Goal: Task Accomplishment & Management: Complete application form

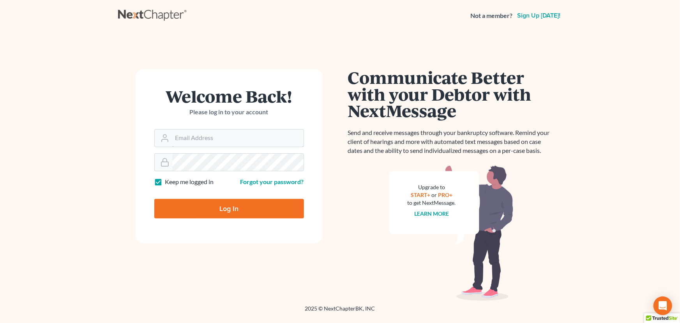
type input "[PERSON_NAME][EMAIL_ADDRESS][DOMAIN_NAME]"
click at [268, 207] on input "Log In" at bounding box center [229, 208] width 150 height 19
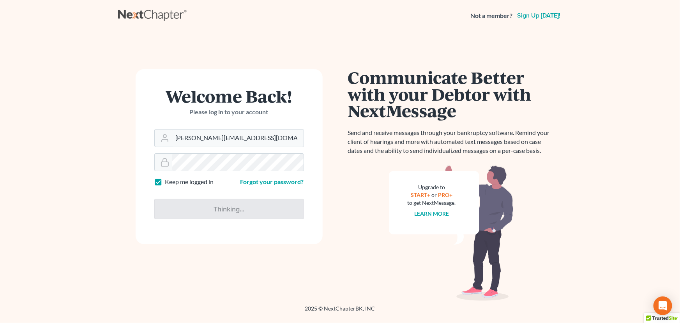
type input "Thinking..."
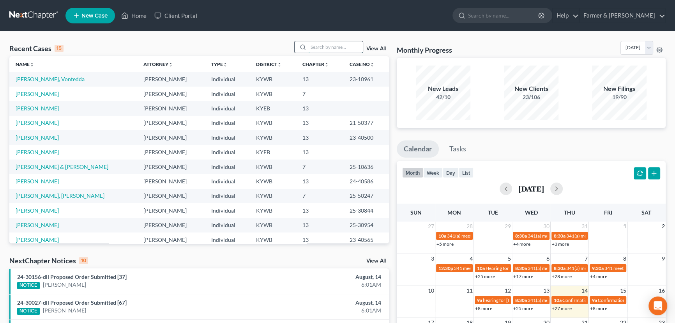
click at [320, 46] on input "search" at bounding box center [335, 46] width 55 height 11
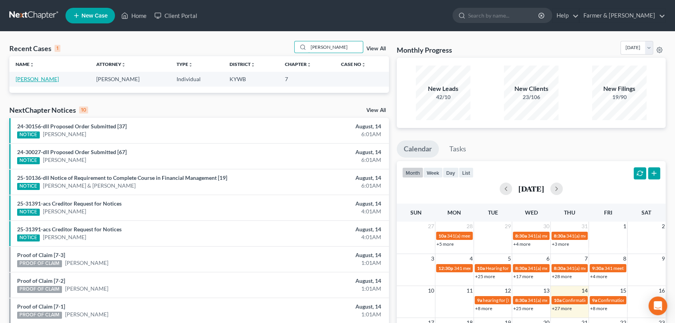
type input "[PERSON_NAME]"
click at [35, 79] on link "[PERSON_NAME]" at bounding box center [37, 79] width 43 height 7
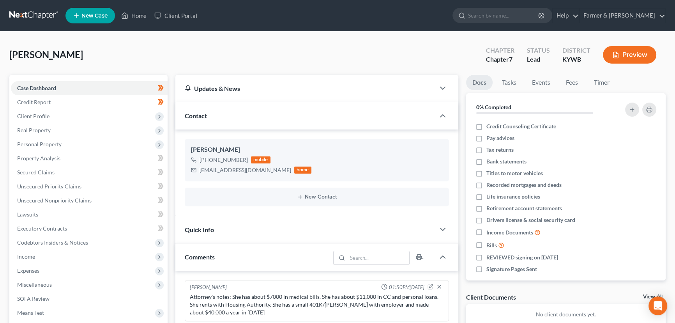
click at [171, 49] on div "[PERSON_NAME] Upgraded Chapter Chapter 7 Status Lead District [GEOGRAPHIC_DATA]…" at bounding box center [337, 58] width 656 height 34
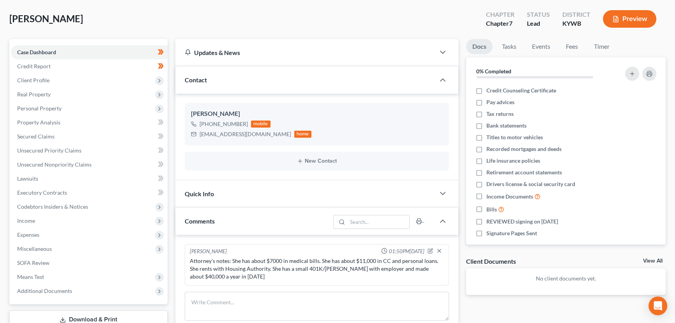
scroll to position [35, 0]
click at [58, 81] on span "Client Profile" at bounding box center [89, 81] width 157 height 14
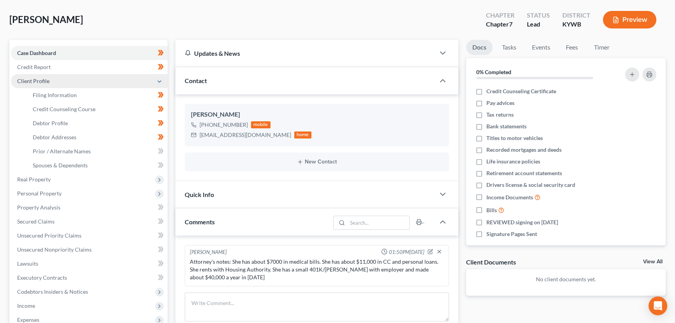
click at [58, 81] on span "Client Profile" at bounding box center [89, 81] width 157 height 14
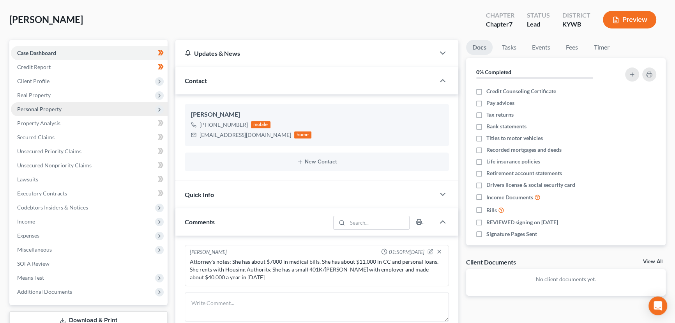
click at [50, 110] on span "Personal Property" at bounding box center [39, 109] width 44 height 7
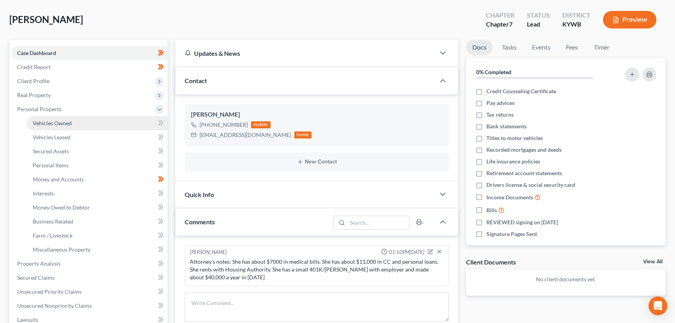
click at [59, 126] on link "Vehicles Owned" at bounding box center [96, 123] width 141 height 14
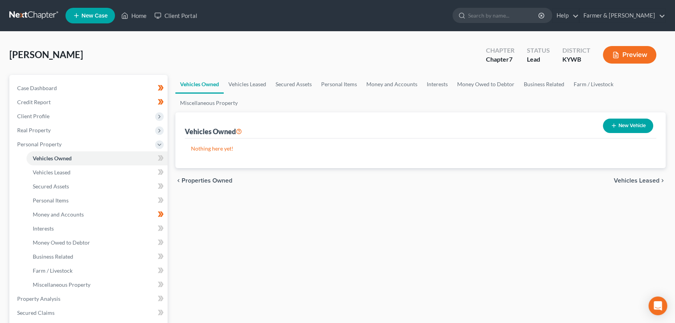
click at [245, 245] on div "Vehicles Owned Vehicles Leased Secured Assets Personal Items Money and Accounts…" at bounding box center [420, 300] width 498 height 450
click at [52, 144] on span "Personal Property" at bounding box center [39, 144] width 44 height 7
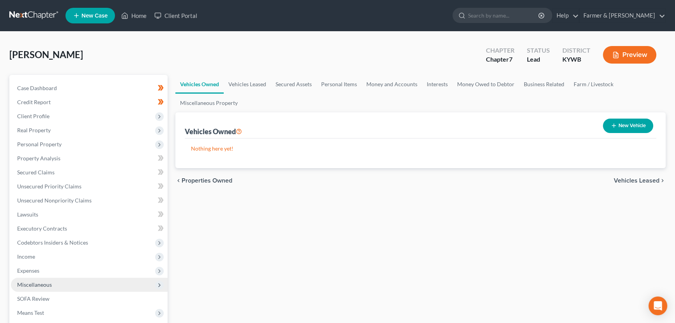
click at [55, 287] on span "Miscellaneous" at bounding box center [89, 284] width 157 height 14
click at [111, 298] on span "Attorney / Credit Counseling Fees" at bounding box center [74, 298] width 82 height 7
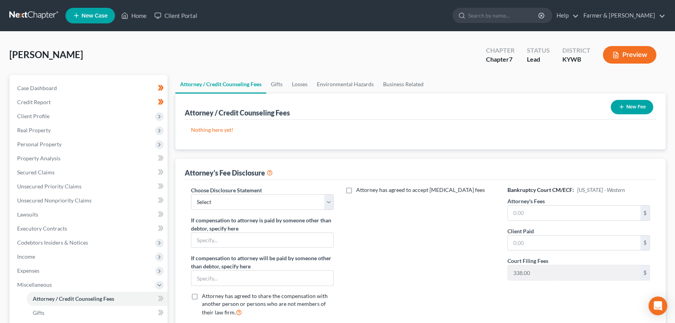
click at [626, 103] on button "New Fee" at bounding box center [632, 107] width 42 height 14
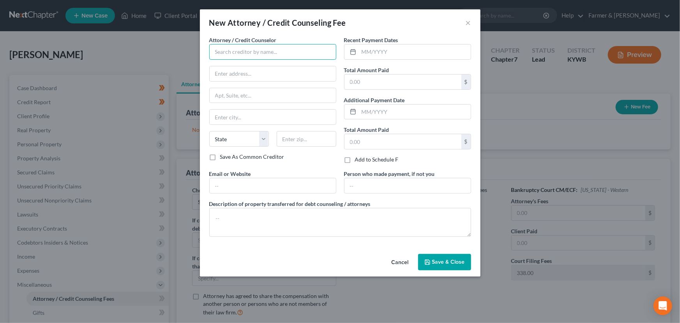
click at [251, 54] on input "text" at bounding box center [272, 52] width 127 height 16
type input "National Debt Relief"
type input "[STREET_ADDRESS]"
type input "10038"
type input "[US_STATE]"
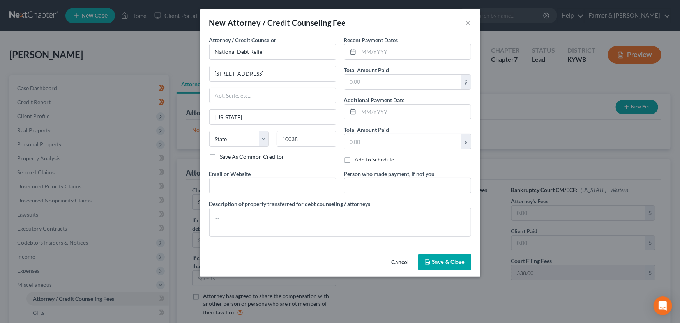
select select "35"
click at [364, 33] on div "New Attorney / Credit Counseling Fee ×" at bounding box center [340, 22] width 281 height 26
click at [425, 259] on icon "button" at bounding box center [427, 262] width 6 height 6
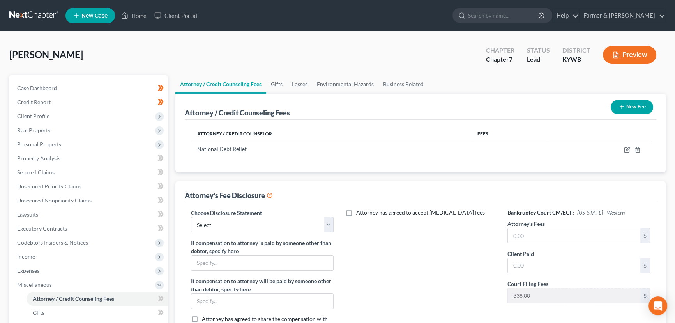
click at [320, 50] on div "[PERSON_NAME] Upgraded Chapter Chapter 7 Status Lead District [GEOGRAPHIC_DATA]…" at bounding box center [337, 58] width 656 height 34
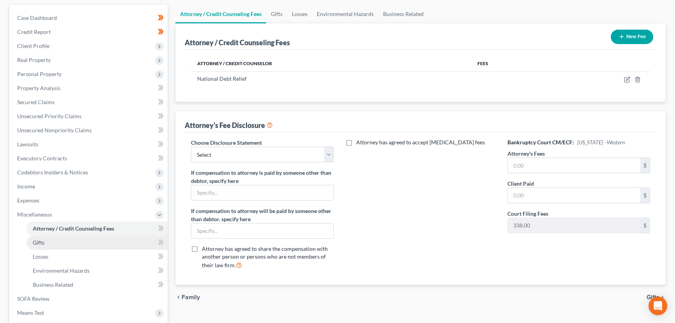
scroll to position [71, 0]
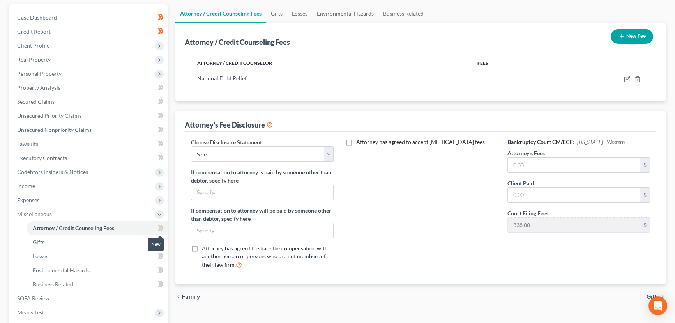
click at [161, 231] on icon at bounding box center [161, 228] width 6 height 10
click at [317, 153] on select "Select Disclosure" at bounding box center [262, 154] width 143 height 16
select select "0"
click at [191, 146] on select "Select Disclosure" at bounding box center [262, 154] width 143 height 16
click at [364, 183] on div "Attorney has agreed to accept [MEDICAL_DATA] fees" at bounding box center [420, 206] width 158 height 137
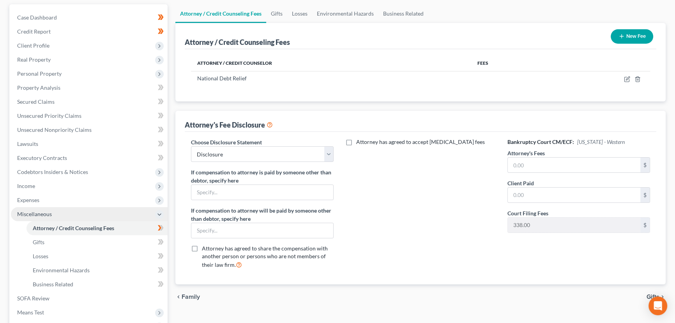
click at [57, 217] on span "Miscellaneous" at bounding box center [89, 214] width 157 height 14
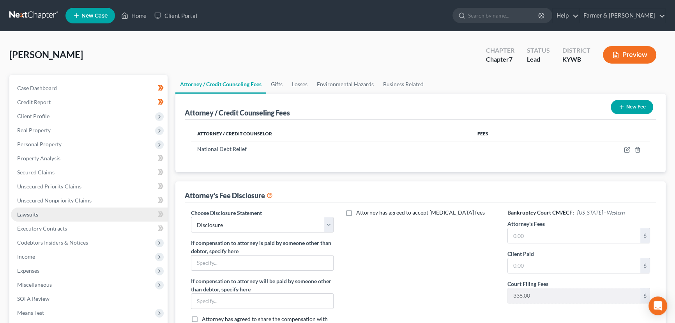
scroll to position [0, 0]
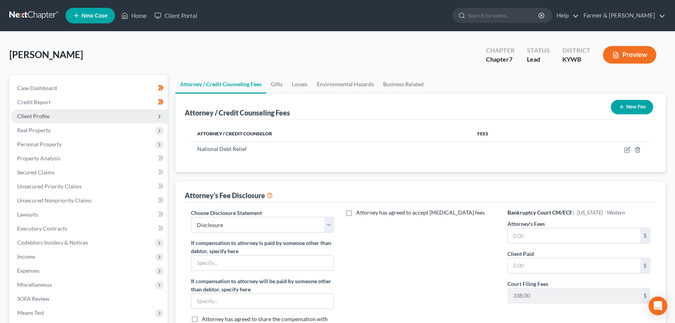
click at [23, 113] on span "Client Profile" at bounding box center [33, 116] width 32 height 7
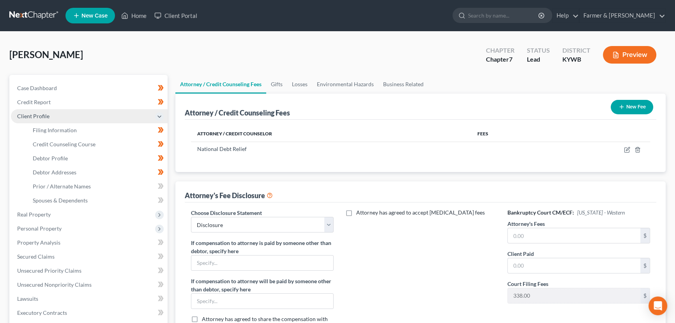
click at [23, 111] on span "Client Profile" at bounding box center [89, 116] width 157 height 14
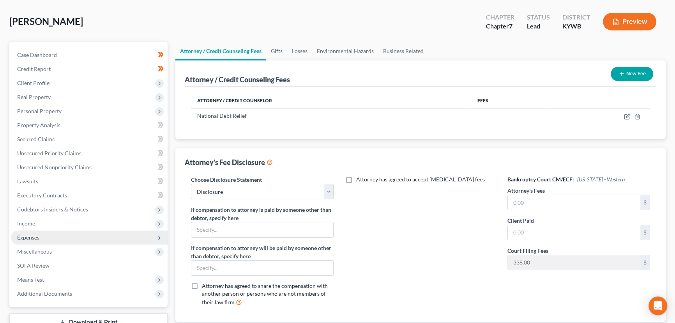
scroll to position [71, 0]
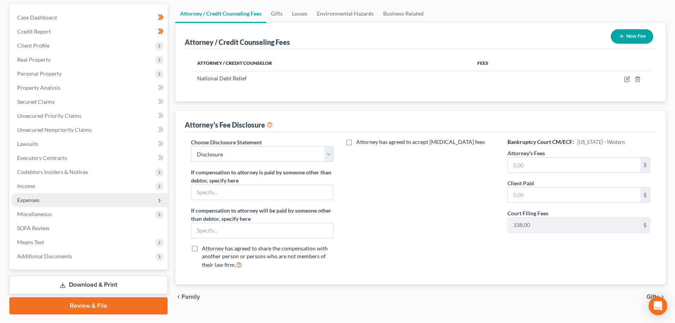
click at [37, 199] on span "Expenses" at bounding box center [28, 199] width 22 height 7
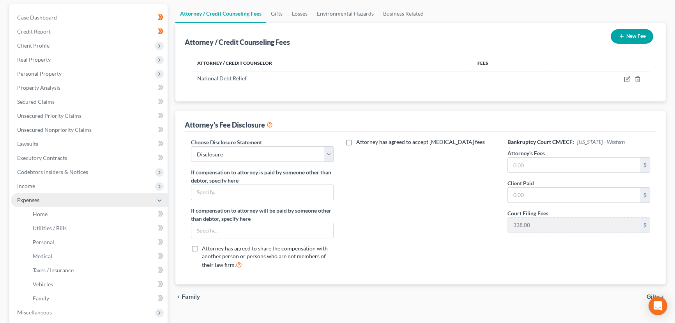
click at [37, 198] on span "Expenses" at bounding box center [28, 199] width 22 height 7
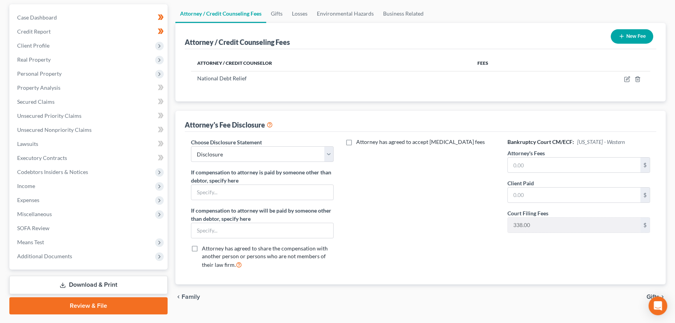
click at [173, 128] on div "Attorney / Credit Counseling Fees Gifts Losses Environmental Hazards Business R…" at bounding box center [420, 159] width 498 height 310
click at [171, 138] on div "Attorney / Credit Counseling Fees Gifts Losses Environmental Hazards Business R…" at bounding box center [420, 159] width 498 height 310
click at [174, 162] on div "Attorney / Credit Counseling Fees Gifts Losses Environmental Hazards Business R…" at bounding box center [420, 159] width 498 height 310
click at [58, 103] on link "Secured Claims" at bounding box center [89, 102] width 157 height 14
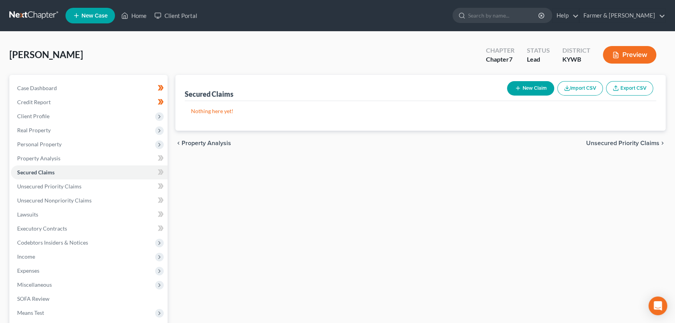
click at [173, 78] on div "Secured Claims New Claim Import CSV Export CSV Nothing here yet! Previous 1 Nex…" at bounding box center [420, 230] width 498 height 310
click at [177, 162] on div "Secured Claims New Claim Import CSV Export CSV Nothing here yet! Previous 1 Nex…" at bounding box center [420, 230] width 498 height 310
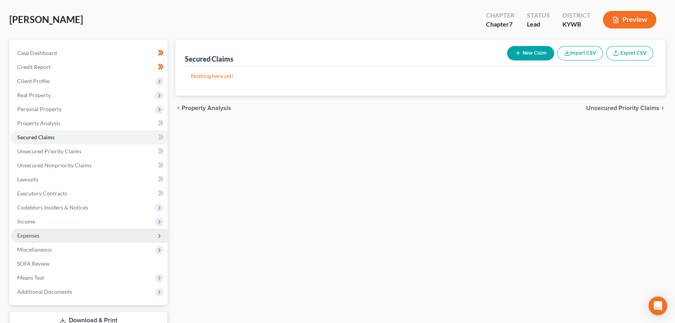
click at [32, 237] on span "Expenses" at bounding box center [28, 235] width 22 height 7
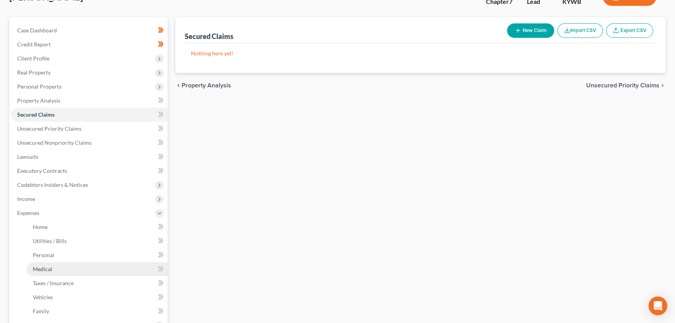
scroll to position [106, 0]
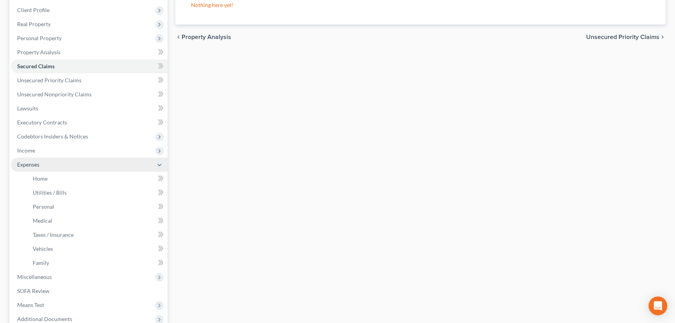
click at [37, 165] on span "Expenses" at bounding box center [28, 164] width 22 height 7
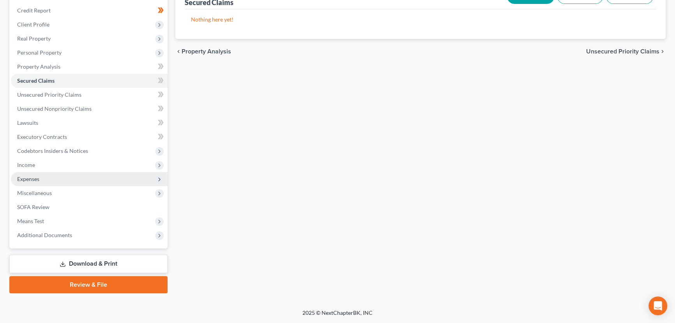
scroll to position [90, 0]
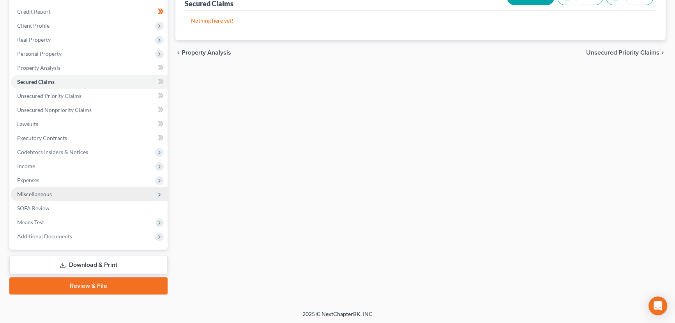
click at [43, 188] on span "Miscellaneous" at bounding box center [89, 194] width 157 height 14
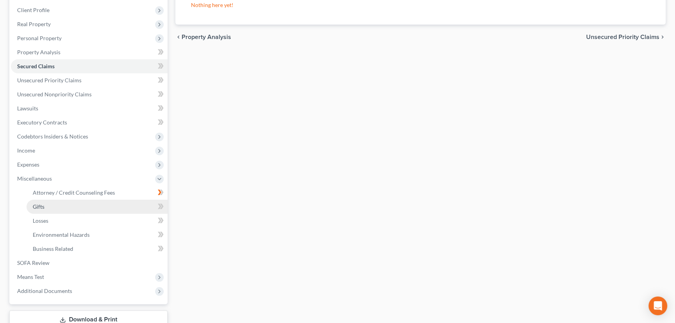
click at [48, 205] on link "Gifts" at bounding box center [96, 207] width 141 height 14
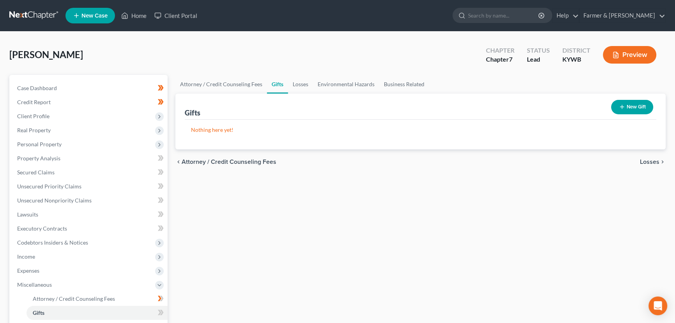
click at [631, 109] on button "New Gift" at bounding box center [632, 107] width 42 height 14
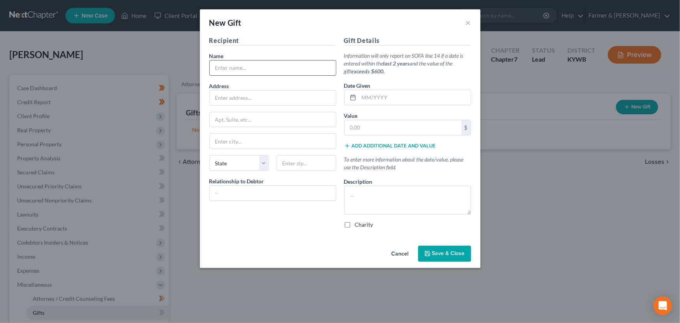
click at [231, 67] on input "text" at bounding box center [273, 67] width 126 height 15
click at [475, 20] on div "New Gift ×" at bounding box center [340, 22] width 281 height 26
click at [468, 23] on button "×" at bounding box center [468, 22] width 5 height 9
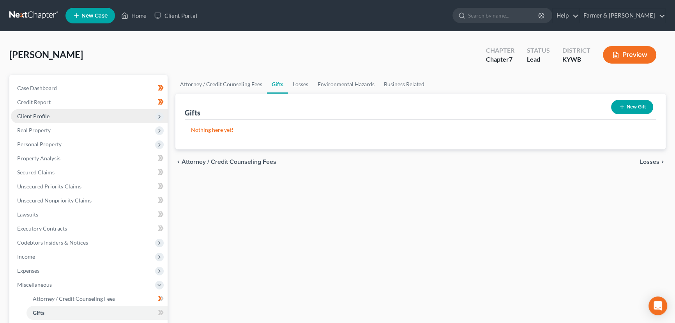
click at [58, 113] on span "Client Profile" at bounding box center [89, 116] width 157 height 14
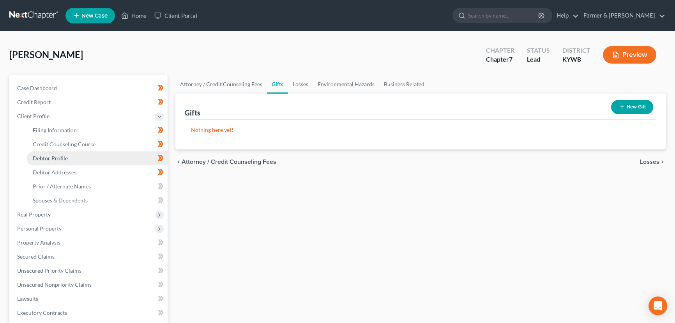
click at [72, 160] on link "Debtor Profile" at bounding box center [96, 158] width 141 height 14
select select "3"
select select "0"
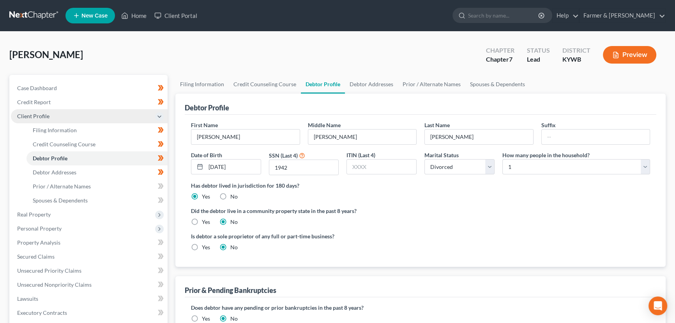
click at [38, 117] on span "Client Profile" at bounding box center [33, 116] width 32 height 7
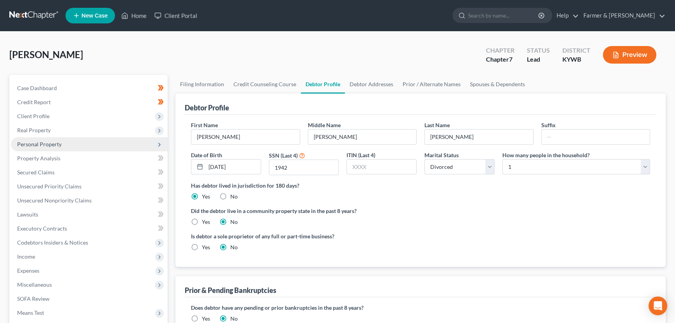
click at [60, 146] on span "Personal Property" at bounding box center [39, 144] width 44 height 7
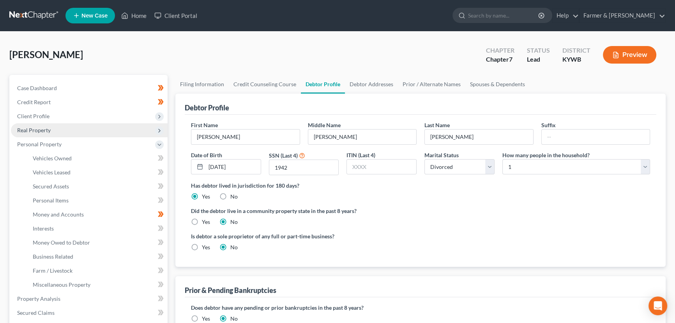
click at [55, 134] on span "Real Property" at bounding box center [89, 130] width 157 height 14
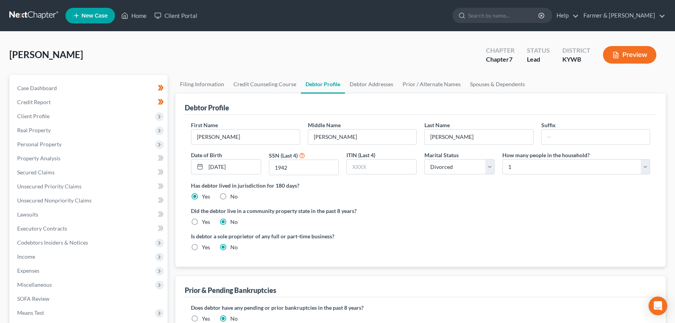
click at [168, 51] on div "[PERSON_NAME] Upgraded Chapter Chapter 7 Status Lead District [GEOGRAPHIC_DATA]…" at bounding box center [337, 58] width 656 height 34
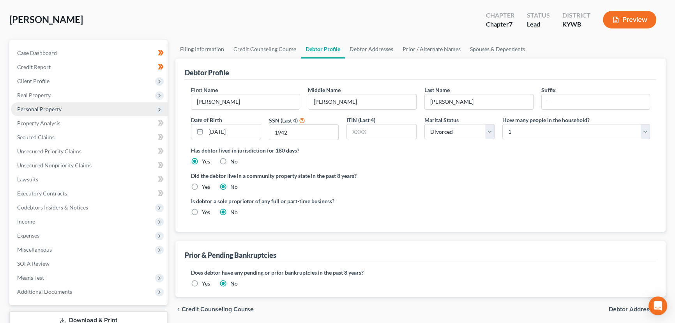
click at [58, 106] on span "Personal Property" at bounding box center [39, 109] width 44 height 7
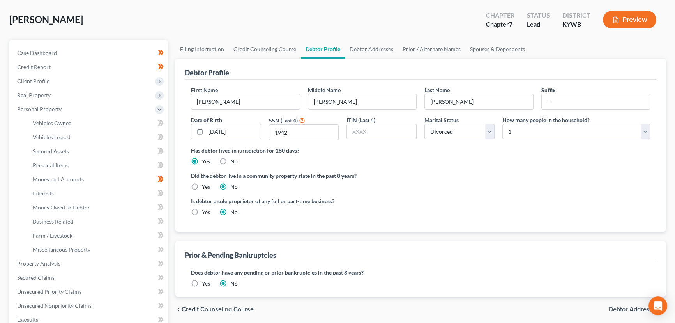
drag, startPoint x: 57, startPoint y: 105, endPoint x: 5, endPoint y: 130, distance: 57.3
click at [57, 106] on span "Personal Property" at bounding box center [39, 109] width 44 height 7
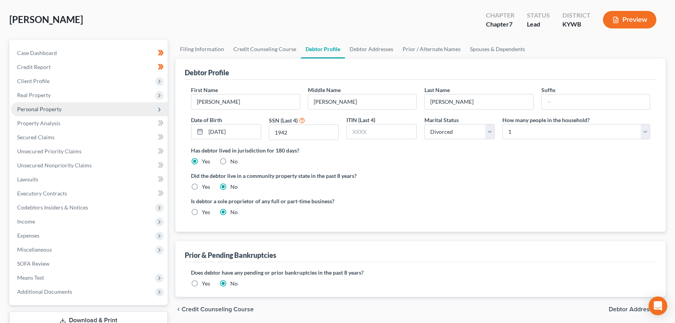
click at [58, 109] on span "Personal Property" at bounding box center [39, 109] width 44 height 7
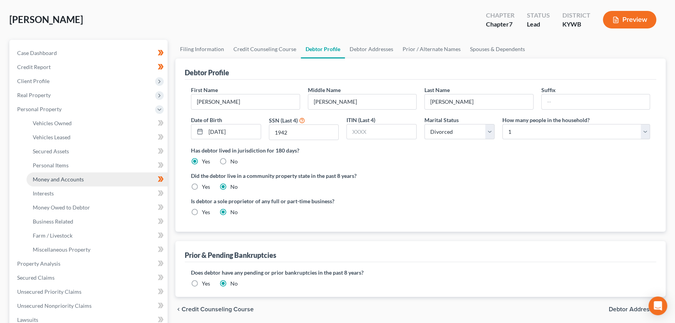
click at [77, 178] on span "Money and Accounts" at bounding box center [58, 179] width 51 height 7
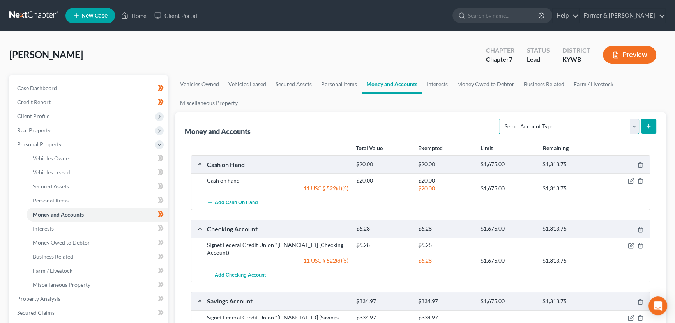
click at [501, 120] on select "Select Account Type Brokerage Cash on Hand Certificates of Deposit Checking Acc…" at bounding box center [569, 126] width 140 height 16
select select "checking"
click at [500, 118] on select "Select Account Type Brokerage Cash on Hand Certificates of Deposit Checking Acc…" at bounding box center [569, 126] width 140 height 16
click at [651, 129] on icon "submit" at bounding box center [648, 126] width 6 height 6
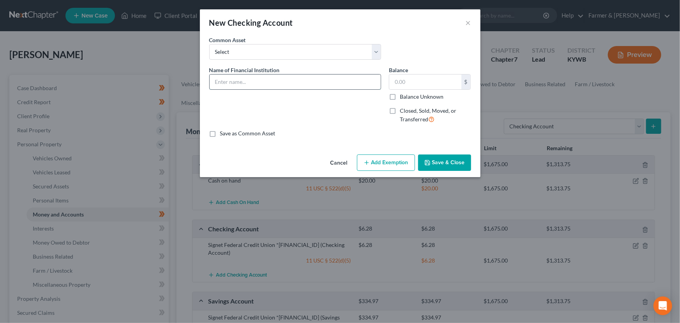
click at [264, 87] on input "text" at bounding box center [295, 81] width 171 height 15
type input "C-Plant FCU (closed account)"
click at [400, 96] on label "Balance Unknown" at bounding box center [422, 97] width 44 height 8
click at [403, 96] on input "Balance Unknown" at bounding box center [405, 95] width 5 height 5
checkbox input "true"
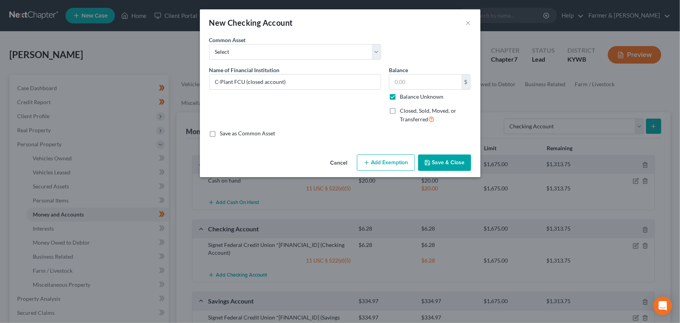
type input "0.00"
click at [400, 114] on label "Closed, Sold, Moved, or Transferred" at bounding box center [435, 115] width 71 height 17
click at [403, 112] on input "Closed, Sold, Moved, or Transferred" at bounding box center [405, 109] width 5 height 5
checkbox input "true"
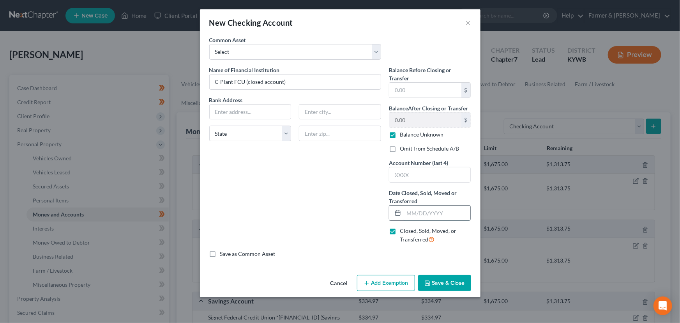
click at [415, 211] on input "text" at bounding box center [437, 212] width 67 height 15
click at [348, 204] on div "Name of Financial Institution * C-Plant FCU (closed account) Bank Address State…" at bounding box center [295, 158] width 180 height 184
click at [438, 283] on button "Save & Close" at bounding box center [444, 283] width 53 height 16
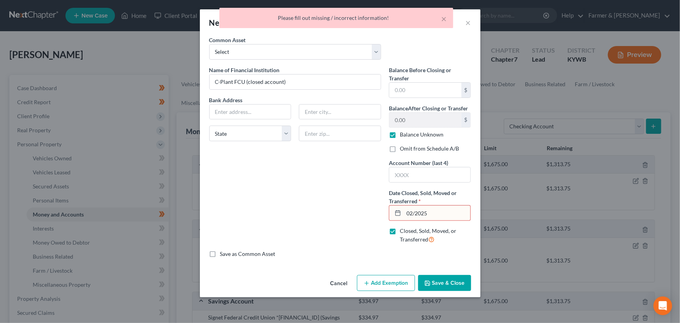
click at [413, 210] on input "02/2025" at bounding box center [437, 212] width 67 height 15
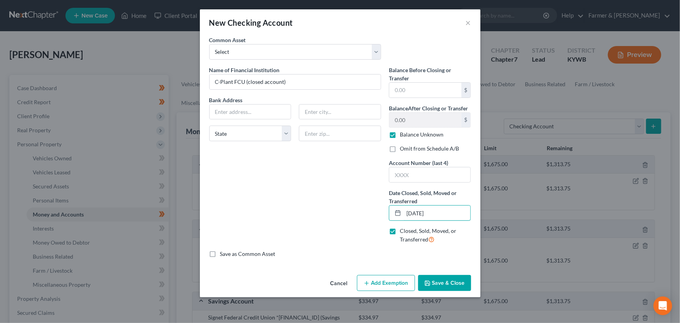
type input "[DATE]"
click at [446, 282] on button "Save & Close" at bounding box center [444, 283] width 53 height 16
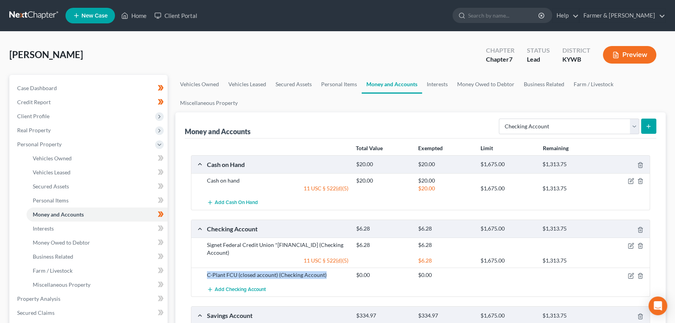
drag, startPoint x: 207, startPoint y: 265, endPoint x: 324, endPoint y: 267, distance: 116.9
click at [324, 271] on div "C-Plant FCU (closed account) (Checking Account)" at bounding box center [277, 275] width 149 height 8
copy div "C-Plant FCU (closed account) (Checking Account)"
drag, startPoint x: 272, startPoint y: 39, endPoint x: 254, endPoint y: 72, distance: 37.5
click at [272, 39] on div "[PERSON_NAME] Upgraded Chapter Chapter 7 Status Lead District [GEOGRAPHIC_DATA]…" at bounding box center [337, 286] width 675 height 509
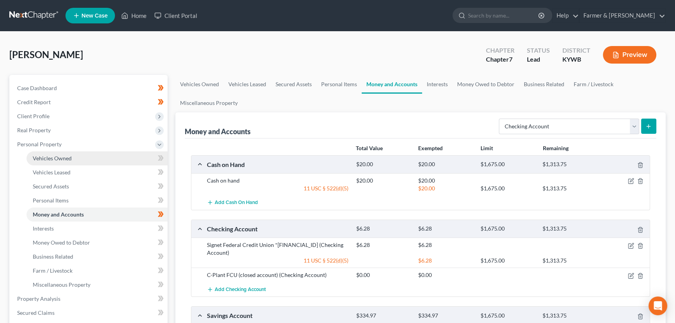
click at [69, 161] on link "Vehicles Owned" at bounding box center [96, 158] width 141 height 14
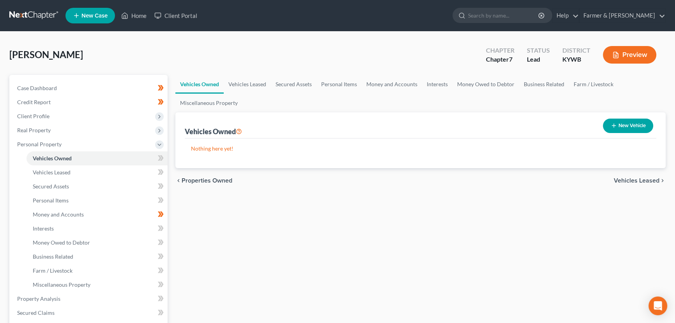
click at [612, 120] on button "New Vehicle" at bounding box center [628, 125] width 50 height 14
select select "0"
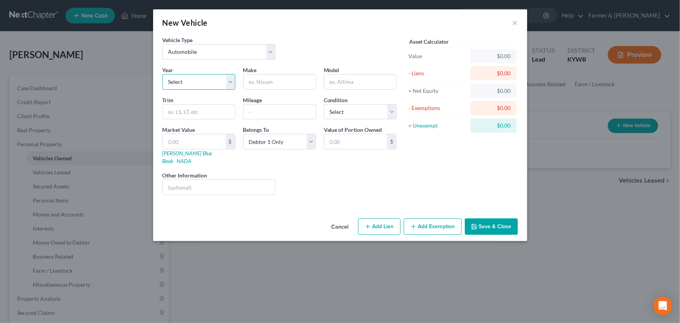
click at [213, 84] on select "Select 2026 2025 2024 2023 2022 2021 2020 2019 2018 2017 2016 2015 2014 2013 20…" at bounding box center [198, 82] width 73 height 16
click at [162, 74] on select "Select 2026 2025 2024 2023 2022 2021 2020 2019 2018 2017 2016 2015 2014 2013 20…" at bounding box center [198, 82] width 73 height 16
select select "21"
click at [266, 72] on div "Make *" at bounding box center [279, 78] width 81 height 24
click at [267, 77] on input "text" at bounding box center [280, 81] width 72 height 15
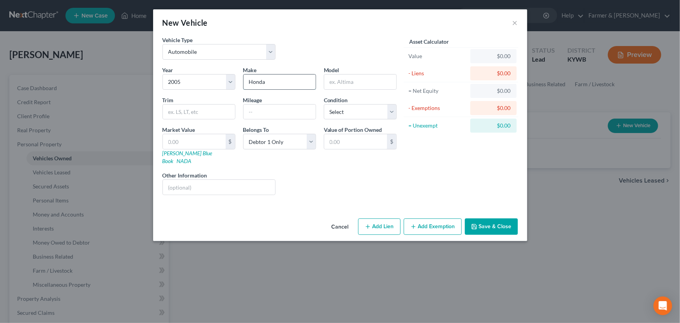
type input "Honda"
type input "Pilot"
type input "68000"
click at [350, 113] on select "Select Excellent Very Good Good Fair Poor" at bounding box center [360, 112] width 73 height 16
select select "2"
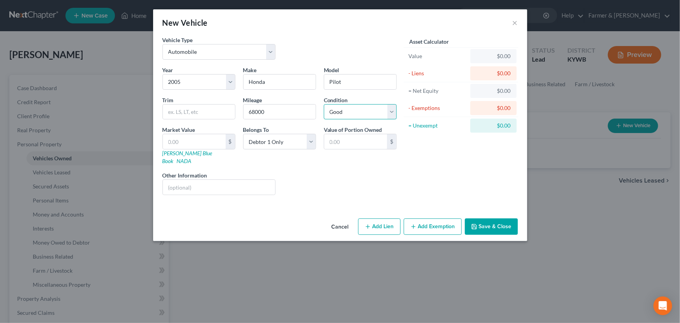
click at [324, 104] on select "Select Excellent Very Good Good Fair Poor" at bounding box center [360, 112] width 73 height 16
drag, startPoint x: 433, startPoint y: 164, endPoint x: 375, endPoint y: 164, distance: 57.7
click at [429, 164] on div "Asset Calculator Value $0.00 - Liens $0.00 = Net Equity $0.00 - Exemptions $0.0…" at bounding box center [461, 118] width 121 height 165
click at [190, 152] on link "[PERSON_NAME] Blue Book" at bounding box center [187, 157] width 50 height 14
click at [195, 143] on input "text" at bounding box center [194, 141] width 63 height 15
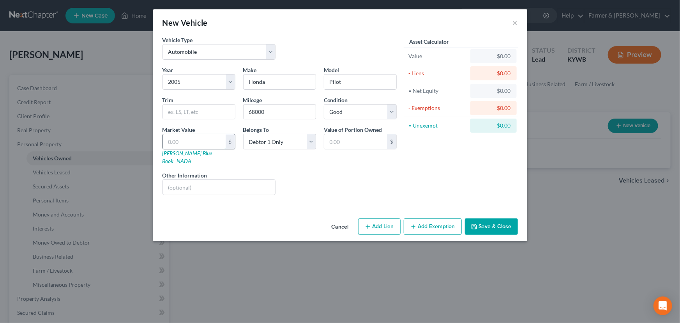
type input "2"
type input "2.00"
type input "24"
type input "24.00"
type input "243"
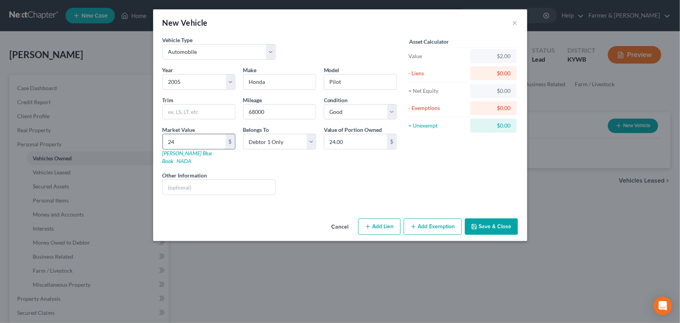
type input "243.00"
type input "2436"
type input "2,436.00"
click at [297, 178] on div "Liens Select" at bounding box center [339, 183] width 121 height 24
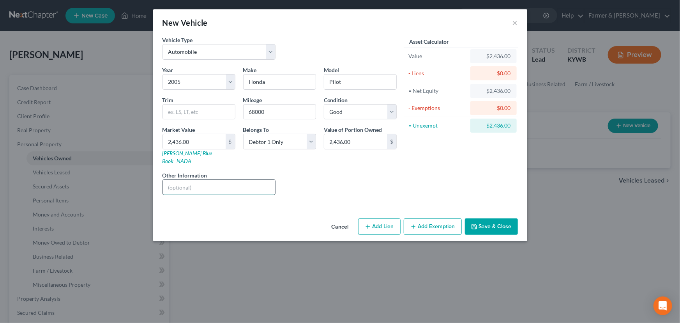
click at [254, 180] on input "text" at bounding box center [219, 187] width 113 height 15
type input "Value based on fair market value research done on KBB. No lien."
click at [308, 172] on div "Liens Select" at bounding box center [339, 183] width 121 height 24
click at [424, 221] on button "Add Exemption" at bounding box center [433, 226] width 58 height 16
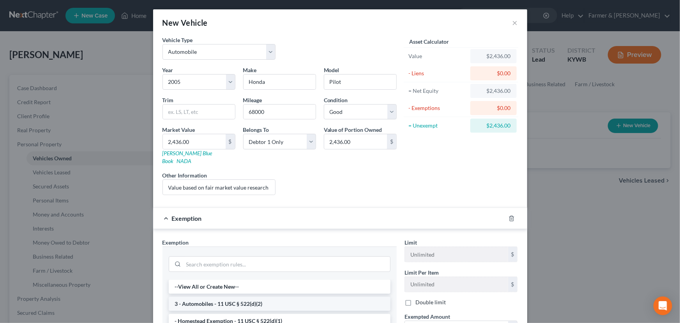
click at [214, 297] on li "3 - Automobiles - 11 USC § 522(d)(2)" at bounding box center [280, 304] width 222 height 14
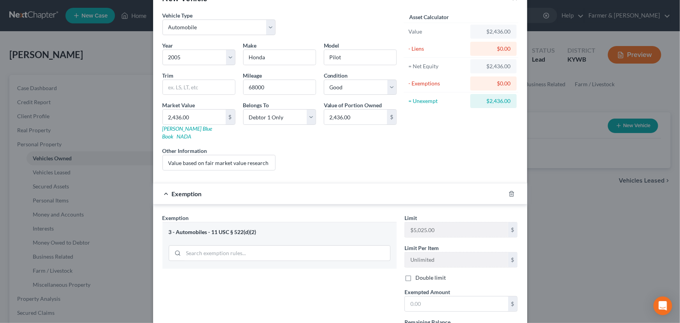
scroll to position [35, 0]
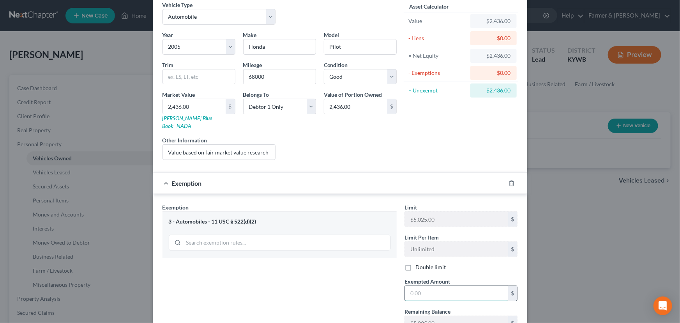
click at [455, 286] on input "text" at bounding box center [456, 293] width 103 height 15
type input "2,436.00"
click at [358, 175] on div "Exemption $2,436.00" at bounding box center [329, 183] width 352 height 21
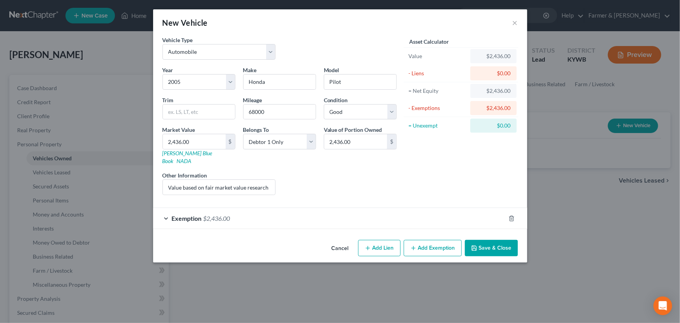
scroll to position [0, 0]
click at [495, 240] on button "Save & Close" at bounding box center [491, 248] width 53 height 16
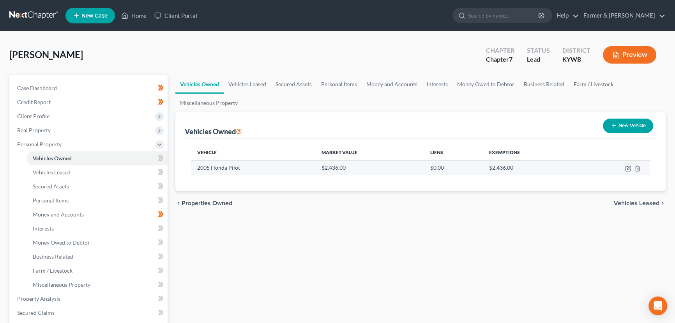
click at [198, 165] on td "2005 Honda Pilot" at bounding box center [253, 167] width 124 height 15
drag, startPoint x: 198, startPoint y: 167, endPoint x: 239, endPoint y: 169, distance: 41.0
click at [239, 169] on td "2005 Honda Pilot" at bounding box center [253, 167] width 124 height 15
copy td "2005 Honda Pilot"
drag, startPoint x: 318, startPoint y: 167, endPoint x: 338, endPoint y: 167, distance: 19.5
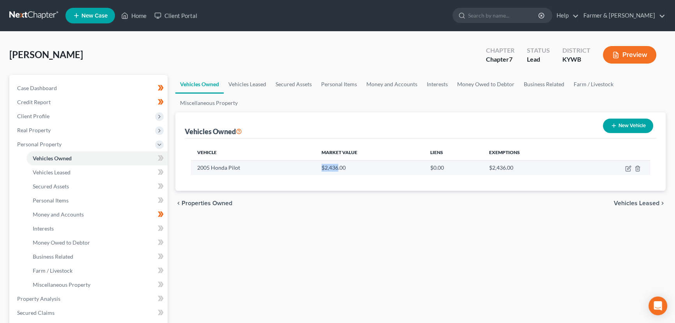
click at [338, 167] on td "$2,436.00" at bounding box center [369, 167] width 109 height 15
click at [347, 167] on td "$2,436.00" at bounding box center [369, 167] width 109 height 15
drag, startPoint x: 318, startPoint y: 170, endPoint x: 345, endPoint y: 169, distance: 27.7
click at [345, 169] on td "$2,436.00" at bounding box center [369, 167] width 109 height 15
copy td "$2,436.00"
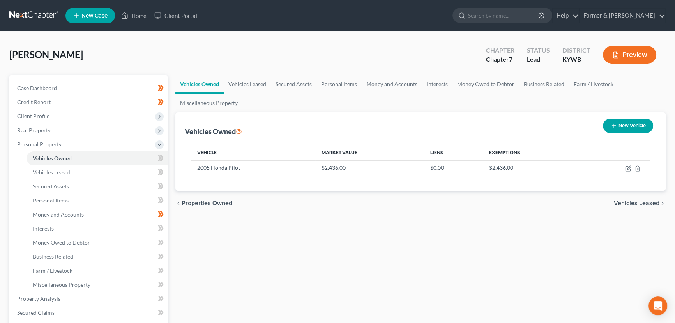
drag, startPoint x: 304, startPoint y: 230, endPoint x: 182, endPoint y: 191, distance: 128.0
click at [304, 230] on div "Vehicles Owned Vehicles Leased Secured Assets Personal Items Money and Accounts…" at bounding box center [420, 300] width 498 height 450
click at [160, 161] on icon at bounding box center [161, 158] width 6 height 10
click at [207, 276] on div "Vehicles Owned Vehicles Leased Secured Assets Personal Items Money and Accounts…" at bounding box center [420, 300] width 498 height 450
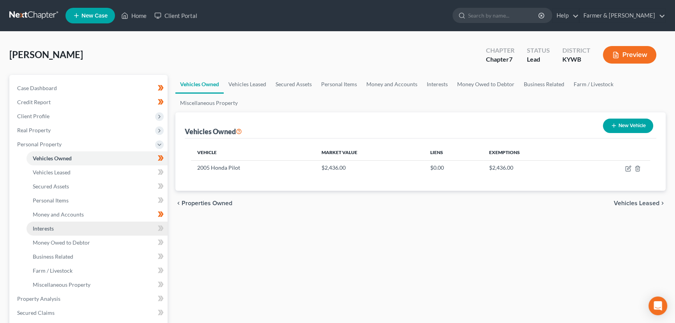
click at [62, 223] on link "Interests" at bounding box center [96, 228] width 141 height 14
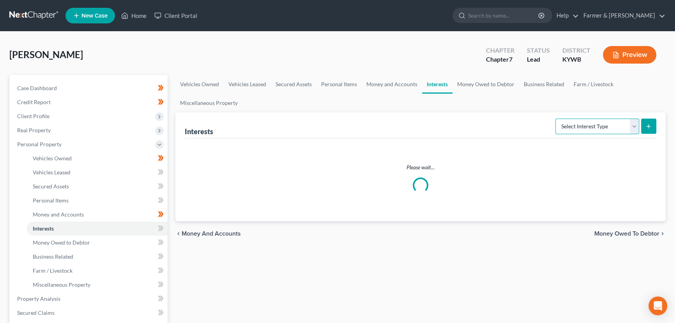
drag, startPoint x: 569, startPoint y: 127, endPoint x: 570, endPoint y: 132, distance: 5.5
click at [569, 127] on select "Select Interest Type 401K Annuity Bond Education IRA Government Bond Government…" at bounding box center [597, 126] width 84 height 16
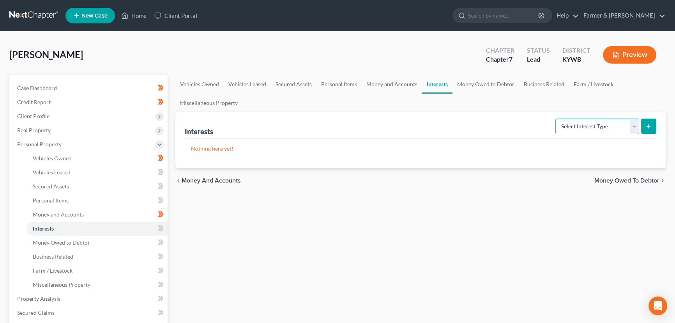
select select "401k"
click at [556, 118] on select "Select Interest Type 401K Annuity Bond Education IRA Government Bond Government…" at bounding box center [597, 126] width 84 height 16
click at [649, 127] on icon "submit" at bounding box center [648, 126] width 6 height 6
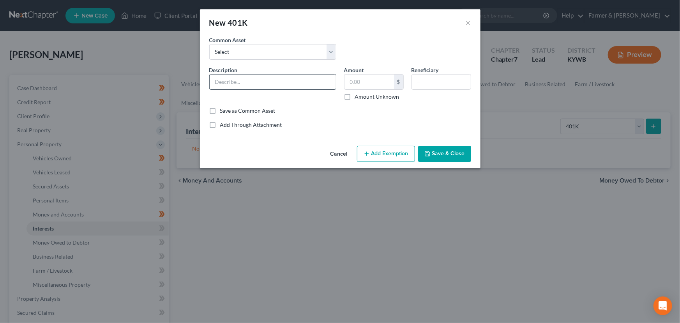
click at [248, 76] on input "text" at bounding box center [273, 81] width 126 height 15
click at [369, 86] on input "text" at bounding box center [368, 81] width 49 height 15
click at [324, 81] on input "401k retirement account through - GET INFO" at bounding box center [273, 81] width 126 height 15
type input "401k retirement account through agency - Voya Financial"
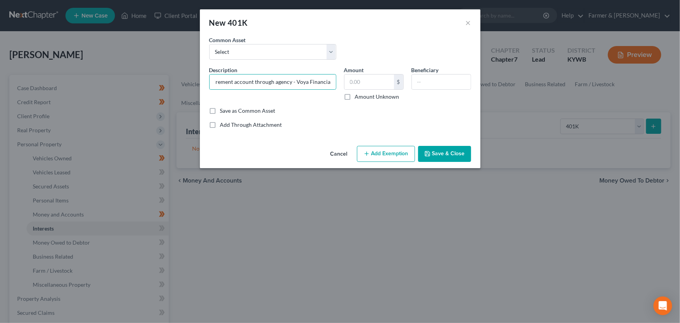
scroll to position [0, 0]
click at [355, 97] on label "Amount Unknown" at bounding box center [377, 97] width 44 height 8
click at [358, 97] on input "Amount Unknown" at bounding box center [360, 95] width 5 height 5
checkbox input "true"
click at [425, 89] on input "text" at bounding box center [441, 81] width 59 height 15
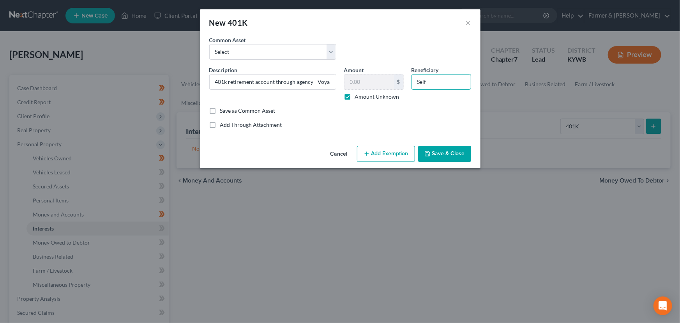
type input "Self"
click at [436, 152] on button "Save & Close" at bounding box center [444, 154] width 53 height 16
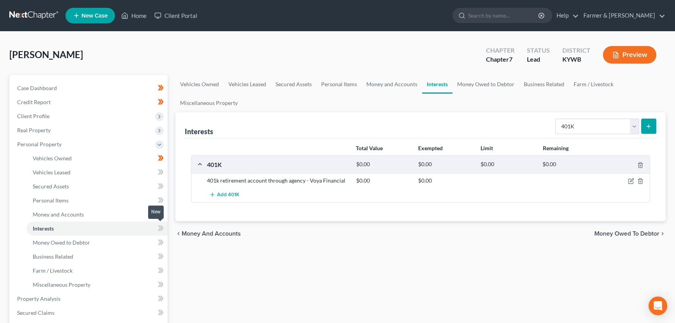
click at [160, 227] on icon at bounding box center [160, 227] width 4 height 5
drag, startPoint x: 203, startPoint y: 178, endPoint x: 346, endPoint y: 182, distance: 142.7
click at [346, 182] on div "401k retirement account through agency - Voya Financial" at bounding box center [277, 181] width 149 height 8
copy div "401k retirement account through agency - Voya Financial"
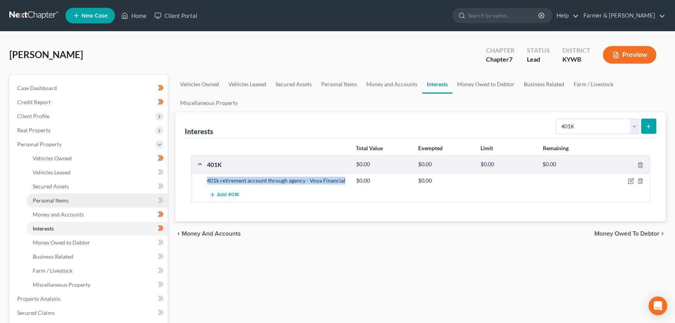
click at [67, 199] on span "Personal Items" at bounding box center [51, 200] width 36 height 7
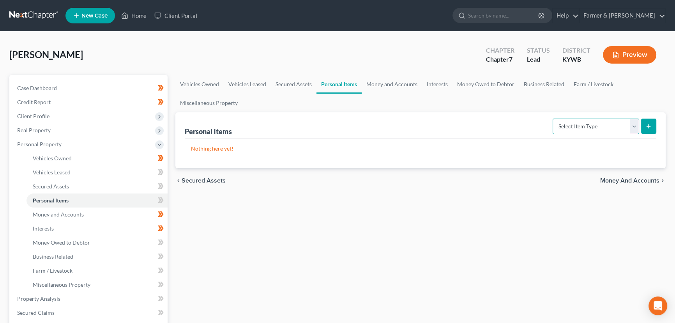
click at [596, 127] on select "Select Item Type Clothing Collectibles Of Value Electronics Firearms Household …" at bounding box center [596, 126] width 87 height 16
select select "clothing"
click at [553, 118] on select "Select Item Type Clothing Collectibles Of Value Electronics Firearms Household …" at bounding box center [596, 126] width 87 height 16
click at [649, 126] on line "submit" at bounding box center [649, 126] width 4 height 0
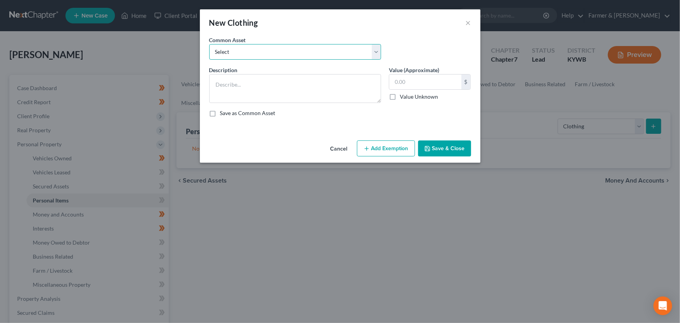
drag, startPoint x: 250, startPoint y: 50, endPoint x: 245, endPoint y: 58, distance: 9.3
click at [250, 50] on select "Select misc. clothing for 1 adult misc. clothing for 2 adults and 2 children mi…" at bounding box center [295, 52] width 172 height 16
select select "0"
click at [209, 44] on select "Select misc. clothing for 1 adult misc. clothing for 2 adults and 2 children mi…" at bounding box center [295, 52] width 172 height 16
type textarea "misc. clothing for 1 adult"
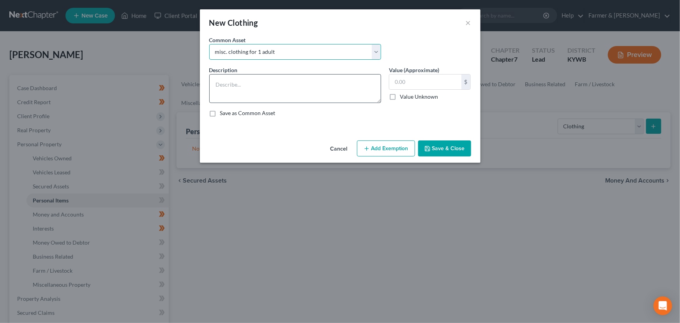
type input "200.00"
click at [221, 82] on textarea "misc. clothing for 1 adult" at bounding box center [295, 88] width 172 height 29
click at [285, 83] on textarea "Misc. clothing for 1 adult" at bounding box center [295, 88] width 172 height 29
click at [288, 96] on textarea "Misc. clothing for 1 adult" at bounding box center [295, 88] width 172 height 29
paste textarea "⦁ Value listed is given age and condition of items and is not mean to reflect r…"
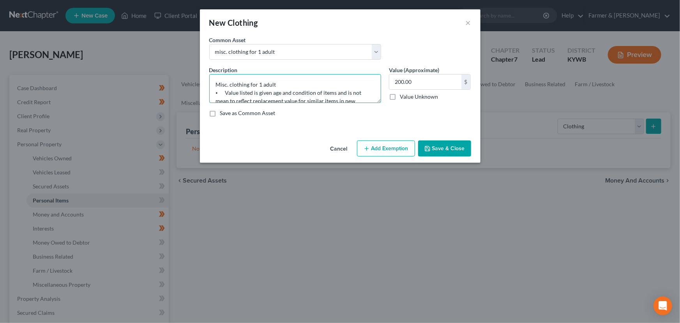
scroll to position [18, 0]
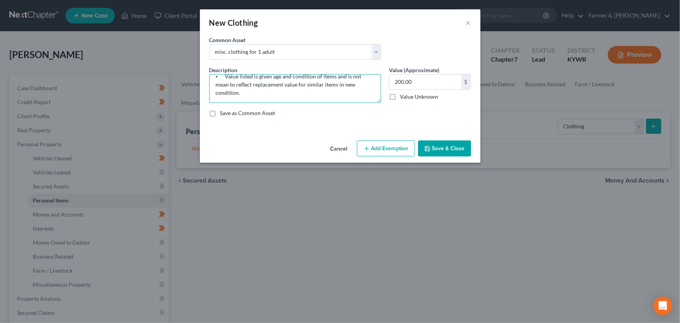
type textarea "Misc. clothing for 1 adult ⦁ Value listed is given age and condition of items a…"
click at [376, 150] on button "Add Exemption" at bounding box center [386, 148] width 58 height 16
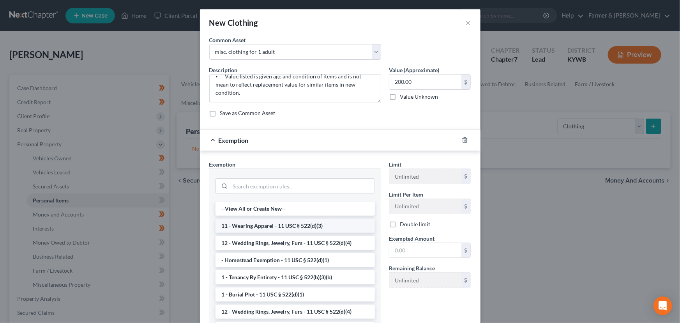
click at [245, 230] on li "11 - Wearing Apparel - 11 USC § 522(d)(3)" at bounding box center [294, 226] width 159 height 14
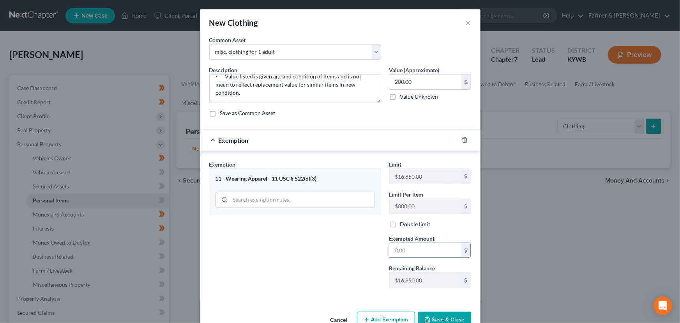
click at [395, 249] on input "text" at bounding box center [425, 250] width 72 height 15
type input "200.00"
click at [379, 141] on div "Exemption $200.00" at bounding box center [329, 140] width 259 height 21
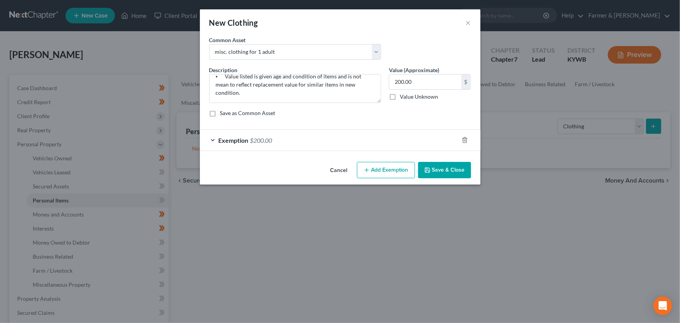
click at [429, 166] on button "Save & Close" at bounding box center [444, 170] width 53 height 16
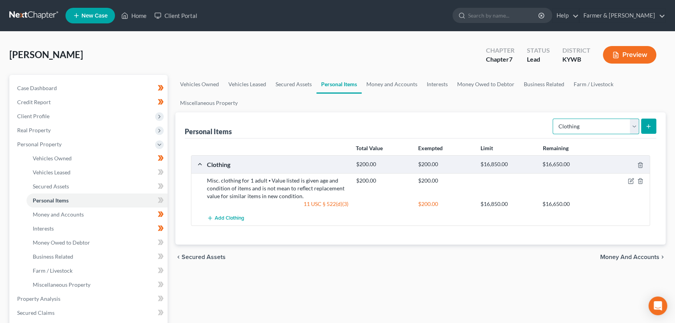
drag, startPoint x: 600, startPoint y: 122, endPoint x: 598, endPoint y: 132, distance: 10.7
click at [600, 122] on select "Select Item Type Clothing Collectibles Of Value Electronics Firearms Household …" at bounding box center [596, 126] width 87 height 16
select select "other"
click at [553, 118] on select "Select Item Type Clothing Collectibles Of Value Electronics Firearms Household …" at bounding box center [596, 126] width 87 height 16
click at [649, 125] on icon "submit" at bounding box center [648, 126] width 6 height 6
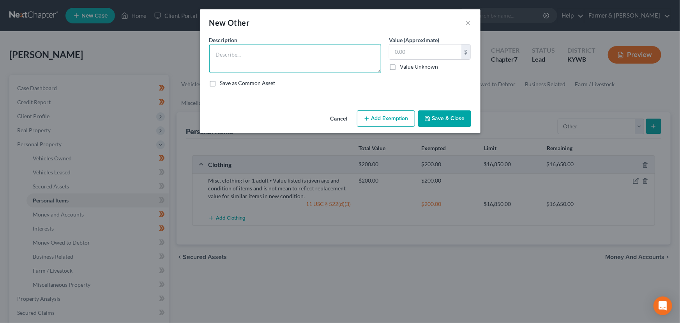
click at [277, 70] on textarea at bounding box center [295, 58] width 172 height 29
type textarea "s"
paste textarea "⦁ Value listed is given age and condition of items and is not mean to reflect r…"
type textarea "Sewing machine ⦁ Value listed is given age and condition of items and is not me…"
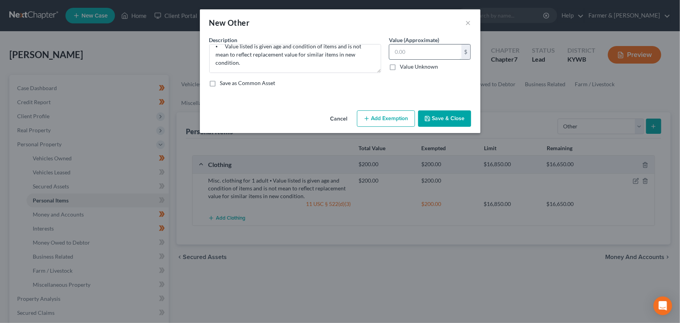
click at [399, 54] on input "text" at bounding box center [425, 51] width 72 height 15
type input "100.00"
click at [394, 111] on button "Add Exemption" at bounding box center [386, 118] width 58 height 16
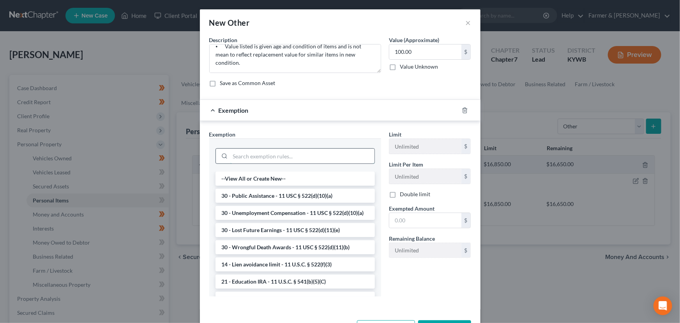
click at [284, 154] on input "search" at bounding box center [302, 155] width 144 height 15
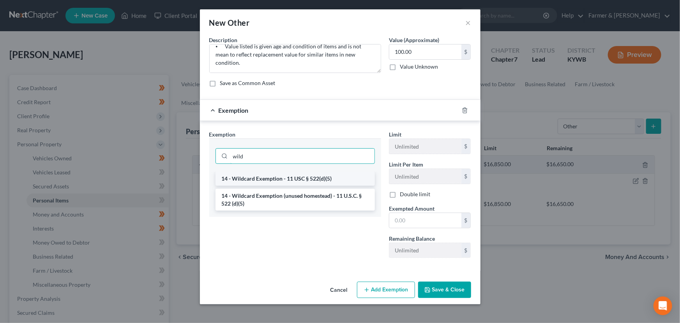
type input "wild"
click at [301, 175] on li "14 - Wildcard Exemption - 11 USC § 522(d)(5)" at bounding box center [294, 178] width 159 height 14
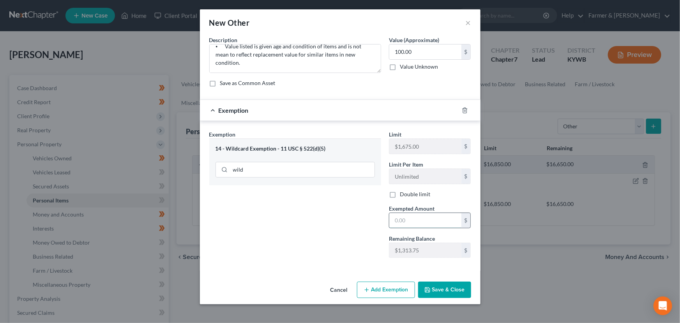
click at [397, 224] on input "text" at bounding box center [425, 220] width 72 height 15
type input "100.00"
click at [385, 113] on div "Exemption $100.00" at bounding box center [329, 110] width 259 height 21
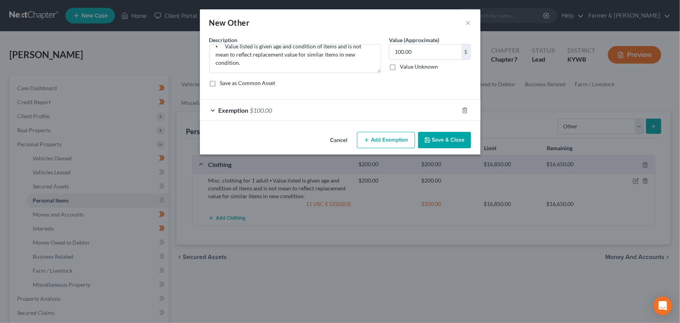
click at [438, 138] on button "Save & Close" at bounding box center [444, 140] width 53 height 16
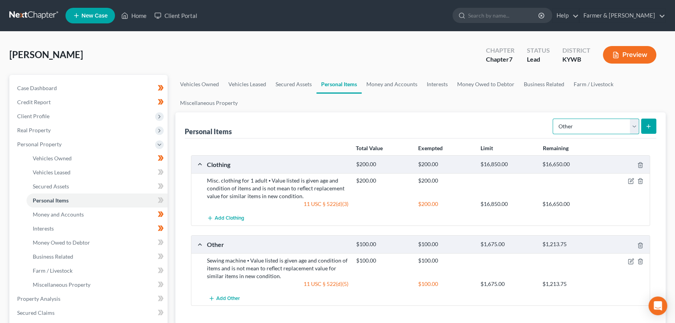
click at [581, 129] on select "Select Item Type Clothing Collectibles Of Value Electronics Firearms Household …" at bounding box center [596, 126] width 87 height 16
select select "household_goods"
click at [553, 118] on select "Select Item Type Clothing Collectibles Of Value Electronics Firearms Household …" at bounding box center [596, 126] width 87 height 16
click at [653, 127] on button "submit" at bounding box center [648, 125] width 15 height 15
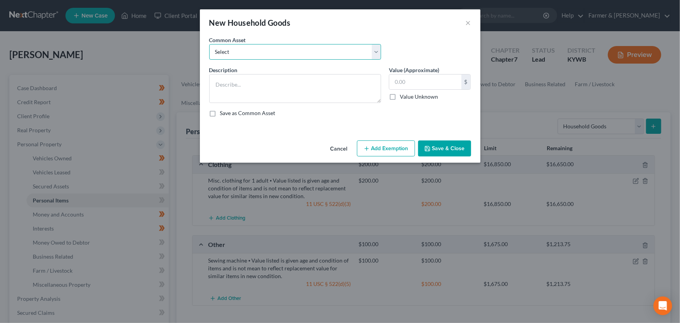
click at [271, 51] on select "Select small misc. household items: some decor (pictures/frames and misc. knick…" at bounding box center [295, 52] width 172 height 16
select select "1"
click at [209, 44] on select "Select small misc. household items: some decor (pictures/frames and misc. knick…" at bounding box center [295, 52] width 172 height 16
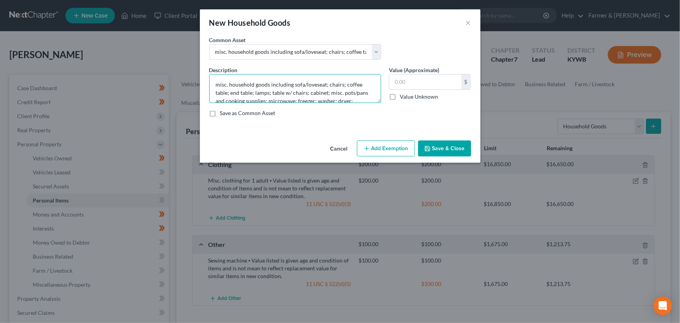
click at [218, 79] on textarea "misc. household goods including sofa/loveseat; chairs; coffee table; end table;…" at bounding box center [295, 88] width 172 height 29
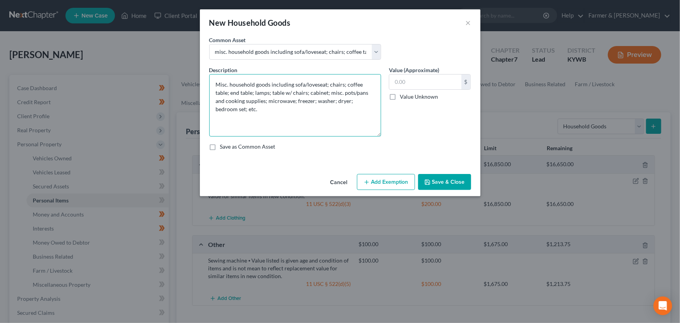
drag, startPoint x: 378, startPoint y: 102, endPoint x: 368, endPoint y: 141, distance: 40.5
click at [368, 136] on textarea "Misc. household goods including sofa/loveseat; chairs; coffee table; end table;…" at bounding box center [295, 105] width 172 height 62
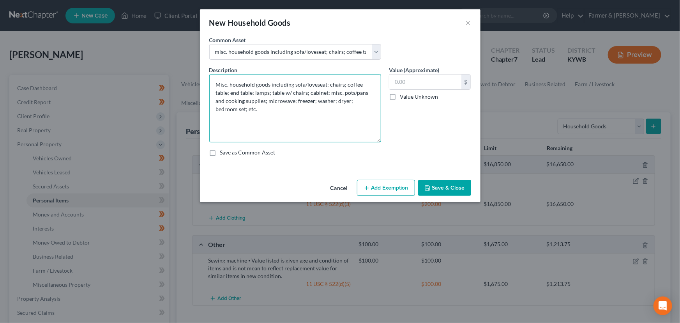
click at [276, 104] on textarea "Misc. household goods including sofa/loveseat; chairs; coffee table; end table;…" at bounding box center [295, 108] width 172 height 68
click at [255, 104] on textarea "Misc. household goods including sofa/loveseat; chairs; coffee table; end table;…" at bounding box center [295, 108] width 172 height 68
click at [238, 107] on textarea "Misc. household goods including sofa/loveseat; chairs; coffee table; end table;…" at bounding box center [295, 108] width 172 height 68
paste textarea "⦁ Value listed is given age and condition of items and is not mean to reflect r…"
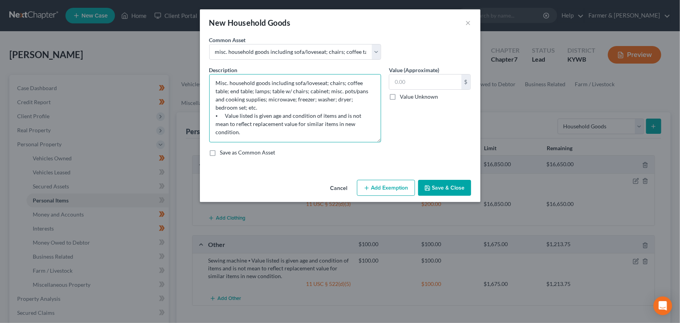
drag, startPoint x: 262, startPoint y: 109, endPoint x: 294, endPoint y: 83, distance: 41.6
click at [294, 83] on textarea "Misc. household goods including sofa/loveseat; chairs; coffee table; end table;…" at bounding box center [295, 108] width 172 height 68
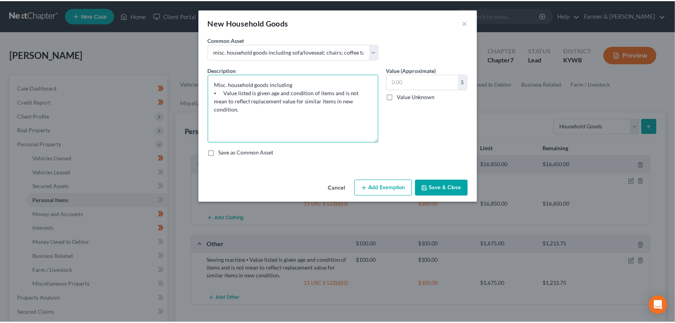
scroll to position [0, 0]
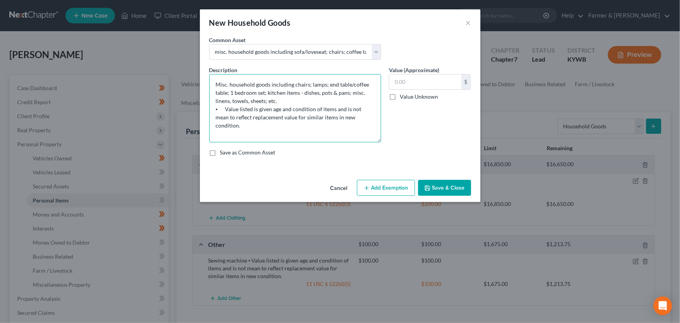
type textarea "Misc. household goods including chairs; lamps; end table/coffee table; 1 bedroo…"
click at [403, 80] on input "text" at bounding box center [425, 81] width 72 height 15
type input "177.00"
click at [389, 192] on button "Add Exemption" at bounding box center [386, 188] width 58 height 16
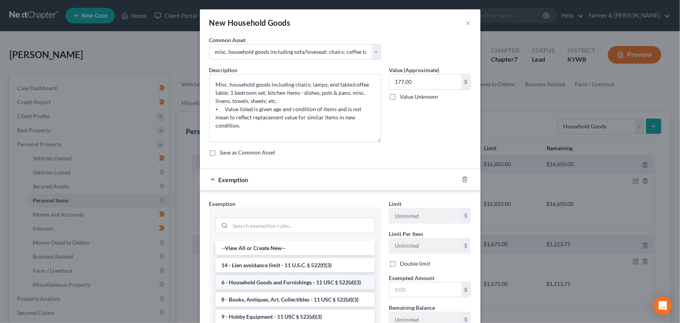
click at [284, 279] on li "6 - Household Goods and Furnishings - 11 USC § 522(d)(3)" at bounding box center [294, 282] width 159 height 14
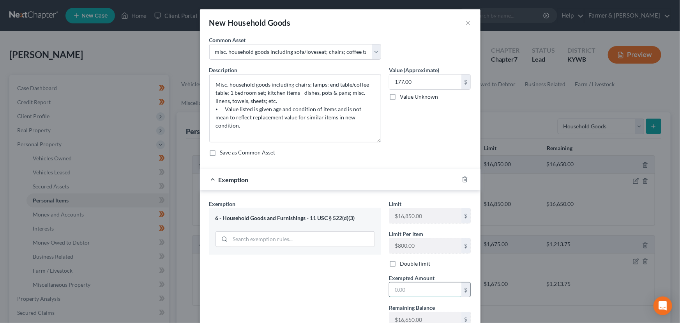
click at [396, 283] on input "text" at bounding box center [425, 289] width 72 height 15
type input "177.00"
click at [376, 182] on div "Exemption $177.00" at bounding box center [329, 179] width 259 height 21
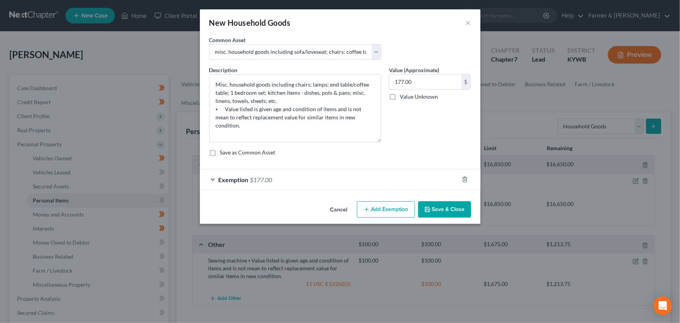
click at [437, 209] on button "Save & Close" at bounding box center [444, 209] width 53 height 16
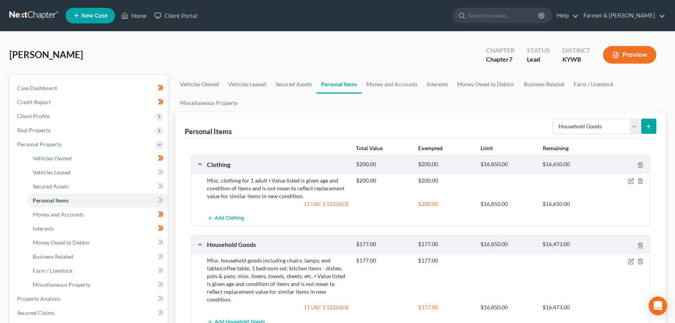
click at [214, 53] on div "[PERSON_NAME] Upgraded Chapter Chapter 7 Status Lead District [GEOGRAPHIC_DATA]…" at bounding box center [337, 58] width 656 height 34
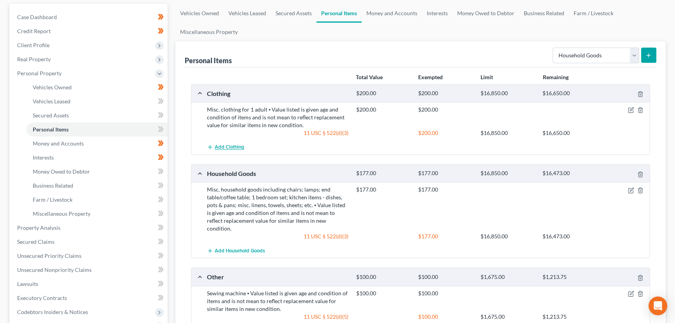
scroll to position [71, 0]
click at [594, 61] on select "Select Item Type Clothing Collectibles Of Value Electronics Firearms Household …" at bounding box center [596, 56] width 87 height 16
select select "electronics"
click at [553, 48] on select "Select Item Type Clothing Collectibles Of Value Electronics Firearms Household …" at bounding box center [596, 56] width 87 height 16
click at [650, 56] on icon "submit" at bounding box center [648, 56] width 6 height 6
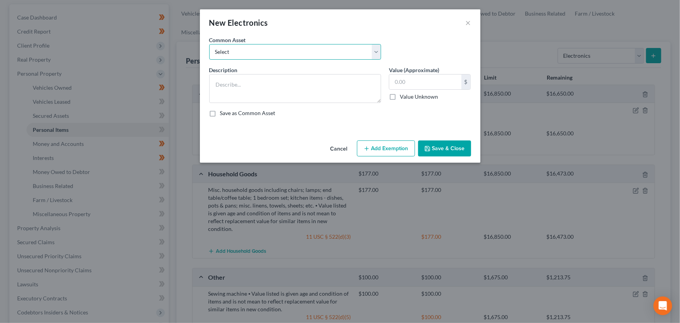
click at [268, 50] on select "Select Televisions; DVD Players; Gaming systems; Home Computer ⦁ Value listed i…" at bounding box center [295, 52] width 172 height 16
select select "2"
click at [209, 44] on select "Select Televisions; DVD Players; Gaming systems; Home Computer ⦁ Value listed i…" at bounding box center [295, 52] width 172 height 16
type textarea "Televisions; DVD Players; Gaming systems; Home Computer ⦁ Value listed is given…"
type input "3,200.00"
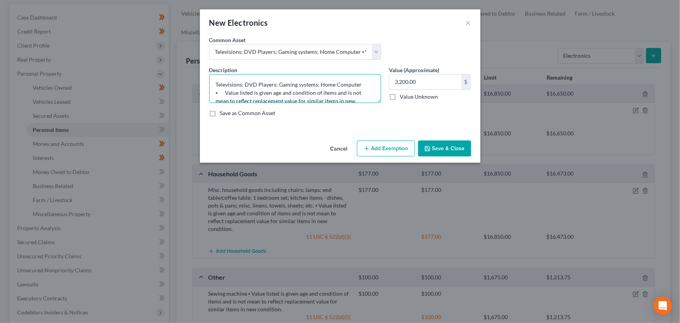
drag, startPoint x: 316, startPoint y: 84, endPoint x: 362, endPoint y: 85, distance: 46.0
click at [362, 85] on textarea "Televisions; DVD Players; Gaming systems; Home Computer ⦁ Value listed is given…" at bounding box center [295, 88] width 172 height 29
type textarea "Televisions; DVD Players; Gaming systems; Cellphone ⦁ Value listed is given age…"
type input "30.00"
click at [380, 142] on button "Add Exemption" at bounding box center [386, 148] width 58 height 16
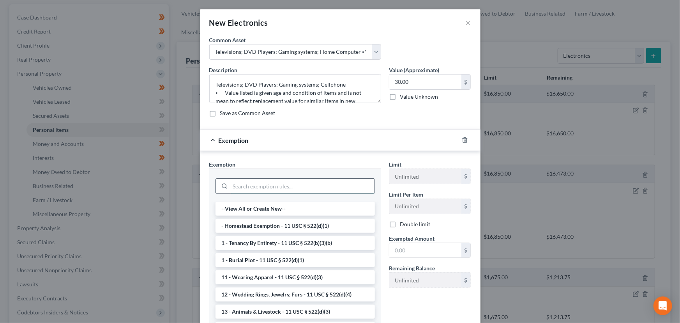
click at [249, 187] on input "search" at bounding box center [302, 185] width 144 height 15
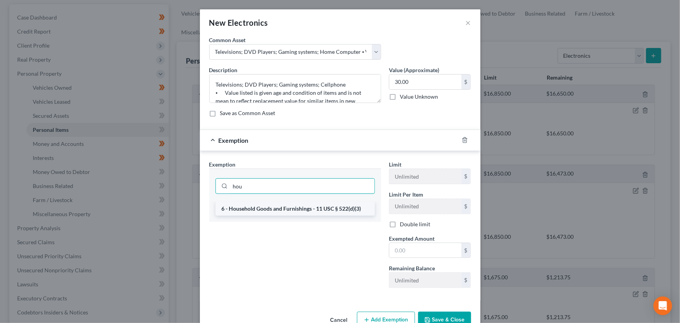
type input "hou"
click at [272, 206] on li "6 - Household Goods and Furnishings - 11 USC § 522(d)(3)" at bounding box center [294, 208] width 159 height 14
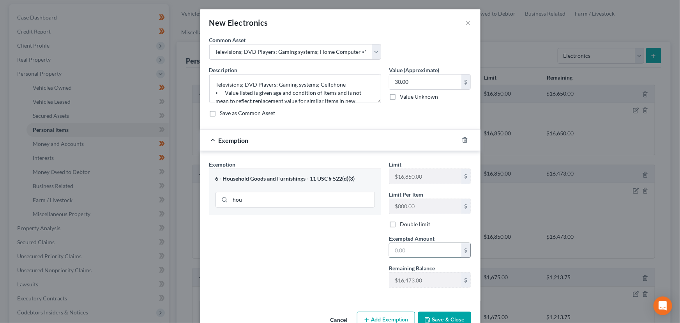
click at [392, 247] on input "text" at bounding box center [425, 250] width 72 height 15
type input "30.00"
click at [391, 139] on div "Exemption $30.00" at bounding box center [329, 140] width 259 height 21
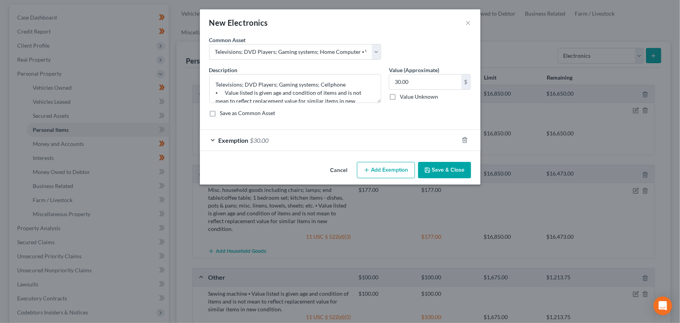
click at [425, 167] on icon "button" at bounding box center [427, 170] width 6 height 6
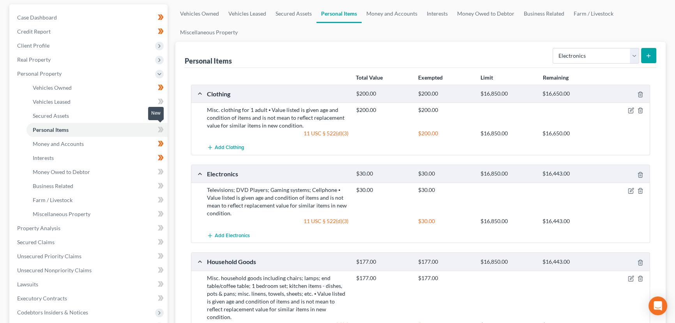
click at [164, 129] on span at bounding box center [161, 131] width 14 height 12
click at [172, 140] on div "Vehicles Owned Vehicles Leased Secured Assets Personal Items Money and Accounts…" at bounding box center [420, 237] width 498 height 466
click at [39, 67] on span "Personal Property" at bounding box center [89, 74] width 157 height 14
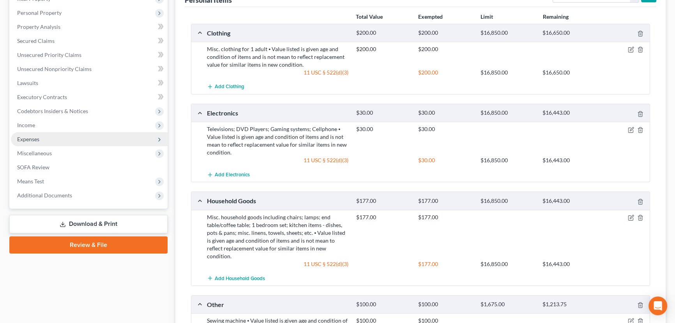
scroll to position [141, 0]
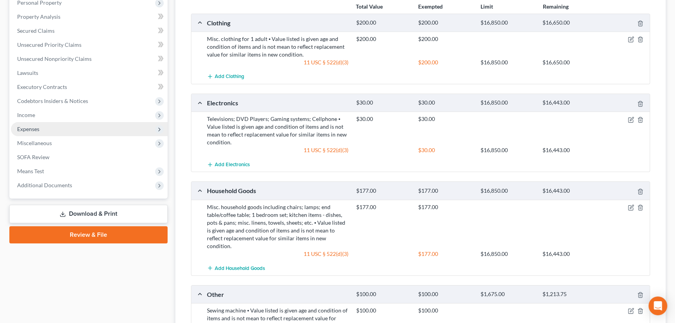
click at [35, 124] on span "Expenses" at bounding box center [89, 129] width 157 height 14
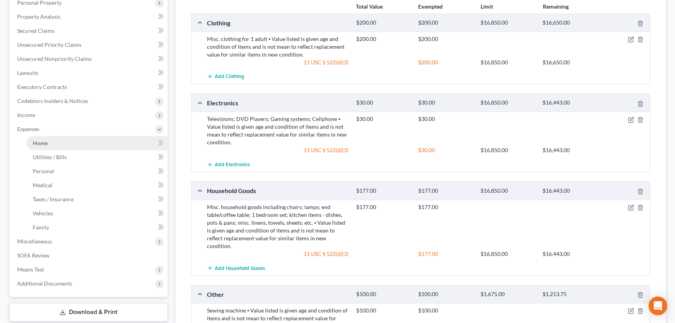
click at [73, 141] on link "Home" at bounding box center [96, 143] width 141 height 14
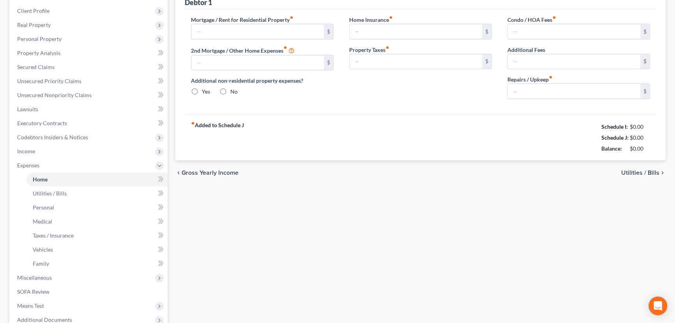
type input "0.00"
radio input "true"
type input "0.00"
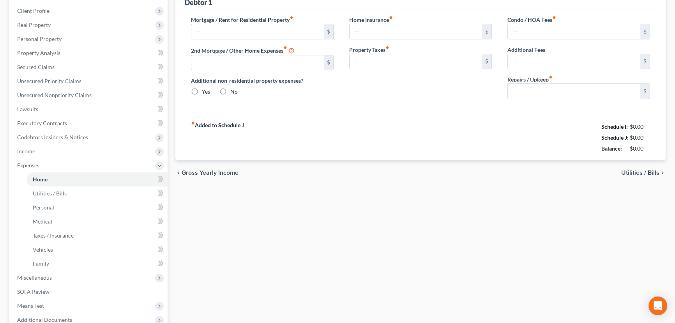
type input "0.00"
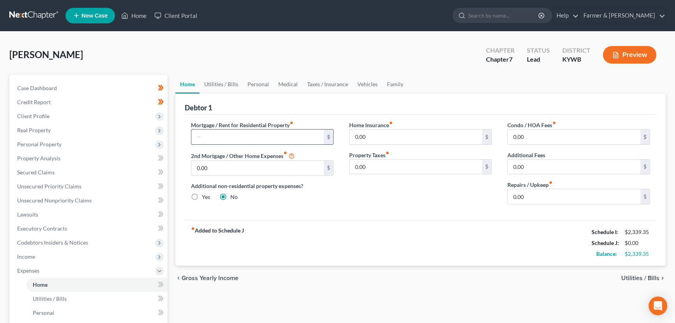
click at [236, 132] on input "text" at bounding box center [257, 136] width 132 height 15
type input "604.00"
click at [221, 94] on div "Debtor 1" at bounding box center [421, 104] width 472 height 21
click at [219, 82] on link "Utilities / Bills" at bounding box center [221, 84] width 43 height 19
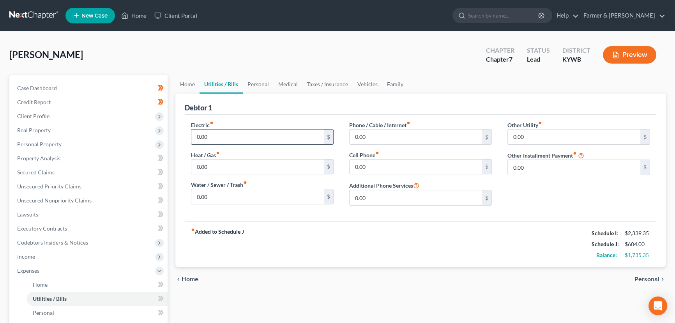
click at [226, 139] on input "0.00" at bounding box center [257, 136] width 132 height 15
type input "40.00"
click at [221, 58] on div "[PERSON_NAME] Upgraded Chapter Chapter 7 Status Lead District [GEOGRAPHIC_DATA]…" at bounding box center [337, 58] width 656 height 34
click at [248, 43] on div "[PERSON_NAME] Upgraded Chapter Chapter 7 Status Lead District [GEOGRAPHIC_DATA]…" at bounding box center [337, 58] width 656 height 34
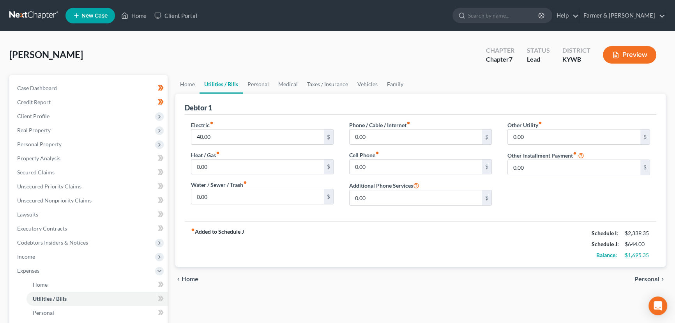
click at [161, 49] on div "[PERSON_NAME] Upgraded Chapter Chapter 7 Status Lead District [GEOGRAPHIC_DATA]…" at bounding box center [337, 58] width 656 height 34
drag, startPoint x: 179, startPoint y: 39, endPoint x: 178, endPoint y: 56, distance: 17.2
click at [179, 39] on div "[PERSON_NAME] Upgraded Chapter Chapter 7 Status Lead District [GEOGRAPHIC_DATA]…" at bounding box center [337, 265] width 675 height 467
click at [181, 56] on div "[PERSON_NAME] Upgraded Chapter Chapter 7 Status Lead District [GEOGRAPHIC_DATA]…" at bounding box center [337, 58] width 656 height 34
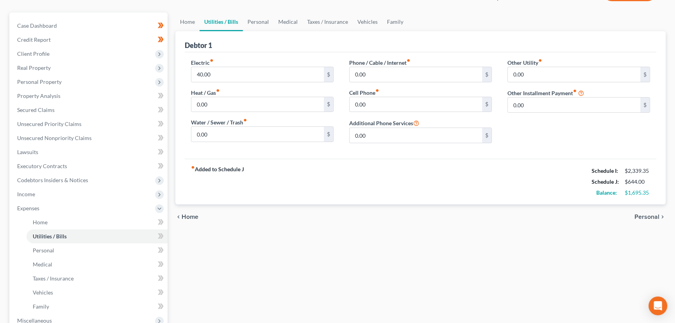
scroll to position [71, 0]
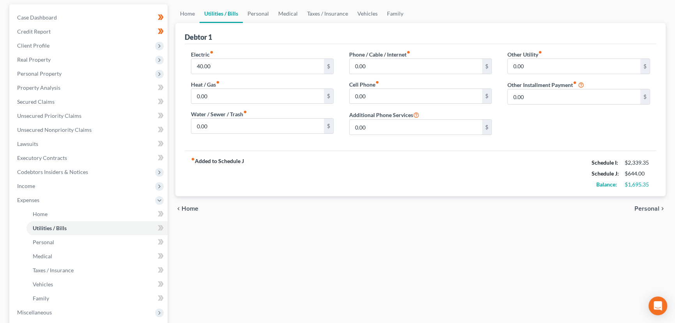
click at [267, 199] on div "chevron_left Home Personal chevron_right" at bounding box center [420, 208] width 490 height 25
click at [183, 86] on div "Electric fiber_manual_record 40.00 $ Heat / Gas fiber_manual_record 0.00 $ Wate…" at bounding box center [262, 95] width 158 height 91
click at [309, 179] on div "fiber_manual_record Added to Schedule J Schedule I: $2,339.35 Schedule J: $644.…" at bounding box center [421, 173] width 472 height 46
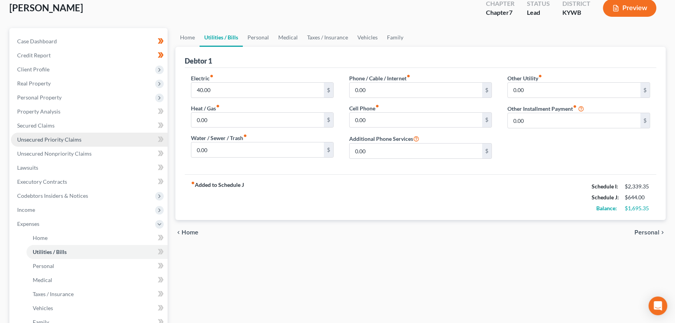
scroll to position [35, 0]
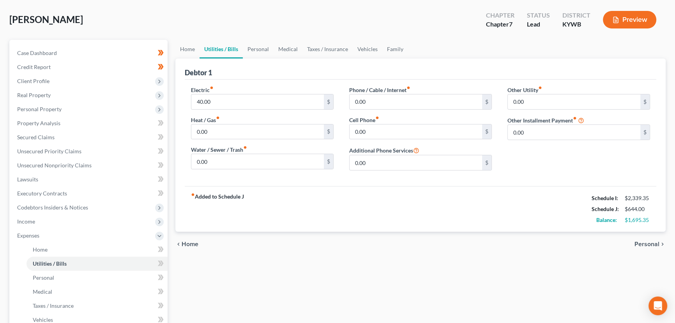
click at [263, 255] on div "chevron_left Home Personal chevron_right" at bounding box center [420, 243] width 490 height 25
click at [376, 263] on div "Home Utilities / Bills Personal Medical Taxes / Insurance Vehicles Family Debto…" at bounding box center [420, 244] width 498 height 408
click at [166, 28] on div "[PERSON_NAME] Upgraded Chapter Chapter 7 Status Lead District [GEOGRAPHIC_DATA]…" at bounding box center [337, 23] width 656 height 34
click at [279, 286] on div "Home Utilities / Bills Personal Medical Taxes / Insurance Vehicles Family Debto…" at bounding box center [420, 244] width 498 height 408
click at [174, 16] on div "[PERSON_NAME] Upgraded Chapter Chapter 7 Status Lead District [GEOGRAPHIC_DATA]…" at bounding box center [337, 23] width 656 height 34
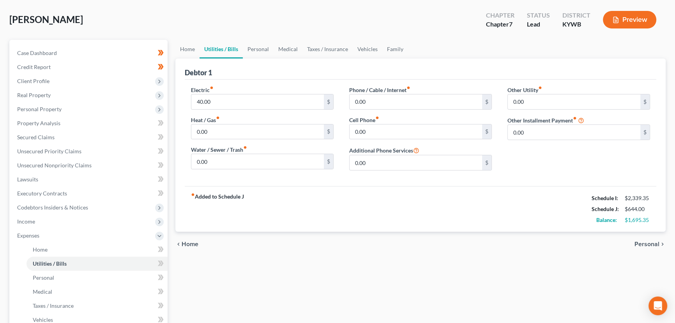
click at [206, 18] on div "[PERSON_NAME] Upgraded Chapter Chapter 7 Status Lead District [GEOGRAPHIC_DATA]…" at bounding box center [337, 23] width 656 height 34
click at [253, 16] on div "[PERSON_NAME] Upgraded Chapter Chapter 7 Status Lead District [GEOGRAPHIC_DATA]…" at bounding box center [337, 23] width 656 height 34
click at [171, 32] on div "[PERSON_NAME] Upgraded Chapter Chapter 7 Status Lead District [GEOGRAPHIC_DATA]…" at bounding box center [337, 23] width 656 height 34
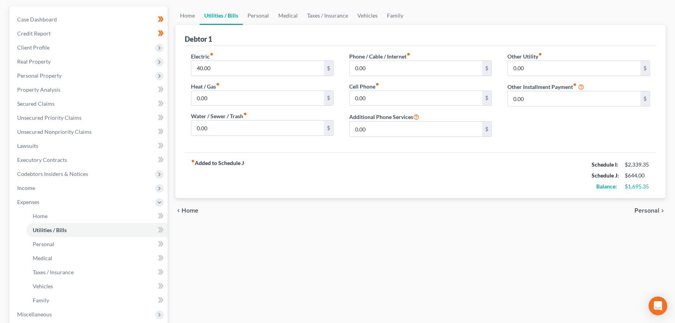
scroll to position [0, 0]
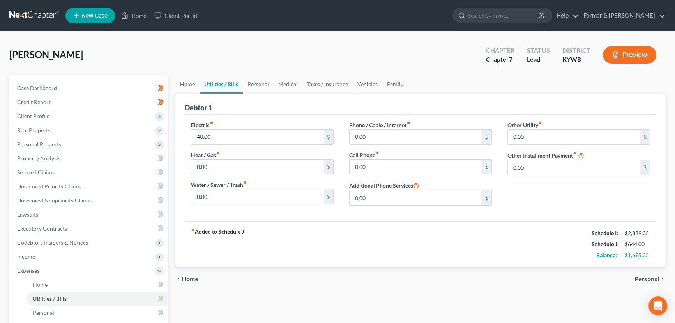
click at [238, 45] on div "[PERSON_NAME] Upgraded Chapter Chapter 7 Status Lead District [GEOGRAPHIC_DATA]…" at bounding box center [337, 58] width 656 height 34
click at [244, 52] on div "[PERSON_NAME] Upgraded Chapter Chapter 7 Status Lead District [GEOGRAPHIC_DATA]…" at bounding box center [337, 58] width 656 height 34
click at [230, 197] on input "0.00" at bounding box center [257, 196] width 132 height 15
type input "10.00"
click at [375, 163] on input "0.00" at bounding box center [416, 166] width 132 height 15
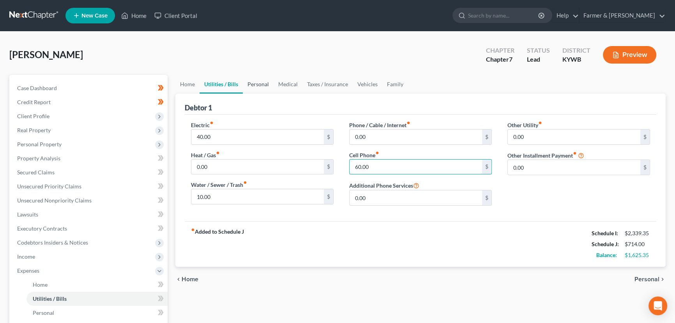
type input "60.00"
click at [254, 81] on link "Personal" at bounding box center [258, 84] width 31 height 19
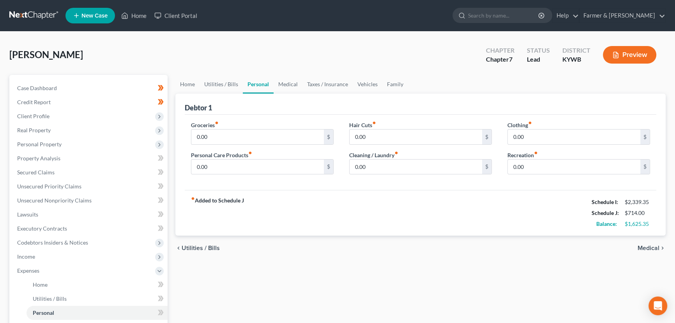
click at [266, 51] on div "[PERSON_NAME] Upgraded Chapter Chapter 7 Status Lead District [GEOGRAPHIC_DATA]…" at bounding box center [337, 58] width 656 height 34
click at [171, 54] on div "[PERSON_NAME] Upgraded Chapter Chapter 7 Status Lead District [GEOGRAPHIC_DATA]…" at bounding box center [337, 58] width 656 height 34
click at [169, 53] on div "[PERSON_NAME] Upgraded Chapter Chapter 7 Status Lead District [GEOGRAPHIC_DATA]…" at bounding box center [337, 58] width 656 height 34
click at [226, 134] on input "0.00" at bounding box center [257, 136] width 132 height 15
type input "458.00"
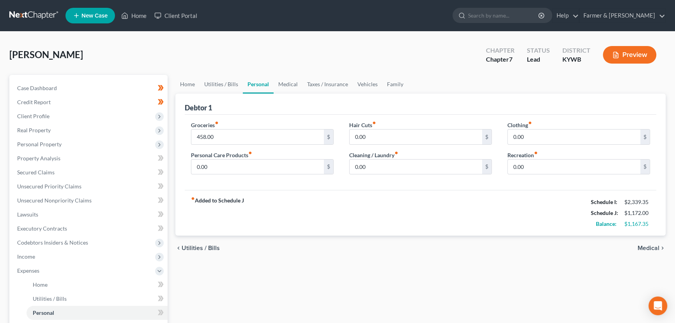
click at [281, 51] on div "[PERSON_NAME] Upgraded Chapter Chapter 7 Status Lead District [GEOGRAPHIC_DATA]…" at bounding box center [337, 58] width 656 height 34
click at [547, 135] on input "0.00" at bounding box center [574, 136] width 132 height 15
type input "30.00"
click at [253, 175] on div "Groceries fiber_manual_record 458.00 $ Personal Care Products fiber_manual_reco…" at bounding box center [262, 151] width 158 height 60
click at [255, 164] on input "0.00" at bounding box center [257, 166] width 132 height 15
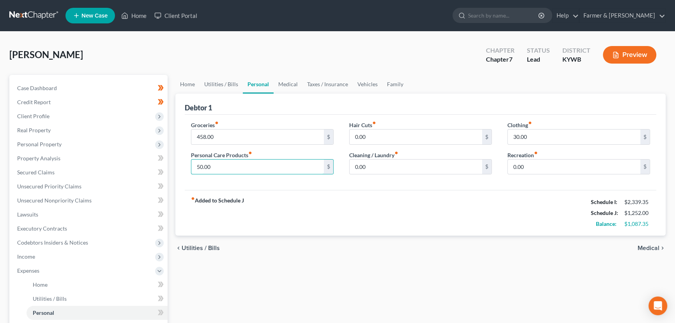
type input "50.00"
click at [389, 174] on div "Hair Cuts fiber_manual_record 0.00 $ Cleaning / Laundry fiber_manual_record 0.0…" at bounding box center [420, 151] width 158 height 60
click at [388, 167] on input "0.00" at bounding box center [416, 166] width 132 height 15
type input "20.00"
click at [287, 81] on link "Medical" at bounding box center [288, 84] width 29 height 19
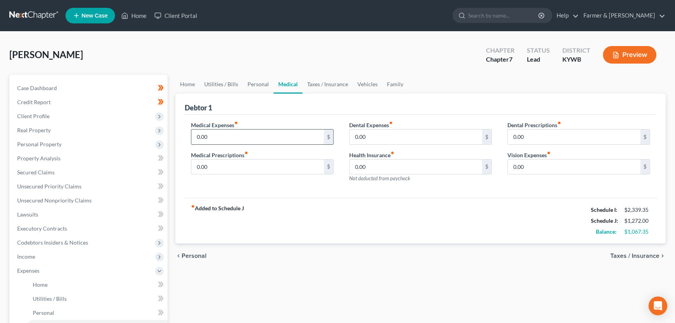
click at [208, 137] on input "0.00" at bounding box center [257, 136] width 132 height 15
type input "400.00"
click at [357, 83] on link "Vehicles" at bounding box center [368, 84] width 30 height 19
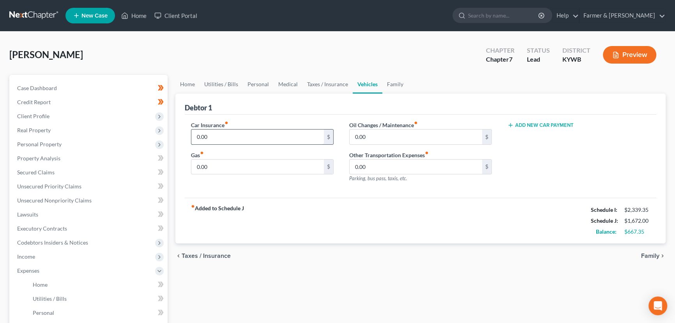
click at [215, 136] on input "0.00" at bounding box center [257, 136] width 132 height 15
click at [218, 136] on input "65.00" at bounding box center [257, 136] width 132 height 15
type input "6"
type input "70.00"
click at [272, 162] on input "0.00" at bounding box center [257, 166] width 132 height 15
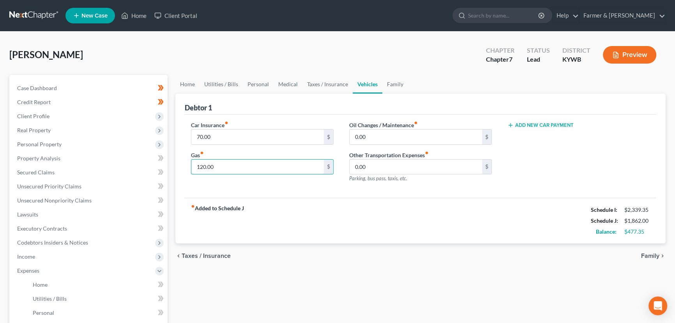
type input "120.00"
click at [250, 57] on div "[PERSON_NAME] Upgraded Chapter Chapter 7 Status Lead District [GEOGRAPHIC_DATA]…" at bounding box center [337, 58] width 656 height 34
click at [186, 83] on link "Home" at bounding box center [187, 84] width 24 height 19
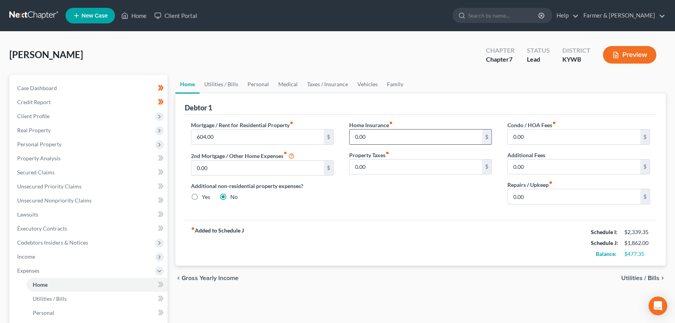
click at [402, 135] on input "0.00" at bounding box center [416, 136] width 132 height 15
type input "14.00"
click at [366, 46] on div "[PERSON_NAME] Upgraded Chapter Chapter 7 Status Lead District [GEOGRAPHIC_DATA]…" at bounding box center [337, 58] width 656 height 34
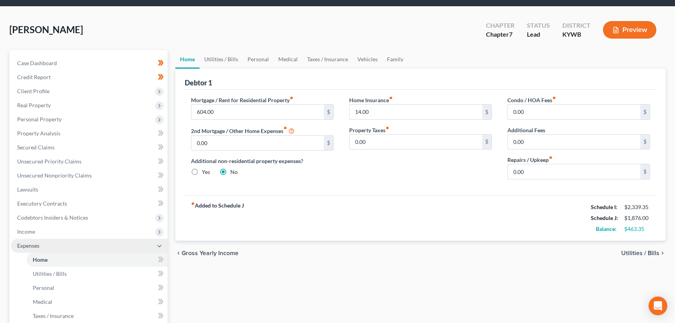
scroll to position [106, 0]
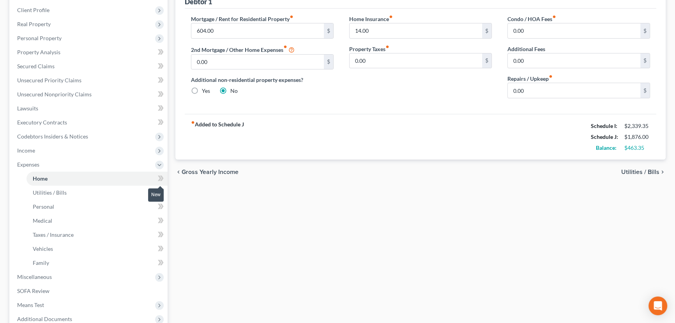
click at [163, 177] on icon at bounding box center [161, 178] width 6 height 10
click at [185, 198] on div "Home Utilities / Bills Personal Medical Taxes / Insurance Vehicles Family Debto…" at bounding box center [420, 173] width 498 height 408
click at [160, 191] on icon at bounding box center [160, 191] width 4 height 5
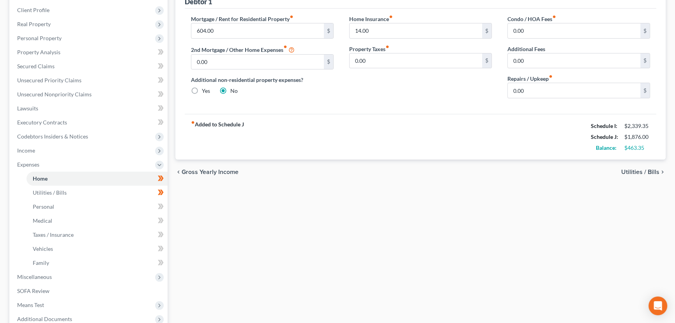
click at [191, 209] on div "Home Utilities / Bills Personal Medical Taxes / Insurance Vehicles Family Debto…" at bounding box center [420, 173] width 498 height 408
click at [161, 205] on icon at bounding box center [160, 205] width 4 height 5
click at [198, 226] on div "Home Utilities / Bills Personal Medical Taxes / Insurance Vehicles Family Debto…" at bounding box center [420, 173] width 498 height 408
click at [158, 222] on icon at bounding box center [161, 220] width 6 height 10
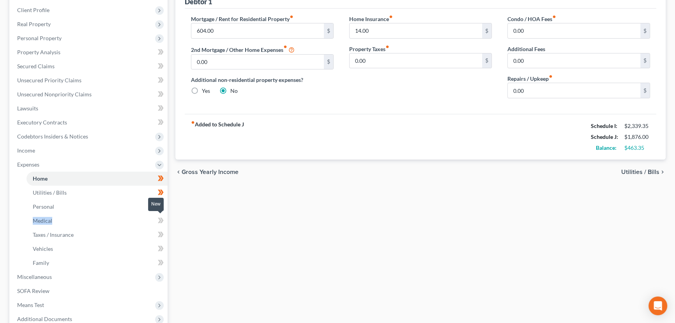
click at [158, 222] on icon at bounding box center [161, 220] width 6 height 10
click at [213, 242] on div "Home Utilities / Bills Personal Medical Taxes / Insurance Vehicles Family Debto…" at bounding box center [420, 173] width 498 height 408
click at [162, 249] on icon at bounding box center [162, 247] width 4 height 5
click at [199, 258] on div "Home Utilities / Bills Personal Medical Taxes / Insurance Vehicles Family Debto…" at bounding box center [420, 173] width 498 height 408
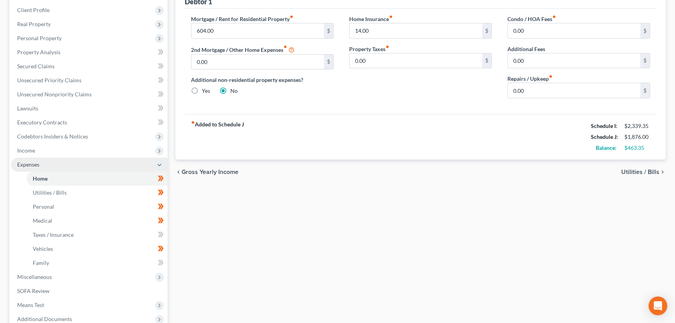
click at [40, 166] on span "Expenses" at bounding box center [89, 164] width 157 height 14
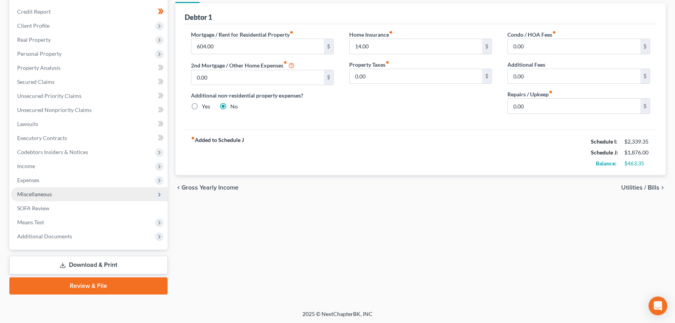
click at [47, 193] on span "Miscellaneous" at bounding box center [34, 194] width 35 height 7
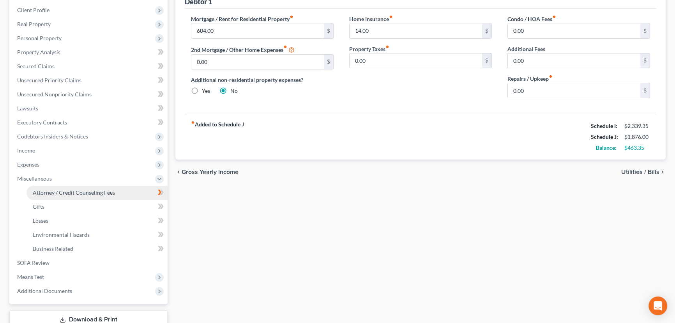
click at [50, 195] on link "Attorney / Credit Counseling Fees" at bounding box center [96, 192] width 141 height 14
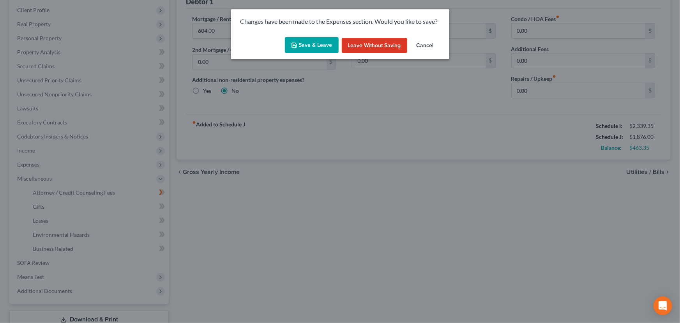
click at [302, 46] on button "Save & Leave" at bounding box center [312, 45] width 54 height 16
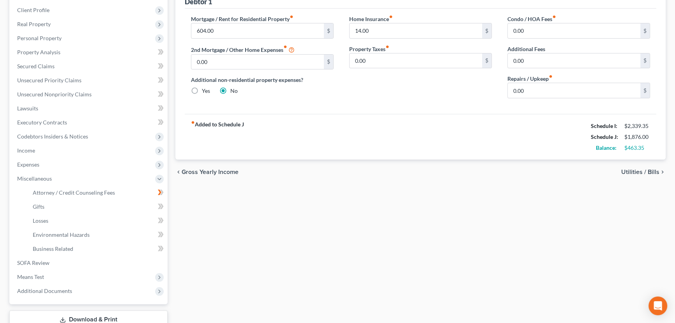
select select "0"
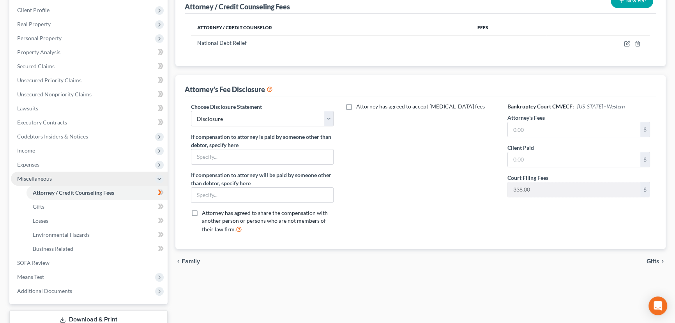
click at [32, 176] on span "Miscellaneous" at bounding box center [34, 178] width 35 height 7
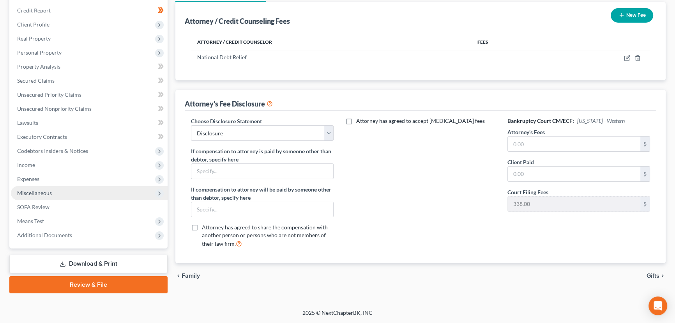
scroll to position [90, 0]
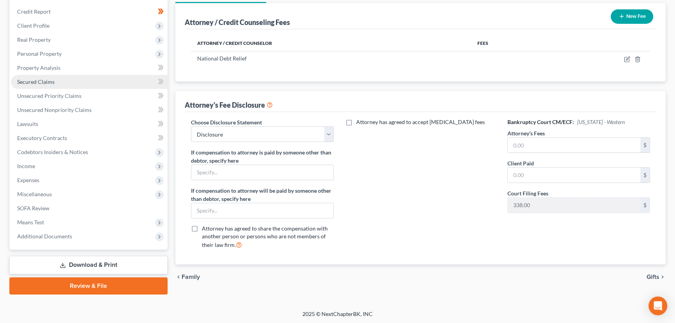
click at [51, 83] on span "Secured Claims" at bounding box center [35, 81] width 37 height 7
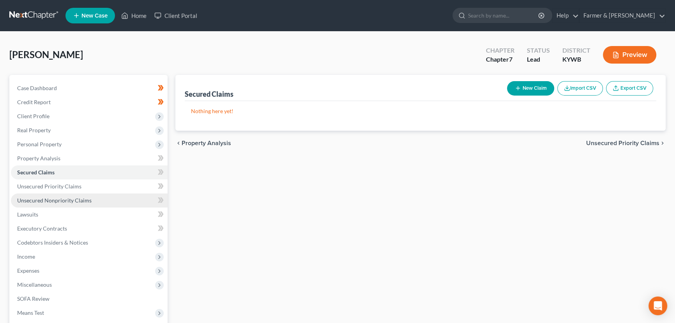
click at [78, 202] on span "Unsecured Nonpriority Claims" at bounding box center [54, 200] width 74 height 7
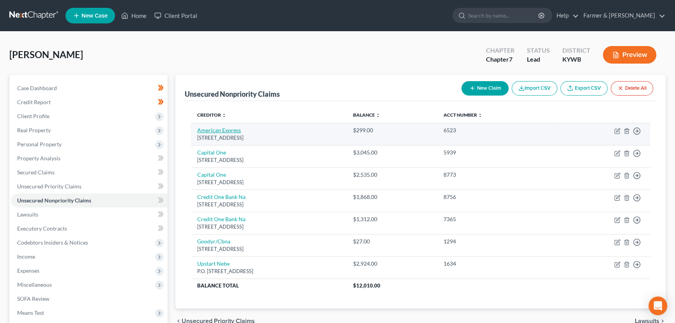
click at [236, 132] on link "American Express" at bounding box center [219, 130] width 44 height 7
select select "45"
select select "2"
select select "0"
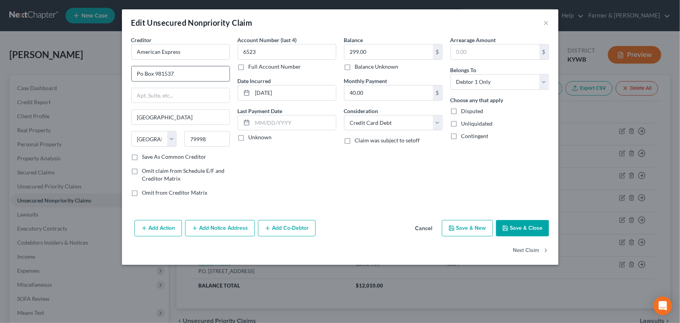
click at [174, 72] on input "Po Box 981537" at bounding box center [181, 73] width 98 height 15
type input "PO Box 981537"
click at [249, 138] on label "Unknown" at bounding box center [260, 137] width 23 height 8
click at [252, 138] on input "Unknown" at bounding box center [254, 135] width 5 height 5
checkbox input "true"
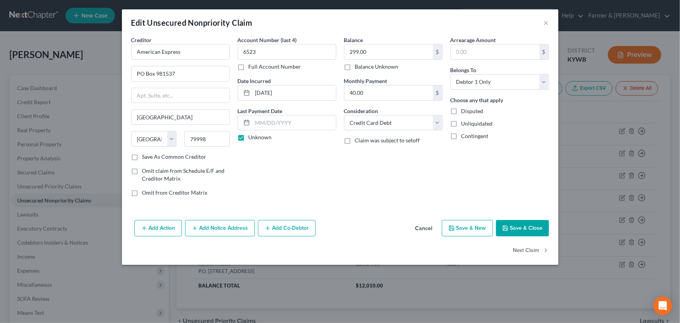
click at [416, 188] on div "Balance 299.00 $ Balance Unknown Balance Undetermined 299.00 $ Balance Unknown …" at bounding box center [393, 119] width 106 height 167
click at [509, 229] on icon "button" at bounding box center [505, 228] width 6 height 6
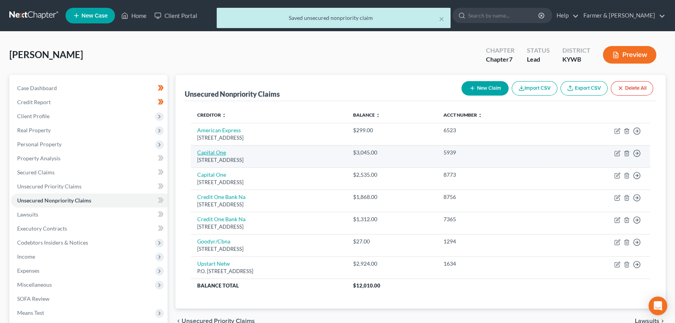
click at [218, 152] on link "Capital One" at bounding box center [211, 152] width 29 height 7
select select "46"
select select "2"
select select "0"
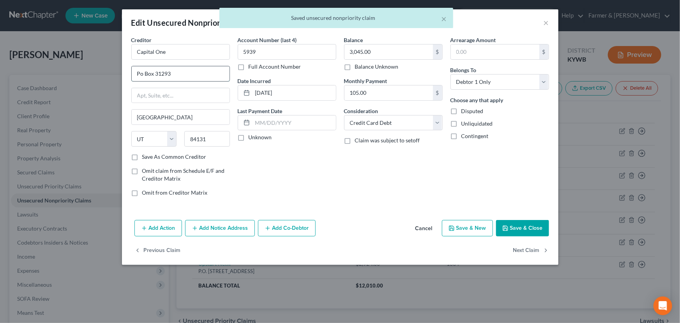
click at [171, 74] on input "Po Box 31293" at bounding box center [181, 73] width 98 height 15
type input "PO Box 31293"
click at [249, 138] on label "Unknown" at bounding box center [260, 137] width 23 height 8
click at [252, 138] on input "Unknown" at bounding box center [254, 135] width 5 height 5
checkbox input "true"
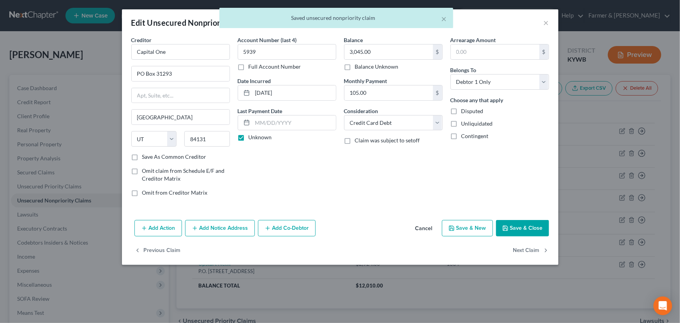
click at [321, 179] on div "Account Number (last 4) 5939 Full Account Number Date Incurred [DATE] Last Paym…" at bounding box center [287, 119] width 106 height 167
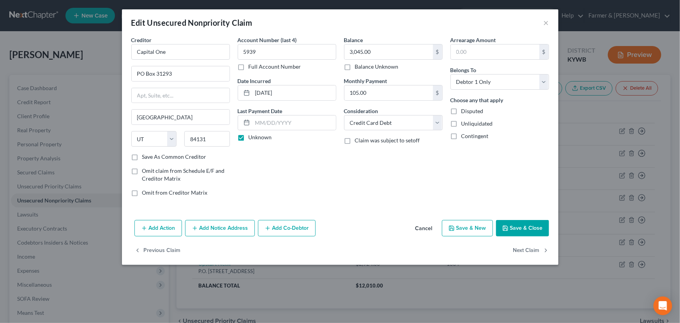
click at [507, 221] on button "Save & Close" at bounding box center [522, 228] width 53 height 16
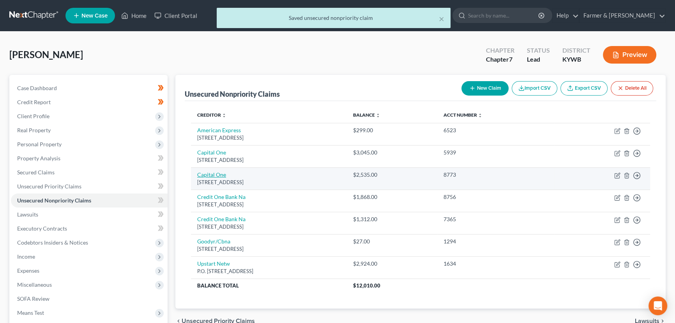
click at [212, 175] on link "Capital One" at bounding box center [211, 174] width 29 height 7
select select "46"
select select "2"
select select "0"
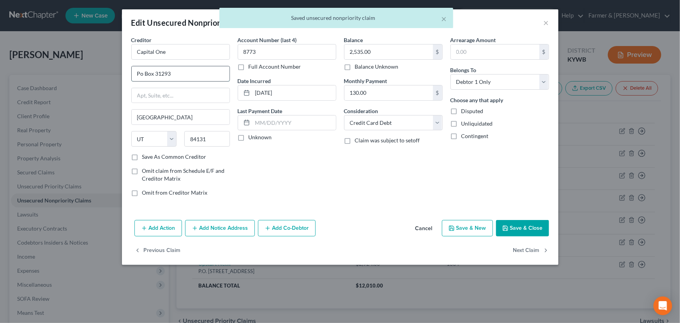
click at [175, 74] on input "Po Box 31293" at bounding box center [181, 73] width 98 height 15
type input "PO Box 31293"
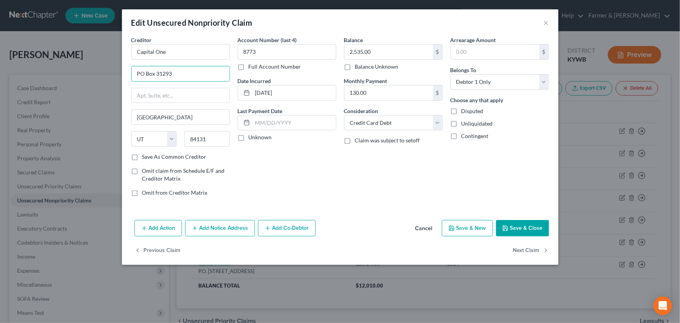
click at [249, 141] on label "Unknown" at bounding box center [260, 137] width 23 height 8
click at [252, 138] on input "Unknown" at bounding box center [254, 135] width 5 height 5
checkbox input "true"
click at [418, 179] on div "Balance 2,535.00 $ Balance Unknown Balance Undetermined 2,535.00 $ Balance Unkn…" at bounding box center [393, 119] width 106 height 167
click at [517, 228] on button "Save & Close" at bounding box center [522, 228] width 53 height 16
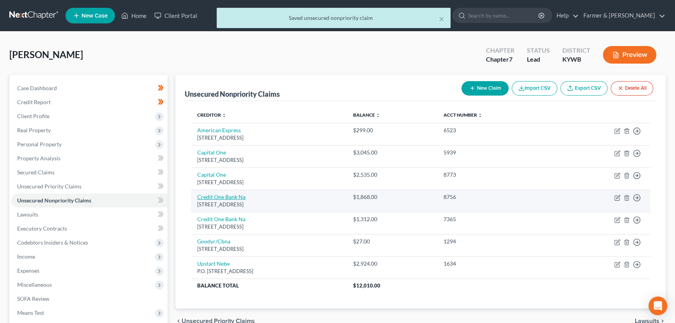
click at [229, 197] on link "Credit One Bank Na" at bounding box center [221, 196] width 48 height 7
select select "31"
select select "2"
select select "0"
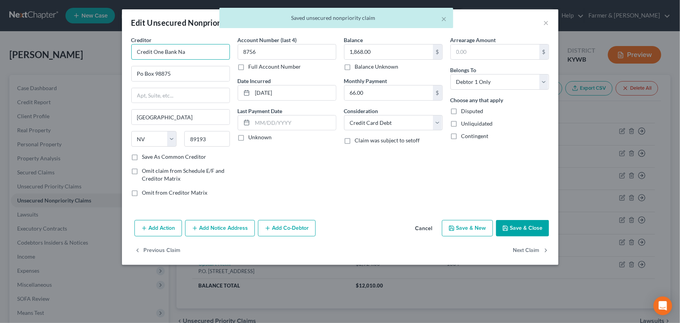
click at [198, 53] on input "Credit One Bank Na" at bounding box center [180, 52] width 99 height 16
click at [195, 79] on input "Po Box 98875" at bounding box center [181, 73] width 98 height 15
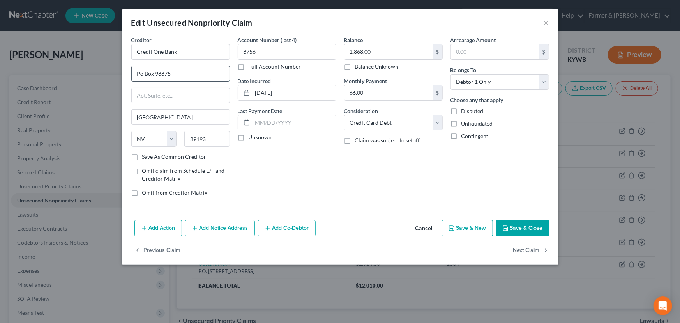
type input "Credit One Bank"
type input "PO Box 98875"
click at [249, 141] on label "Unknown" at bounding box center [260, 137] width 23 height 8
click at [252, 138] on input "Unknown" at bounding box center [254, 135] width 5 height 5
checkbox input "true"
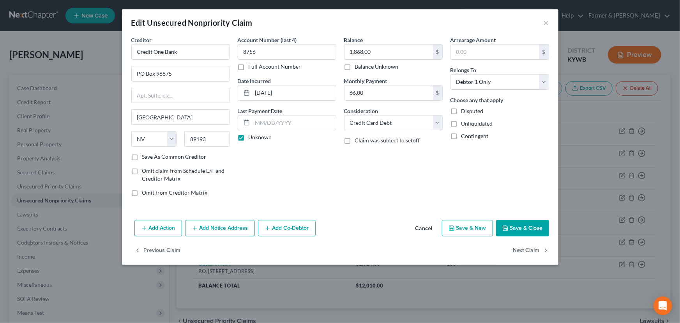
drag, startPoint x: 330, startPoint y: 163, endPoint x: 337, endPoint y: 168, distance: 8.7
click at [330, 163] on div "Account Number (last 4) 8756 Full Account Number Date Incurred [DATE] Last Paym…" at bounding box center [287, 119] width 106 height 167
click at [516, 225] on button "Save & Close" at bounding box center [522, 228] width 53 height 16
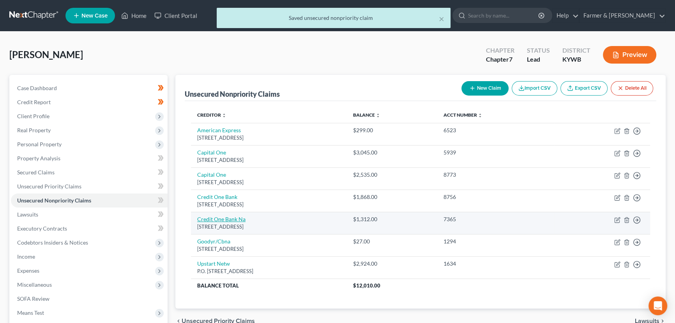
click at [239, 219] on link "Credit One Bank Na" at bounding box center [221, 218] width 48 height 7
select select "31"
select select "2"
select select "0"
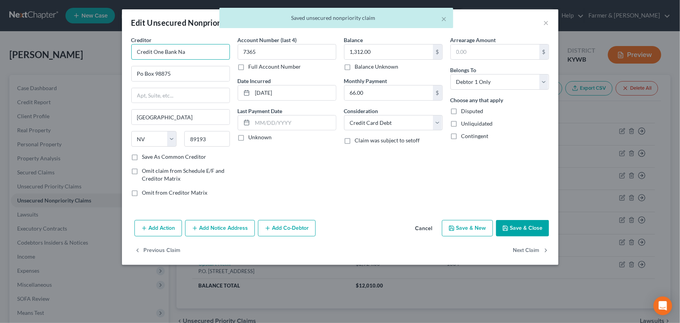
click at [197, 58] on input "Credit One Bank Na" at bounding box center [180, 52] width 99 height 16
click at [188, 78] on input "Po Box 98875" at bounding box center [181, 73] width 98 height 15
type input "Credit One Bank"
type input "PO Box 98875"
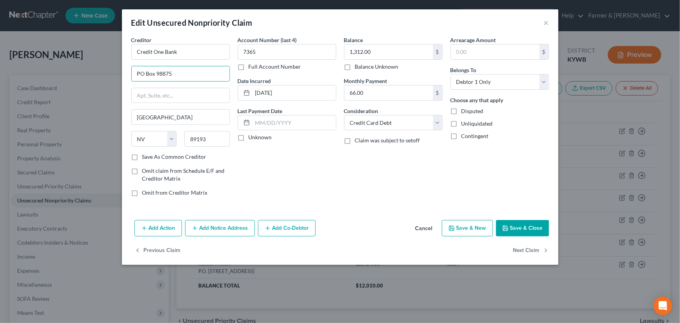
click at [249, 138] on label "Unknown" at bounding box center [260, 137] width 23 height 8
click at [252, 138] on input "Unknown" at bounding box center [254, 135] width 5 height 5
checkbox input "true"
click at [425, 201] on div "Balance 1,312.00 $ Balance Unknown Balance Undetermined 1,312.00 $ Balance Unkn…" at bounding box center [393, 119] width 106 height 167
click at [524, 229] on button "Save & Close" at bounding box center [522, 228] width 53 height 16
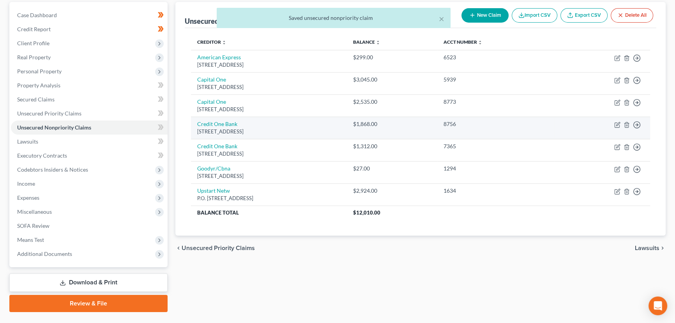
scroll to position [90, 0]
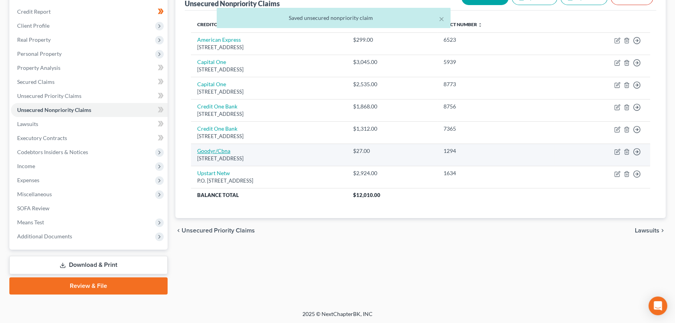
click at [225, 150] on link "Goodyr/Cbna" at bounding box center [213, 150] width 33 height 7
select select "43"
select select "2"
select select "0"
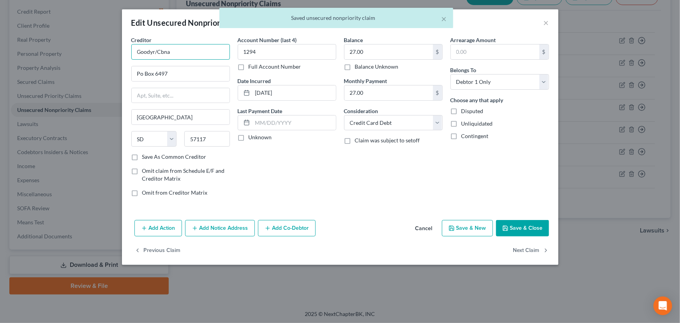
drag, startPoint x: 174, startPoint y: 50, endPoint x: 93, endPoint y: 48, distance: 81.1
click at [93, 48] on div "Edit Unsecured Nonpriority Claim × Creditor * Goodyr/Cbna Po Box 6497 [GEOGRAPH…" at bounding box center [340, 161] width 680 height 323
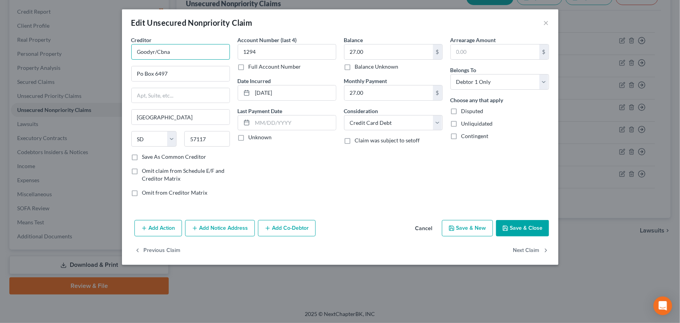
click at [153, 51] on input "Goodyr/Cbna" at bounding box center [180, 52] width 99 height 16
type input "Goodyear/Citibank, NA"
click at [196, 78] on input "Po Box 6497" at bounding box center [181, 73] width 98 height 15
click at [198, 101] on input "text" at bounding box center [181, 95] width 98 height 15
click at [184, 72] on input "Po Box 6497" at bounding box center [181, 73] width 98 height 15
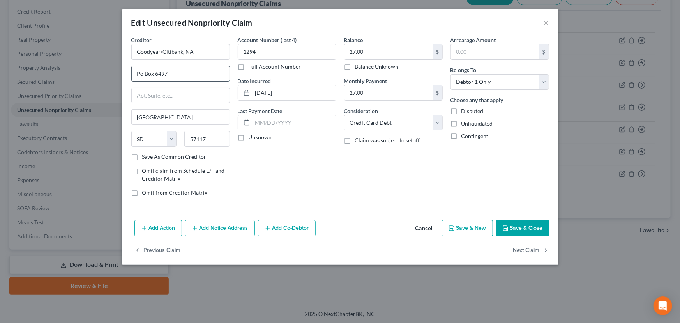
type input "PO Box 6497"
click at [249, 137] on label "Unknown" at bounding box center [260, 137] width 23 height 8
click at [252, 137] on input "Unknown" at bounding box center [254, 135] width 5 height 5
checkbox input "true"
click at [359, 164] on div "Balance 27.00 $ Balance Unknown Balance Undetermined 27.00 $ Balance Unknown Mo…" at bounding box center [393, 119] width 106 height 167
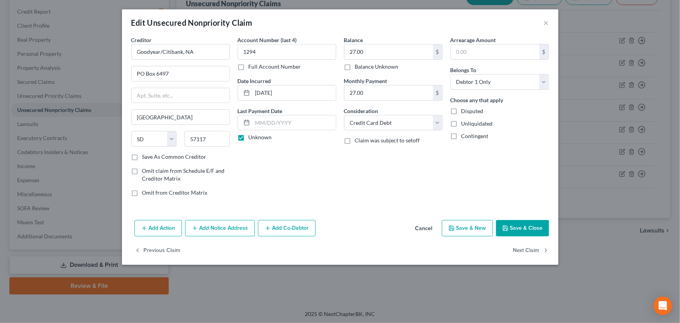
click at [531, 227] on button "Save & Close" at bounding box center [522, 228] width 53 height 16
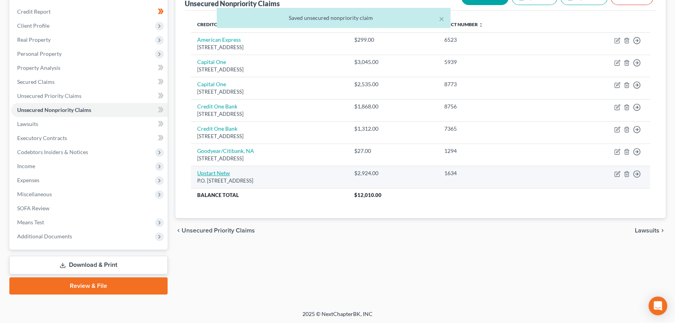
click at [206, 171] on link "Upstart Netw" at bounding box center [213, 173] width 33 height 7
select select "4"
select select "0"
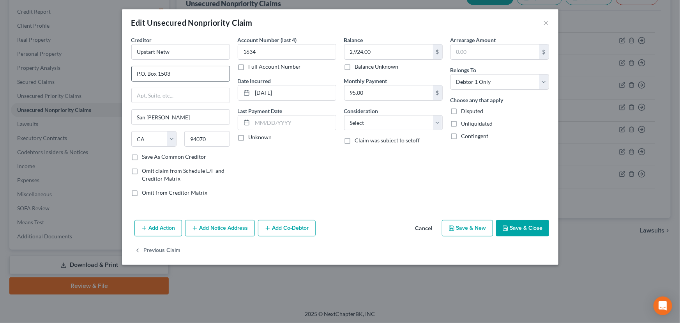
click at [146, 75] on input "P.O. Box 1503" at bounding box center [181, 73] width 98 height 15
type input "PO Box 1503"
click at [263, 191] on div "Account Number (last 4) 1634 Full Account Number Date Incurred [DATE] Last Paym…" at bounding box center [287, 119] width 106 height 167
click at [249, 140] on label "Unknown" at bounding box center [260, 137] width 23 height 8
click at [252, 138] on input "Unknown" at bounding box center [254, 135] width 5 height 5
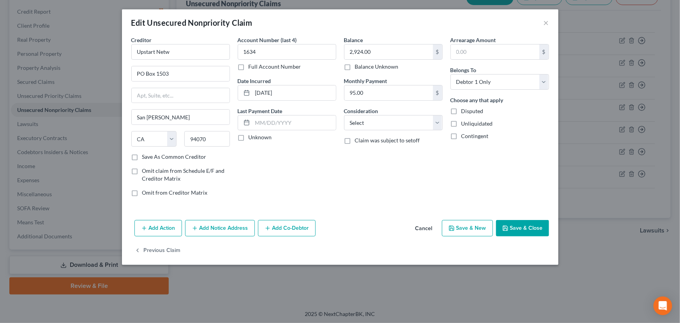
checkbox input "true"
click at [184, 51] on input "Upstart Netw" at bounding box center [180, 52] width 99 height 16
type input "Upstart Network"
click at [291, 181] on div "Account Number (last 4) 1634 Full Account Number Date Incurred [DATE] Last Paym…" at bounding box center [287, 119] width 106 height 167
drag, startPoint x: 181, startPoint y: 49, endPoint x: 122, endPoint y: 55, distance: 59.5
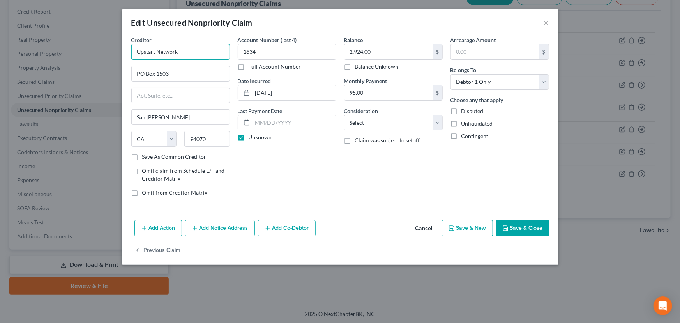
click at [122, 55] on div "Creditor * Upstart Network PO Box 1503 [GEOGRAPHIC_DATA][PERSON_NAME] [US_STATE…" at bounding box center [340, 126] width 436 height 181
click at [374, 123] on select "Select Cable / Satellite Services Collection Agency Credit Card Debt Debt Couns…" at bounding box center [393, 123] width 99 height 16
select select "10"
click at [344, 115] on select "Select Cable / Satellite Services Collection Agency Credit Card Debt Debt Couns…" at bounding box center [393, 123] width 99 height 16
click at [400, 207] on div "Creditor * Upstart Network PO Box 1503 [GEOGRAPHIC_DATA][PERSON_NAME] [US_STATE…" at bounding box center [340, 126] width 436 height 181
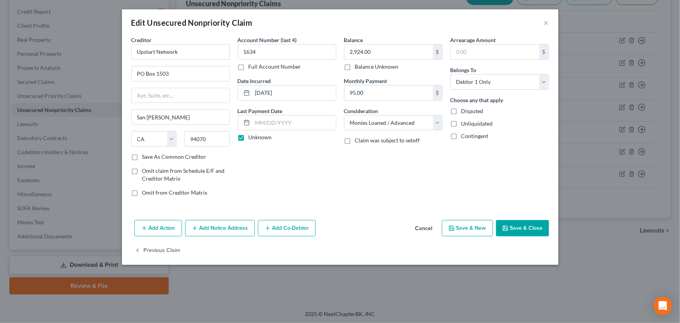
click at [509, 220] on button "Save & Close" at bounding box center [522, 228] width 53 height 16
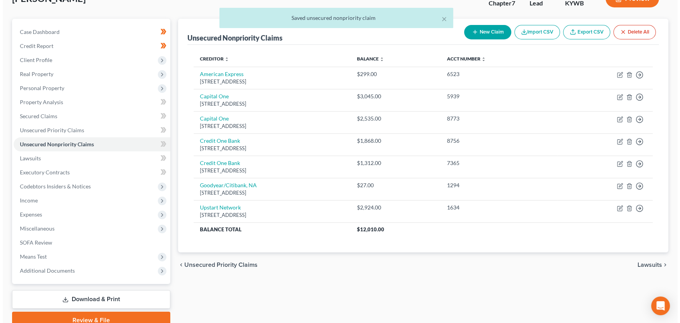
scroll to position [0, 0]
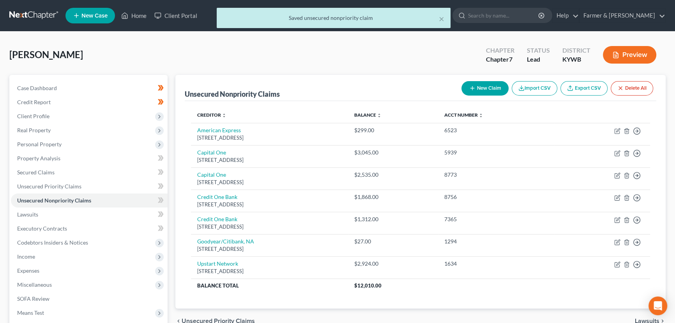
click at [0, 0] on icon at bounding box center [0, 0] width 0 height 0
click at [161, 198] on icon at bounding box center [162, 199] width 4 height 5
click at [172, 203] on div "Unsecured Nonpriority Claims New Claim Import CSV Export CSV Delete All Credito…" at bounding box center [420, 230] width 498 height 310
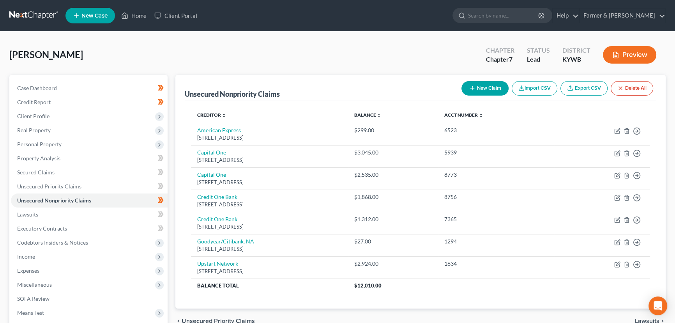
click at [490, 88] on button "New Claim" at bounding box center [484, 88] width 47 height 14
select select "0"
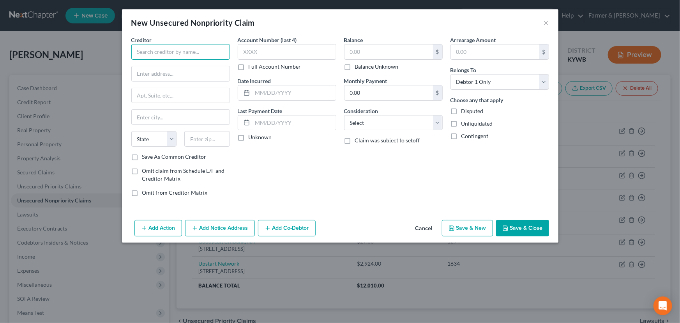
click at [189, 58] on input "text" at bounding box center [180, 52] width 99 height 16
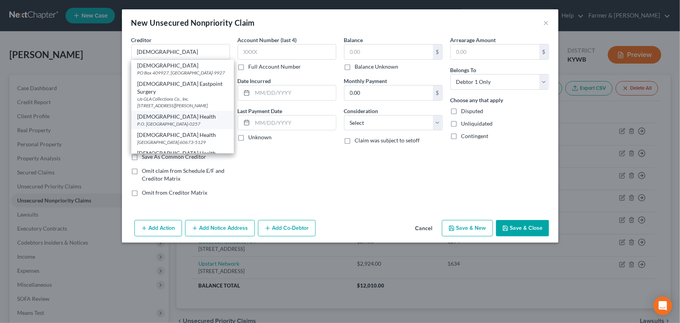
click at [200, 120] on div "P.O. [GEOGRAPHIC_DATA]-0257" at bounding box center [183, 123] width 90 height 7
type input "[DEMOGRAPHIC_DATA] Health"
type input "P.O. Box 950257"
type input "[GEOGRAPHIC_DATA]"
select select "18"
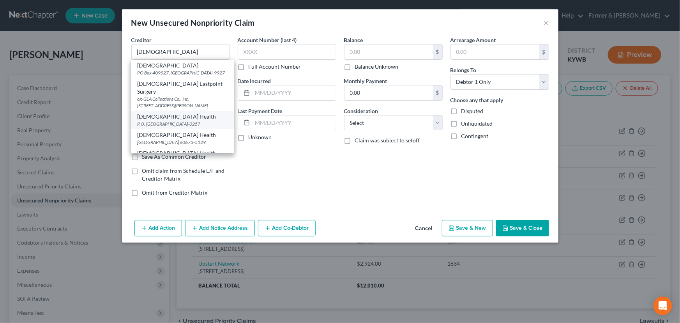
type input "40295-0257"
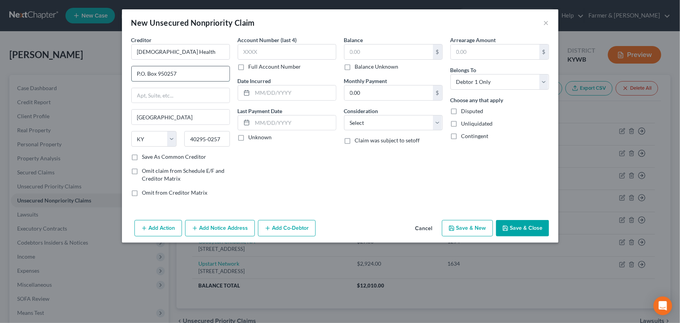
click at [145, 75] on input "P.O. Box 950257" at bounding box center [181, 73] width 98 height 15
type input "PO Box 950257"
click at [263, 178] on div "Account Number (last 4) Full Account Number Date Incurred Last Payment Date Unk…" at bounding box center [287, 119] width 106 height 167
click at [249, 136] on label "Unknown" at bounding box center [260, 137] width 23 height 8
click at [252, 136] on input "Unknown" at bounding box center [254, 135] width 5 height 5
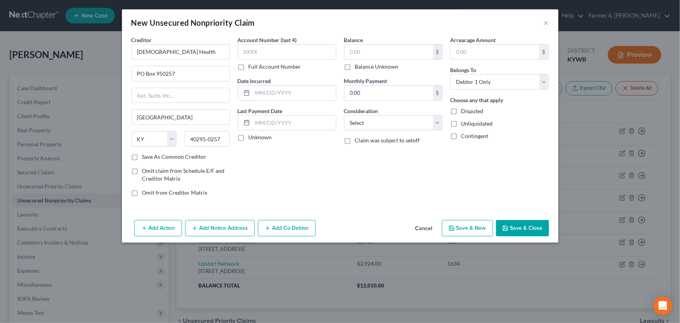
checkbox input "true"
click at [249, 47] on input "text" at bounding box center [287, 52] width 99 height 16
type input "5603"
click at [381, 51] on input "text" at bounding box center [388, 51] width 88 height 15
type input "3,635.33"
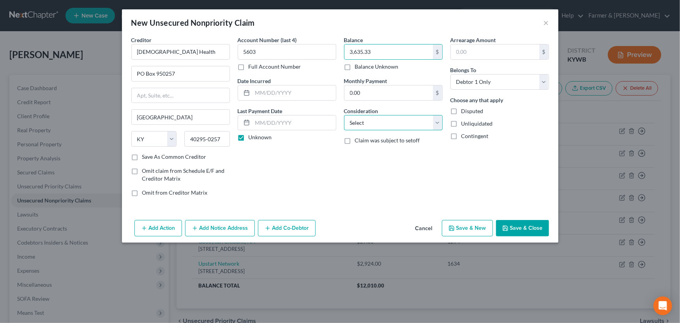
click at [374, 128] on select "Select Cable / Satellite Services Collection Agency Credit Card Debt Debt Couns…" at bounding box center [393, 123] width 99 height 16
click at [344, 115] on select "Select Cable / Satellite Services Collection Agency Credit Card Debt Debt Couns…" at bounding box center [393, 123] width 99 height 16
select select "9"
click at [394, 175] on div "Balance 3,635.33 $ Balance Unknown Balance Undetermined 3,635.33 $ Balance Unkn…" at bounding box center [393, 119] width 106 height 167
click at [522, 224] on button "Save & Close" at bounding box center [522, 228] width 53 height 16
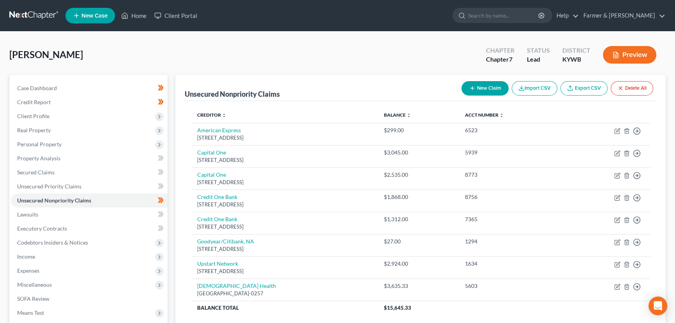
click at [475, 90] on button "New Claim" at bounding box center [484, 88] width 47 height 14
select select "0"
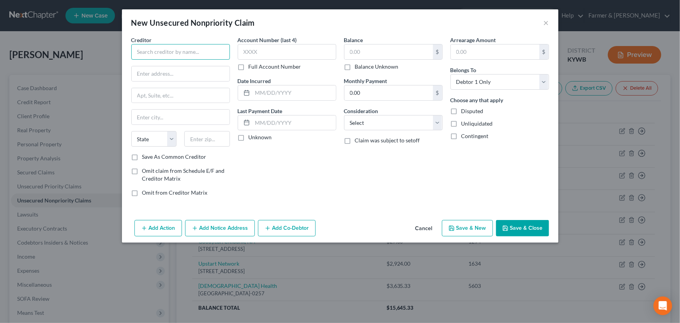
click at [176, 52] on input "text" at bounding box center [180, 52] width 99 height 16
type input "p"
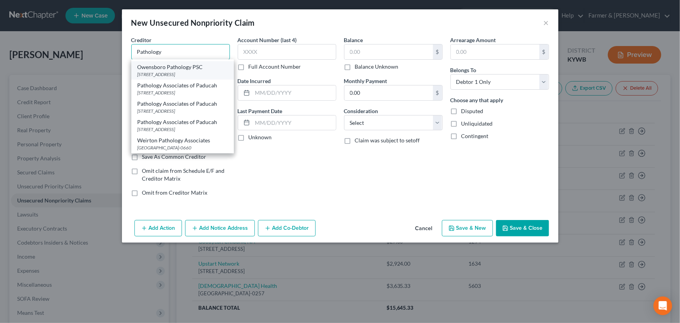
scroll to position [180, 0]
click at [180, 89] on div "[STREET_ADDRESS]" at bounding box center [183, 92] width 90 height 7
type input "Pathology Associates of Paducah"
type input "PO Box 270387"
type input "Saint Louis"
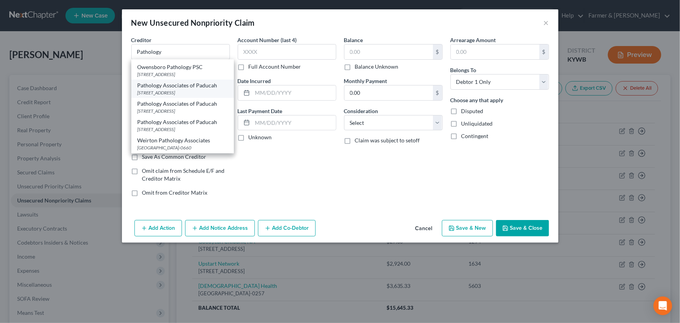
select select "26"
type input "63127"
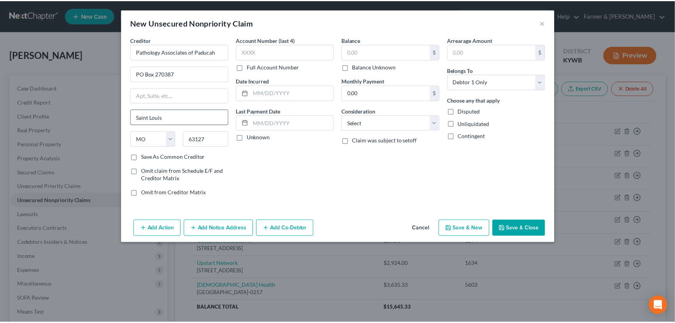
scroll to position [0, 0]
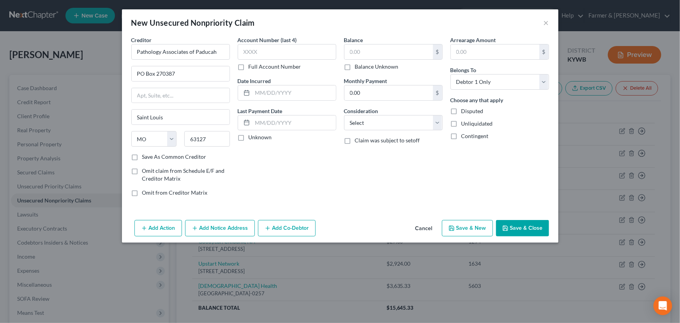
click at [249, 138] on label "Unknown" at bounding box center [260, 137] width 23 height 8
click at [252, 138] on input "Unknown" at bounding box center [254, 135] width 5 height 5
checkbox input "true"
click at [252, 46] on input "text" at bounding box center [287, 52] width 99 height 16
type input "8341"
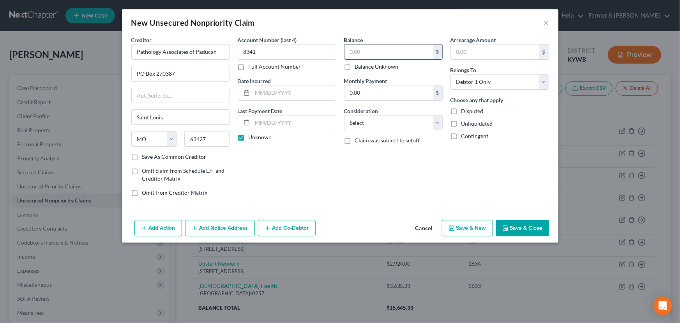
click at [369, 55] on input "text" at bounding box center [388, 51] width 88 height 15
type input "742.80"
click at [361, 119] on select "Select Cable / Satellite Services Collection Agency Credit Card Debt Debt Couns…" at bounding box center [393, 123] width 99 height 16
select select "9"
click at [344, 115] on select "Select Cable / Satellite Services Collection Agency Credit Card Debt Debt Couns…" at bounding box center [393, 123] width 99 height 16
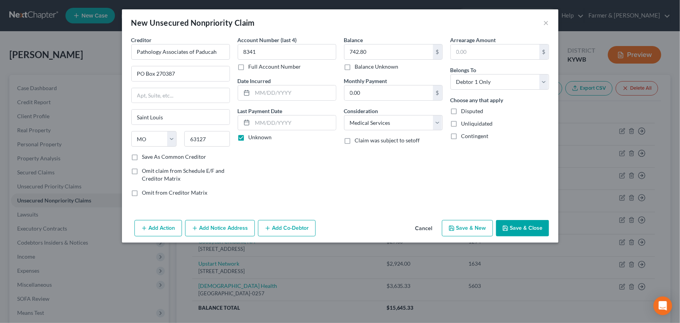
click at [424, 190] on div "Balance 742.80 $ Balance Unknown Balance Undetermined 742.80 $ Balance Unknown …" at bounding box center [393, 119] width 106 height 167
click at [529, 224] on button "Save & Close" at bounding box center [522, 228] width 53 height 16
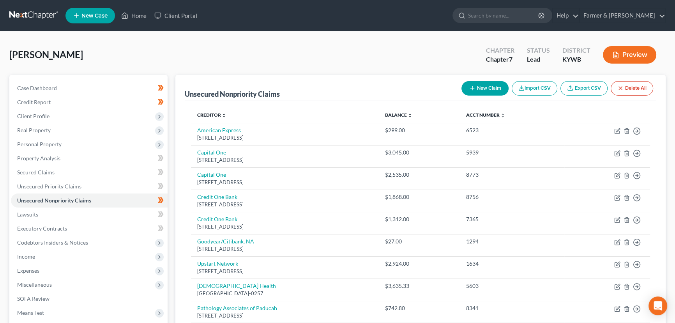
click at [469, 79] on div "New Claim Import CSV Export CSV Delete All" at bounding box center [557, 88] width 198 height 21
click at [473, 87] on icon "button" at bounding box center [472, 88] width 6 height 6
select select "0"
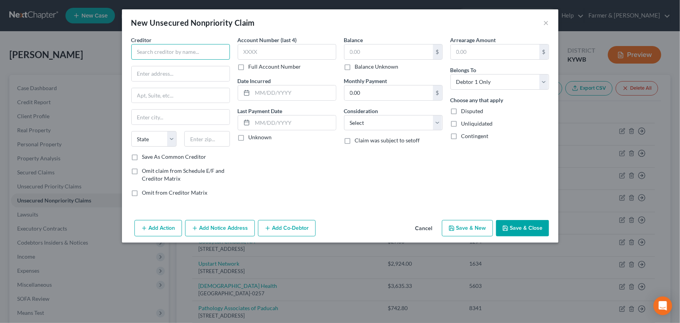
click at [184, 52] on input "text" at bounding box center [180, 52] width 99 height 16
drag, startPoint x: 223, startPoint y: 51, endPoint x: 82, endPoint y: 54, distance: 141.5
click at [82, 54] on div "New Unsecured Nonpriority Claim × Creditor * Team Health SE Emergency Physician…" at bounding box center [340, 161] width 680 height 323
click at [152, 50] on input "Team Health SE Emergency Physicians" at bounding box center [180, 52] width 99 height 16
type input "TeamHealth SE Emergency Physicians"
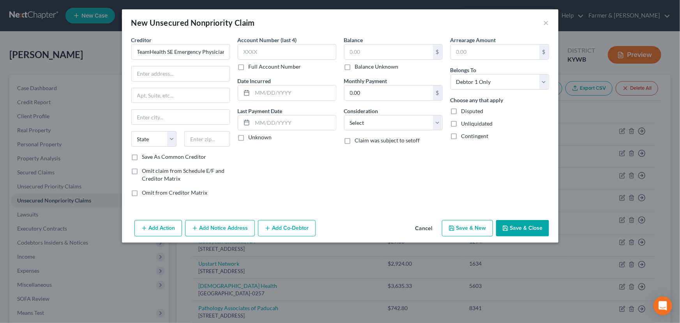
click at [278, 168] on div "Account Number (last 4) Full Account Number Date Incurred Last Payment Date Unk…" at bounding box center [287, 119] width 106 height 167
click at [135, 77] on input "text" at bounding box center [181, 73] width 98 height 15
paste input "[STREET_ADDRESS]"
type input "[STREET_ADDRESS]"
click at [217, 140] on input "text" at bounding box center [207, 139] width 46 height 16
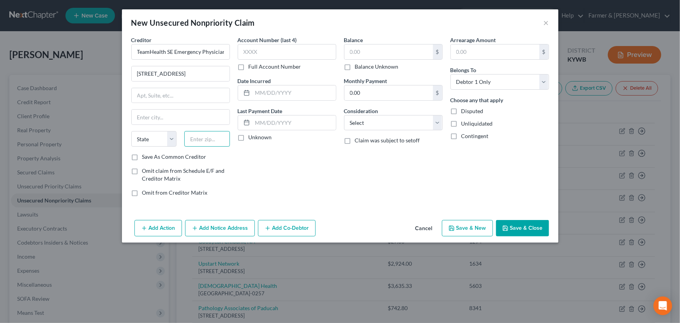
paste input "91304"
type input "91304"
click at [276, 156] on div "Account Number (last 4) Full Account Number Date Incurred Last Payment Date Unk…" at bounding box center [287, 119] width 106 height 167
click at [249, 137] on label "Unknown" at bounding box center [260, 137] width 23 height 8
click at [252, 137] on input "Unknown" at bounding box center [254, 135] width 5 height 5
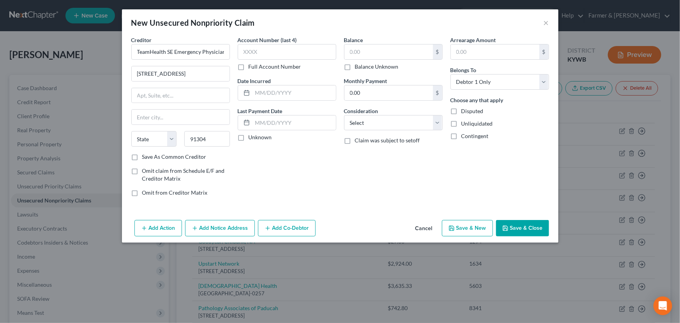
checkbox input "true"
type input "[GEOGRAPHIC_DATA]"
select select "4"
click at [298, 53] on input "text" at bounding box center [287, 52] width 99 height 16
type input "7239"
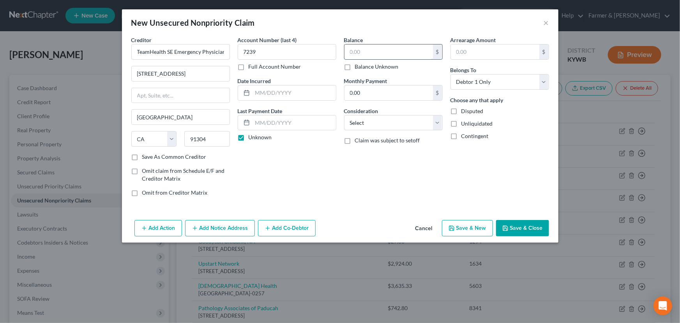
click at [385, 50] on input "text" at bounding box center [388, 51] width 88 height 15
type input "1,802.00"
drag, startPoint x: 368, startPoint y: 123, endPoint x: 346, endPoint y: 127, distance: 21.9
click at [368, 123] on select "Select Cable / Satellite Services Collection Agency Credit Card Debt Debt Couns…" at bounding box center [393, 123] width 99 height 16
select select "9"
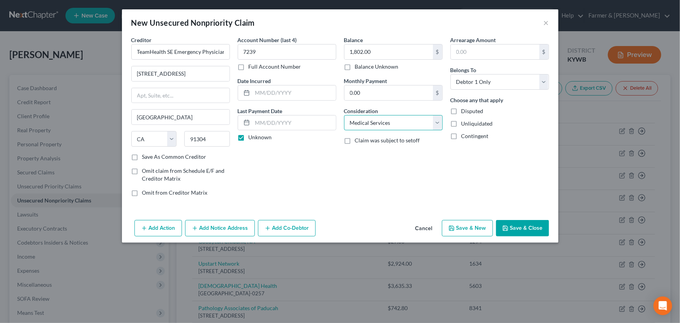
click at [344, 115] on select "Select Cable / Satellite Services Collection Agency Credit Card Debt Debt Couns…" at bounding box center [393, 123] width 99 height 16
click at [378, 197] on div "Balance 1,802.00 $ Balance Unknown Balance Undetermined 1,802.00 $ Balance Unkn…" at bounding box center [393, 119] width 106 height 167
click at [534, 226] on button "Save & Close" at bounding box center [522, 228] width 53 height 16
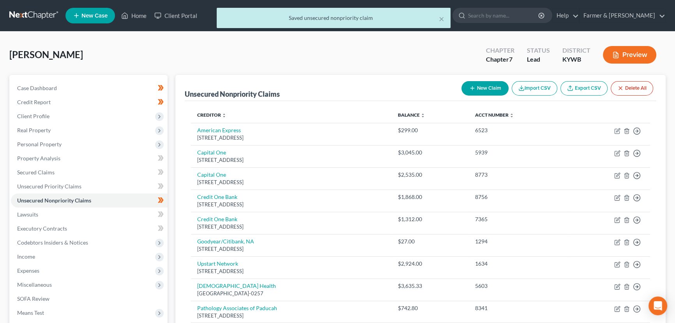
click at [334, 56] on div "[PERSON_NAME] Upgraded Chapter Chapter 7 Status Lead District [GEOGRAPHIC_DATA]…" at bounding box center [337, 58] width 656 height 34
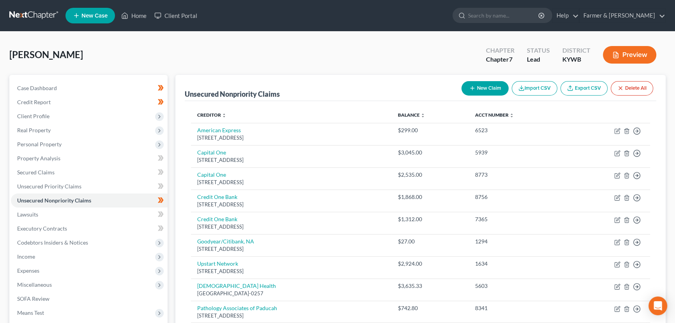
click at [159, 53] on div "[PERSON_NAME] Upgraded Chapter Chapter 7 Status Lead District [GEOGRAPHIC_DATA]…" at bounding box center [337, 58] width 656 height 34
click at [148, 58] on div "[PERSON_NAME] Upgraded Chapter Chapter 7 Status Lead District [GEOGRAPHIC_DATA]…" at bounding box center [337, 58] width 656 height 34
click at [467, 85] on button "New Claim" at bounding box center [484, 88] width 47 height 14
select select "0"
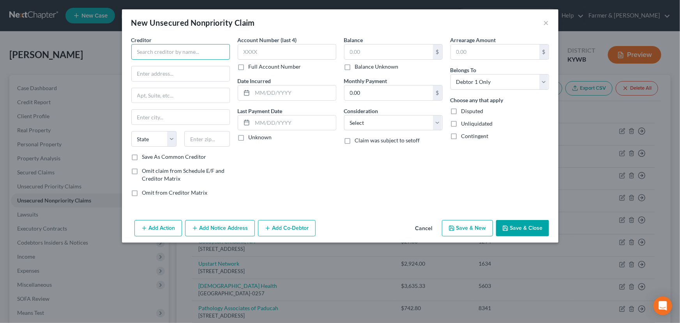
click at [214, 49] on input "text" at bounding box center [180, 52] width 99 height 16
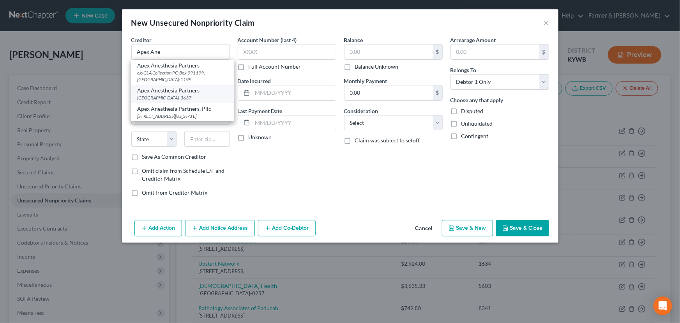
click at [195, 90] on div "Apex Anesthesia Partners" at bounding box center [183, 91] width 90 height 8
type input "Apex Anesthesia Partners"
type input "PO Box 23637"
type input "[GEOGRAPHIC_DATA]"
select select "18"
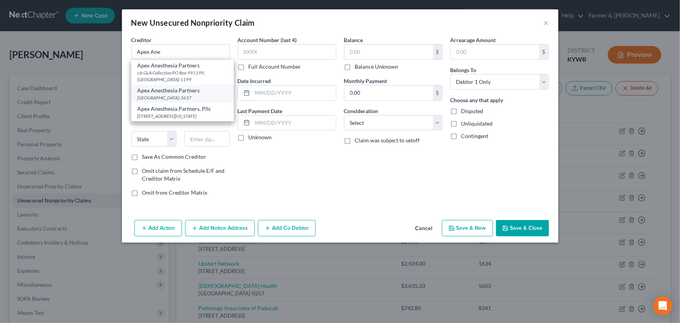
type input "40523-3637"
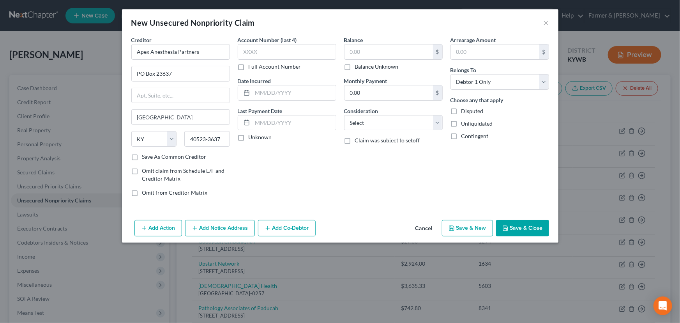
click at [277, 163] on div "Account Number (last 4) Full Account Number Date Incurred Last Payment Date Unk…" at bounding box center [287, 119] width 106 height 167
click at [249, 140] on label "Unknown" at bounding box center [260, 137] width 23 height 8
click at [252, 138] on input "Unknown" at bounding box center [254, 135] width 5 height 5
checkbox input "true"
click at [266, 53] on input "text" at bounding box center [287, 52] width 99 height 16
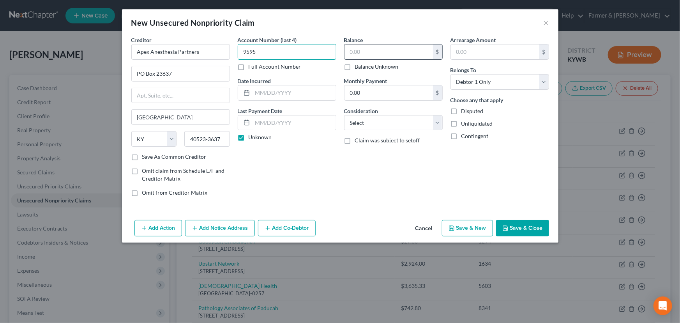
type input "9595"
click at [344, 49] on div "$" at bounding box center [393, 52] width 99 height 16
click at [358, 53] on input "text" at bounding box center [388, 51] width 88 height 15
type input "770.00"
click at [344, 173] on div "Balance 770.00 $ Balance Unknown Balance Undetermined 770.00 $ Balance Unknown …" at bounding box center [393, 119] width 106 height 167
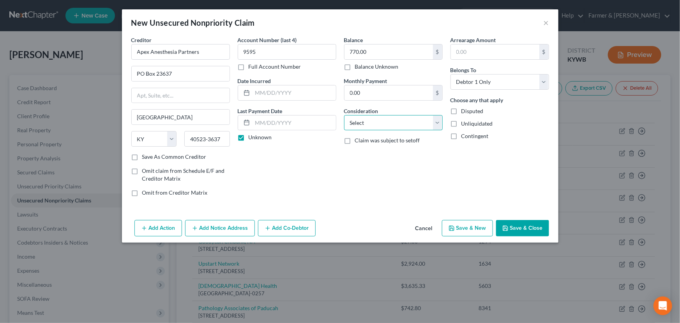
click at [362, 125] on select "Select Cable / Satellite Services Collection Agency Credit Card Debt Debt Couns…" at bounding box center [393, 123] width 99 height 16
select select "9"
click at [344, 115] on select "Select Cable / Satellite Services Collection Agency Credit Card Debt Debt Couns…" at bounding box center [393, 123] width 99 height 16
click at [401, 198] on div "Balance 770.00 $ Balance Unknown Balance Undetermined 770.00 $ Balance Unknown …" at bounding box center [393, 119] width 106 height 167
click at [505, 222] on button "Save & Close" at bounding box center [522, 228] width 53 height 16
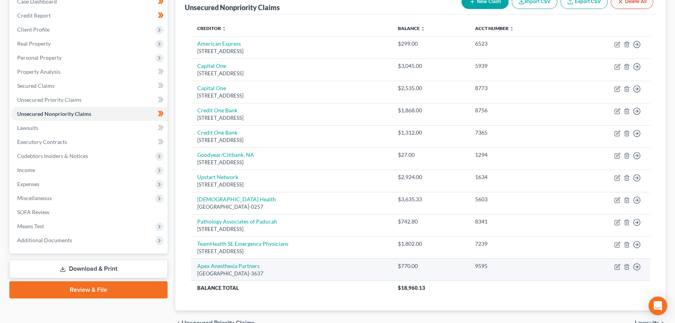
scroll to position [127, 0]
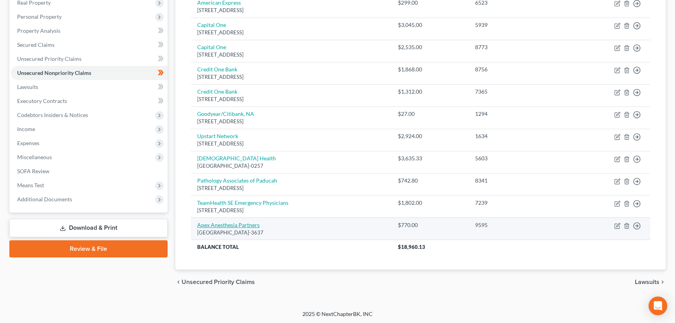
click at [243, 223] on link "Apex Anesthesia Partners" at bounding box center [228, 224] width 62 height 7
select select "18"
select select "9"
select select "0"
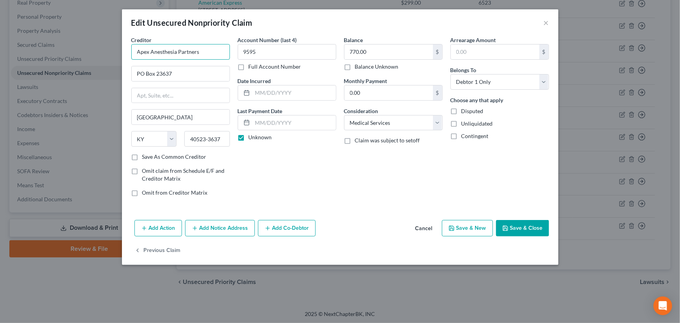
click at [134, 53] on input "Apex Anesthesia Partners" at bounding box center [180, 52] width 99 height 16
type input "[PERSON_NAME] Medical Billing/Apex Anesthesia Partners"
click at [309, 185] on div "Account Number (last 4) 9595 Full Account Number Date Incurred Last Payment Dat…" at bounding box center [287, 119] width 106 height 167
click at [514, 230] on button "Save & Close" at bounding box center [522, 228] width 53 height 16
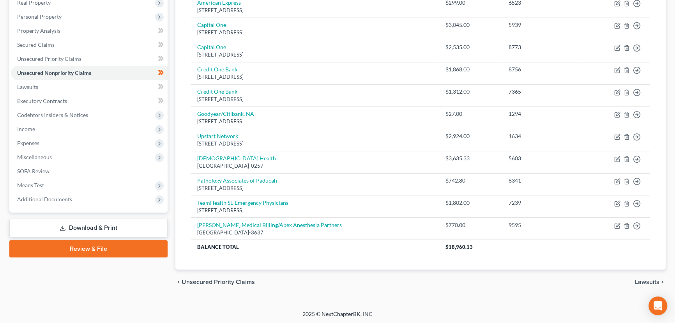
click at [179, 78] on div "Unsecured Nonpriority Claims New Claim Import CSV Export CSV Delete All Credito…" at bounding box center [420, 108] width 490 height 322
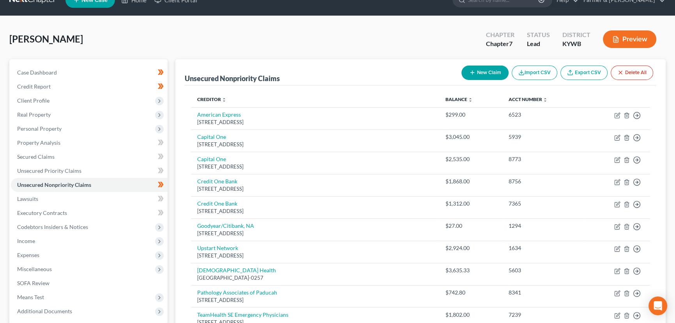
scroll to position [0, 0]
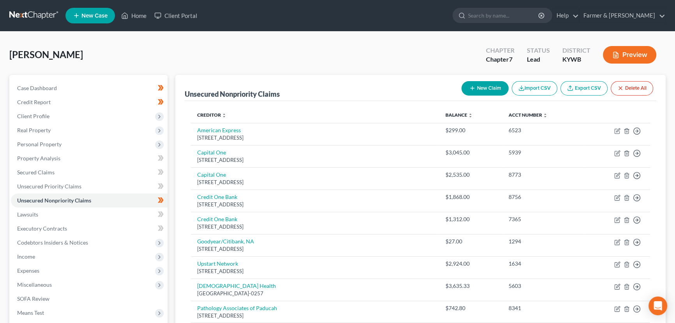
click at [163, 48] on div "[PERSON_NAME] Upgraded Chapter Chapter 7 Status Lead District [GEOGRAPHIC_DATA]…" at bounding box center [337, 58] width 656 height 34
click at [53, 83] on link "Case Dashboard" at bounding box center [89, 88] width 157 height 14
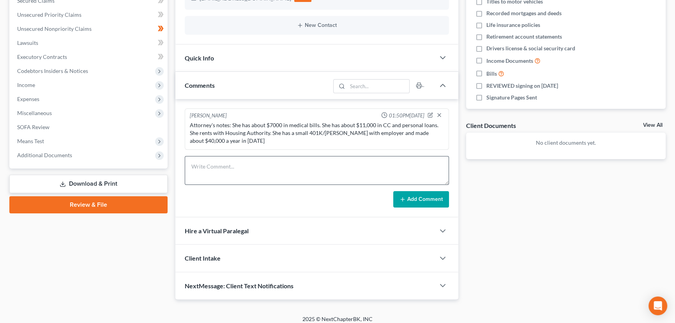
scroll to position [176, 0]
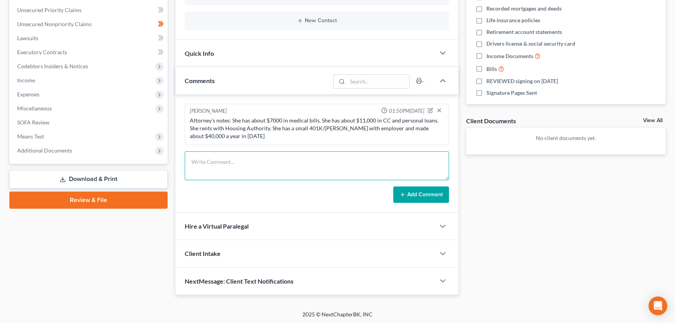
click at [220, 167] on textarea at bounding box center [317, 165] width 264 height 29
type textarea "Petition preparer notes:"
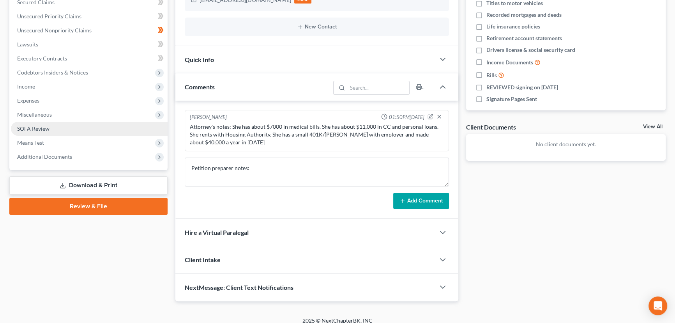
scroll to position [0, 0]
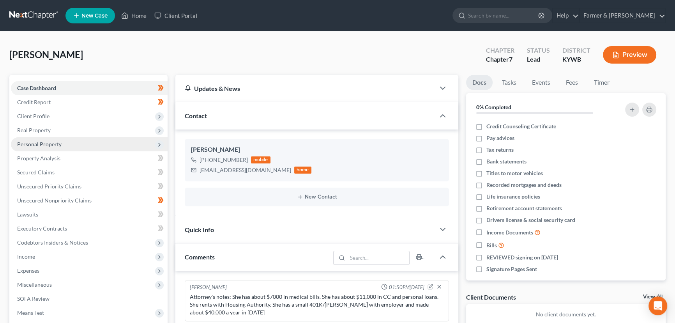
click at [52, 141] on span "Personal Property" at bounding box center [39, 144] width 44 height 7
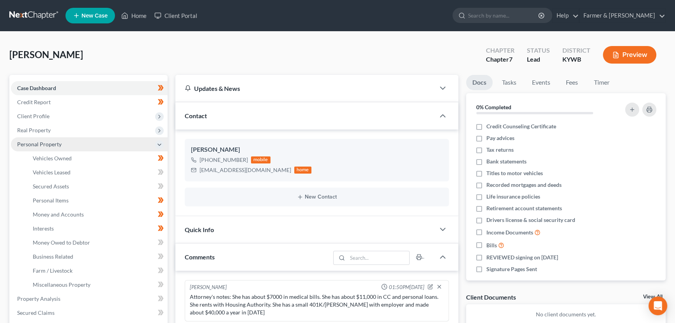
click at [49, 141] on span "Personal Property" at bounding box center [39, 144] width 44 height 7
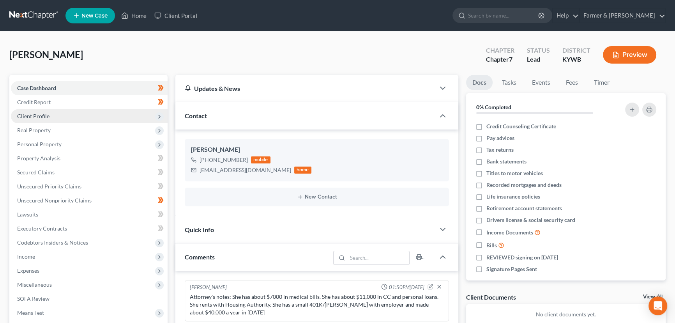
click at [42, 111] on span "Client Profile" at bounding box center [89, 116] width 157 height 14
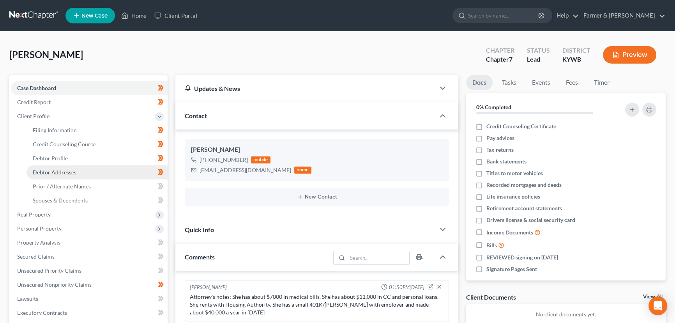
click at [65, 172] on span "Debtor Addresses" at bounding box center [55, 172] width 44 height 7
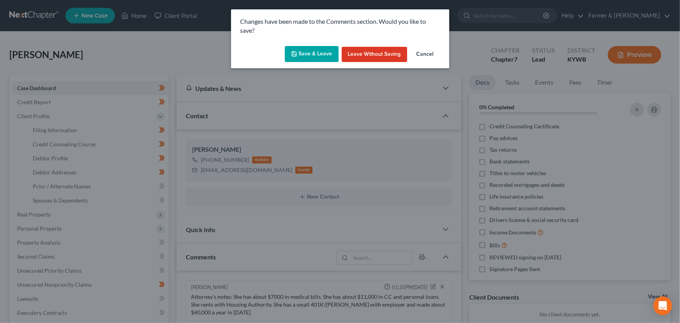
click at [310, 58] on button "Save & Leave" at bounding box center [312, 54] width 54 height 16
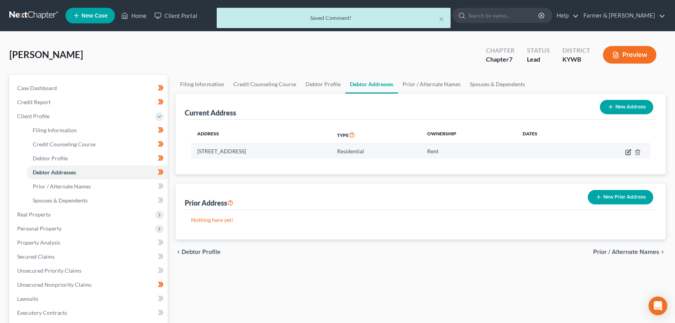
click at [627, 152] on icon "button" at bounding box center [629, 151] width 4 height 4
select select "18"
select select "0"
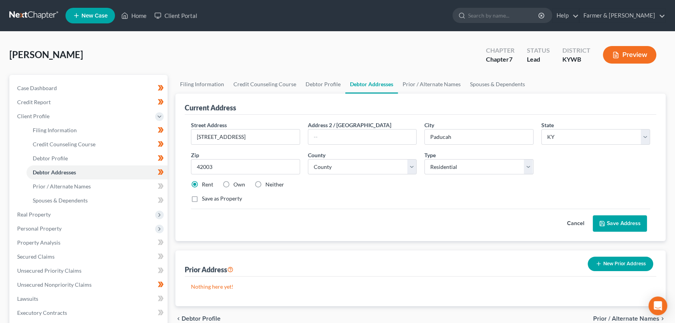
click at [570, 219] on button "Cancel" at bounding box center [575, 223] width 34 height 16
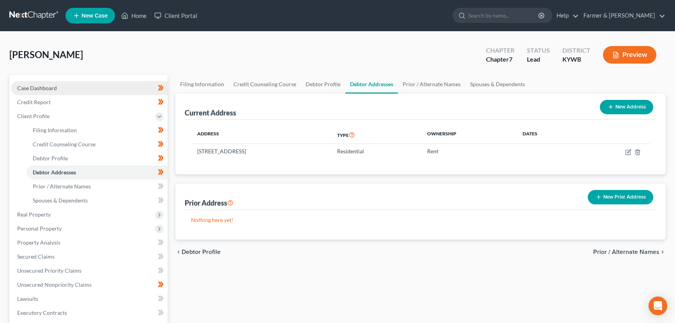
click at [48, 88] on span "Case Dashboard" at bounding box center [37, 88] width 40 height 7
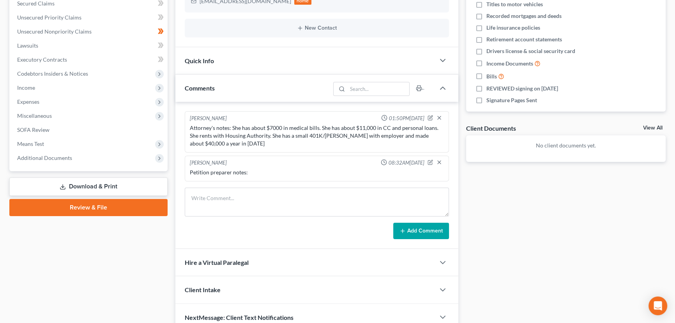
scroll to position [177, 0]
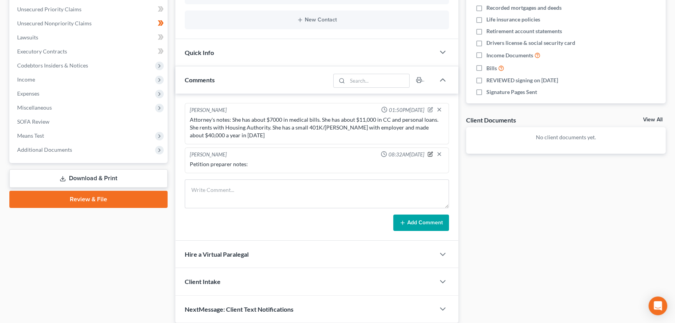
click at [429, 152] on icon "button" at bounding box center [429, 153] width 5 height 5
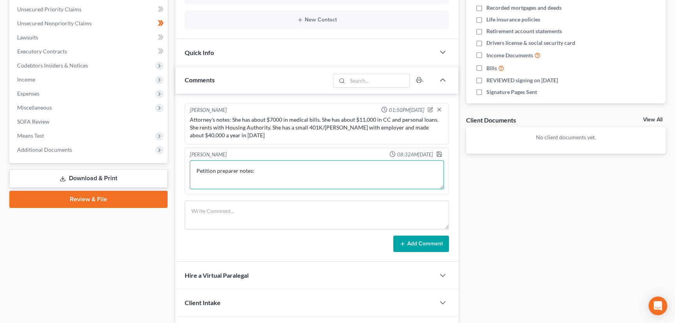
click at [246, 180] on textarea "Petition preparer notes:" at bounding box center [317, 174] width 254 height 29
click at [263, 171] on textarea "Petition preparer notes:" at bounding box center [317, 174] width 254 height 29
paste textarea "⦁ Divorced, no dependents, rents. ⦁ She mentioned she donated a 2013 Impala las…"
type textarea "Petition preparer notes: ⦁ Divorced, no dependents, rents. ⦁ She mentioned she …"
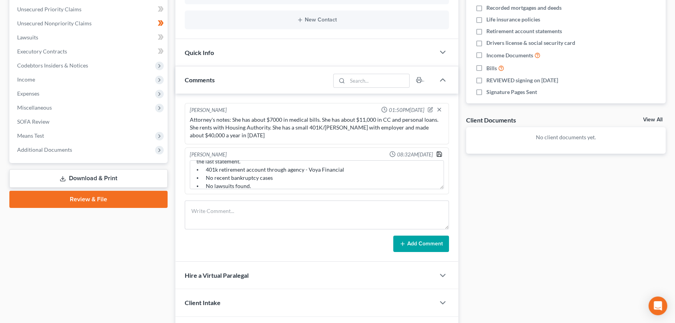
click at [439, 151] on icon "button" at bounding box center [439, 154] width 6 height 6
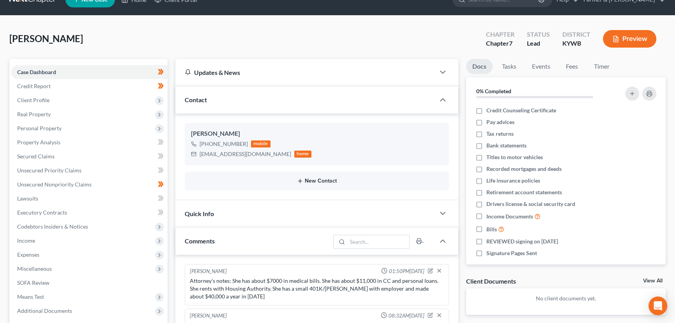
scroll to position [0, 0]
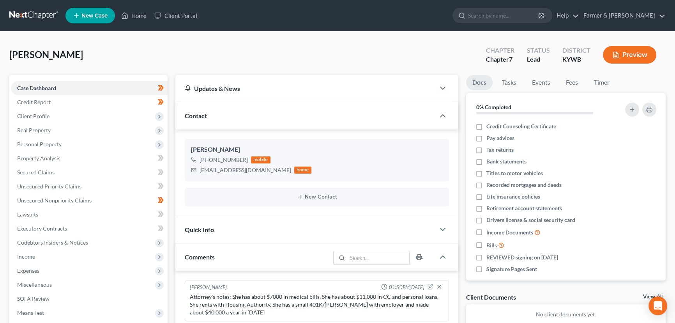
click at [162, 39] on div "[PERSON_NAME] Upgraded Chapter Chapter 7 Status Lead District [GEOGRAPHIC_DATA]…" at bounding box center [337, 301] width 675 height 538
click at [140, 11] on link "Home" at bounding box center [133, 16] width 33 height 14
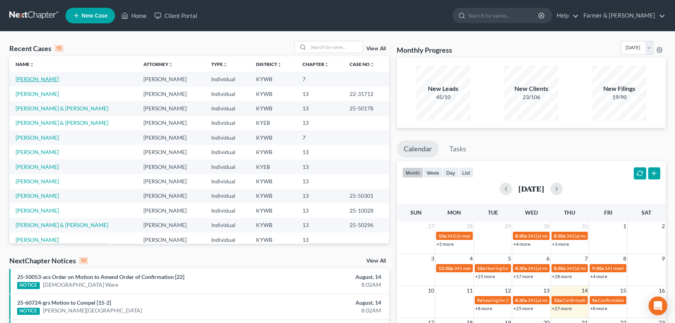
click at [46, 81] on link "[PERSON_NAME]" at bounding box center [37, 79] width 43 height 7
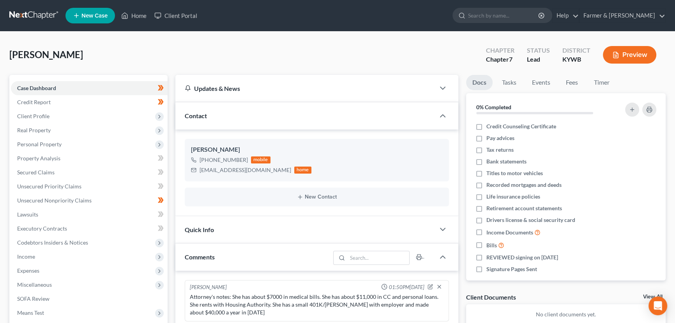
scroll to position [16, 0]
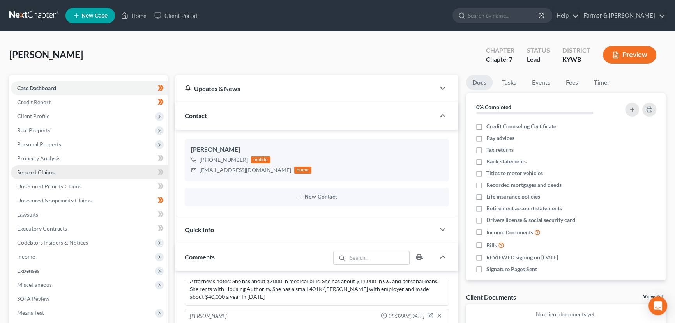
click at [49, 167] on link "Secured Claims" at bounding box center [89, 172] width 157 height 14
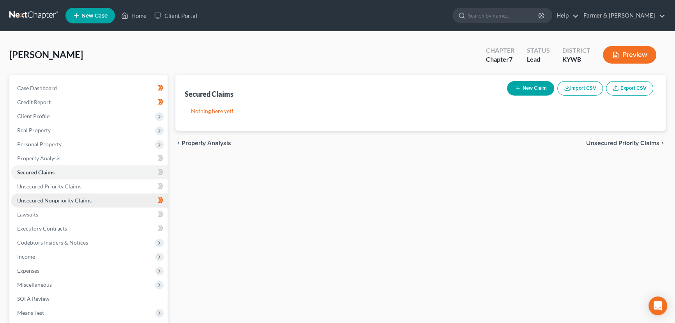
click at [58, 198] on span "Unsecured Nonpriority Claims" at bounding box center [54, 200] width 74 height 7
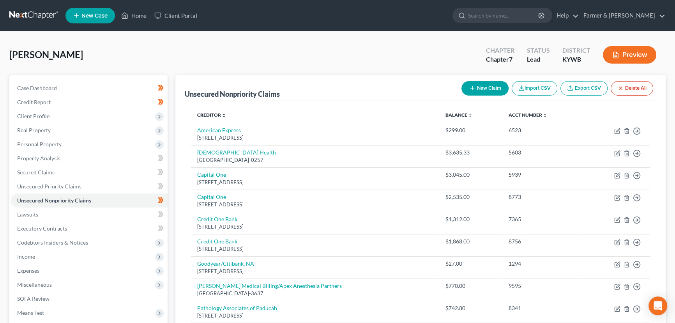
click at [577, 88] on link "Export CSV" at bounding box center [583, 88] width 47 height 14
click at [155, 58] on div "[PERSON_NAME] Upgraded Chapter Chapter 7 Status Lead District [GEOGRAPHIC_DATA]…" at bounding box center [337, 58] width 656 height 34
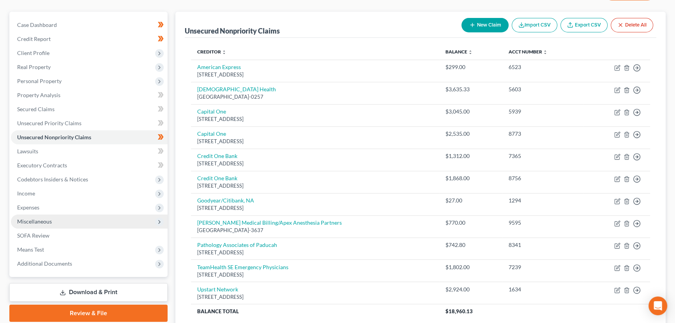
scroll to position [57, 0]
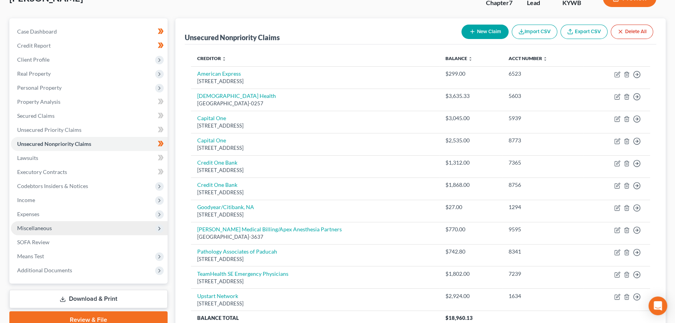
click at [49, 228] on span "Miscellaneous" at bounding box center [34, 227] width 35 height 7
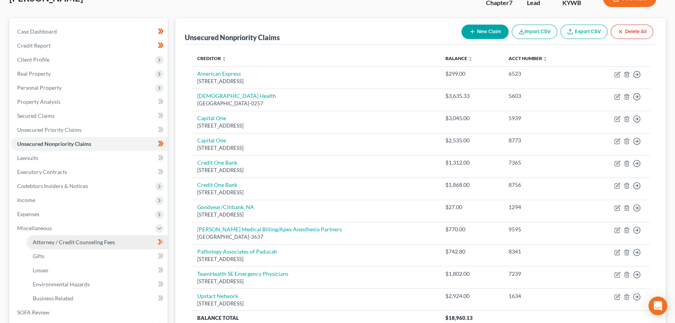
click at [87, 240] on span "Attorney / Credit Counseling Fees" at bounding box center [74, 241] width 82 height 7
select select "0"
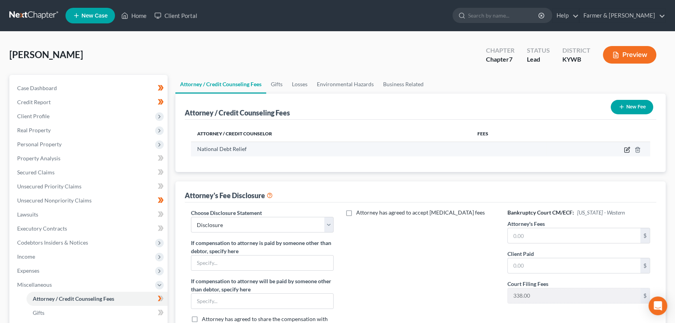
click at [624, 149] on icon "button" at bounding box center [627, 150] width 6 height 6
select select "35"
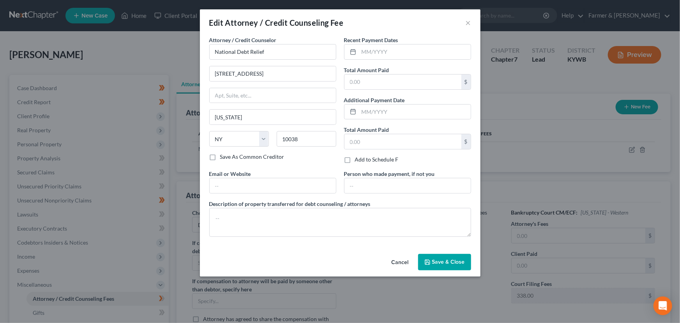
click at [399, 261] on button "Cancel" at bounding box center [400, 262] width 30 height 16
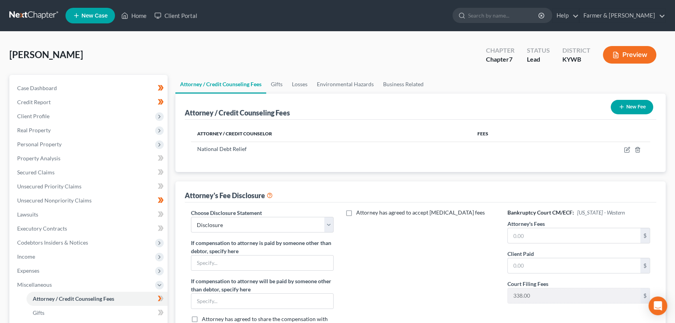
click at [170, 39] on div "[PERSON_NAME] Upgraded Chapter Chapter 7 Status Lead District [GEOGRAPHIC_DATA]…" at bounding box center [337, 251] width 675 height 439
click at [41, 283] on span "Miscellaneous" at bounding box center [34, 284] width 35 height 7
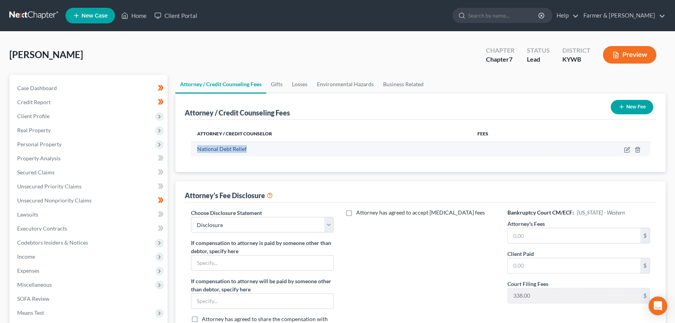
drag, startPoint x: 198, startPoint y: 149, endPoint x: 248, endPoint y: 149, distance: 49.5
click at [248, 149] on div "National Debt Relief" at bounding box center [331, 149] width 268 height 8
copy span "National Debt Relief"
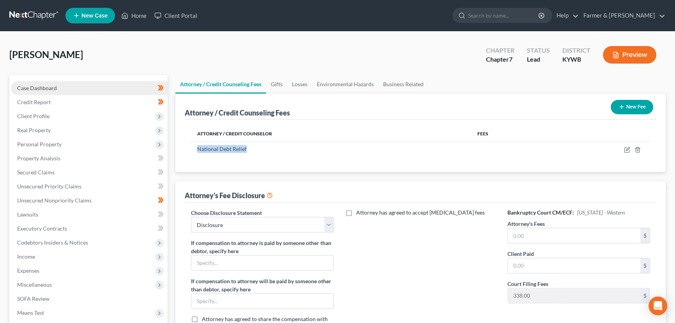
click at [51, 86] on span "Case Dashboard" at bounding box center [37, 88] width 40 height 7
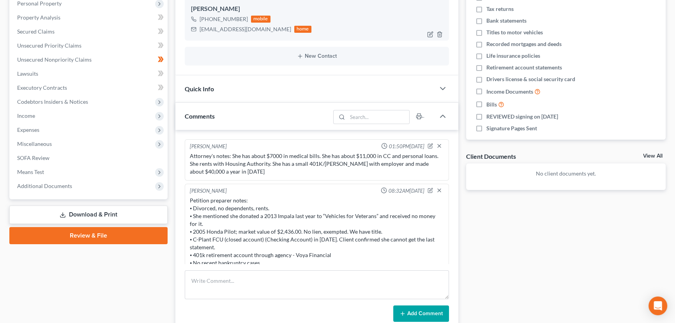
scroll to position [16, 0]
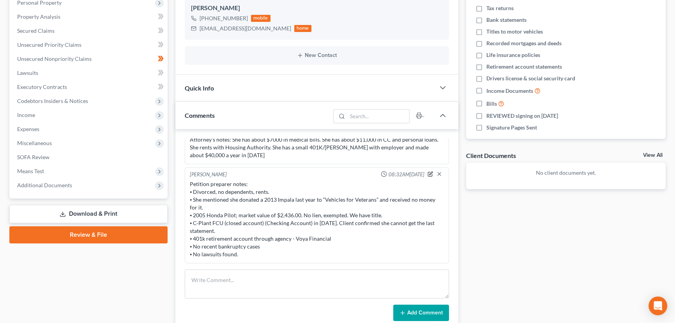
click at [429, 171] on icon "button" at bounding box center [430, 172] width 3 height 3
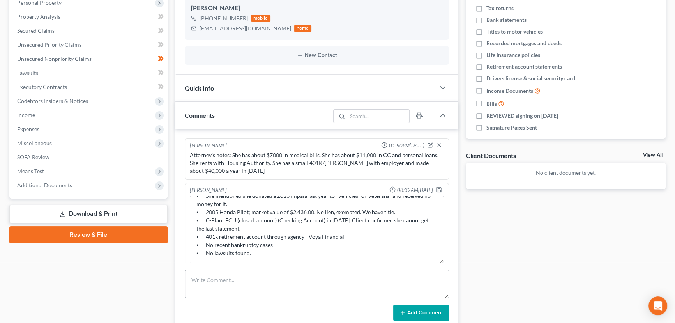
scroll to position [0, 0]
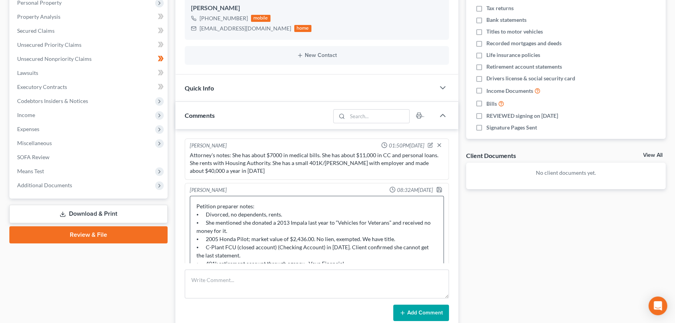
drag, startPoint x: 440, startPoint y: 219, endPoint x: 284, endPoint y: 220, distance: 156.3
click at [433, 291] on div "[PERSON_NAME] 01:50PM[DATE] Attorney's notes: She has about $7000 in medical bi…" at bounding box center [316, 229] width 283 height 201
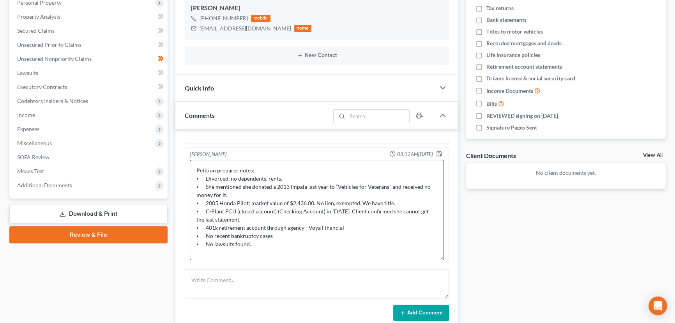
scroll to position [37, 0]
click at [251, 242] on textarea "Petition preparer notes: ⦁ Divorced, no dependents, rents. ⦁ She mentioned she …" at bounding box center [317, 208] width 254 height 100
paste textarea "National Debt Relief"
drag, startPoint x: 200, startPoint y: 243, endPoint x: 194, endPoint y: 242, distance: 5.2
click at [194, 242] on textarea "Petition preparer notes: ⦁ Divorced, no dependents, rents. ⦁ She mentioned she …" at bounding box center [317, 208] width 254 height 100
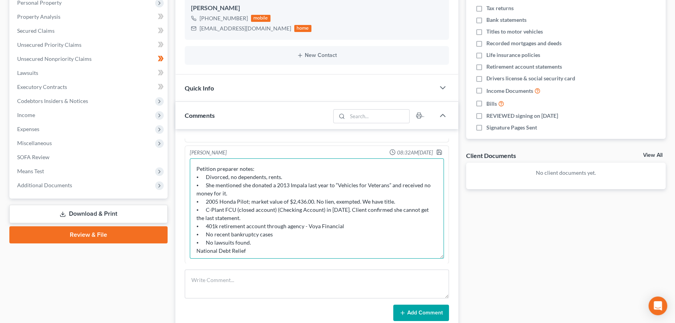
click at [192, 250] on textarea "Petition preparer notes: ⦁ Divorced, no dependents, rents. ⦁ She mentioned she …" at bounding box center [317, 208] width 254 height 100
paste textarea "⦁"
click at [211, 251] on textarea "Petition preparer notes: ⦁ Divorced, no dependents, rents. ⦁ She mentioned she …" at bounding box center [317, 208] width 254 height 100
click at [298, 248] on textarea "Petition preparer notes: ⦁ Divorced, no dependents, rents. ⦁ She mentioned she …" at bounding box center [317, 208] width 254 height 100
type textarea "Petition preparer notes: ⦁ Divorced, no dependents, rents. ⦁ She mentioned she …"
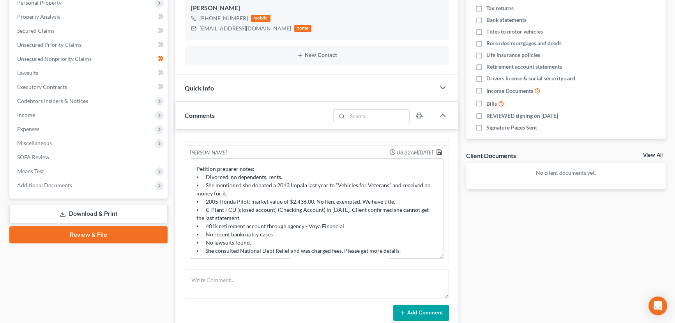
click at [436, 150] on icon "button" at bounding box center [439, 152] width 6 height 6
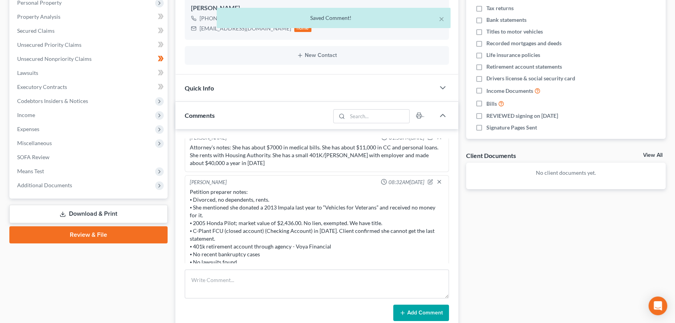
scroll to position [0, 0]
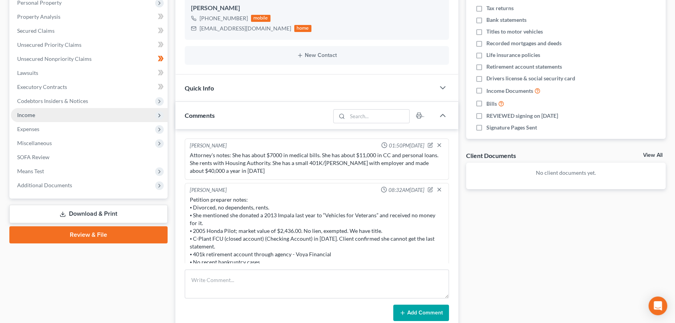
click at [32, 113] on span "Income" at bounding box center [26, 114] width 18 height 7
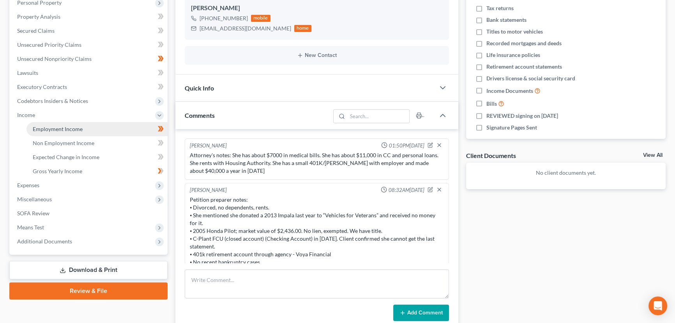
click at [45, 124] on link "Employment Income" at bounding box center [96, 129] width 141 height 14
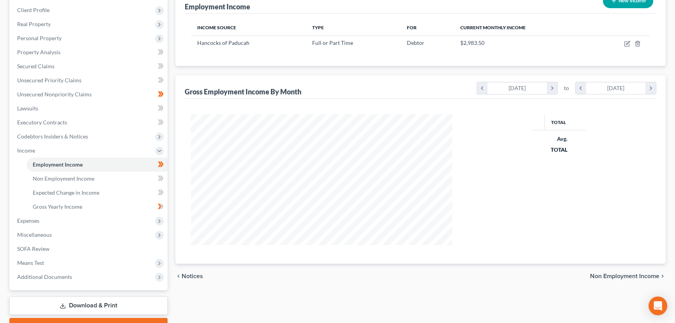
scroll to position [140, 277]
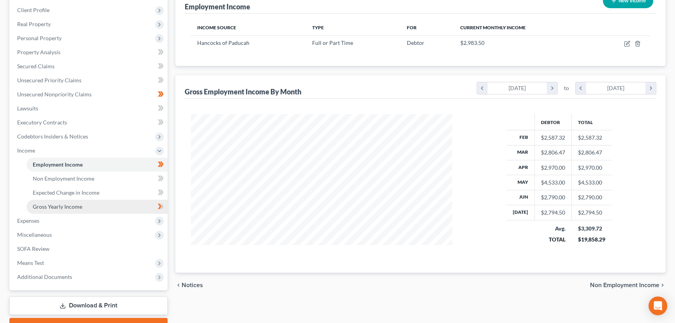
click at [104, 207] on link "Gross Yearly Income" at bounding box center [96, 207] width 141 height 14
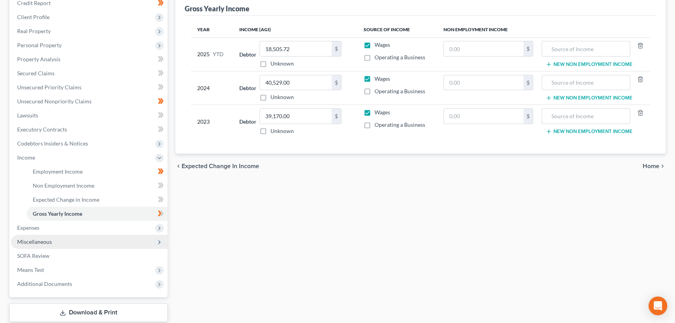
scroll to position [106, 0]
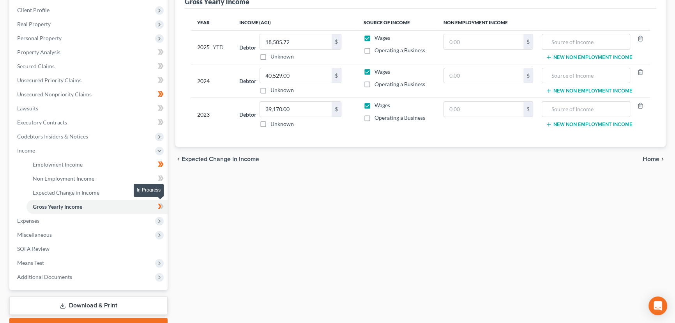
click at [163, 208] on icon at bounding box center [161, 206] width 6 height 10
click at [205, 224] on div "Employment Income Non Employment Income Expected Change in Income Gross Yearly …" at bounding box center [420, 152] width 498 height 366
click at [43, 152] on span "Income" at bounding box center [89, 150] width 157 height 14
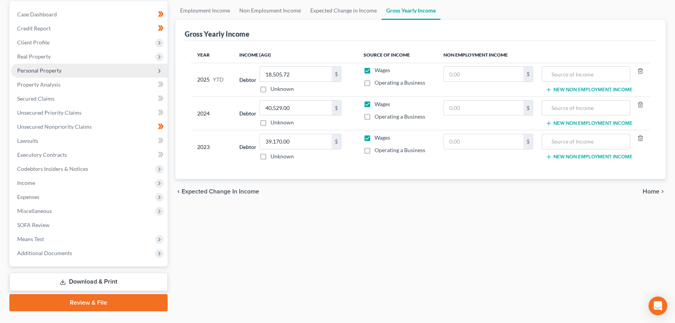
scroll to position [0, 0]
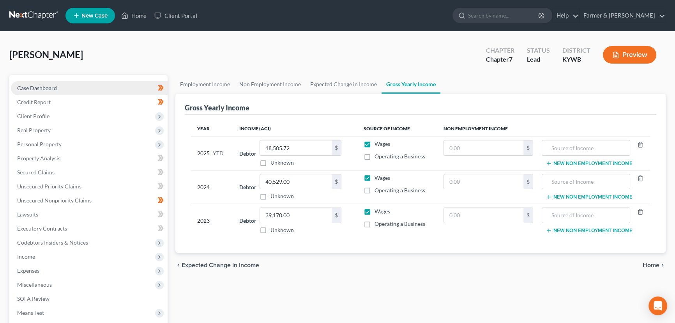
click at [55, 89] on span "Case Dashboard" at bounding box center [37, 88] width 40 height 7
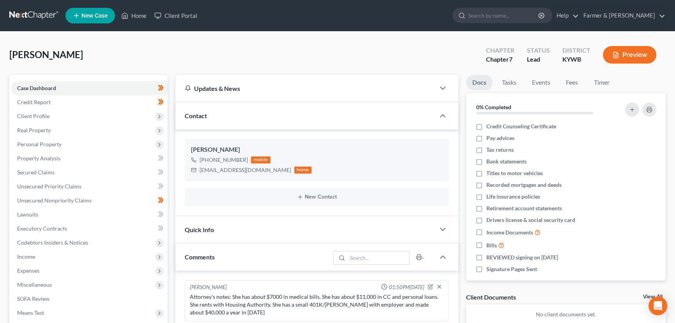
scroll to position [23, 0]
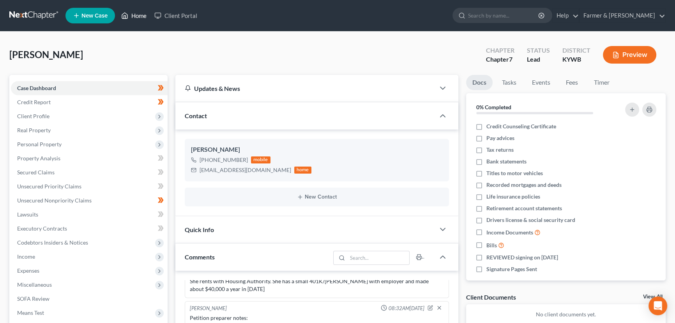
click at [133, 12] on link "Home" at bounding box center [133, 16] width 33 height 14
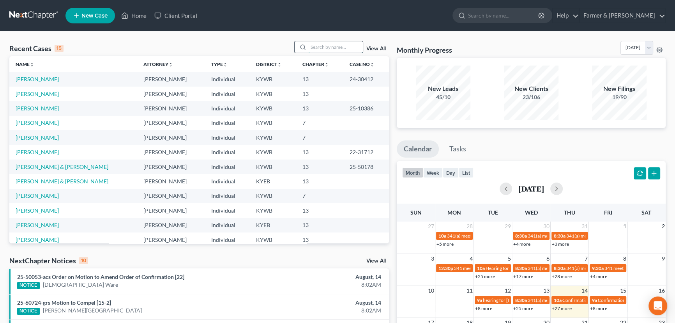
click at [317, 47] on input "search" at bounding box center [335, 46] width 55 height 11
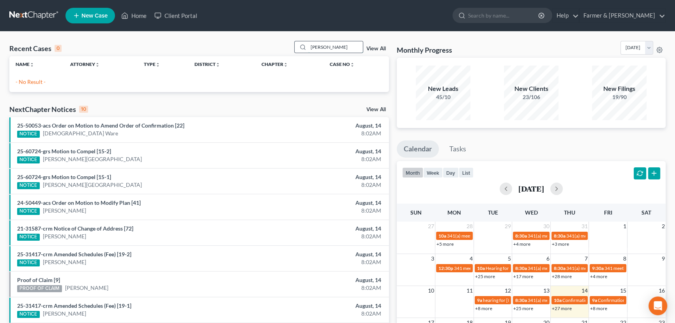
click at [339, 46] on input "[PERSON_NAME]" at bounding box center [335, 46] width 55 height 11
type input "[PERSON_NAME]"
click at [78, 13] on icon at bounding box center [76, 15] width 7 height 9
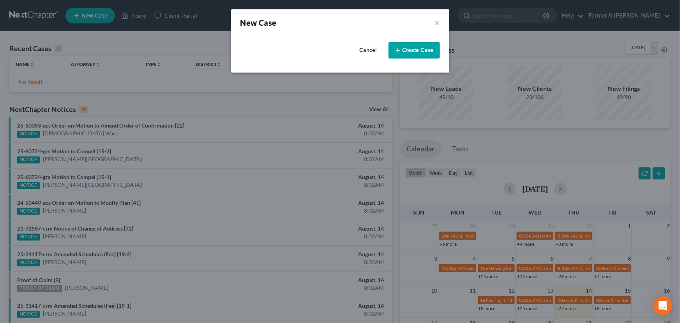
select select "33"
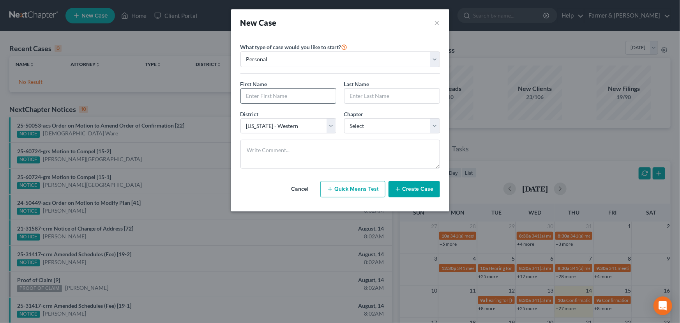
click at [264, 97] on input "text" at bounding box center [288, 95] width 95 height 15
type input "[PERSON_NAME]"
click at [367, 124] on select "Select 7 11 12 13" at bounding box center [392, 126] width 96 height 16
select select "3"
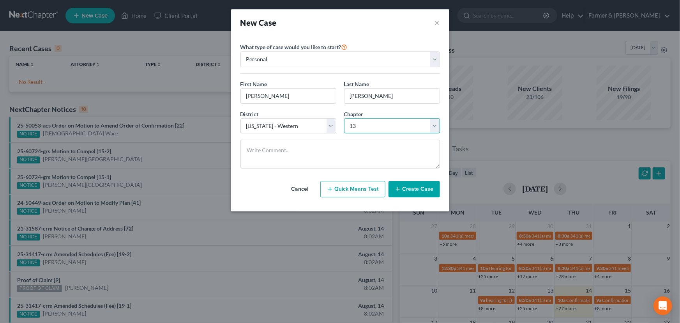
click at [344, 118] on select "Select 7 11 12 13" at bounding box center [392, 126] width 96 height 16
click at [410, 189] on button "Create Case" at bounding box center [414, 189] width 51 height 16
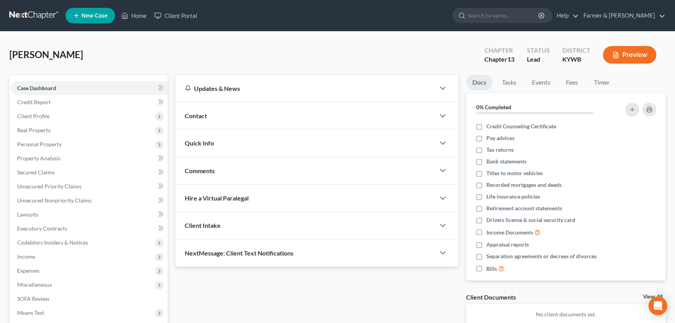
click at [234, 52] on div "[PERSON_NAME] Upgraded Chapter Chapter 13 Status Lead District [GEOGRAPHIC_DATA…" at bounding box center [337, 58] width 656 height 34
click at [653, 256] on line "button" at bounding box center [653, 257] width 0 height 2
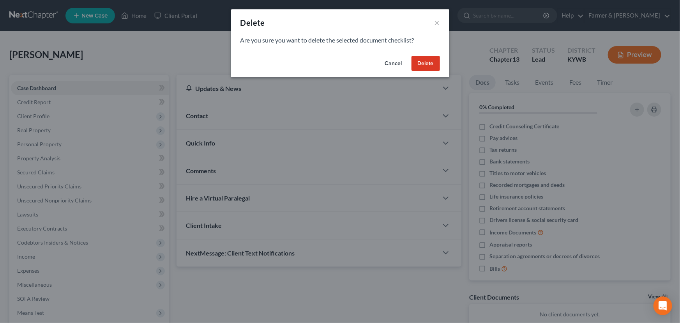
click at [417, 69] on button "Delete" at bounding box center [425, 64] width 28 height 16
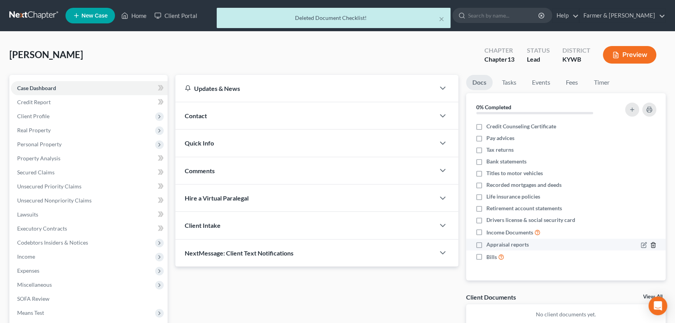
click at [651, 244] on icon "button" at bounding box center [653, 244] width 4 height 5
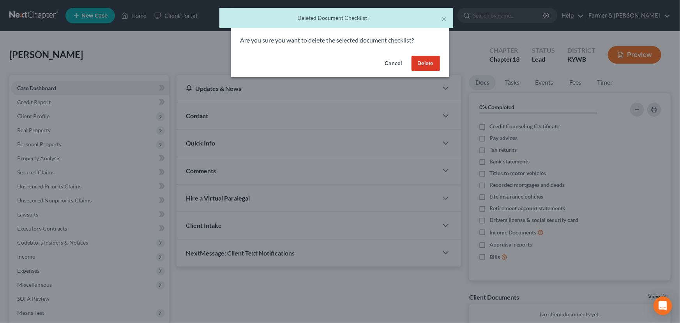
click at [428, 65] on button "Delete" at bounding box center [425, 64] width 28 height 16
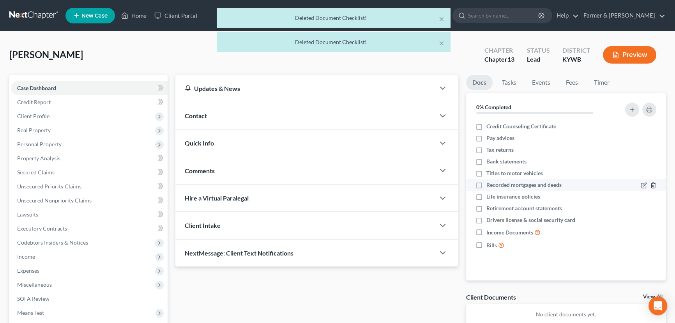
click at [653, 184] on polyline "button" at bounding box center [653, 184] width 5 height 0
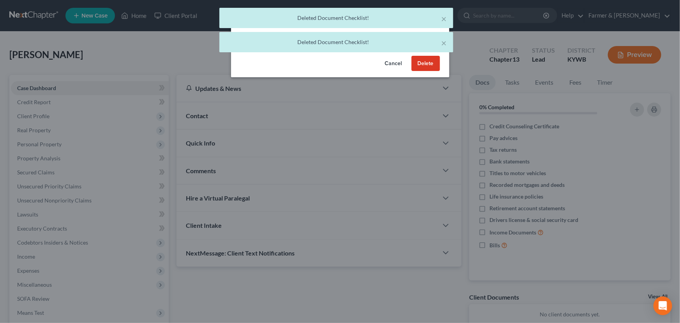
click at [420, 60] on button "Delete" at bounding box center [425, 64] width 28 height 16
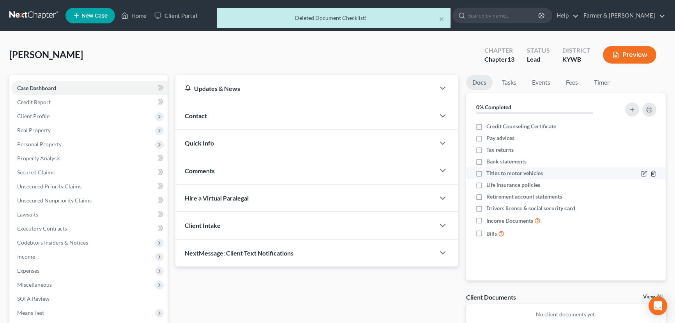
click at [655, 173] on icon "button" at bounding box center [653, 173] width 4 height 5
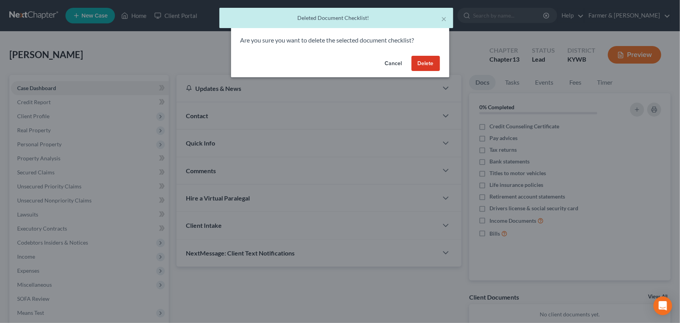
click at [429, 57] on button "Delete" at bounding box center [425, 64] width 28 height 16
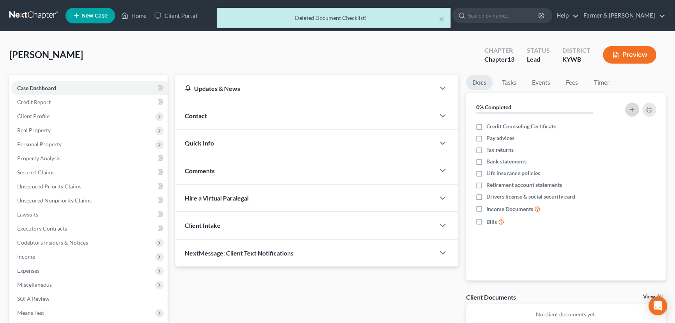
click at [629, 109] on icon "button" at bounding box center [632, 109] width 6 height 6
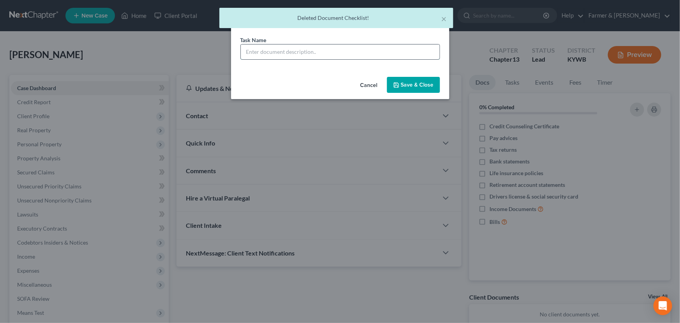
drag, startPoint x: 261, startPoint y: 51, endPoint x: 269, endPoint y: 58, distance: 10.2
click at [261, 51] on input "text" at bounding box center [340, 51] width 199 height 15
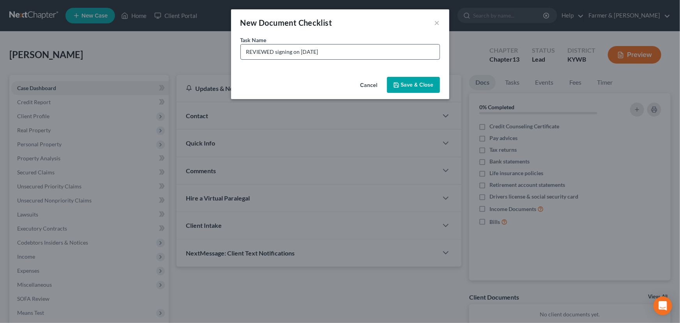
click at [314, 53] on input "REVIEWED signing on [DATE]" at bounding box center [340, 51] width 199 height 15
type input "REVIEWED signing on [DATE]"
click at [400, 79] on button "Save & Close" at bounding box center [413, 85] width 53 height 16
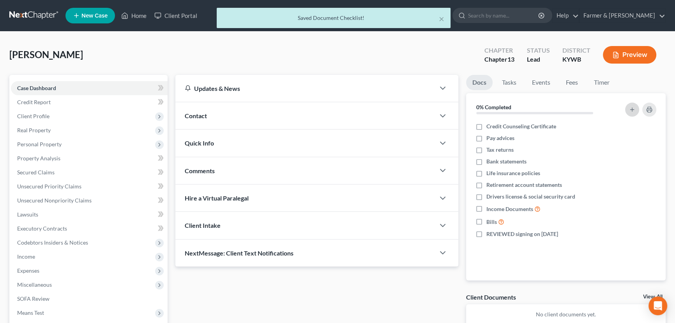
click at [628, 113] on button "button" at bounding box center [632, 109] width 14 height 14
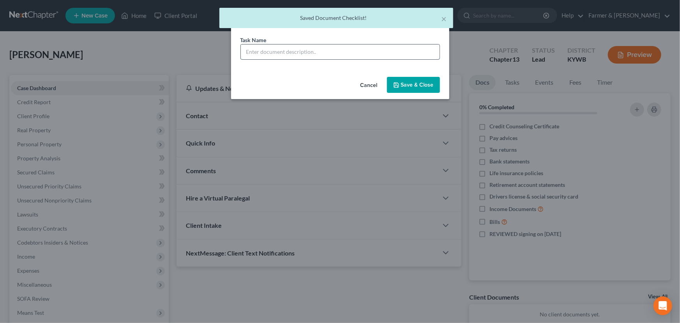
click at [318, 53] on input "text" at bounding box center [340, 51] width 199 height 15
type input "Signature Pages Sent"
click at [408, 87] on button "Save & Close" at bounding box center [413, 85] width 53 height 16
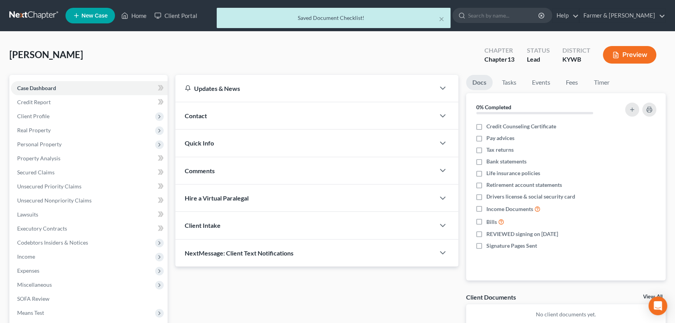
click at [134, 58] on div "[PERSON_NAME] Upgraded Chapter Chapter 13 Status Lead District [GEOGRAPHIC_DATA…" at bounding box center [337, 58] width 656 height 34
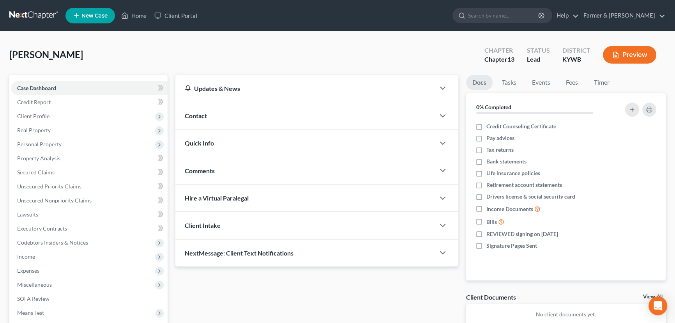
drag, startPoint x: 151, startPoint y: 49, endPoint x: 150, endPoint y: 43, distance: 5.5
click at [151, 49] on div "[PERSON_NAME] Upgraded Chapter Chapter 13 Status Lead District [GEOGRAPHIC_DATA…" at bounding box center [337, 58] width 656 height 34
click at [237, 53] on div "[PERSON_NAME] Upgraded Chapter Chapter 13 Status Lead District [GEOGRAPHIC_DATA…" at bounding box center [337, 58] width 656 height 34
click at [230, 117] on div "Contact" at bounding box center [305, 115] width 260 height 27
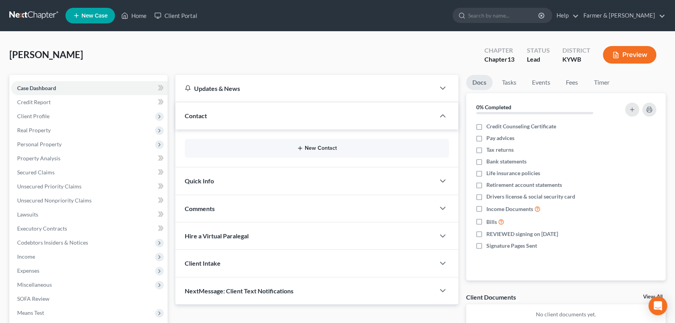
click at [301, 148] on line "button" at bounding box center [300, 148] width 4 height 0
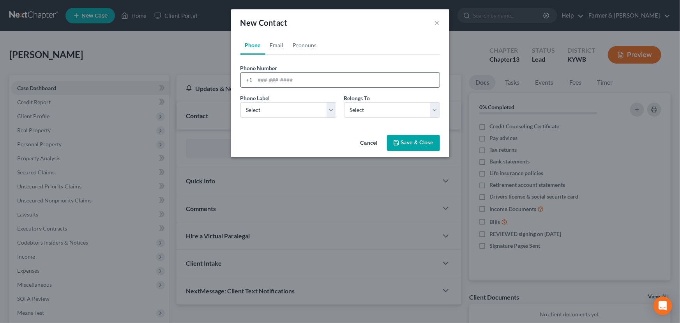
click at [275, 80] on input "tel" at bounding box center [347, 79] width 184 height 15
paste input "5026099666"
type input "5026099666"
drag, startPoint x: 261, startPoint y: 109, endPoint x: 259, endPoint y: 117, distance: 7.7
click at [261, 109] on select "Select Mobile Home Work Other" at bounding box center [288, 110] width 96 height 16
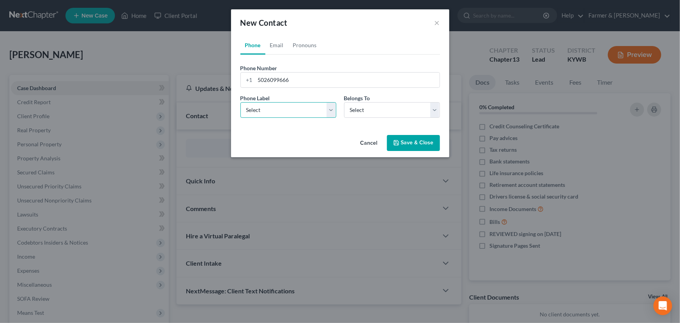
select select "0"
click at [240, 102] on select "Select Mobile Home Work Other" at bounding box center [288, 110] width 96 height 16
click at [362, 116] on select "Select Client Other" at bounding box center [392, 110] width 96 height 16
select select "0"
click at [344, 102] on select "Select Client Other" at bounding box center [392, 110] width 96 height 16
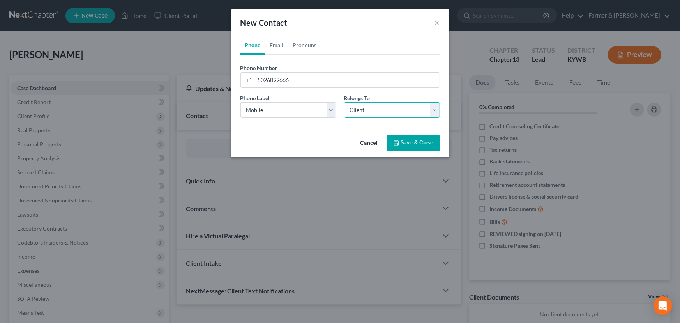
select select "0"
click at [276, 44] on link "Email" at bounding box center [276, 45] width 23 height 19
click at [284, 83] on input "email" at bounding box center [347, 79] width 184 height 15
paste input "[EMAIL_ADDRESS][DOMAIN_NAME]"
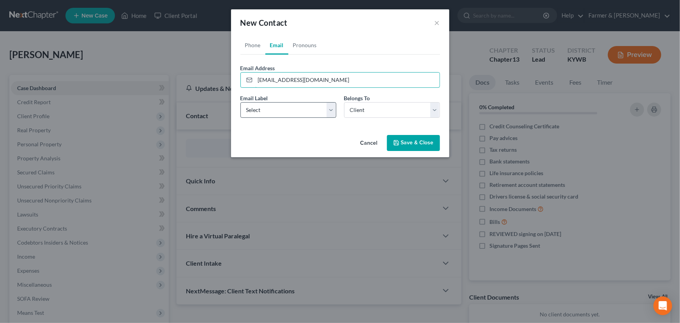
type input "[EMAIL_ADDRESS][DOMAIN_NAME]"
drag, startPoint x: 270, startPoint y: 110, endPoint x: 268, endPoint y: 117, distance: 6.9
click at [270, 110] on select "Select Home Work Other" at bounding box center [288, 110] width 96 height 16
select select "0"
click at [240, 102] on select "Select Home Work Other" at bounding box center [288, 110] width 96 height 16
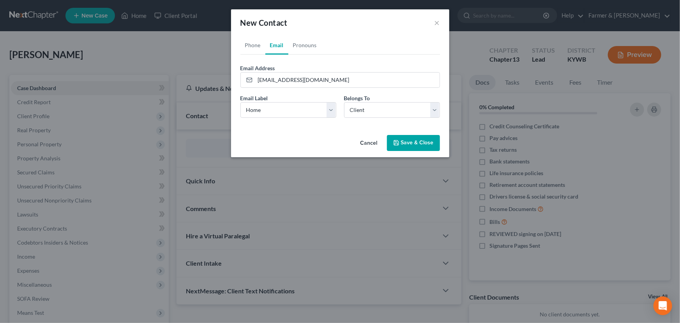
click at [267, 132] on div "Cancel Save & Close" at bounding box center [340, 145] width 218 height 26
click at [418, 140] on button "Save & Close" at bounding box center [413, 143] width 53 height 16
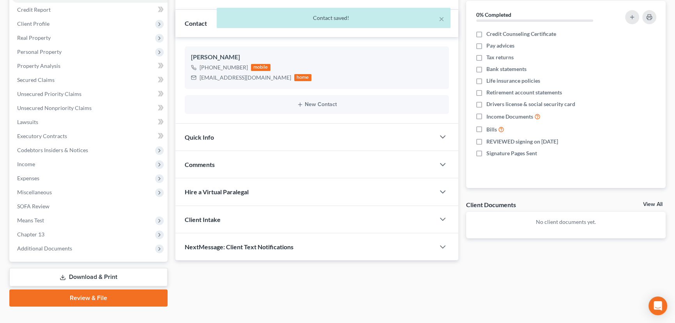
scroll to position [104, 0]
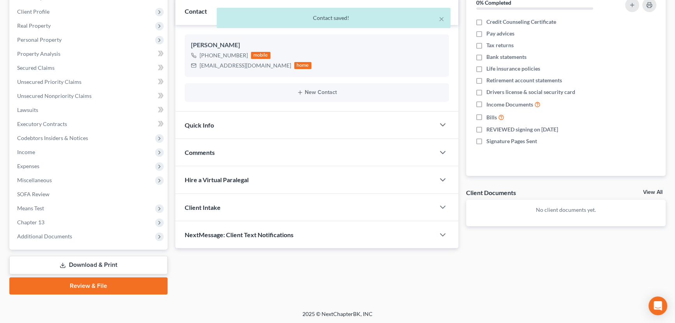
click at [217, 156] on div "Comments" at bounding box center [305, 152] width 260 height 27
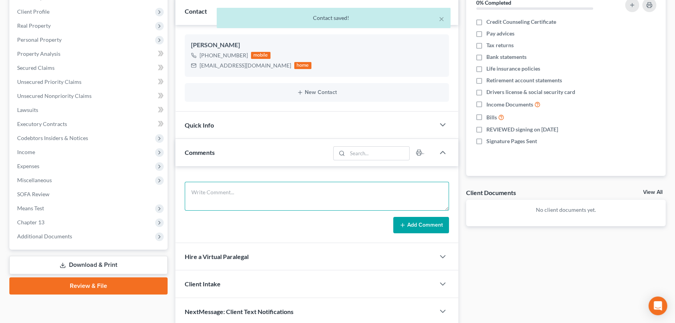
click at [230, 187] on textarea at bounding box center [317, 196] width 264 height 29
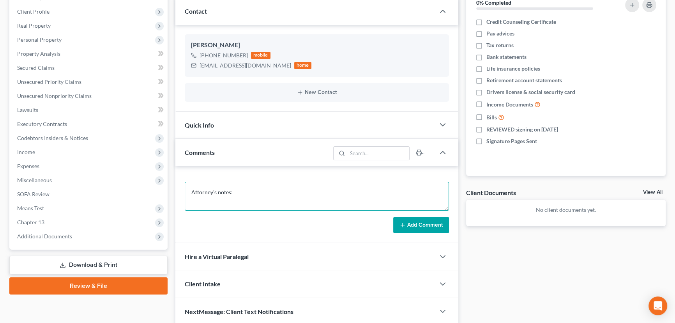
click at [262, 196] on textarea "Attorney's notes:" at bounding box center [317, 196] width 264 height 29
paste textarea "His house is getting auctioned [DATE]. He paid the mortgage. Is paid for but ow…"
type textarea "Attorney's notes: His house is getting auctioned [DATE]. He paid the mortgage. …"
click at [424, 222] on button "Add Comment" at bounding box center [421, 225] width 56 height 16
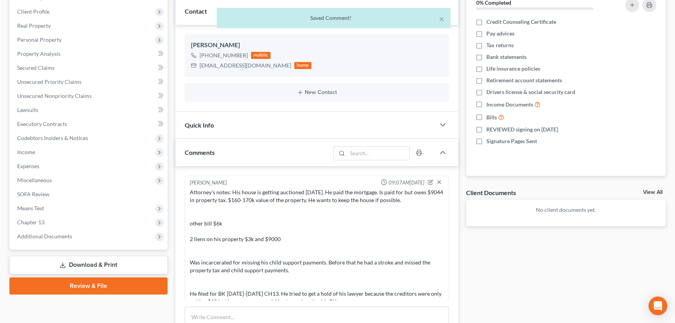
scroll to position [34, 0]
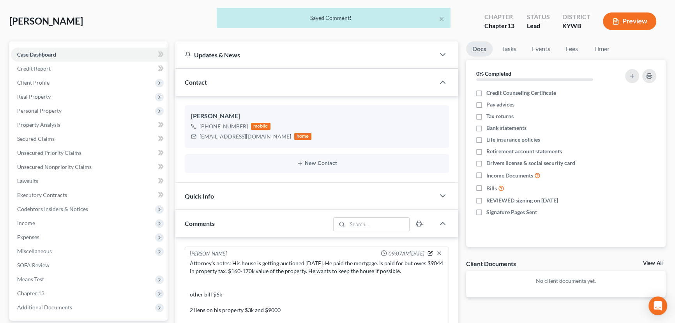
click at [427, 250] on icon "button" at bounding box center [429, 252] width 5 height 5
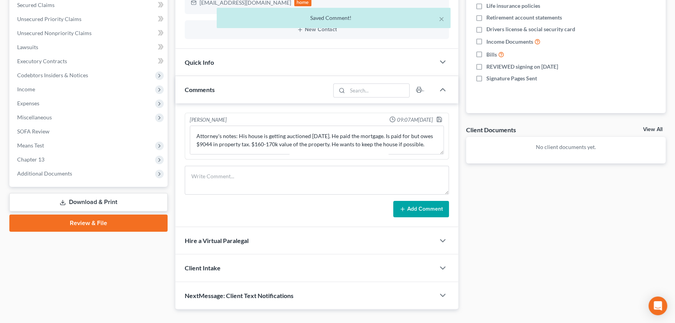
scroll to position [182, 0]
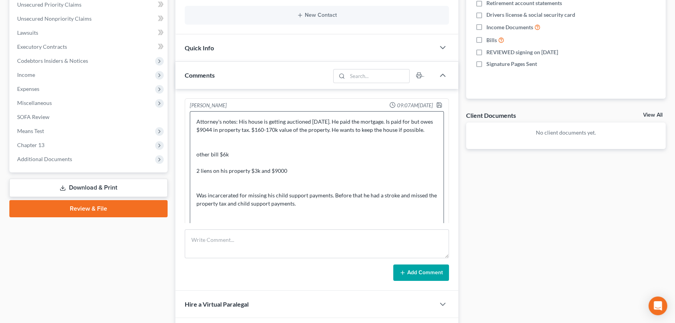
drag, startPoint x: 439, startPoint y: 136, endPoint x: 310, endPoint y: 194, distance: 141.4
click at [440, 278] on div "[PERSON_NAME] 09:07AM[DATE] Add Comment" at bounding box center [316, 189] width 283 height 201
click at [195, 161] on textarea "Attorney's notes: His house is getting auctioned [DATE]. He paid the mortgage. …" at bounding box center [317, 196] width 254 height 170
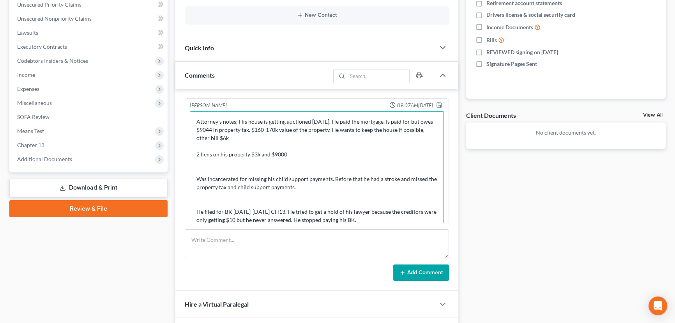
click at [195, 155] on textarea "Attorney's notes: His house is getting auctioned [DATE]. He paid the mortgage. …" at bounding box center [317, 196] width 254 height 170
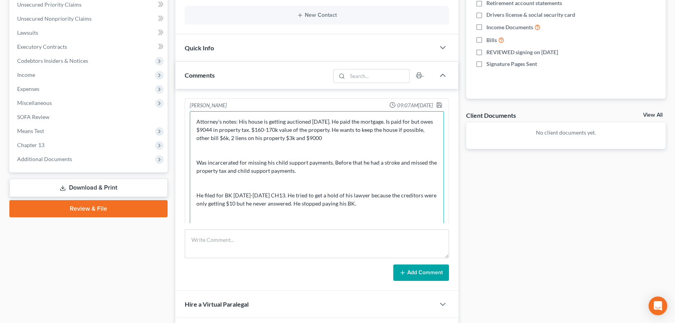
click at [194, 163] on textarea "Attorney's notes: His house is getting auctioned [DATE]. He paid the mortgage. …" at bounding box center [317, 196] width 254 height 170
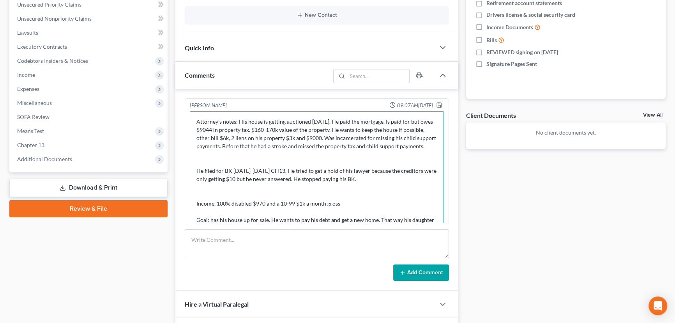
click at [195, 176] on textarea "Attorney's notes: His house is getting auctioned [DATE]. He paid the mortgage. …" at bounding box center [317, 196] width 254 height 170
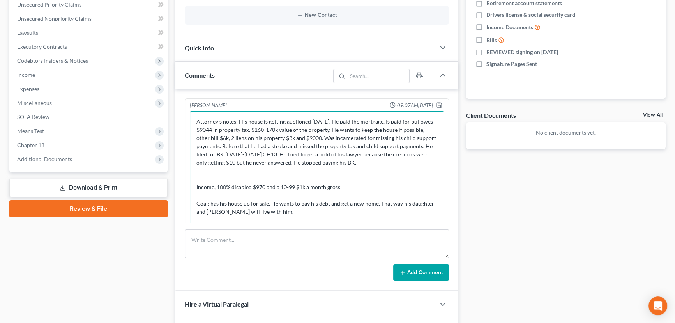
click at [195, 191] on textarea "Attorney's notes: His house is getting auctioned [DATE]. He paid the mortgage. …" at bounding box center [317, 196] width 254 height 170
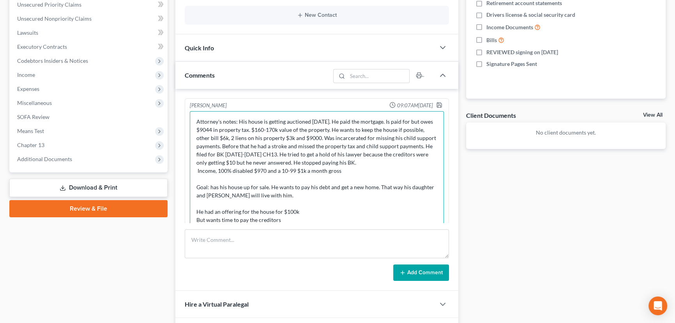
scroll to position [14, 0]
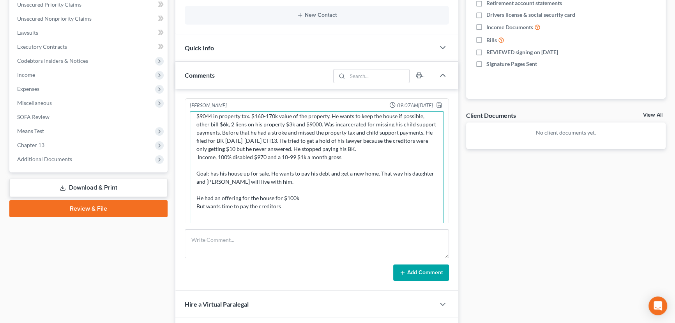
click at [194, 205] on textarea "Attorney's notes: His house is getting auctioned [DATE]. He paid the mortgage. …" at bounding box center [317, 196] width 254 height 170
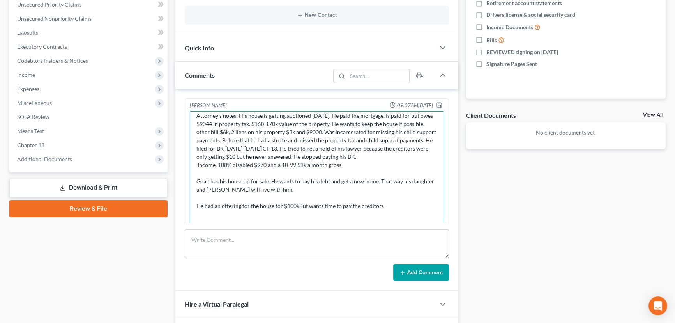
scroll to position [5, 0]
click at [386, 205] on textarea "Attorney's notes: His house is getting auctioned [DATE]. He paid the mortgage. …" at bounding box center [317, 196] width 254 height 170
type textarea "Attorney's notes: His house is getting auctioned [DATE]. He paid the mortgage. …"
click at [437, 103] on icon "button" at bounding box center [439, 104] width 5 height 5
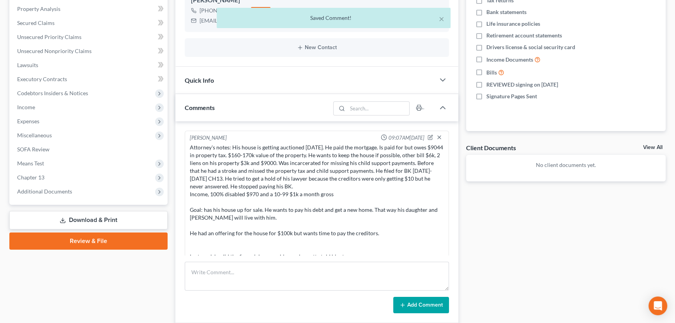
scroll to position [118, 0]
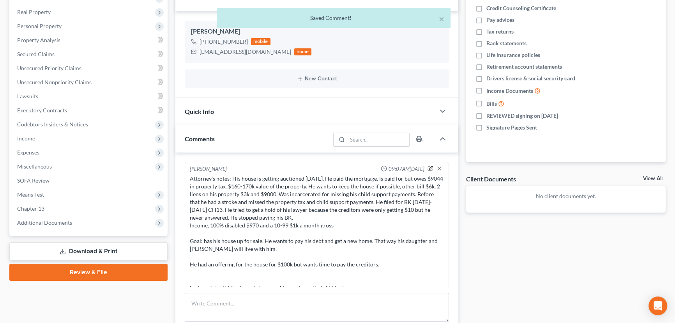
click at [429, 167] on icon "button" at bounding box center [430, 167] width 3 height 3
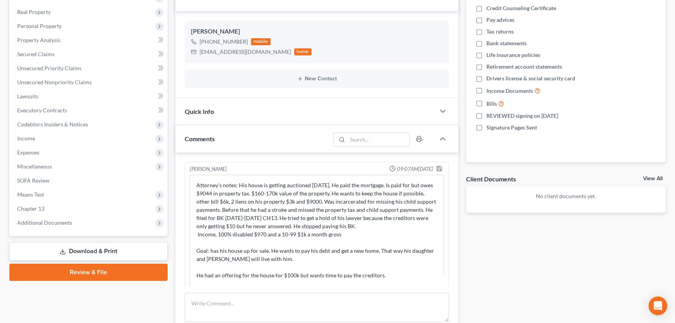
drag, startPoint x: 441, startPoint y: 201, endPoint x: 413, endPoint y: 289, distance: 92.7
click at [413, 289] on div "[PERSON_NAME] 09:07AM[DATE] Add Comment" at bounding box center [316, 252] width 283 height 201
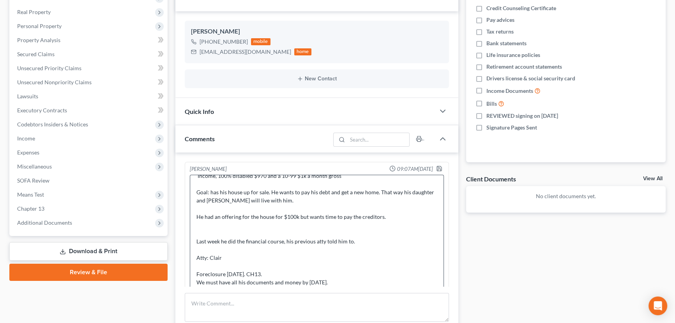
scroll to position [59, 0]
click at [195, 239] on textarea "Attorney's notes: His house is getting auctioned [DATE]. He paid the mortgage. …" at bounding box center [317, 233] width 254 height 117
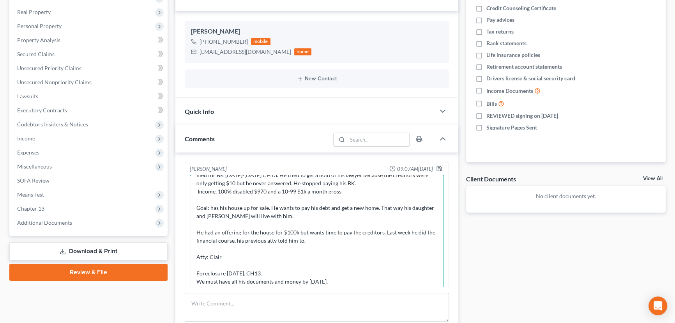
scroll to position [10, 0]
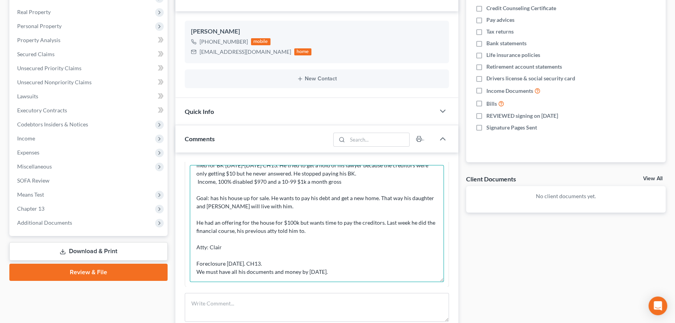
click at [196, 221] on textarea "Attorney's notes: His house is getting auctioned [DATE]. He paid the mortgage. …" at bounding box center [317, 223] width 254 height 117
click at [194, 245] on textarea "Attorney's notes: His house is getting auctioned [DATE]. He paid the mortgage. …" at bounding box center [317, 223] width 254 height 117
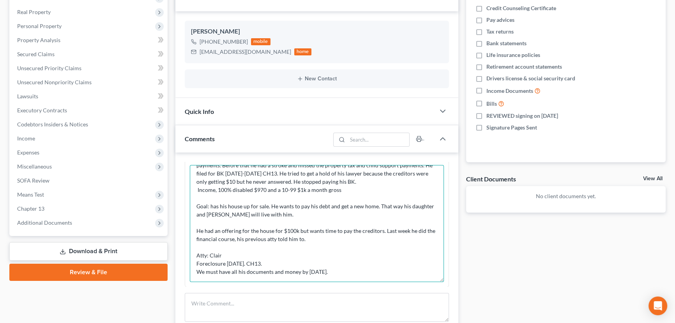
scroll to position [35, 0]
click at [194, 205] on textarea "Attorney's notes: His house is getting auctioned [DATE]. He paid the mortgage. …" at bounding box center [317, 223] width 254 height 117
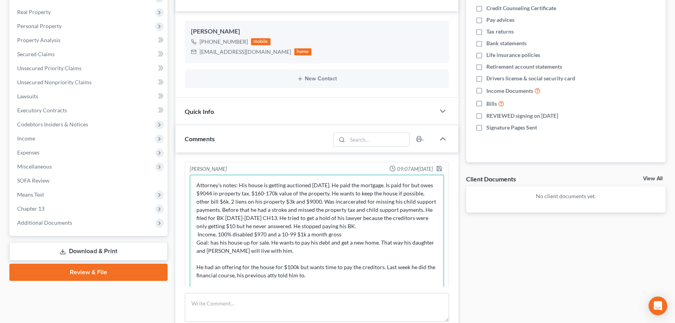
scroll to position [0, 0]
type textarea "Attorney's notes: His house is getting auctioned [DATE]. He paid the mortgage. …"
click at [438, 169] on polyline "button" at bounding box center [439, 170] width 3 height 2
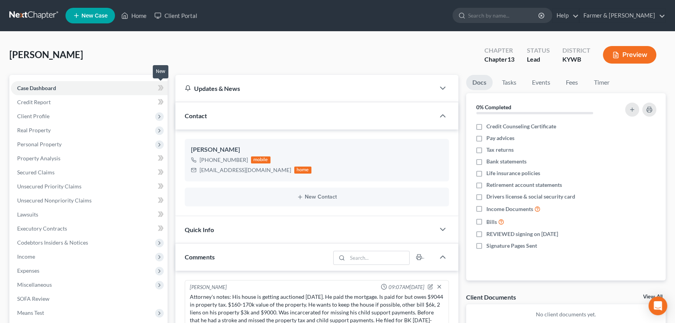
click at [164, 88] on span at bounding box center [161, 89] width 14 height 12
click at [206, 60] on div "[PERSON_NAME] Upgraded Chapter Chapter 13 Status Lead District [GEOGRAPHIC_DATA…" at bounding box center [337, 58] width 656 height 34
click at [47, 109] on span "Client Profile" at bounding box center [89, 116] width 157 height 14
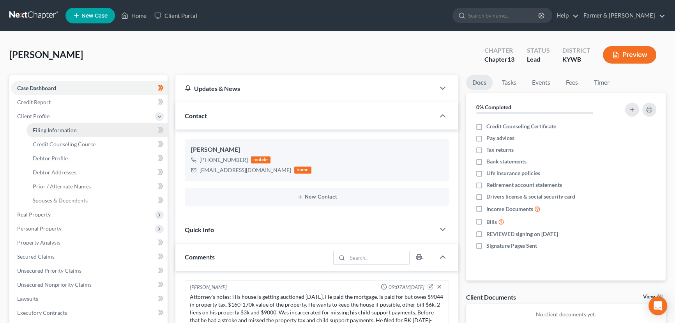
click at [92, 127] on link "Filing Information" at bounding box center [96, 130] width 141 height 14
select select "1"
select select "0"
select select "3"
select select "33"
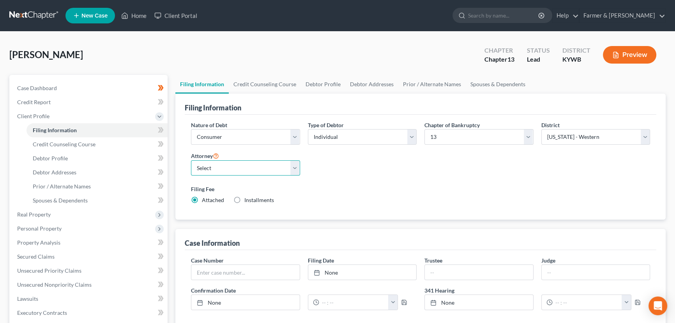
click at [254, 170] on select "Select [PERSON_NAME] - KYWB [PERSON_NAME] - [PERSON_NAME] - KYWB" at bounding box center [245, 168] width 109 height 16
select select "0"
click at [191, 160] on select "Select [PERSON_NAME] - KYWB [PERSON_NAME] - [PERSON_NAME] - KYWB" at bounding box center [245, 168] width 109 height 16
click at [320, 185] on label "Filing Fee" at bounding box center [420, 189] width 459 height 8
click at [160, 128] on icon at bounding box center [161, 130] width 6 height 10
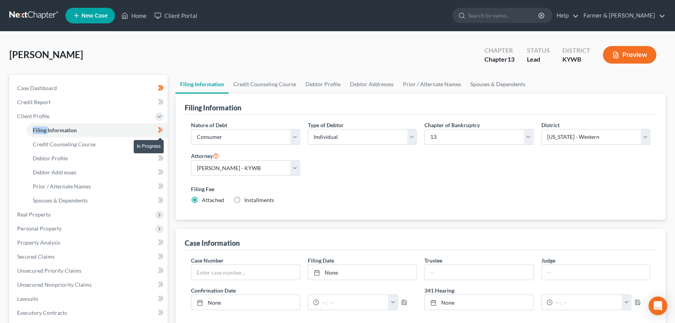
click at [160, 128] on icon at bounding box center [161, 130] width 6 height 10
click at [164, 55] on div "[PERSON_NAME] Upgraded Chapter Chapter 13 Status Lead District [GEOGRAPHIC_DATA…" at bounding box center [337, 58] width 656 height 34
click at [107, 142] on link "Credit Counseling Course" at bounding box center [96, 144] width 141 height 14
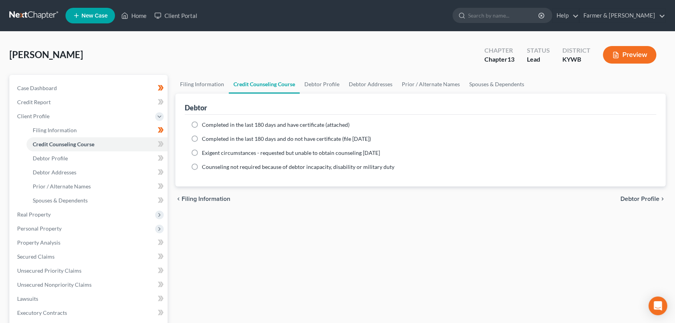
drag, startPoint x: 190, startPoint y: 124, endPoint x: 200, endPoint y: 130, distance: 11.6
click at [202, 124] on label "Completed in the last 180 days and have certificate (attached)" at bounding box center [276, 125] width 148 height 8
click at [205, 124] on input "Completed in the last 180 days and have certificate (attached)" at bounding box center [207, 123] width 5 height 5
radio input "true"
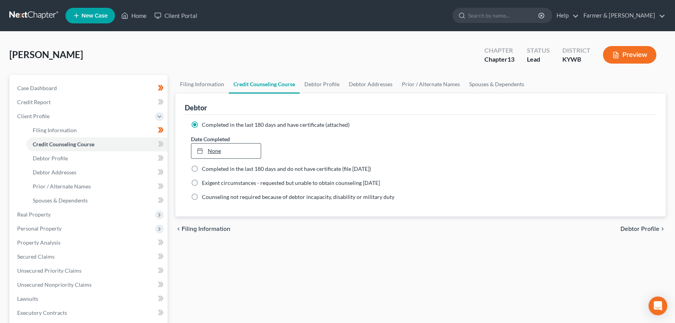
type input "[DATE]"
click at [205, 148] on div at bounding box center [202, 150] width 11 height 7
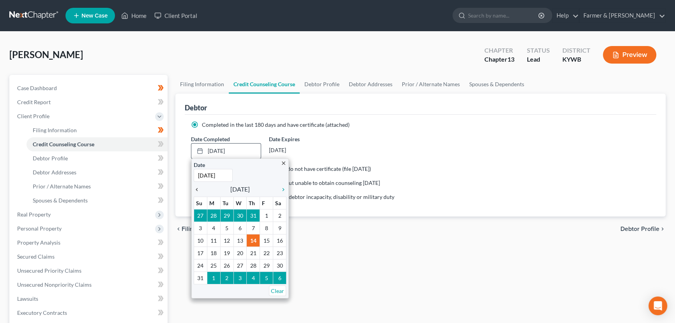
click at [199, 187] on icon "chevron_left" at bounding box center [199, 189] width 10 height 6
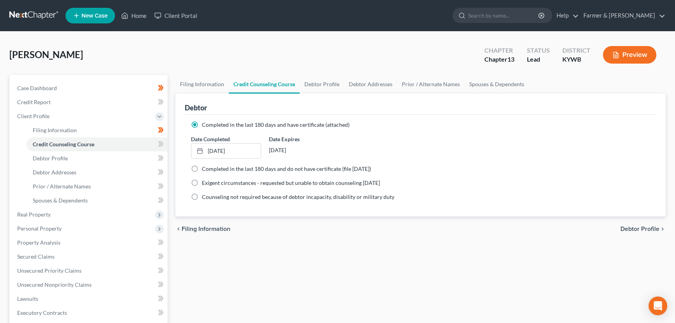
drag, startPoint x: 226, startPoint y: 254, endPoint x: 203, endPoint y: 219, distance: 41.7
click at [226, 254] on div "Filing Information Credit Counseling Course Debtor Profile Debtor Addresses Pri…" at bounding box center [420, 279] width 498 height 408
click at [158, 143] on icon at bounding box center [161, 144] width 6 height 10
click at [169, 58] on div "[PERSON_NAME] Upgraded Chapter Chapter 13 Status Lead District [GEOGRAPHIC_DATA…" at bounding box center [337, 58] width 656 height 34
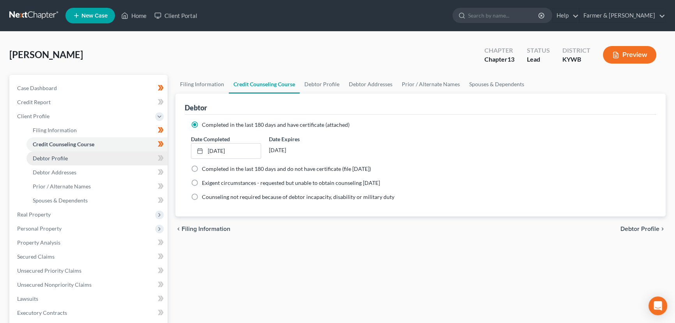
click at [66, 157] on span "Debtor Profile" at bounding box center [50, 158] width 35 height 7
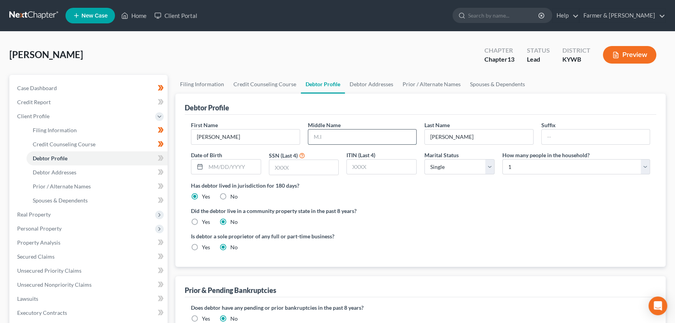
click at [328, 137] on input "text" at bounding box center [362, 136] width 108 height 15
click at [251, 163] on input "text" at bounding box center [233, 166] width 55 height 15
click at [235, 50] on div "[PERSON_NAME] Upgraded Chapter Chapter 13 Status Lead District [GEOGRAPHIC_DATA…" at bounding box center [337, 58] width 656 height 34
click at [168, 43] on div "[PERSON_NAME] Upgraded Chapter Chapter 13 Status Lead District [GEOGRAPHIC_DATA…" at bounding box center [337, 58] width 656 height 34
click at [202, 54] on div "[PERSON_NAME] Upgraded Chapter Chapter 13 Status Lead District [GEOGRAPHIC_DATA…" at bounding box center [337, 58] width 656 height 34
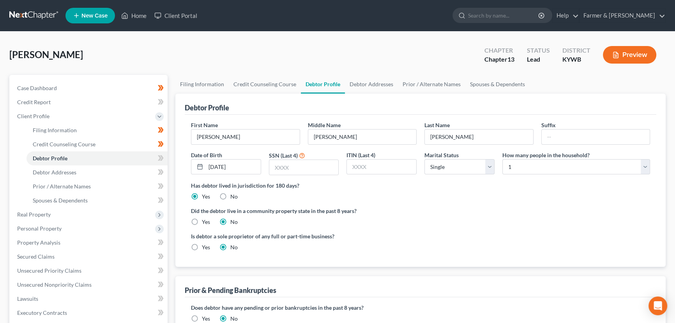
click at [146, 60] on div "[PERSON_NAME] Upgraded Chapter Chapter 13 Status Lead District [GEOGRAPHIC_DATA…" at bounding box center [337, 58] width 656 height 34
click at [224, 54] on div "[PERSON_NAME] Upgraded Chapter Chapter 13 Status Lead District [GEOGRAPHIC_DATA…" at bounding box center [337, 58] width 656 height 34
click at [175, 71] on div "[PERSON_NAME] Upgraded Chapter Chapter 13 Status Lead District [GEOGRAPHIC_DATA…" at bounding box center [337, 58] width 656 height 34
click at [298, 167] on input "text" at bounding box center [303, 167] width 69 height 15
click at [284, 35] on div "[PERSON_NAME] Upgraded Chapter Chapter 13 Status Lead District [GEOGRAPHIC_DATA…" at bounding box center [337, 265] width 675 height 467
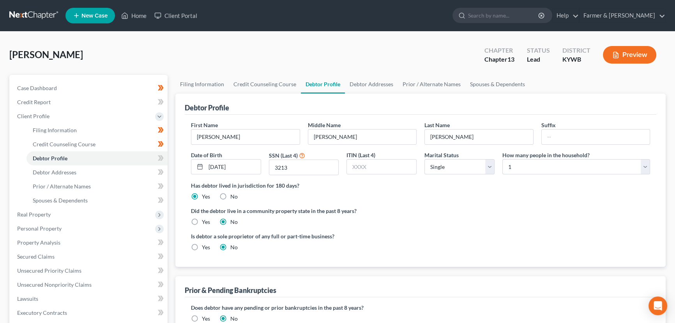
click at [439, 215] on div "Did the debtor live in a community property state in the past 8 years? Yes No" at bounding box center [420, 216] width 459 height 19
click at [159, 156] on icon at bounding box center [160, 157] width 4 height 5
click at [171, 63] on div "[PERSON_NAME] Upgraded Chapter Chapter 13 Status Lead District [GEOGRAPHIC_DATA…" at bounding box center [337, 58] width 656 height 34
click at [66, 171] on span "Debtor Addresses" at bounding box center [55, 172] width 44 height 7
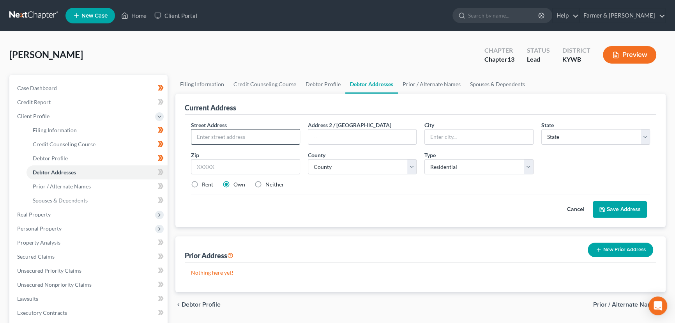
click at [226, 140] on input "text" at bounding box center [245, 136] width 108 height 15
paste input "[STREET_ADDRESS][PERSON_NAME]"
click at [233, 162] on input "text" at bounding box center [245, 167] width 109 height 16
paste input "40214"
click at [232, 51] on div "[PERSON_NAME] Upgraded Chapter Chapter 13 Status Lead District [GEOGRAPHIC_DATA…" at bounding box center [337, 58] width 656 height 34
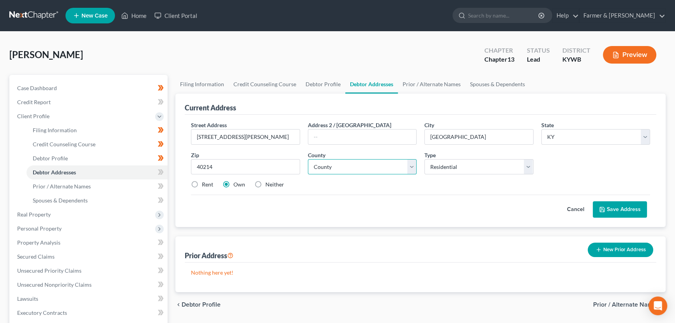
click at [350, 168] on select "County [GEOGRAPHIC_DATA] [GEOGRAPHIC_DATA] [GEOGRAPHIC_DATA] [GEOGRAPHIC_DATA] …" at bounding box center [362, 167] width 109 height 16
click at [348, 159] on select "County [GEOGRAPHIC_DATA] [GEOGRAPHIC_DATA] [GEOGRAPHIC_DATA] [GEOGRAPHIC_DATA] …" at bounding box center [362, 167] width 109 height 16
click at [350, 203] on div "Cancel Save Address" at bounding box center [420, 205] width 459 height 23
drag, startPoint x: 616, startPoint y: 205, endPoint x: 591, endPoint y: 198, distance: 26.3
click at [616, 205] on button "Save Address" at bounding box center [620, 209] width 54 height 16
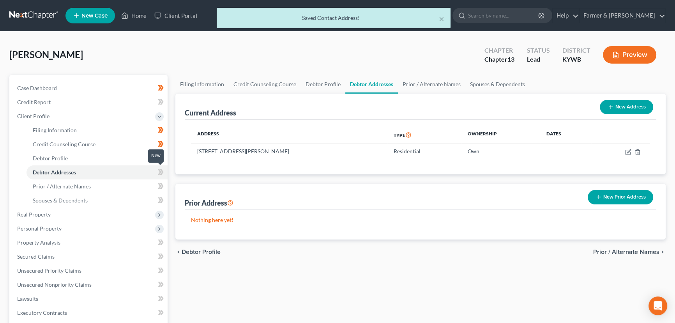
click at [159, 173] on icon at bounding box center [160, 171] width 4 height 5
click at [172, 161] on div "Filing Information Credit Counseling Course Debtor Profile Debtor Addresses Pri…" at bounding box center [420, 279] width 498 height 408
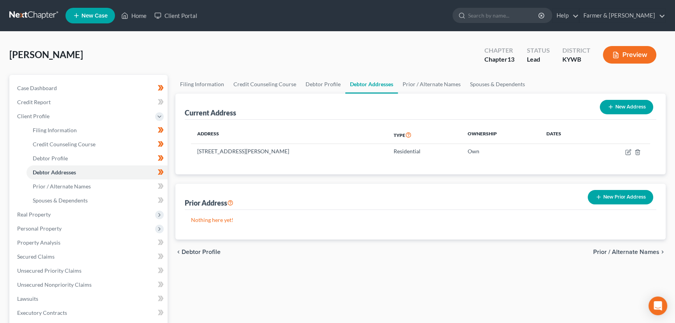
click at [191, 46] on div "[PERSON_NAME] Upgraded Chapter Chapter 13 Status Lead District [GEOGRAPHIC_DATA…" at bounding box center [337, 58] width 656 height 34
click at [55, 114] on span "Client Profile" at bounding box center [89, 116] width 157 height 14
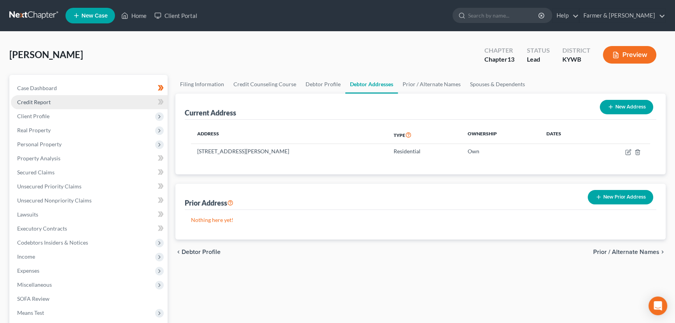
click at [51, 102] on link "Credit Report" at bounding box center [89, 102] width 157 height 14
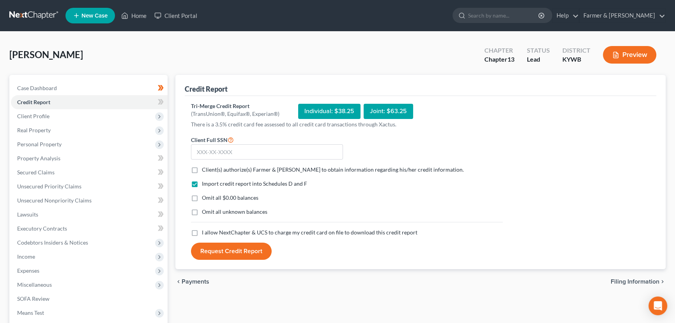
click at [202, 167] on label "Client(s) authorize(s) Farmer & [PERSON_NAME] to obtain information regarding h…" at bounding box center [333, 170] width 262 height 8
click at [205, 167] on input "Client(s) authorize(s) Farmer & [PERSON_NAME] to obtain information regarding h…" at bounding box center [207, 168] width 5 height 5
click at [202, 194] on label "Omit all $0.00 balances" at bounding box center [230, 198] width 57 height 8
click at [205, 194] on input "Omit all $0.00 balances" at bounding box center [207, 196] width 5 height 5
click at [202, 230] on label "I allow NextChapter & UCS to charge my credit card on file to download this cre…" at bounding box center [309, 232] width 215 height 8
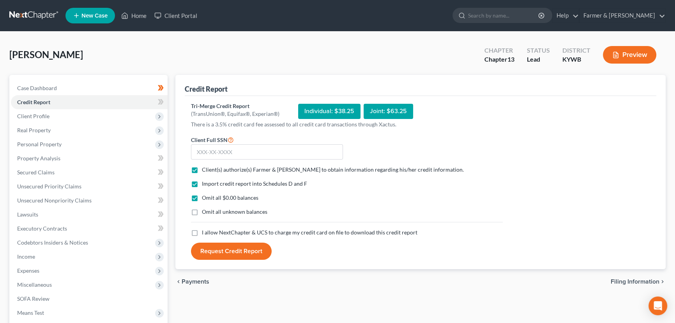
click at [205, 230] on input "I allow NextChapter & UCS to charge my credit card on file to download this cre…" at bounding box center [207, 230] width 5 height 5
click at [209, 150] on input "text" at bounding box center [267, 152] width 152 height 16
paste input "497-19-3213"
click at [242, 245] on button "Request Credit Report" at bounding box center [231, 250] width 81 height 17
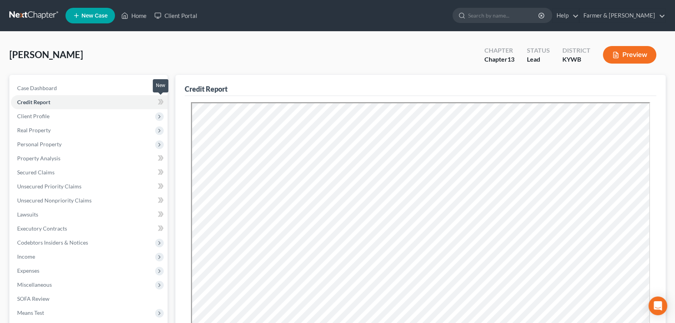
click at [162, 102] on icon at bounding box center [162, 101] width 4 height 5
click at [171, 48] on div "[PERSON_NAME] Upgraded Chapter Chapter 13 Status Lead District [GEOGRAPHIC_DATA…" at bounding box center [337, 58] width 656 height 34
drag, startPoint x: 44, startPoint y: 130, endPoint x: 49, endPoint y: 130, distance: 4.7
click at [44, 130] on span "Real Property" at bounding box center [34, 130] width 34 height 7
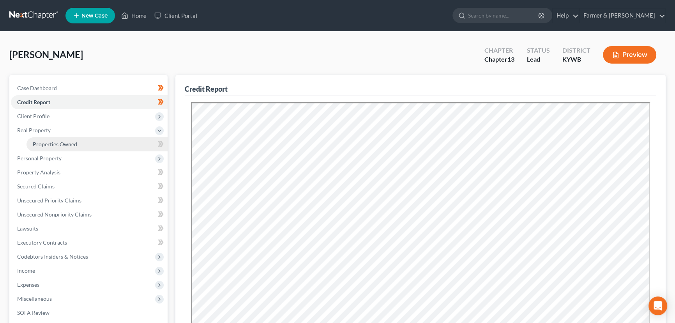
click at [125, 141] on link "Properties Owned" at bounding box center [96, 144] width 141 height 14
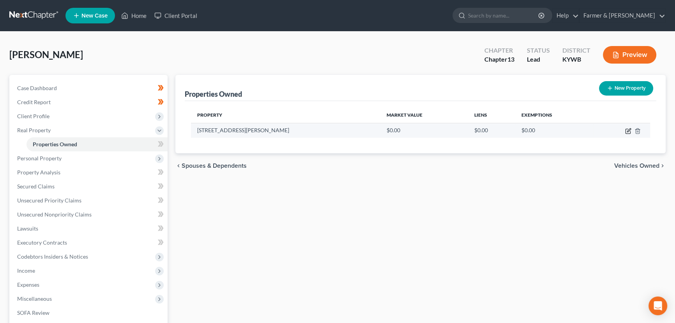
click at [627, 129] on icon "button" at bounding box center [629, 130] width 4 height 4
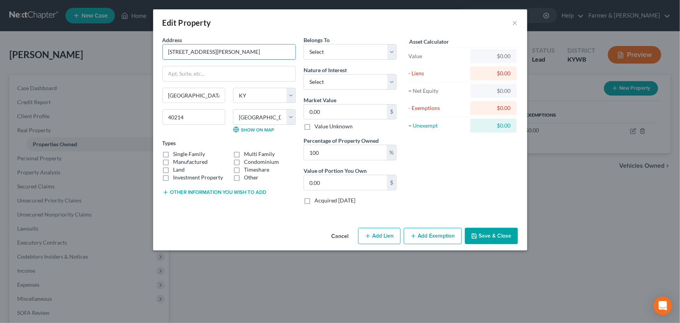
drag, startPoint x: 205, startPoint y: 53, endPoint x: 148, endPoint y: 53, distance: 57.7
click at [148, 53] on div "Edit Property × Address * 5432 [PERSON_NAME][GEOGRAPHIC_DATA] [GEOGRAPHIC_DATA]…" at bounding box center [340, 161] width 680 height 323
click at [337, 55] on select "Select Debtor 1 Only Debtor 2 Only Debtor 1 And Debtor 2 Only At Least One Of T…" at bounding box center [350, 52] width 93 height 16
click at [304, 44] on select "Select Debtor 1 Only Debtor 2 Only Debtor 1 And Debtor 2 Only At Least One Of T…" at bounding box center [350, 52] width 93 height 16
drag, startPoint x: 333, startPoint y: 77, endPoint x: 332, endPoint y: 84, distance: 7.1
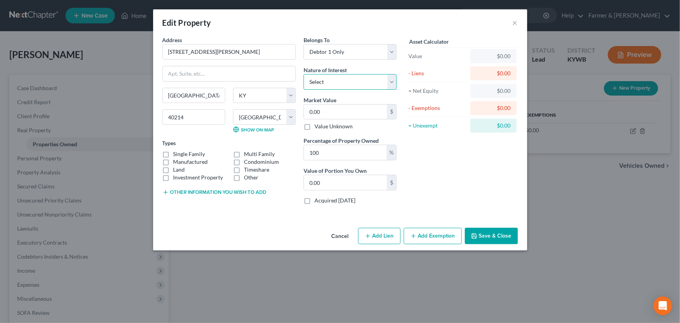
click at [333, 77] on select "Select Fee Simple Joint Tenant Life Estate Equitable Interest Future Interest T…" at bounding box center [350, 82] width 93 height 16
click at [304, 74] on select "Select Fee Simple Joint Tenant Life Estate Equitable Interest Future Interest T…" at bounding box center [350, 82] width 93 height 16
click at [325, 112] on input "0.00" at bounding box center [345, 111] width 83 height 15
click at [419, 165] on div "Asset Calculator Value $160,160.00 - Liens $0.00 = Net Equity $160,160.00 - Exe…" at bounding box center [461, 123] width 121 height 175
click at [440, 197] on div "Asset Calculator Value $160,160.00 - Liens $0.00 = Net Equity $160,160.00 - Exe…" at bounding box center [461, 123] width 121 height 175
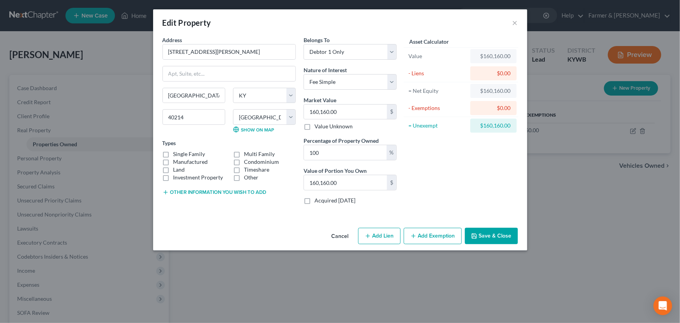
drag, startPoint x: 166, startPoint y: 152, endPoint x: 166, endPoint y: 156, distance: 3.9
click at [173, 152] on label "Single Family" at bounding box center [189, 154] width 32 height 8
click at [177, 152] on input "Single Family" at bounding box center [179, 152] width 5 height 5
drag, startPoint x: 208, startPoint y: 191, endPoint x: 183, endPoint y: 204, distance: 28.6
click at [208, 191] on button "Other information you wish to add" at bounding box center [214, 192] width 104 height 6
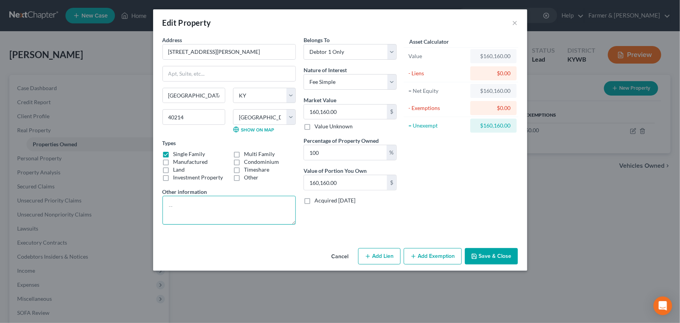
click at [183, 204] on textarea at bounding box center [228, 210] width 133 height 29
click at [194, 217] on textarea "2 bedrooms 1 bathroom" at bounding box center [228, 210] width 133 height 29
paste textarea "Value based on most recent PVA and fair market estimate."
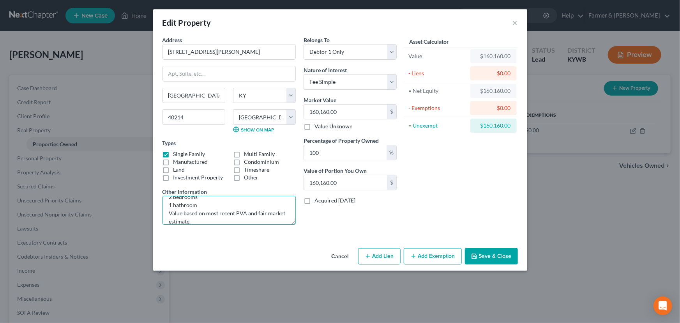
click at [235, 214] on textarea "2 bedrooms 1 bathroom Value based on most recent PVA and fair market estimate." at bounding box center [228, 210] width 133 height 29
click at [179, 221] on textarea "2 bedrooms 1 bathroom Value based on most recent Jefferson County PVA and fair …" at bounding box center [228, 210] width 133 height 29
click at [435, 194] on div "Asset Calculator Value $160,160.00 - Liens $0.00 = Net Equity $160,160.00 - Exe…" at bounding box center [461, 133] width 121 height 195
click at [436, 193] on div "Asset Calculator Value $160,160.00 - Liens $0.00 = Net Equity $160,160.00 - Exe…" at bounding box center [461, 133] width 121 height 195
click at [493, 250] on button "Save & Close" at bounding box center [491, 256] width 53 height 16
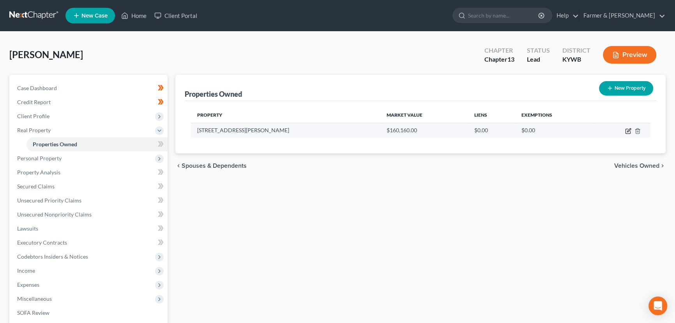
click at [628, 130] on icon "button" at bounding box center [629, 130] width 4 height 4
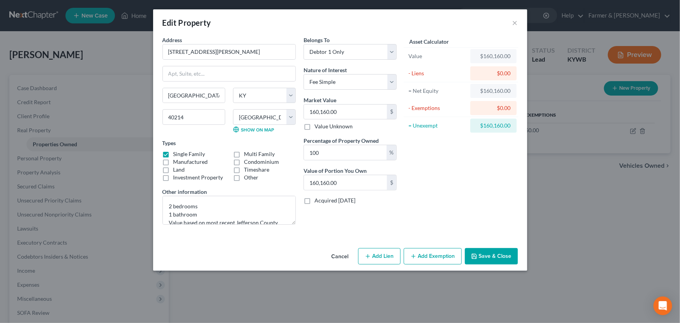
click at [452, 194] on div "Asset Calculator Value $160,160.00 - Liens $0.00 = Net Equity $160,160.00 - Exe…" at bounding box center [461, 133] width 121 height 195
click at [442, 253] on button "Add Exemption" at bounding box center [433, 256] width 58 height 16
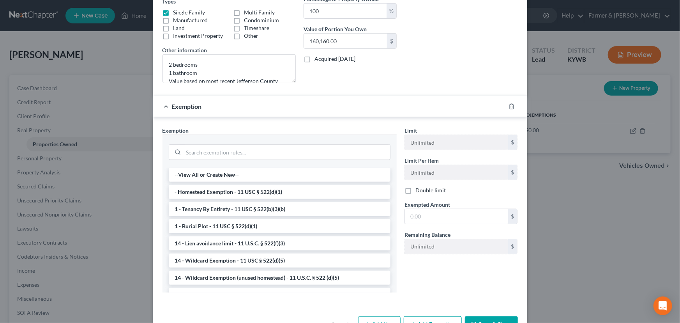
click at [208, 192] on li "- Homestead Exemption - 11 USC § 522(d)(1)" at bounding box center [280, 192] width 222 height 14
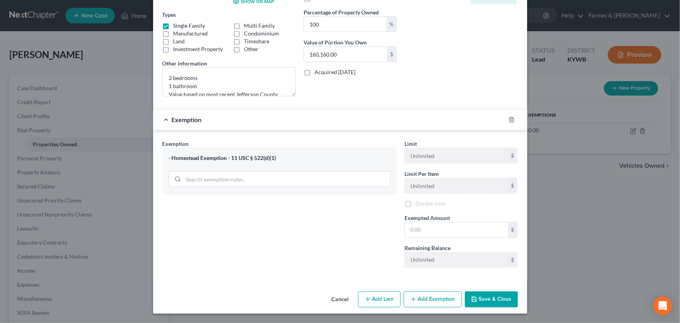
scroll to position [127, 0]
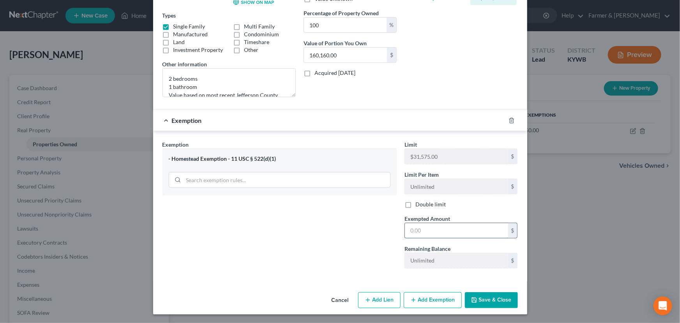
click at [429, 233] on input "text" at bounding box center [456, 230] width 103 height 15
click at [350, 247] on div "Exemption Set must be selected for CA. Exemption * - Homestead Exemption - 11 U…" at bounding box center [280, 207] width 242 height 134
click at [374, 127] on div "Exemption $31,575.00" at bounding box center [329, 120] width 352 height 21
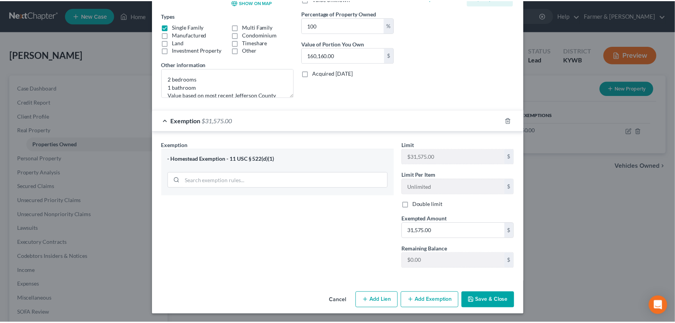
scroll to position [0, 0]
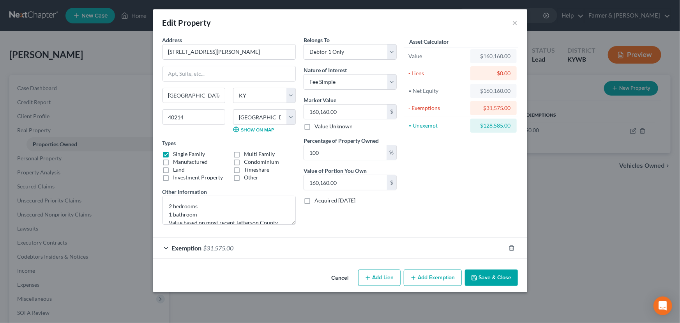
click at [465, 196] on div "Asset Calculator Value $160,160.00 - Liens $0.00 = Net Equity $160,160.00 - Exe…" at bounding box center [461, 133] width 121 height 195
click at [490, 277] on button "Save & Close" at bounding box center [491, 277] width 53 height 16
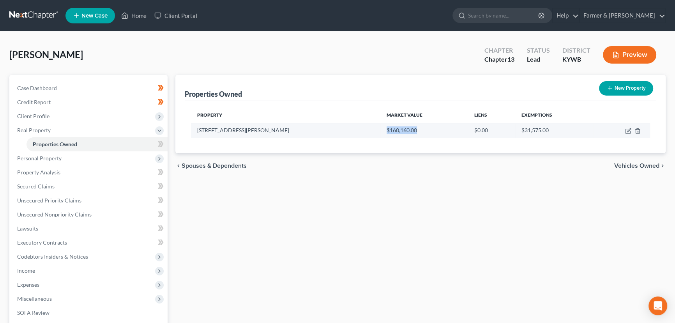
drag, startPoint x: 314, startPoint y: 131, endPoint x: 347, endPoint y: 131, distance: 33.1
click at [380, 131] on td "$160,160.00" at bounding box center [424, 130] width 88 height 15
copy td "$160,160.00"
click at [209, 207] on div "Properties Owned New Property Property Market Value Liens Exemptions [STREET_AD…" at bounding box center [420, 244] width 498 height 338
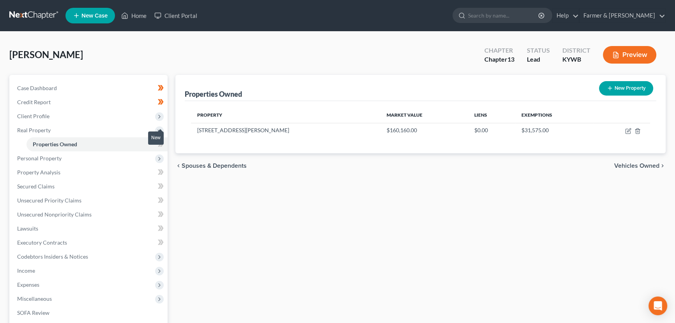
click at [164, 145] on span at bounding box center [161, 145] width 14 height 12
click at [191, 201] on div "Properties Owned New Property Property Market Value Liens Exemptions [STREET_AD…" at bounding box center [420, 244] width 498 height 338
click at [49, 129] on span "Real Property" at bounding box center [34, 130] width 34 height 7
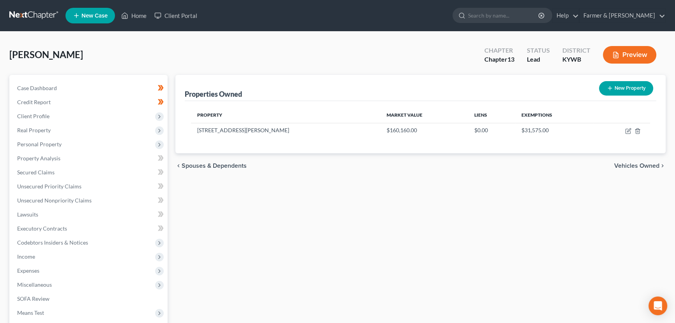
click at [198, 214] on div "Properties Owned New Property Property Market Value Liens Exemptions [STREET_AD…" at bounding box center [420, 237] width 498 height 324
click at [43, 171] on span "Secured Claims" at bounding box center [35, 172] width 37 height 7
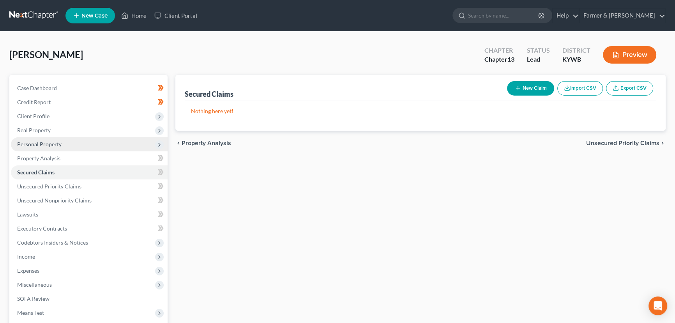
click at [42, 142] on span "Personal Property" at bounding box center [39, 144] width 44 height 7
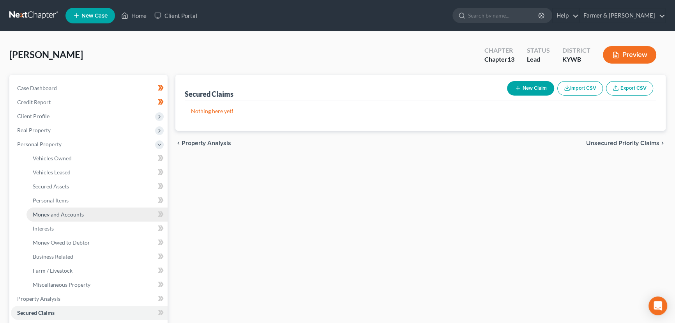
click at [70, 214] on span "Money and Accounts" at bounding box center [58, 214] width 51 height 7
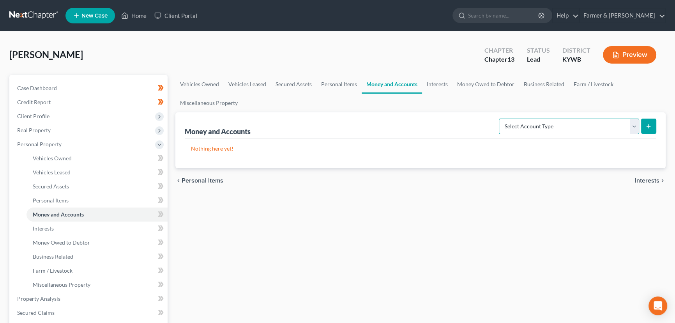
click at [549, 122] on select "Select Account Type Brokerage Cash on Hand Certificates of Deposit Checking Acc…" at bounding box center [569, 126] width 140 height 16
click at [500, 118] on select "Select Account Type Brokerage Cash on Hand Certificates of Deposit Checking Acc…" at bounding box center [569, 126] width 140 height 16
click at [652, 127] on button "submit" at bounding box center [648, 125] width 15 height 15
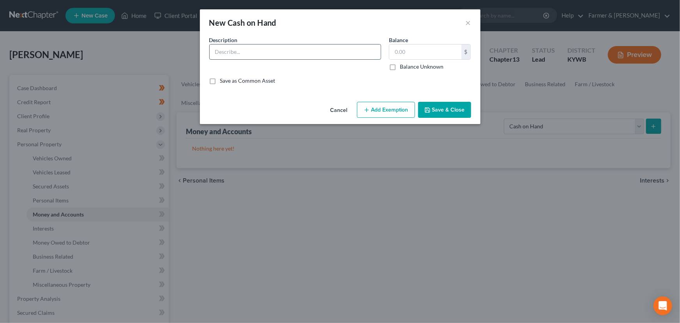
click at [228, 58] on input "text" at bounding box center [295, 51] width 171 height 15
click at [411, 49] on input "text" at bounding box center [425, 51] width 72 height 15
click at [397, 104] on button "Add Exemption" at bounding box center [386, 110] width 58 height 16
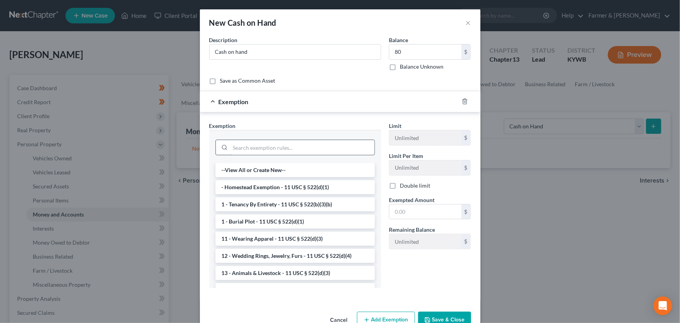
click at [278, 151] on input "search" at bounding box center [302, 147] width 144 height 15
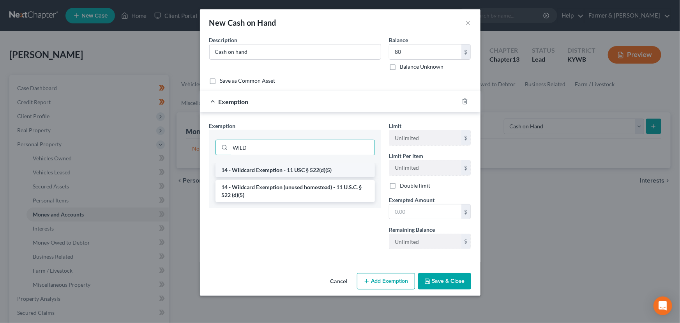
click at [287, 170] on li "14 - Wildcard Exemption - 11 USC § 522(d)(5)" at bounding box center [294, 170] width 159 height 14
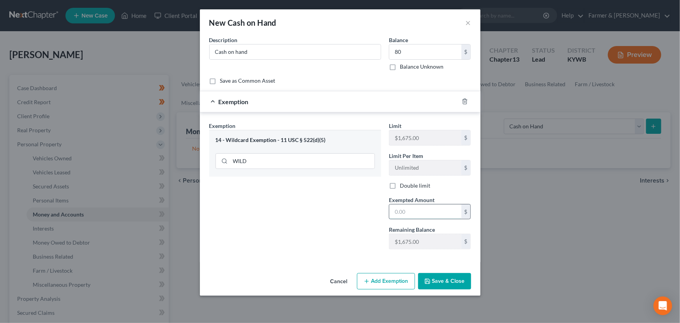
click at [409, 213] on input "text" at bounding box center [425, 211] width 72 height 15
click at [415, 46] on input "80" at bounding box center [425, 51] width 72 height 15
click at [396, 101] on div "Exemption $8.00" at bounding box center [329, 101] width 259 height 21
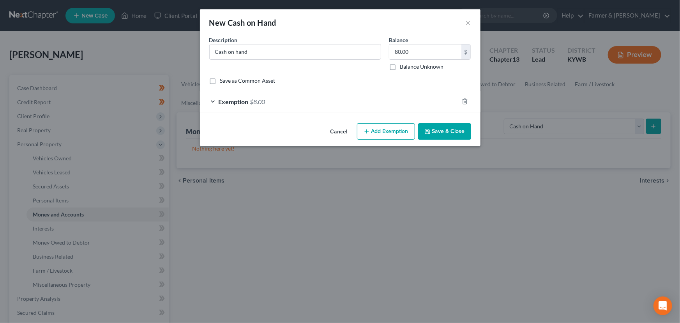
click at [441, 131] on button "Save & Close" at bounding box center [444, 131] width 53 height 16
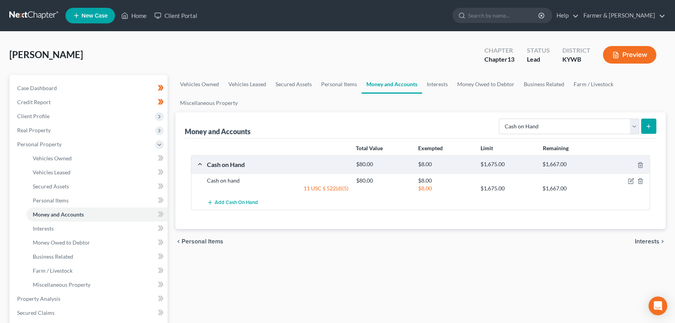
click at [331, 237] on div "chevron_left Personal Items Interests chevron_right" at bounding box center [420, 241] width 490 height 25
click at [573, 127] on select "Select Account Type Brokerage Cash on Hand Certificates of Deposit Checking Acc…" at bounding box center [569, 126] width 140 height 16
click at [500, 118] on select "Select Account Type Brokerage Cash on Hand Certificates of Deposit Checking Acc…" at bounding box center [569, 126] width 140 height 16
click at [518, 127] on select "Select Account Type Brokerage Cash on Hand Certificates of Deposit Checking Acc…" at bounding box center [569, 126] width 140 height 16
click at [500, 118] on select "Select Account Type Brokerage Cash on Hand Certificates of Deposit Checking Acc…" at bounding box center [569, 126] width 140 height 16
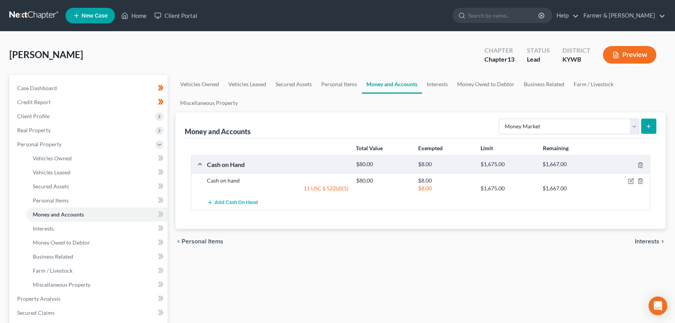
click at [657, 130] on div "Money and Accounts Select Account Type Brokerage Cash on Hand Certificates of D…" at bounding box center [420, 170] width 490 height 117
click at [651, 128] on icon "submit" at bounding box center [648, 126] width 6 height 6
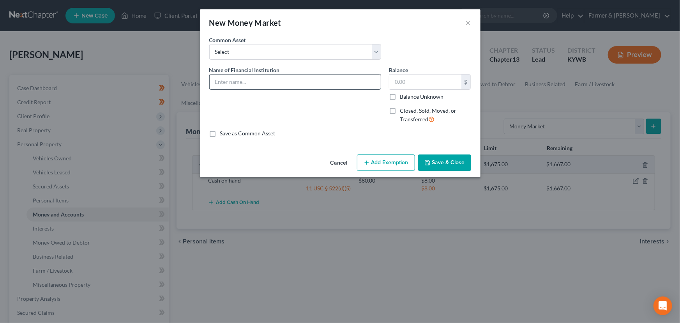
click at [223, 78] on input "text" at bounding box center [295, 81] width 171 height 15
click at [433, 161] on button "Save & Close" at bounding box center [444, 162] width 53 height 16
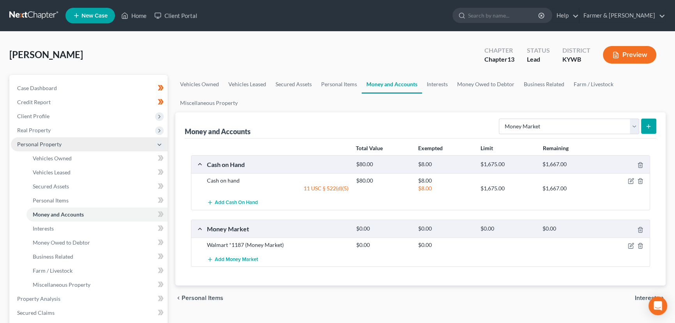
click at [40, 145] on span "Personal Property" at bounding box center [39, 144] width 44 height 7
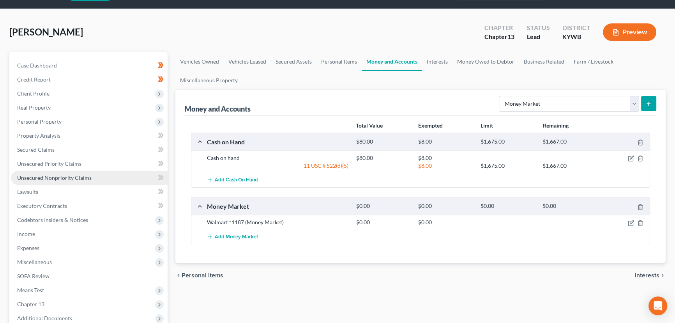
scroll to position [35, 0]
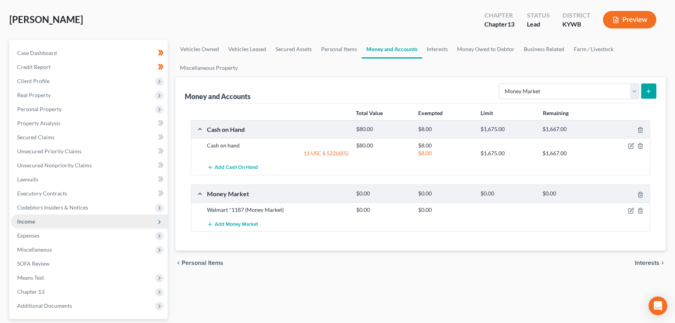
click at [27, 219] on span "Income" at bounding box center [26, 221] width 18 height 7
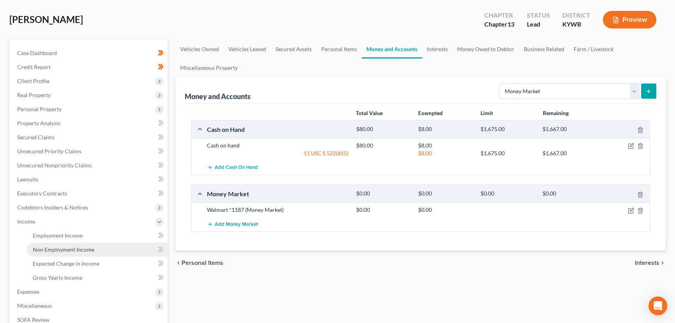
click at [70, 248] on span "Non Employment Income" at bounding box center [64, 249] width 62 height 7
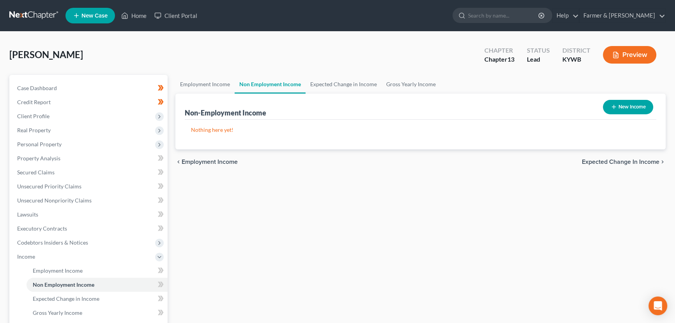
click at [621, 107] on button "New Income" at bounding box center [628, 107] width 50 height 14
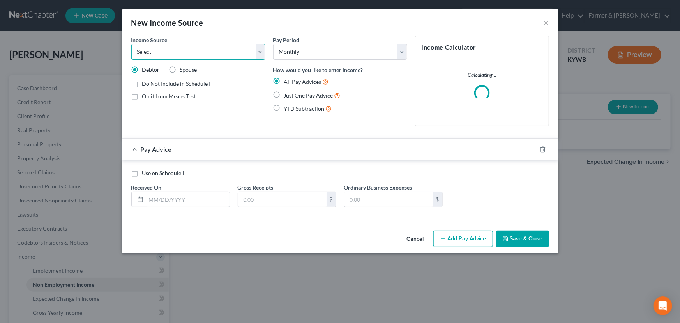
drag, startPoint x: 174, startPoint y: 53, endPoint x: 174, endPoint y: 58, distance: 5.5
click at [174, 53] on select "Select Unemployment Disability (from employer) Pension Retirement Social Securi…" at bounding box center [198, 52] width 134 height 16
click at [131, 44] on select "Select Unemployment Disability (from employer) Pension Retirement Social Securi…" at bounding box center [198, 52] width 134 height 16
click at [284, 94] on label "Just One Pay Advice" at bounding box center [312, 95] width 57 height 9
click at [287, 94] on input "Just One Pay Advice" at bounding box center [289, 93] width 5 height 5
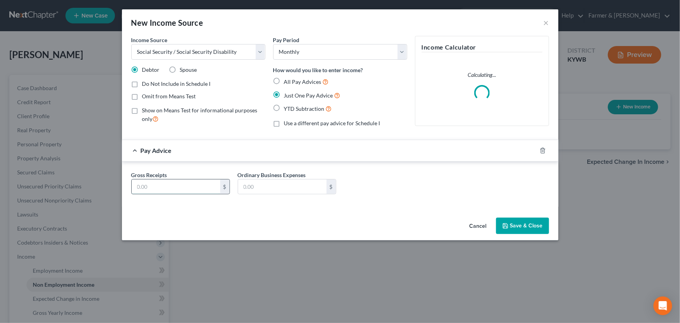
click at [184, 185] on input "text" at bounding box center [176, 186] width 88 height 15
click at [395, 177] on div "Gross Receipts 967.00 $ Ordinary Business Expenses $" at bounding box center [340, 186] width 426 height 30
click at [538, 224] on button "Save & Close" at bounding box center [522, 225] width 53 height 16
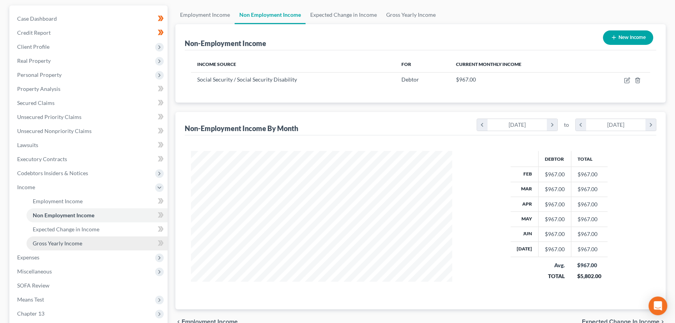
scroll to position [71, 0]
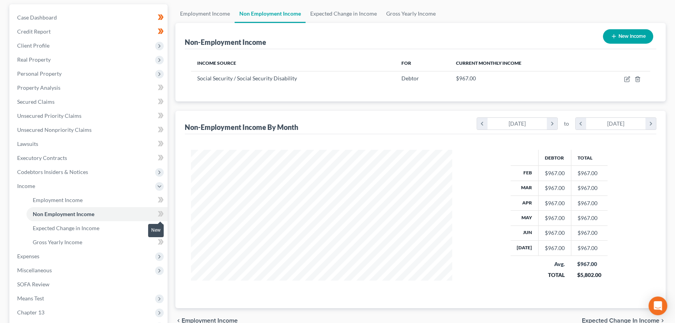
click at [161, 215] on icon at bounding box center [162, 213] width 4 height 5
click at [170, 212] on div "Case Dashboard Payments Invoices Payments Payments Credit Report Client Profile" at bounding box center [88, 194] width 166 height 380
click at [23, 189] on span "Income" at bounding box center [89, 186] width 157 height 14
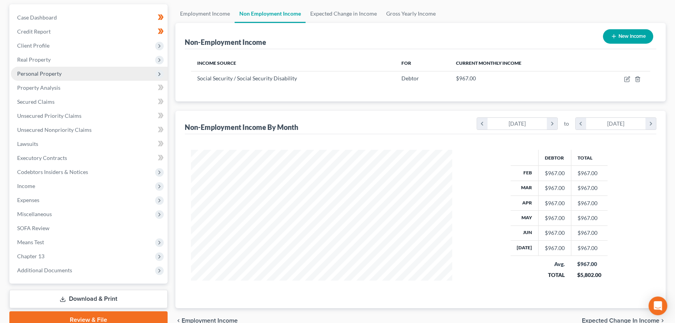
click at [46, 69] on span "Personal Property" at bounding box center [89, 74] width 157 height 14
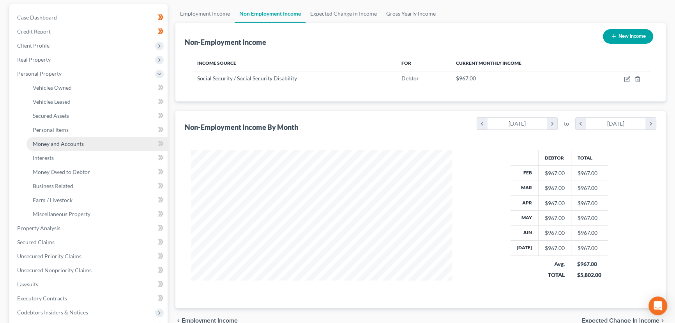
click at [75, 143] on span "Money and Accounts" at bounding box center [58, 143] width 51 height 7
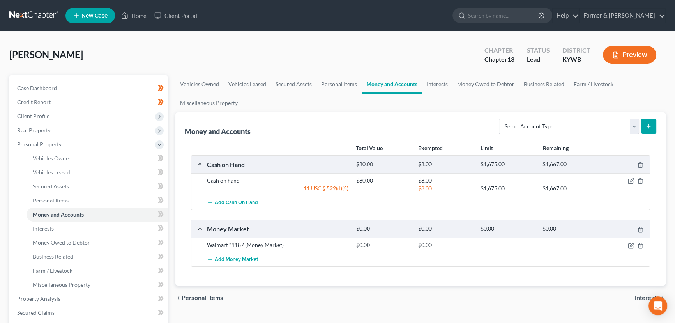
click at [233, 45] on div "[PERSON_NAME] Upgraded Chapter Chapter 13 Status Lead District [GEOGRAPHIC_DATA…" at bounding box center [337, 58] width 656 height 34
click at [164, 214] on span at bounding box center [161, 215] width 14 height 12
click at [173, 212] on div "Vehicles Owned Vehicles Leased Secured Assets Personal Items Money and Accounts…" at bounding box center [420, 307] width 498 height 464
click at [33, 143] on span "Personal Property" at bounding box center [39, 144] width 44 height 7
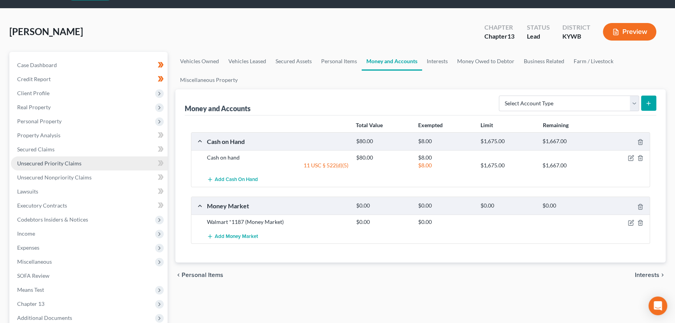
scroll to position [35, 0]
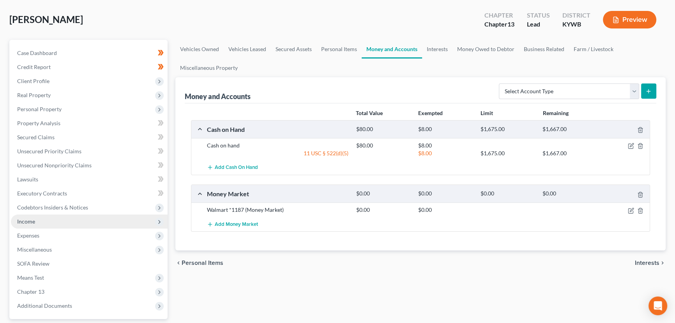
click at [34, 226] on span "Income" at bounding box center [89, 221] width 157 height 14
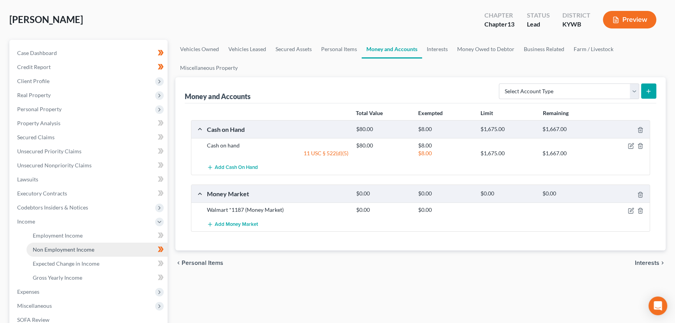
click at [48, 246] on span "Non Employment Income" at bounding box center [64, 249] width 62 height 7
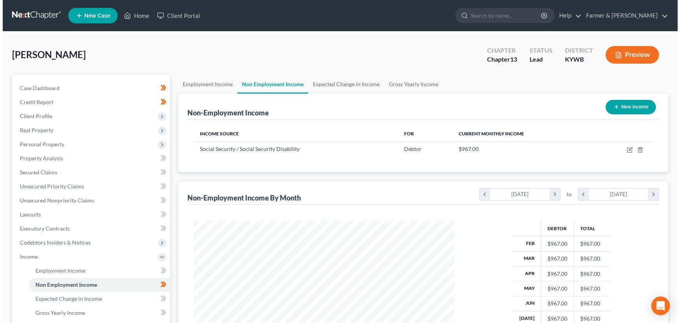
scroll to position [140, 277]
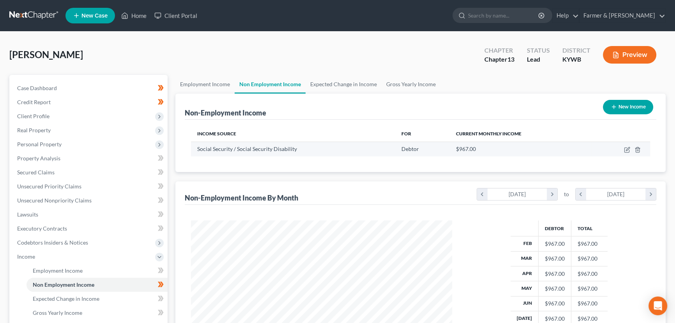
click at [623, 148] on td at bounding box center [620, 148] width 59 height 15
click at [626, 148] on icon "button" at bounding box center [627, 150] width 6 height 6
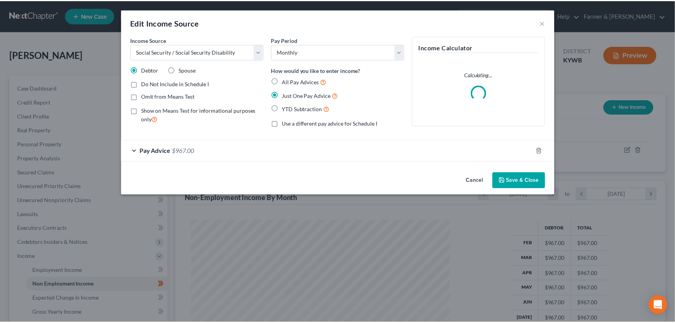
scroll to position [140, 279]
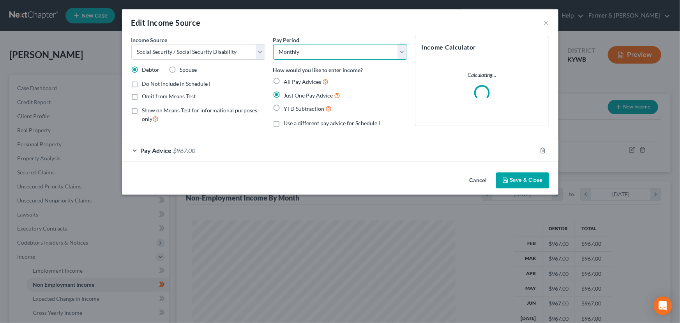
drag, startPoint x: 302, startPoint y: 49, endPoint x: 296, endPoint y: 58, distance: 10.9
click at [302, 49] on select "Select Monthly Twice Monthly Every Other Week Weekly" at bounding box center [340, 52] width 134 height 16
drag, startPoint x: 209, startPoint y: 150, endPoint x: 187, endPoint y: 161, distance: 24.8
click at [209, 150] on div "Pay Advice $967.00" at bounding box center [329, 150] width 415 height 21
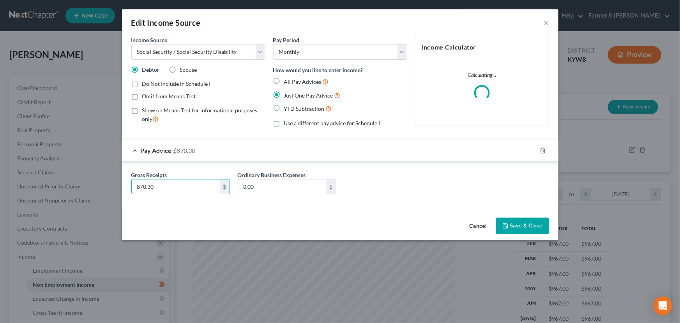
click at [527, 222] on button "Save & Close" at bounding box center [522, 225] width 53 height 16
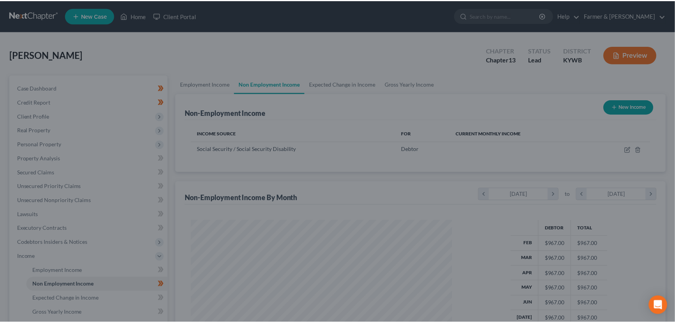
scroll to position [389535, 389398]
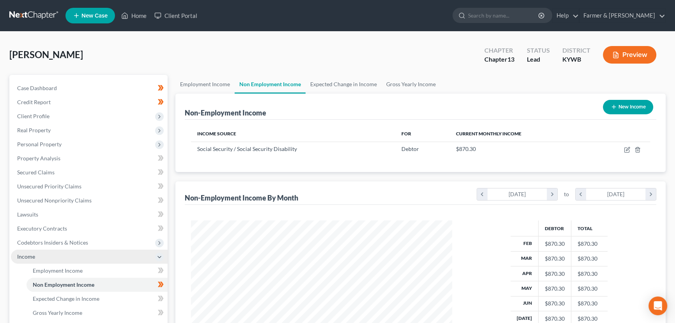
click at [26, 257] on span "Income" at bounding box center [26, 256] width 18 height 7
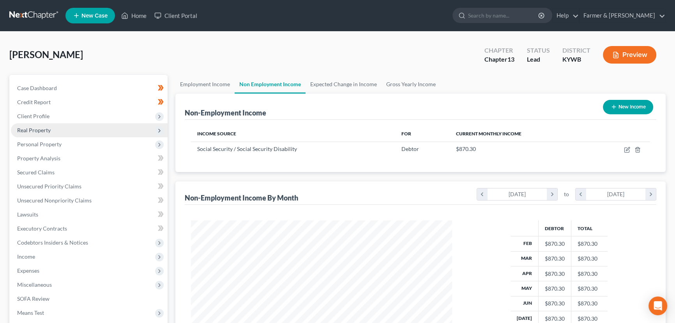
click at [42, 132] on span "Real Property" at bounding box center [34, 130] width 34 height 7
click at [39, 130] on span "Real Property" at bounding box center [34, 130] width 34 height 7
click at [42, 143] on span "Personal Property" at bounding box center [39, 144] width 44 height 7
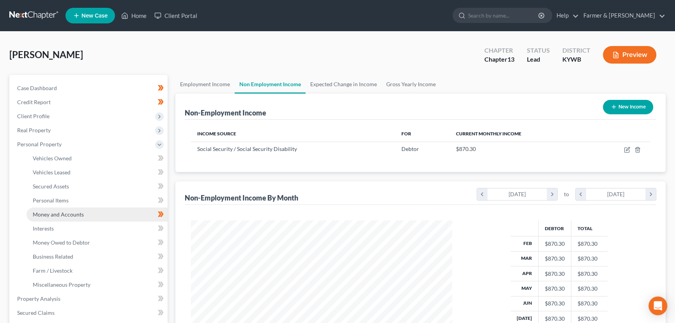
click at [72, 212] on span "Money and Accounts" at bounding box center [58, 214] width 51 height 7
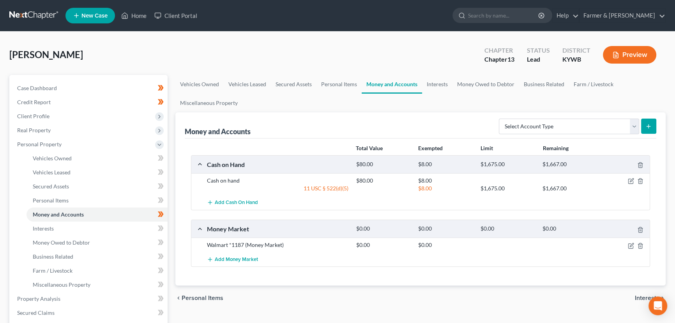
click at [260, 55] on div "[PERSON_NAME] Upgraded Chapter Chapter 13 Status Lead District [GEOGRAPHIC_DATA…" at bounding box center [337, 58] width 656 height 34
click at [167, 41] on div "[PERSON_NAME] Upgraded Chapter Chapter 13 Status Lead District [GEOGRAPHIC_DATA…" at bounding box center [337, 58] width 656 height 34
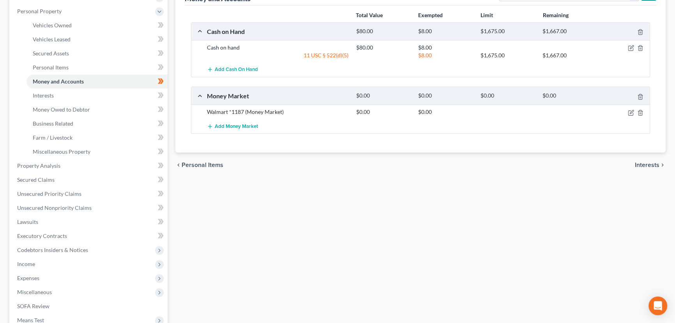
scroll to position [141, 0]
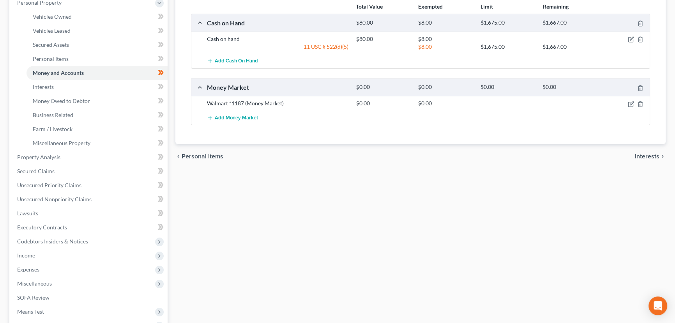
click at [204, 196] on div "Vehicles Owned Vehicles Leased Secured Assets Personal Items Money and Accounts…" at bounding box center [420, 165] width 498 height 464
click at [181, 203] on div "Vehicles Owned Vehicles Leased Secured Assets Personal Items Money and Accounts…" at bounding box center [420, 165] width 498 height 464
click at [187, 222] on div "Vehicles Owned Vehicles Leased Secured Assets Personal Items Money and Accounts…" at bounding box center [420, 165] width 498 height 464
click at [272, 213] on div "Vehicles Owned Vehicles Leased Secured Assets Personal Items Money and Accounts…" at bounding box center [420, 165] width 498 height 464
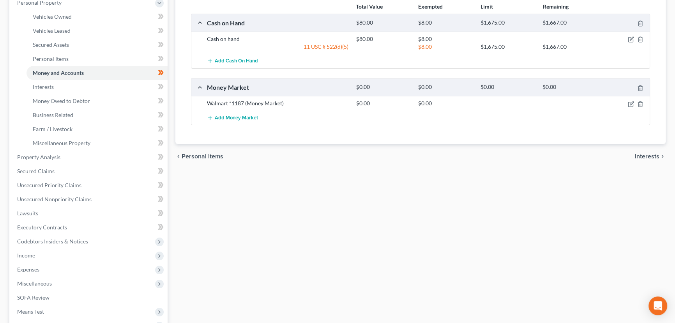
click at [329, 234] on div "Vehicles Owned Vehicles Leased Secured Assets Personal Items Money and Accounts…" at bounding box center [420, 165] width 498 height 464
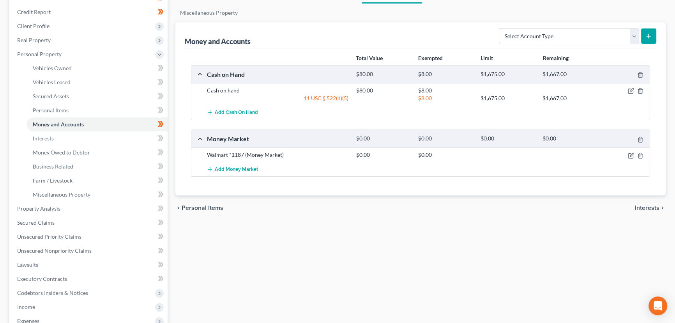
scroll to position [71, 0]
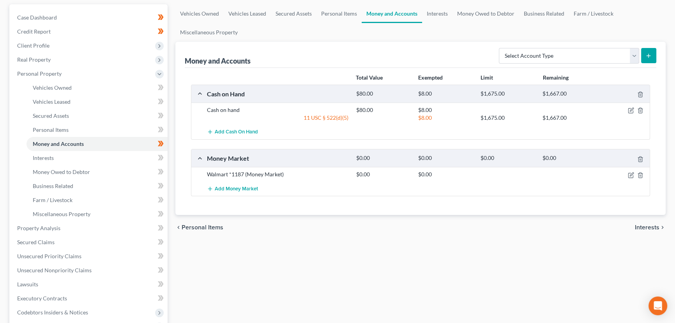
click at [276, 260] on div "Vehicles Owned Vehicles Leased Secured Assets Personal Items Money and Accounts…" at bounding box center [420, 236] width 498 height 464
click at [175, 123] on div "Money and Accounts Select Account Type Brokerage Cash on Hand Certificates of D…" at bounding box center [420, 128] width 490 height 173
click at [222, 283] on div "Vehicles Owned Vehicles Leased Secured Assets Personal Items Money and Accounts…" at bounding box center [420, 236] width 498 height 464
click at [185, 139] on div "Total Value Exempted Limit Remaining Cash on Hand $80.00 $8.00 $1,675.00 $1,667…" at bounding box center [421, 141] width 472 height 147
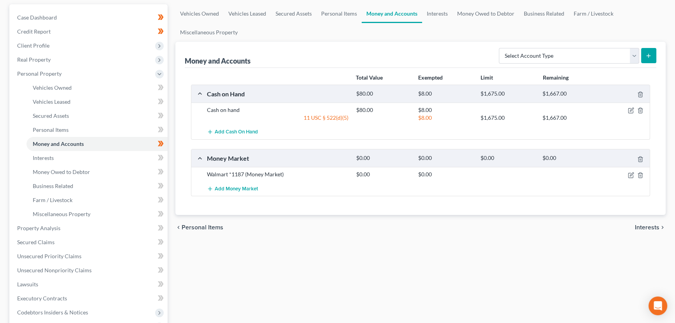
click at [176, 136] on div "Money and Accounts Select Account Type Brokerage Cash on Hand Certificates of D…" at bounding box center [420, 128] width 490 height 173
click at [201, 259] on div "Vehicles Owned Vehicles Leased Secured Assets Personal Items Money and Accounts…" at bounding box center [420, 236] width 498 height 464
click at [186, 249] on div "Vehicles Owned Vehicles Leased Secured Assets Personal Items Money and Accounts…" at bounding box center [420, 236] width 498 height 464
click at [224, 254] on div "Vehicles Owned Vehicles Leased Secured Assets Personal Items Money and Accounts…" at bounding box center [420, 236] width 498 height 464
drag, startPoint x: 222, startPoint y: 249, endPoint x: 228, endPoint y: 242, distance: 9.4
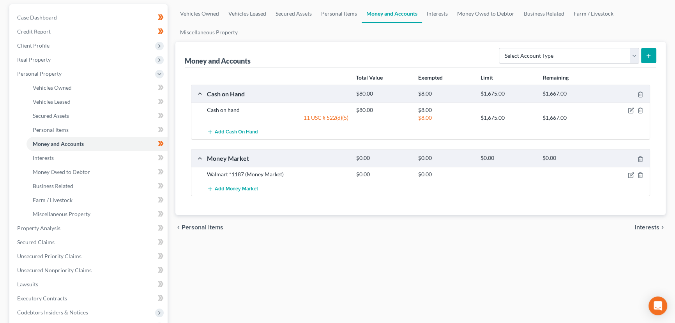
click at [222, 249] on div "Vehicles Owned Vehicles Leased Secured Assets Personal Items Money and Accounts…" at bounding box center [420, 236] width 498 height 464
click at [171, 106] on div "Vehicles Owned Vehicles Leased Secured Assets Personal Items Money and Accounts…" at bounding box center [420, 236] width 498 height 464
click at [227, 253] on div "Vehicles Owned Vehicles Leased Secured Assets Personal Items Money and Accounts…" at bounding box center [420, 236] width 498 height 464
click at [289, 57] on div "Money and Accounts Select Account Type Brokerage Cash on Hand Certificates of D…" at bounding box center [421, 55] width 472 height 26
click at [289, 288] on div "Vehicles Owned Vehicles Leased Secured Assets Personal Items Money and Accounts…" at bounding box center [420, 236] width 498 height 464
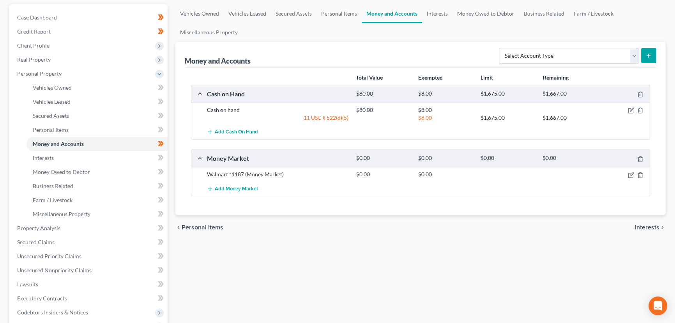
click at [277, 279] on div "Vehicles Owned Vehicles Leased Secured Assets Personal Items Money and Accounts…" at bounding box center [420, 236] width 498 height 464
click at [259, 263] on div "Vehicles Owned Vehicles Leased Secured Assets Personal Items Money and Accounts…" at bounding box center [420, 236] width 498 height 464
click at [176, 94] on div "Money and Accounts Select Account Type Brokerage Cash on Hand Certificates of D…" at bounding box center [420, 128] width 490 height 173
click at [181, 97] on div "Money and Accounts Select Account Type Brokerage Cash on Hand Certificates of D…" at bounding box center [420, 128] width 490 height 173
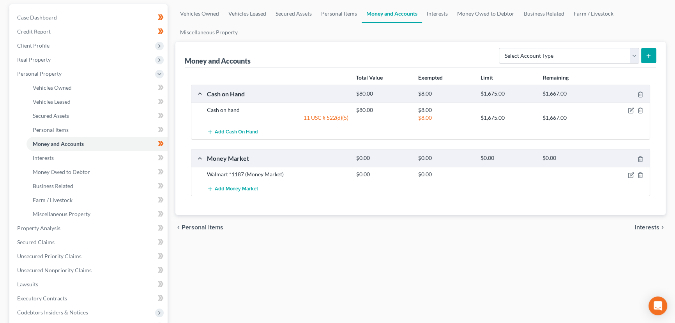
click at [283, 284] on div "Vehicles Owned Vehicles Leased Secured Assets Personal Items Money and Accounts…" at bounding box center [420, 236] width 498 height 464
click at [280, 254] on div "Vehicles Owned Vehicles Leased Secured Assets Personal Items Money and Accounts…" at bounding box center [420, 236] width 498 height 464
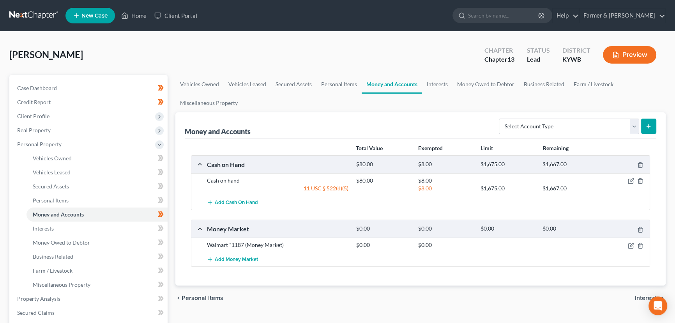
scroll to position [0, 0]
click at [288, 61] on div "[PERSON_NAME] Upgraded Chapter Chapter 13 Status Lead District [GEOGRAPHIC_DATA…" at bounding box center [337, 58] width 656 height 34
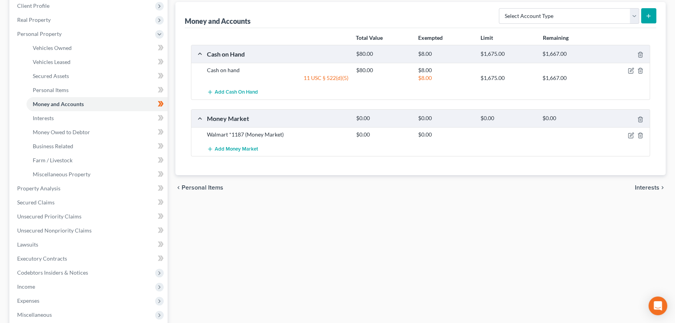
scroll to position [141, 0]
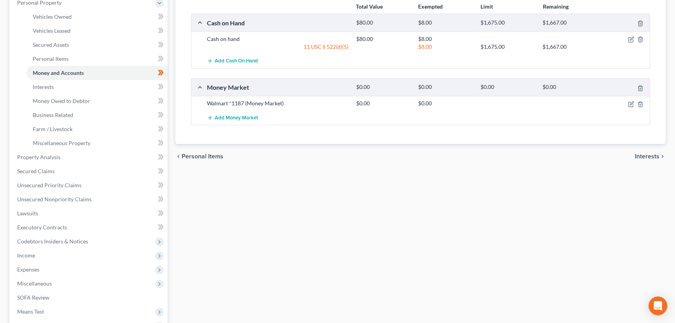
click at [277, 210] on div "Vehicles Owned Vehicles Leased Secured Assets Personal Items Money and Accounts…" at bounding box center [420, 165] width 498 height 464
drag, startPoint x: 261, startPoint y: 232, endPoint x: 221, endPoint y: 206, distance: 48.2
click at [261, 232] on div "Vehicles Owned Vehicles Leased Secured Assets Personal Items Money and Accounts…" at bounding box center [420, 165] width 498 height 464
click at [180, 197] on div "Vehicles Owned Vehicles Leased Secured Assets Personal Items Money and Accounts…" at bounding box center [420, 165] width 498 height 464
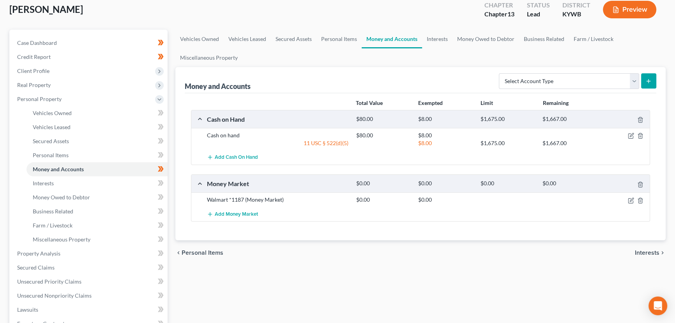
scroll to position [35, 0]
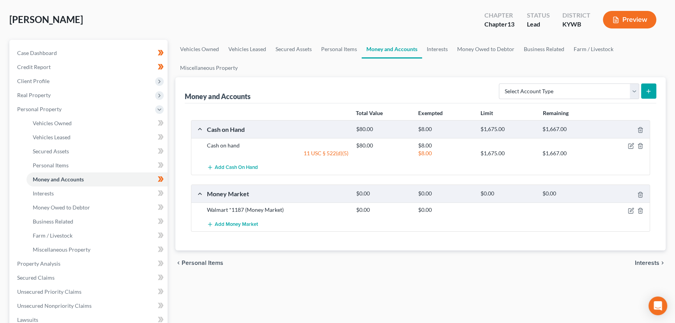
click at [173, 187] on div "Vehicles Owned Vehicles Leased Secured Assets Personal Items Money and Accounts…" at bounding box center [420, 272] width 498 height 464
click at [205, 13] on div "[PERSON_NAME] Upgraded Chapter Chapter 13 Status Lead District [GEOGRAPHIC_DATA…" at bounding box center [337, 23] width 656 height 34
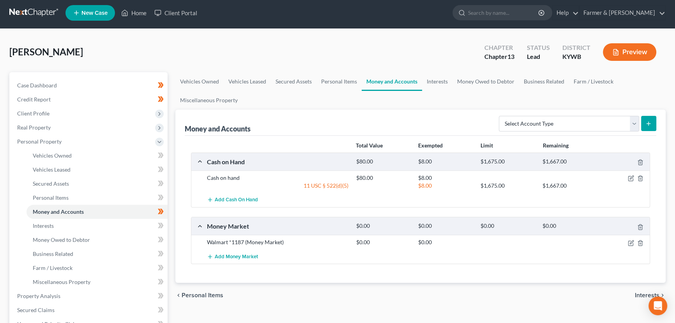
scroll to position [0, 0]
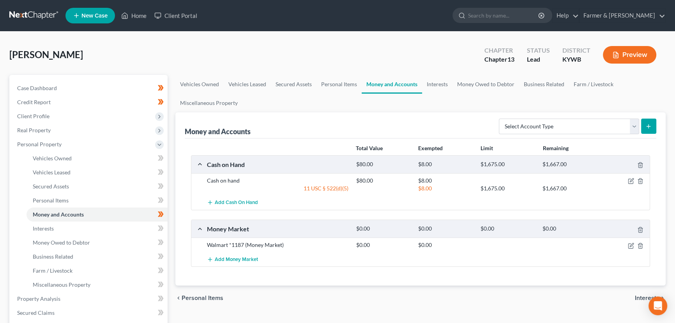
click at [172, 61] on div "[PERSON_NAME] Upgraded Chapter Chapter 13 Status Lead District [GEOGRAPHIC_DATA…" at bounding box center [337, 58] width 656 height 34
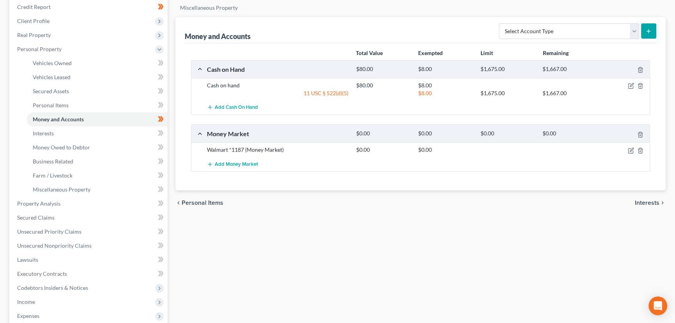
scroll to position [106, 0]
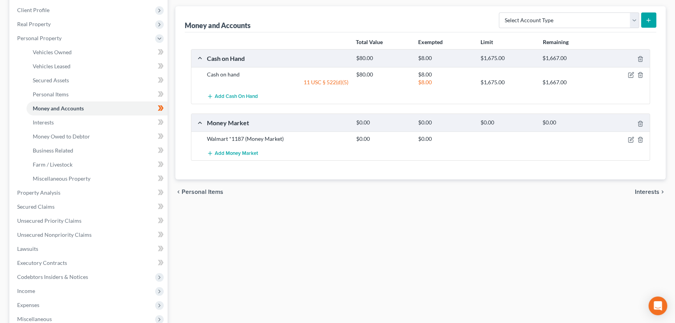
click at [279, 271] on div "Vehicles Owned Vehicles Leased Secured Assets Personal Items Money and Accounts…" at bounding box center [420, 201] width 498 height 464
click at [214, 244] on div "Vehicles Owned Vehicles Leased Secured Assets Personal Items Money and Accounts…" at bounding box center [420, 201] width 498 height 464
click at [198, 240] on div "Vehicles Owned Vehicles Leased Secured Assets Personal Items Money and Accounts…" at bounding box center [420, 201] width 498 height 464
click at [197, 236] on div "Vehicles Owned Vehicles Leased Secured Assets Personal Items Money and Accounts…" at bounding box center [420, 201] width 498 height 464
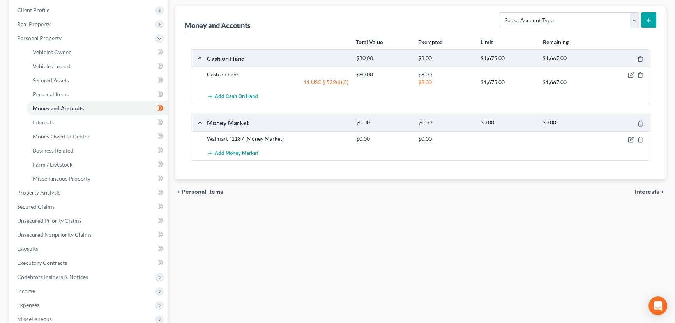
click at [269, 249] on div "Vehicles Owned Vehicles Leased Secured Assets Personal Items Money and Accounts…" at bounding box center [420, 201] width 498 height 464
click at [264, 242] on div "Vehicles Owned Vehicles Leased Secured Assets Personal Items Money and Accounts…" at bounding box center [420, 201] width 498 height 464
drag, startPoint x: 203, startPoint y: 237, endPoint x: 19, endPoint y: 253, distance: 185.4
click at [203, 238] on div "Vehicles Owned Vehicles Leased Secured Assets Personal Items Money and Accounts…" at bounding box center [420, 201] width 498 height 464
drag, startPoint x: 268, startPoint y: 229, endPoint x: 242, endPoint y: 230, distance: 26.5
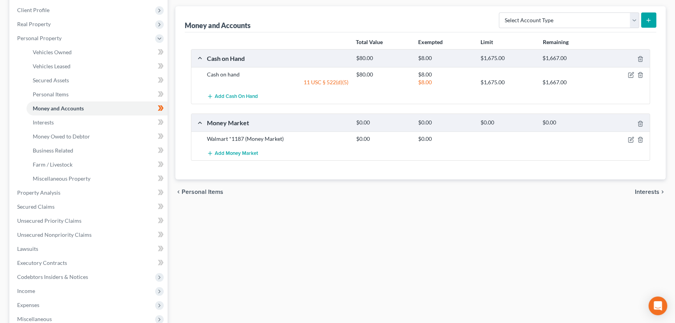
click at [268, 229] on div "Vehicles Owned Vehicles Leased Secured Assets Personal Items Money and Accounts…" at bounding box center [420, 201] width 498 height 464
click at [242, 226] on div "Vehicles Owned Vehicles Leased Secured Assets Personal Items Money and Accounts…" at bounding box center [420, 201] width 498 height 464
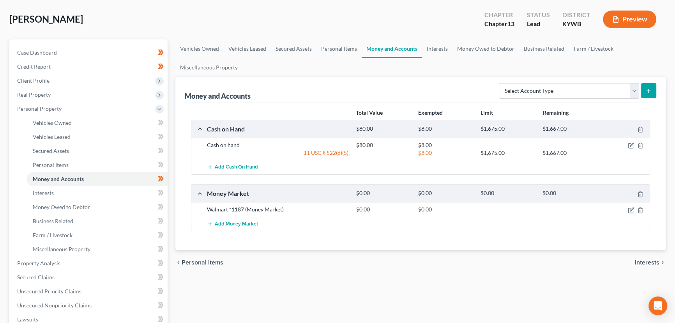
scroll to position [35, 0]
click at [170, 13] on div "[PERSON_NAME] Upgraded Chapter Chapter 13 Status Lead District [GEOGRAPHIC_DATA…" at bounding box center [337, 23] width 656 height 34
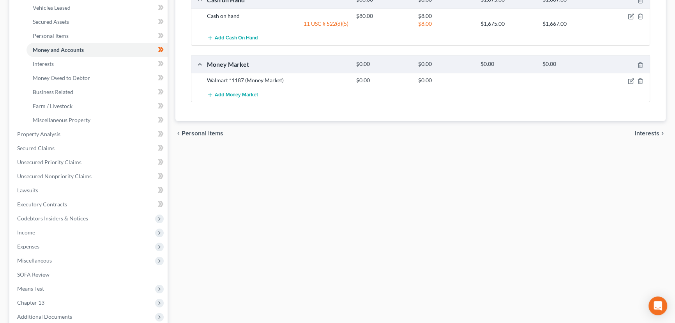
scroll to position [177, 0]
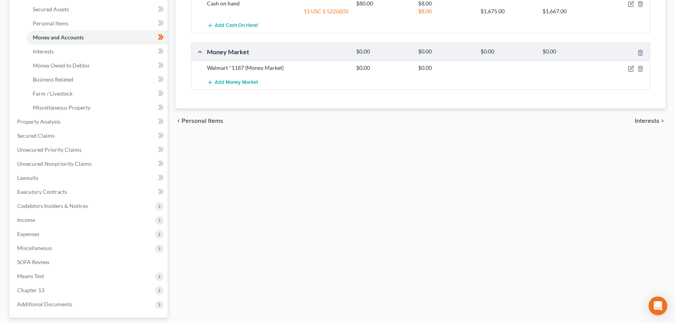
click at [221, 168] on div "Vehicles Owned Vehicles Leased Secured Assets Personal Items Money and Accounts…" at bounding box center [420, 130] width 498 height 464
click at [264, 167] on div "Vehicles Owned Vehicles Leased Secured Assets Personal Items Money and Accounts…" at bounding box center [420, 130] width 498 height 464
click at [261, 182] on div "Vehicles Owned Vehicles Leased Secured Assets Personal Items Money and Accounts…" at bounding box center [420, 130] width 498 height 464
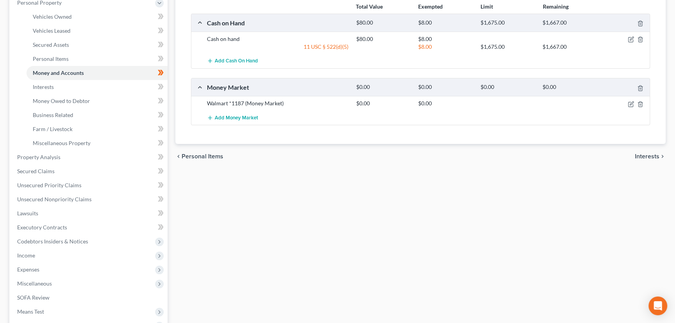
scroll to position [71, 0]
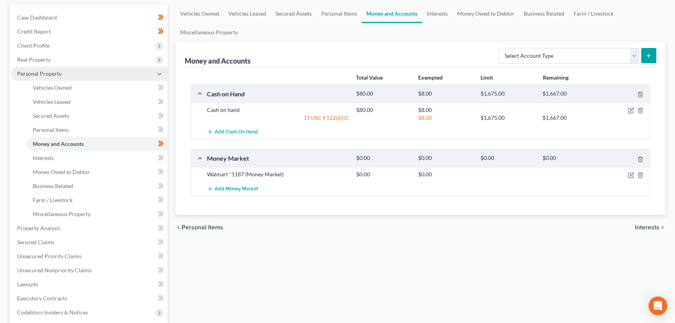
click at [50, 71] on span "Personal Property" at bounding box center [39, 73] width 44 height 7
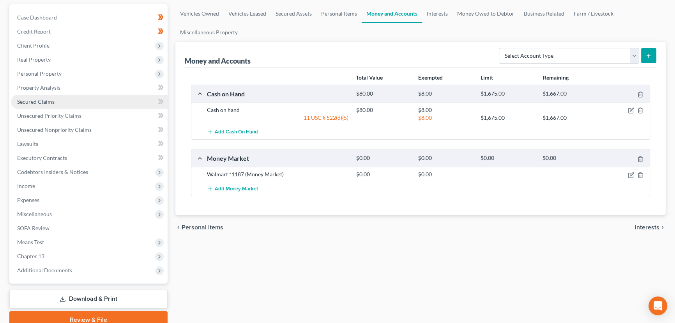
click at [59, 96] on link "Secured Claims" at bounding box center [89, 102] width 157 height 14
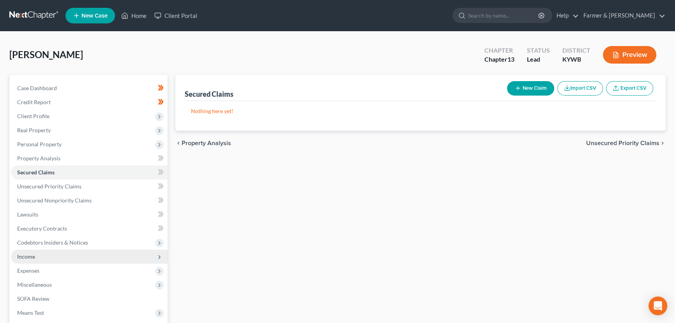
click at [39, 254] on span "Income" at bounding box center [89, 256] width 157 height 14
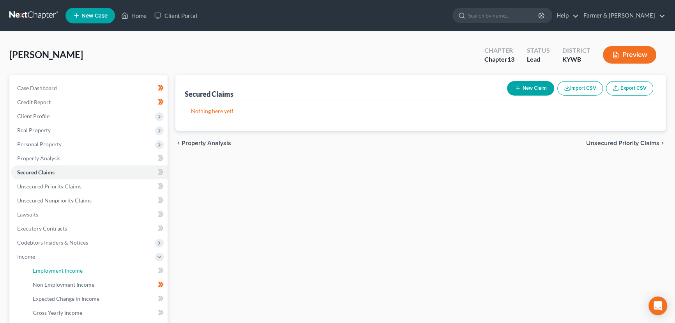
drag, startPoint x: 64, startPoint y: 273, endPoint x: 412, endPoint y: 224, distance: 351.1
click at [64, 274] on link "Employment Income" at bounding box center [96, 270] width 141 height 14
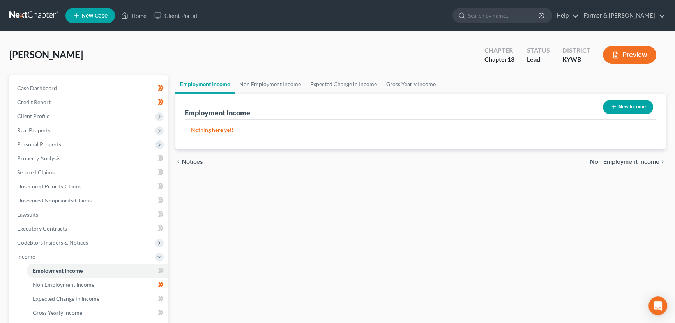
click at [620, 109] on button "New Income" at bounding box center [628, 107] width 50 height 14
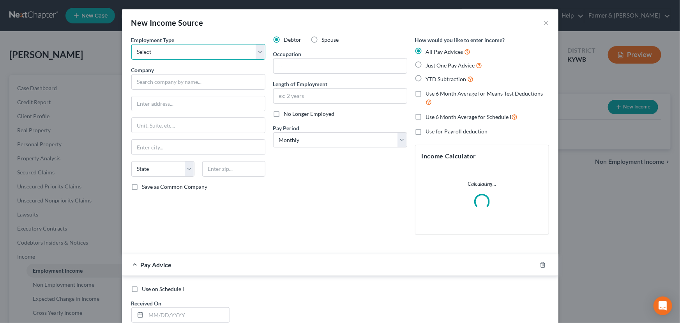
drag, startPoint x: 214, startPoint y: 47, endPoint x: 211, endPoint y: 58, distance: 11.6
click at [214, 47] on select "Select Full or [DEMOGRAPHIC_DATA] Employment Self Employment" at bounding box center [198, 52] width 134 height 16
click at [131, 44] on select "Select Full or [DEMOGRAPHIC_DATA] Employment Self Employment" at bounding box center [198, 52] width 134 height 16
click at [200, 77] on input "text" at bounding box center [198, 82] width 134 height 16
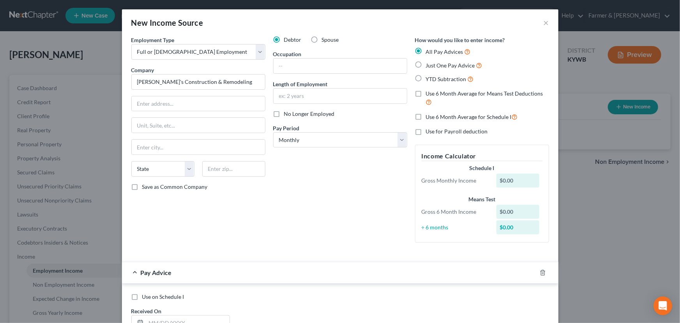
drag, startPoint x: 319, startPoint y: 175, endPoint x: 251, endPoint y: 211, distance: 76.9
click at [319, 175] on div "Debtor Spouse Occupation Length of Employment No Longer Employed Pay Period * S…" at bounding box center [340, 142] width 142 height 213
drag, startPoint x: 222, startPoint y: 85, endPoint x: 111, endPoint y: 84, distance: 111.4
click at [111, 84] on div "New Income Source × Employment Type * Select Full or [DEMOGRAPHIC_DATA] Employm…" at bounding box center [340, 161] width 680 height 323
click at [210, 104] on input "text" at bounding box center [198, 103] width 133 height 15
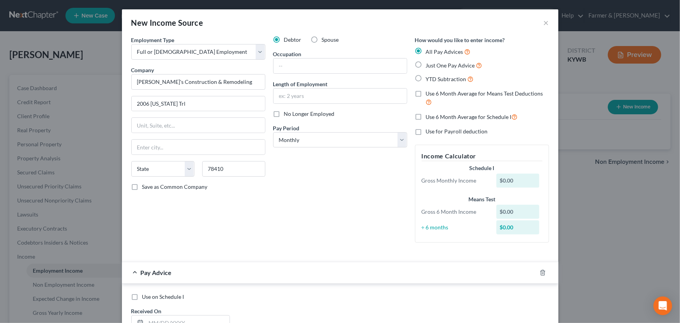
click at [324, 198] on div "Debtor Spouse Occupation Length of Employment No Longer Employed Pay Period * S…" at bounding box center [340, 142] width 142 height 213
click at [329, 190] on div "Debtor Spouse Occupation Length of Employment No Longer Employed Pay Period * S…" at bounding box center [340, 142] width 142 height 213
click at [312, 236] on div "Debtor Spouse Occupation Length of Employment No Longer Employed Pay Period * S…" at bounding box center [340, 142] width 142 height 213
click at [312, 62] on input "text" at bounding box center [340, 65] width 133 height 15
paste input "Soliciting brochures"
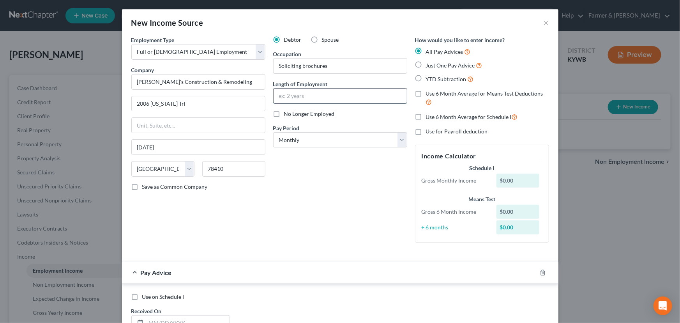
click at [349, 98] on input "text" at bounding box center [340, 95] width 133 height 15
paste input "6 months"
click at [290, 142] on select "Select Monthly Twice Monthly Every Other Week Weekly" at bounding box center [340, 140] width 134 height 16
click at [301, 210] on div "Debtor Spouse Occupation Soliciting brochures Length of Employment 6 months No …" at bounding box center [340, 142] width 142 height 213
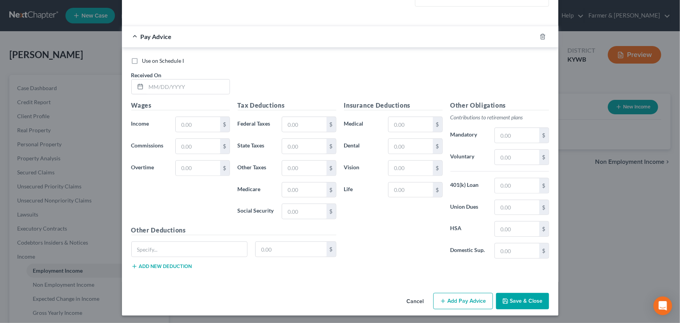
scroll to position [237, 0]
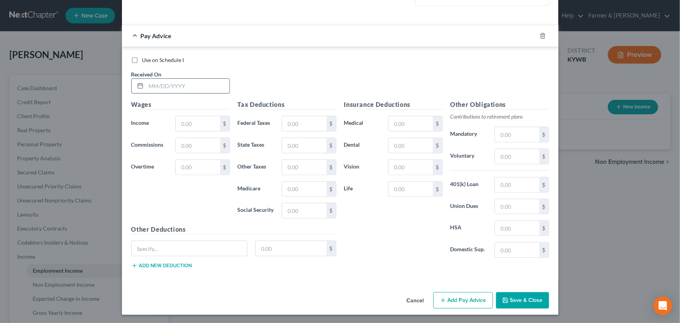
click at [182, 88] on input "text" at bounding box center [187, 86] width 83 height 15
click at [201, 88] on input "text" at bounding box center [187, 86] width 83 height 15
click at [189, 118] on input "text" at bounding box center [198, 123] width 44 height 15
click at [253, 87] on div "Use on Schedule I Received On * [DATE]" at bounding box center [340, 78] width 426 height 44
click at [253, 34] on div "Pay Advice $730.00 on [DATE]" at bounding box center [324, 35] width 405 height 21
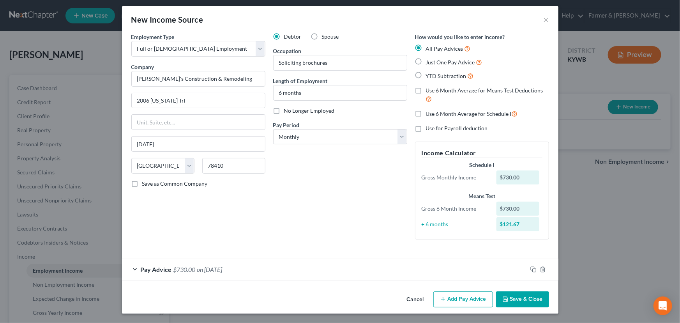
scroll to position [3, 0]
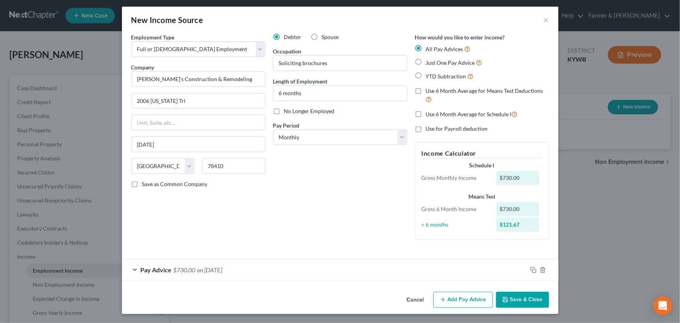
click at [460, 296] on button "Add Pay Advice" at bounding box center [463, 299] width 60 height 16
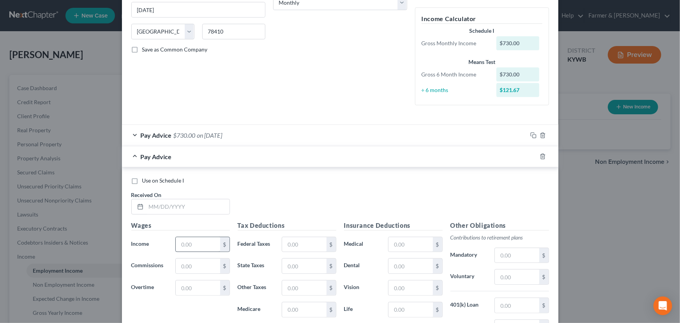
scroll to position [144, 0]
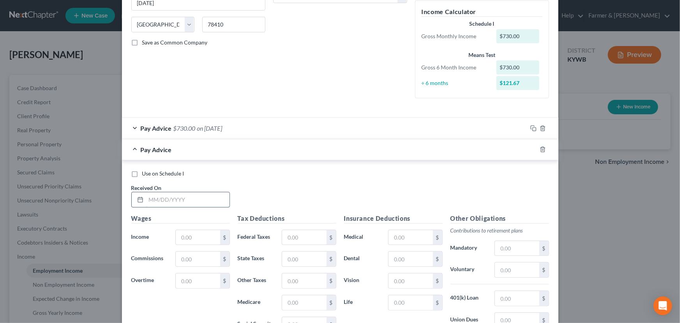
click at [172, 195] on input "text" at bounding box center [187, 199] width 83 height 15
click at [183, 232] on input "text" at bounding box center [198, 237] width 44 height 15
click at [251, 146] on div "Pay Advice $800.00 on [DATE]" at bounding box center [324, 149] width 405 height 21
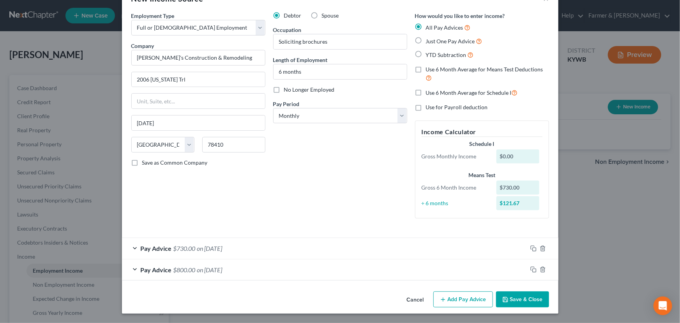
scroll to position [24, 0]
click at [472, 299] on button "Add Pay Advice" at bounding box center [463, 299] width 60 height 16
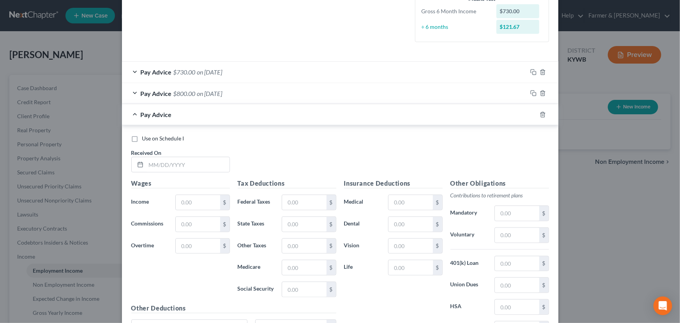
scroll to position [201, 0]
click at [175, 160] on input "text" at bounding box center [187, 163] width 83 height 15
click at [190, 201] on input "text" at bounding box center [198, 201] width 44 height 15
click at [217, 121] on div "Pay Advice $920.00 on [DATE]" at bounding box center [324, 113] width 405 height 21
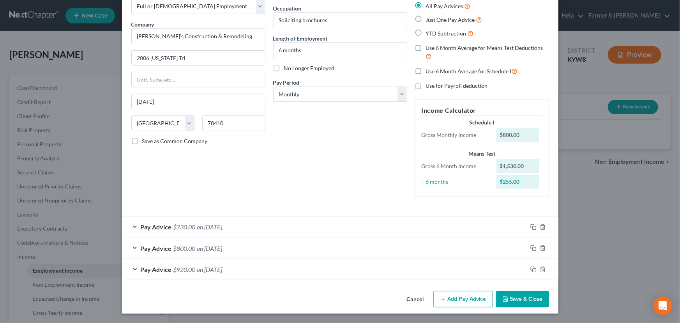
scroll to position [45, 0]
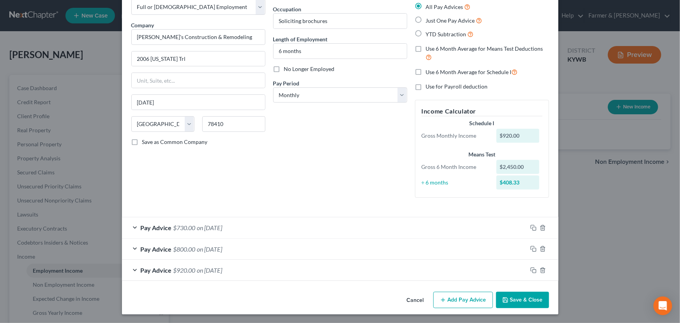
click at [467, 304] on button "Add Pay Advice" at bounding box center [463, 299] width 60 height 16
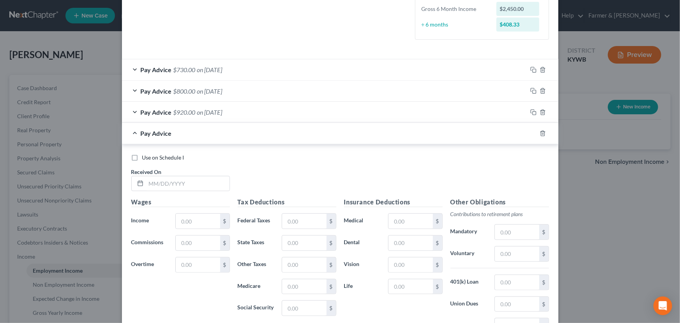
scroll to position [257, 0]
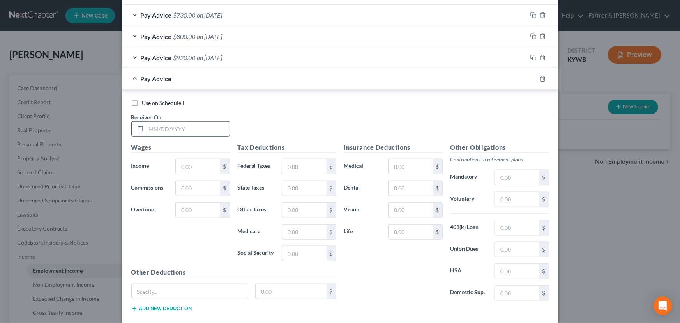
click at [172, 132] on input "text" at bounding box center [187, 129] width 83 height 15
click at [191, 166] on input "text" at bounding box center [198, 166] width 44 height 15
click at [260, 116] on div "Use on Schedule I Received On * [DATE]" at bounding box center [340, 121] width 426 height 44
click at [206, 84] on div "Pay Advice $880.00 on [DATE]" at bounding box center [324, 78] width 405 height 21
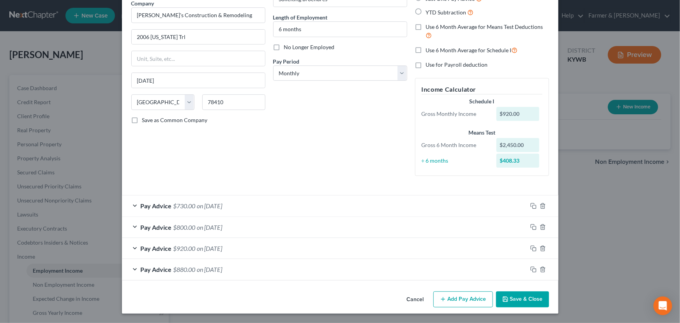
scroll to position [66, 0]
click at [464, 299] on button "Add Pay Advice" at bounding box center [463, 299] width 60 height 16
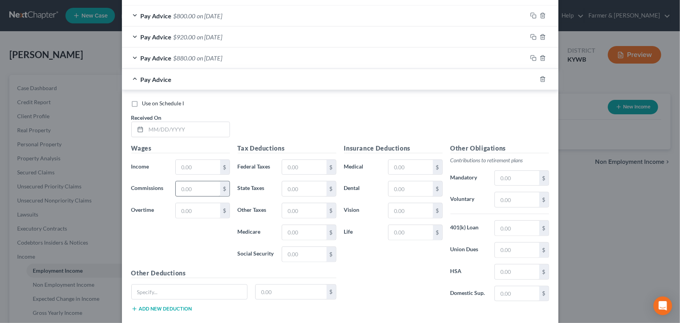
scroll to position [279, 0]
click at [172, 130] on input "text" at bounding box center [187, 128] width 83 height 15
click at [189, 165] on input "text" at bounding box center [198, 166] width 44 height 15
click at [214, 81] on div "Pay Advice $900.00 on [DATE]" at bounding box center [324, 78] width 405 height 21
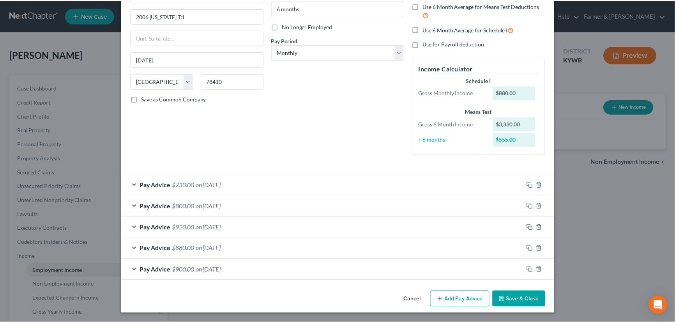
scroll to position [87, 0]
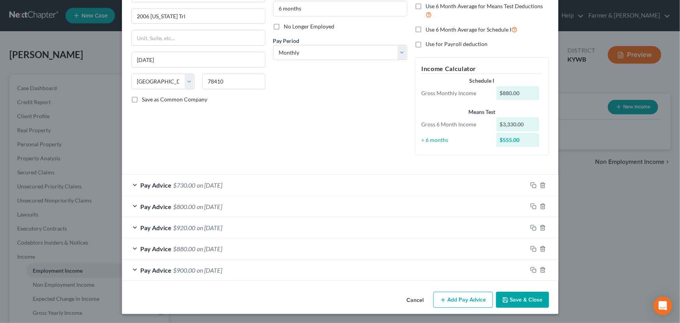
click at [534, 301] on button "Save & Close" at bounding box center [522, 299] width 53 height 16
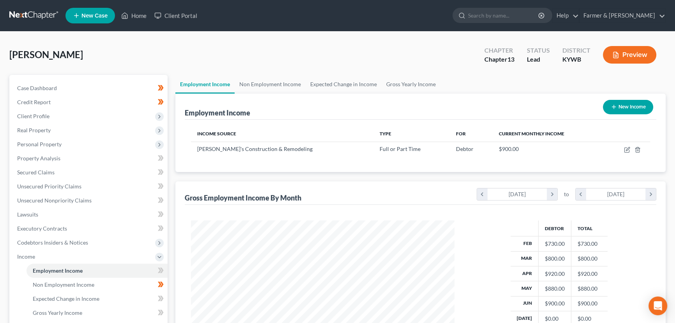
scroll to position [140, 277]
click at [187, 59] on div "[PERSON_NAME] Upgraded Chapter Chapter 13 Status Lead District [GEOGRAPHIC_DATA…" at bounding box center [337, 58] width 656 height 34
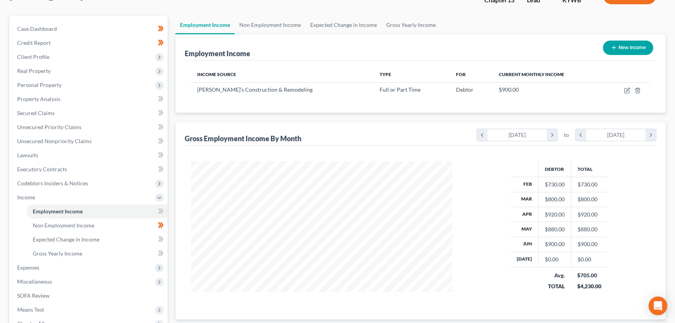
scroll to position [106, 0]
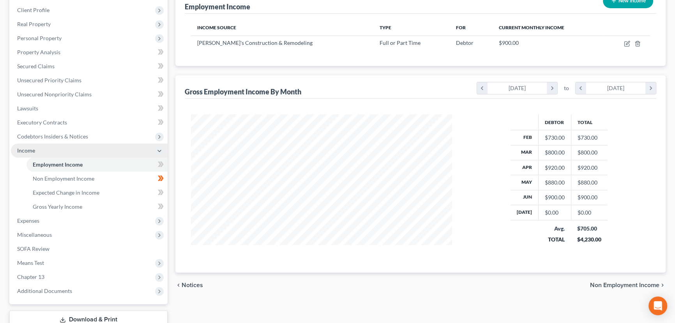
click at [34, 143] on span "Income" at bounding box center [89, 150] width 157 height 14
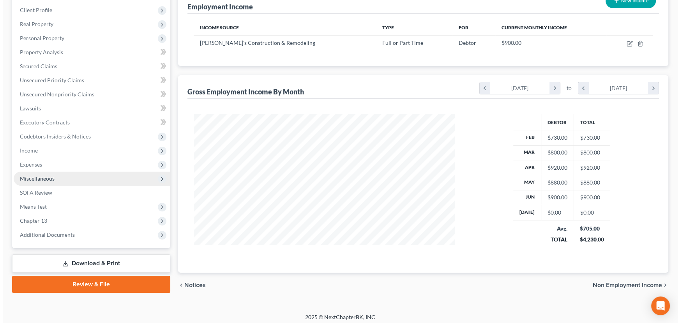
scroll to position [0, 0]
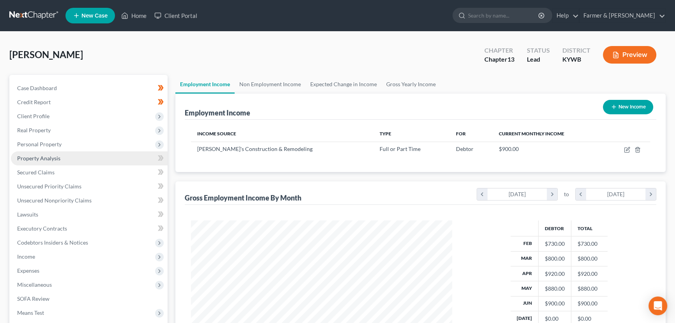
drag, startPoint x: 45, startPoint y: 142, endPoint x: 57, endPoint y: 151, distance: 15.0
click at [45, 142] on span "Personal Property" at bounding box center [39, 144] width 44 height 7
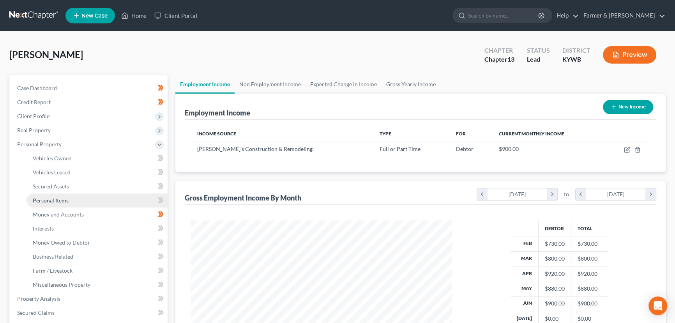
click at [78, 199] on link "Personal Items" at bounding box center [96, 200] width 141 height 14
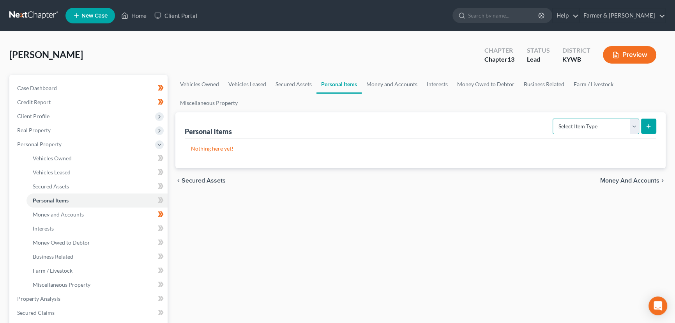
click at [562, 132] on select "Select Item Type Clothing Collectibles Of Value Electronics Firearms Household …" at bounding box center [596, 126] width 87 height 16
click at [553, 118] on select "Select Item Type Clothing Collectibles Of Value Electronics Firearms Household …" at bounding box center [596, 126] width 87 height 16
click at [651, 127] on icon "submit" at bounding box center [648, 126] width 6 height 6
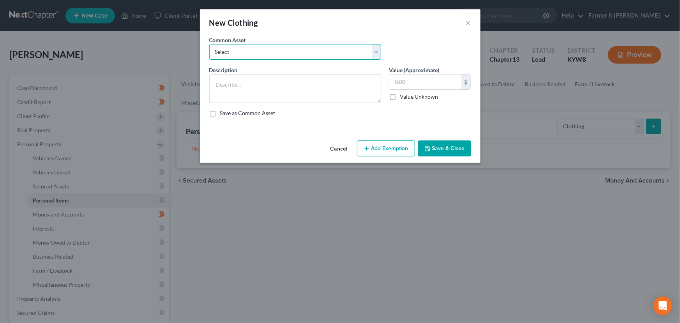
click at [226, 55] on select "Select misc. clothing for 1 adult misc. clothing for 2 adults and 2 children mi…" at bounding box center [295, 52] width 172 height 16
click at [209, 44] on select "Select misc. clothing for 1 adult misc. clothing for 2 adults and 2 children mi…" at bounding box center [295, 52] width 172 height 16
click at [220, 83] on textarea "misc. clothing for 1 adult" at bounding box center [295, 88] width 172 height 29
click at [283, 85] on textarea "Misc. clothing for 1 adult" at bounding box center [295, 88] width 172 height 29
click at [282, 93] on textarea "Misc. clothing for 1 adult" at bounding box center [295, 88] width 172 height 29
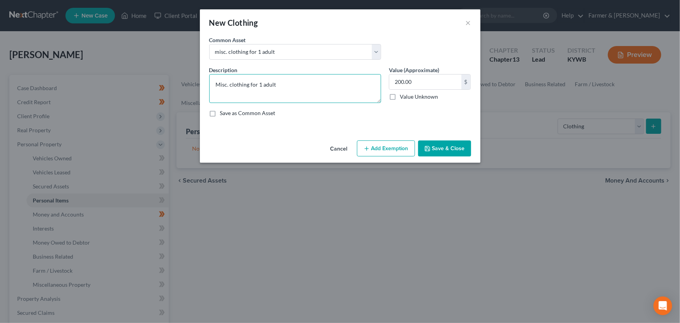
paste textarea "⦁ Value listed is given age and condition of items and is not mean to reflect r…"
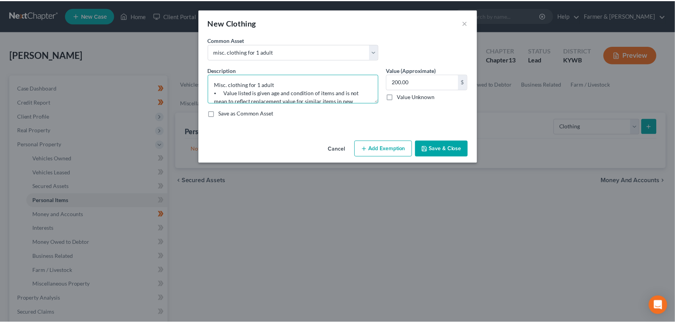
scroll to position [18, 0]
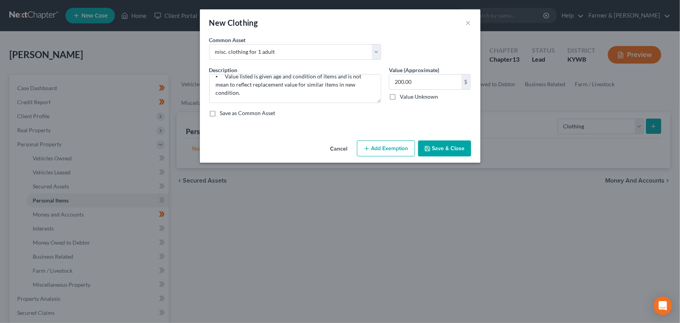
click at [373, 143] on button "Add Exemption" at bounding box center [386, 148] width 58 height 16
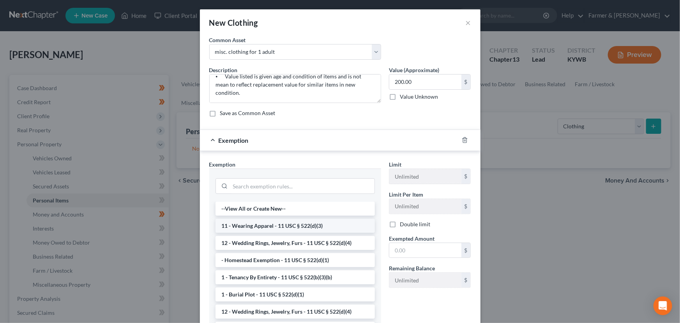
click at [265, 221] on li "11 - Wearing Apparel - 11 USC § 522(d)(3)" at bounding box center [294, 226] width 159 height 14
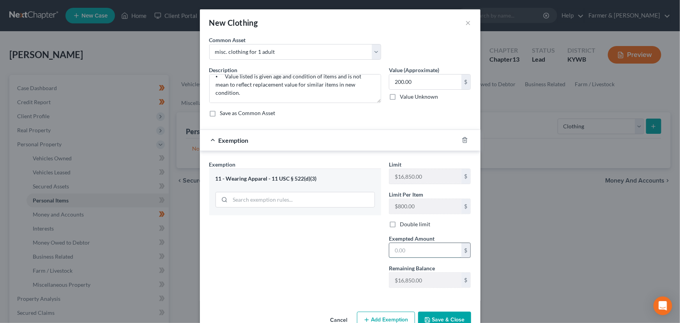
click at [394, 249] on input "text" at bounding box center [425, 250] width 72 height 15
click at [333, 141] on div "Exemption $200.00" at bounding box center [329, 140] width 259 height 21
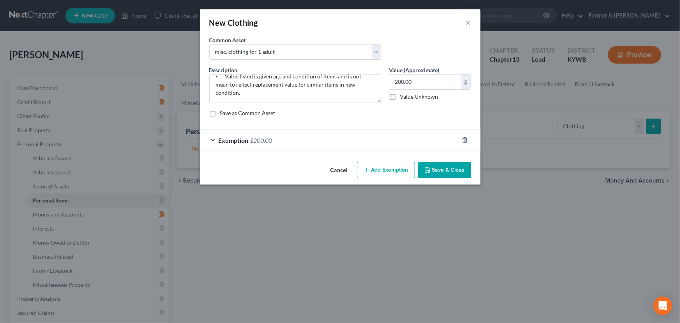
click at [434, 175] on button "Save & Close" at bounding box center [444, 170] width 53 height 16
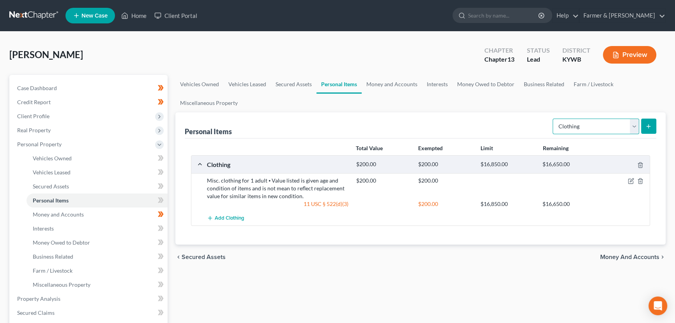
drag, startPoint x: 577, startPoint y: 127, endPoint x: 580, endPoint y: 131, distance: 4.4
click at [577, 127] on select "Select Item Type Clothing Collectibles Of Value Electronics Firearms Household …" at bounding box center [596, 126] width 87 height 16
click at [553, 118] on select "Select Item Type Clothing Collectibles Of Value Electronics Firearms Household …" at bounding box center [596, 126] width 87 height 16
click at [646, 127] on icon "submit" at bounding box center [648, 126] width 6 height 6
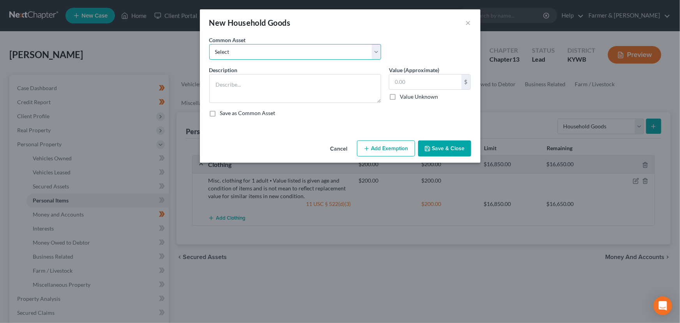
click at [264, 46] on select "Select small misc. household items: some decor (pictures/frames and misc. knick…" at bounding box center [295, 52] width 172 height 16
click at [209, 44] on select "Select small misc. household items: some decor (pictures/frames and misc. knick…" at bounding box center [295, 52] width 172 height 16
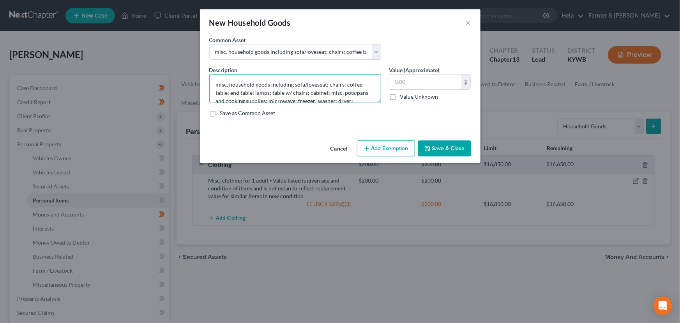
click at [219, 85] on textarea "misc. household goods including sofa/loveseat; chairs; coffee table; end table;…" at bounding box center [295, 88] width 172 height 29
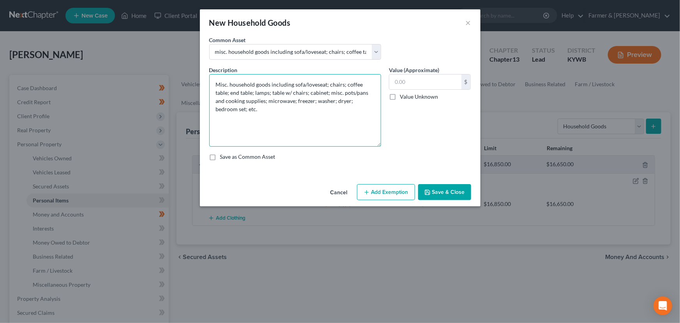
drag, startPoint x: 376, startPoint y: 100, endPoint x: 382, endPoint y: 143, distance: 44.0
click at [382, 143] on div "Description * Misc. household goods including sofa/loveseat; chairs; coffee tab…" at bounding box center [295, 106] width 180 height 81
click at [284, 111] on textarea "Misc. household goods including sofa/loveseat; chairs; coffee table; end table;…" at bounding box center [295, 110] width 172 height 72
paste textarea "⦁ Value listed is given age and condition of items and is not mean to reflect r…"
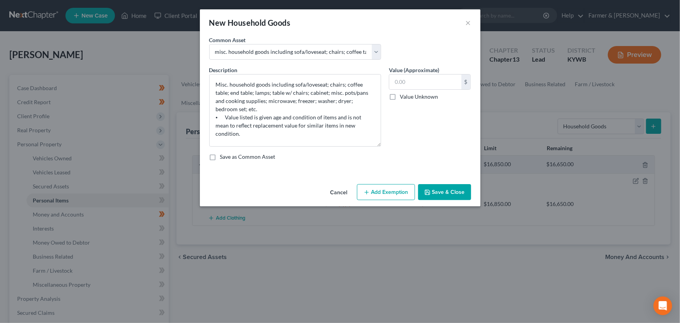
drag, startPoint x: 411, startPoint y: 153, endPoint x: 61, endPoint y: 98, distance: 354.2
click at [411, 153] on div "Save as Common Asset" at bounding box center [340, 157] width 262 height 8
click at [402, 135] on div "Value (Approximate) $ Value Unknown Balance Undetermined $ Value Unknown" at bounding box center [430, 106] width 90 height 81
click at [403, 132] on div "Value (Approximate) $ Value Unknown Balance Undetermined $ Value Unknown" at bounding box center [430, 106] width 90 height 81
click at [314, 93] on textarea "Misc. household goods including sofa/loveseat; chairs; coffee table; end table;…" at bounding box center [295, 110] width 172 height 72
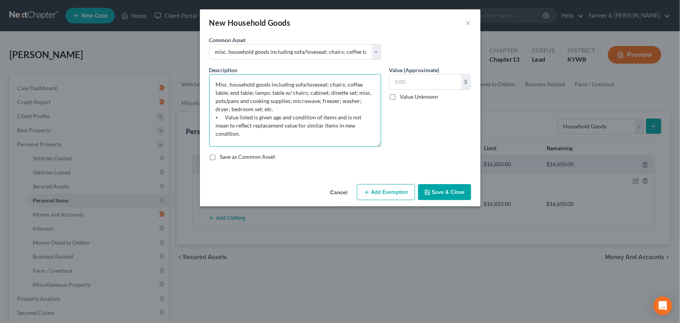
drag, startPoint x: 335, startPoint y: 140, endPoint x: 311, endPoint y: 128, distance: 26.5
click at [335, 140] on textarea "Misc. household goods including sofa/loveseat; chairs; coffee table; end table;…" at bounding box center [295, 110] width 172 height 72
click at [215, 107] on textarea "Misc. household goods including sofa/loveseat; chairs; coffee table; end table;…" at bounding box center [295, 110] width 172 height 72
click at [292, 103] on textarea "Misc. household goods including sofa/loveseat; chairs; coffee table; end table;…" at bounding box center [295, 110] width 172 height 72
click at [350, 102] on textarea "Misc. household goods including sofa/loveseat; chairs; coffee table; end table;…" at bounding box center [295, 110] width 172 height 72
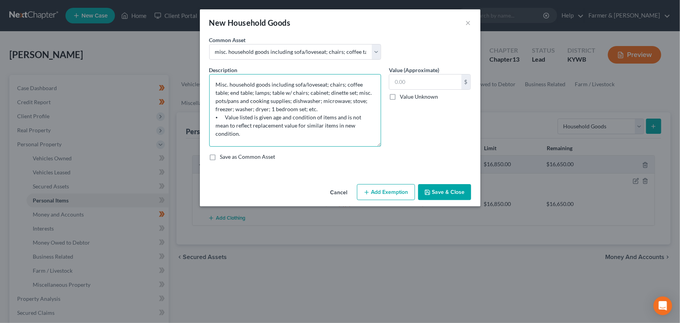
click at [232, 108] on textarea "Misc. household goods including sofa/loveseat; chairs; coffee table; end table;…" at bounding box center [295, 110] width 172 height 72
click at [319, 108] on textarea "Misc. household goods including sofa/loveseat; chairs; coffee table; end table;…" at bounding box center [295, 110] width 172 height 72
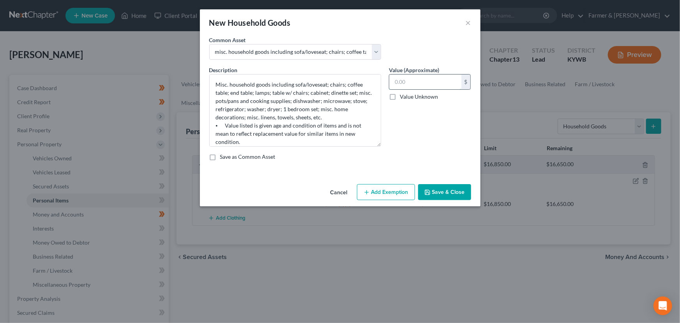
click at [432, 75] on input "text" at bounding box center [425, 81] width 72 height 15
click at [385, 194] on button "Add Exemption" at bounding box center [386, 192] width 58 height 16
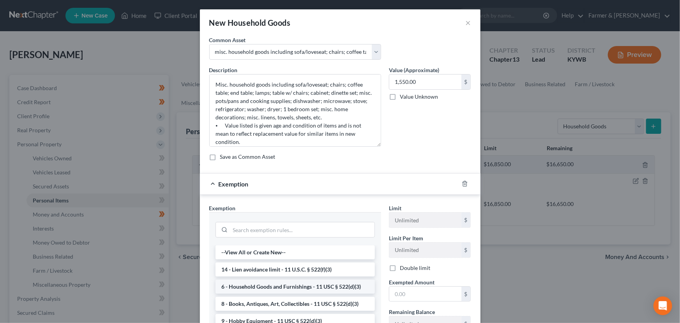
click at [262, 289] on li "6 - Household Goods and Furnishings - 11 USC § 522(d)(3)" at bounding box center [294, 286] width 159 height 14
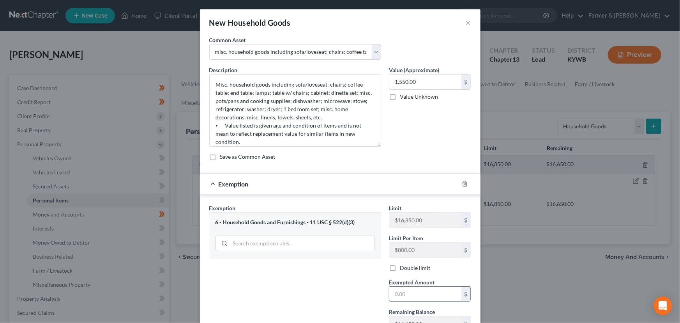
click at [396, 298] on input "text" at bounding box center [425, 293] width 72 height 15
click at [347, 301] on div "Exemption Set must be selected for CA. Exemption * 6 - Household Goods and Furn…" at bounding box center [295, 271] width 180 height 134
click at [367, 182] on div "Exemption $1,550.00" at bounding box center [329, 183] width 259 height 21
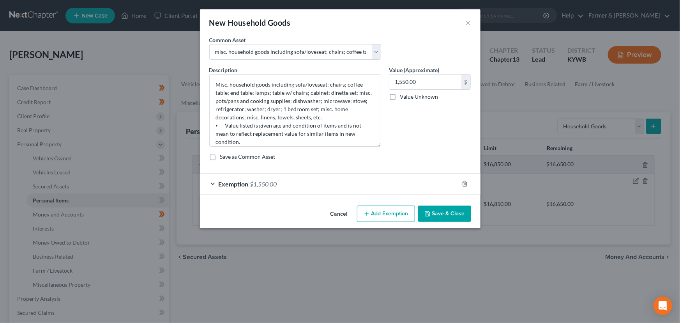
click at [432, 212] on button "Save & Close" at bounding box center [444, 213] width 53 height 16
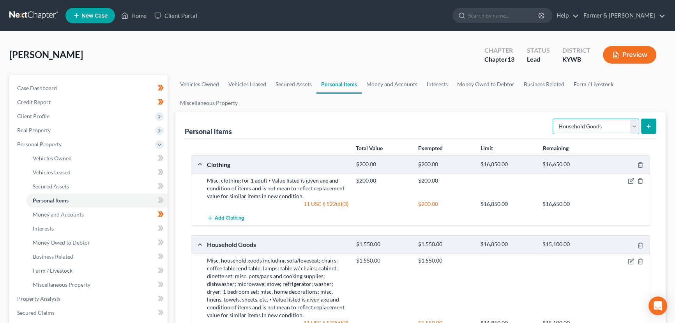
drag, startPoint x: 570, startPoint y: 122, endPoint x: 574, endPoint y: 132, distance: 11.7
click at [570, 122] on select "Select Item Type Clothing Collectibles Of Value Electronics Firearms Household …" at bounding box center [596, 126] width 87 height 16
click at [553, 118] on select "Select Item Type Clothing Collectibles Of Value Electronics Firearms Household …" at bounding box center [596, 126] width 87 height 16
click at [643, 129] on button "submit" at bounding box center [648, 125] width 15 height 15
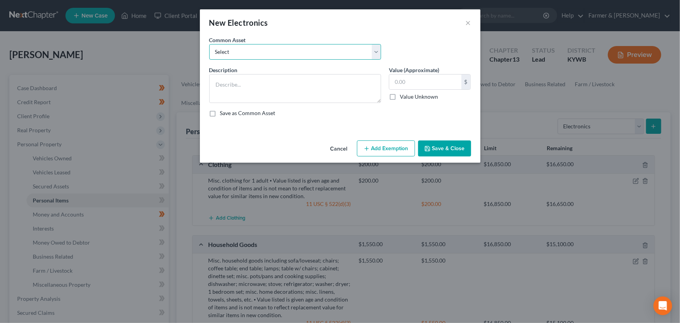
click at [216, 56] on select "Select Televisions; DVD Players; Gaming systems; Home Computer ⦁ Value listed i…" at bounding box center [295, 52] width 172 height 16
click at [209, 44] on select "Select Televisions; DVD Players; Gaming systems; Home Computer ⦁ Value listed i…" at bounding box center [295, 52] width 172 height 16
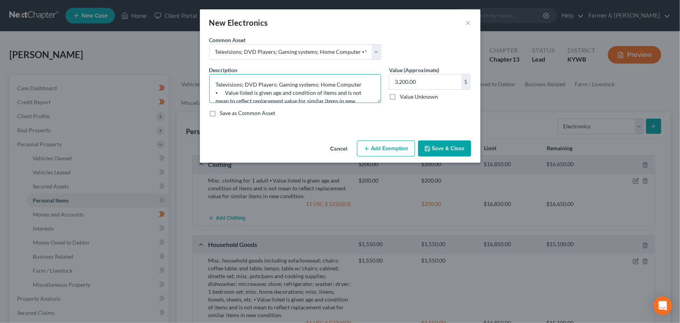
drag, startPoint x: 318, startPoint y: 83, endPoint x: 361, endPoint y: 85, distance: 43.3
click at [361, 85] on textarea "Televisions; DVD Players; Gaming systems; Home Computer ⦁ Value listed is given…" at bounding box center [295, 88] width 172 height 29
click at [396, 152] on button "Add Exemption" at bounding box center [386, 148] width 58 height 16
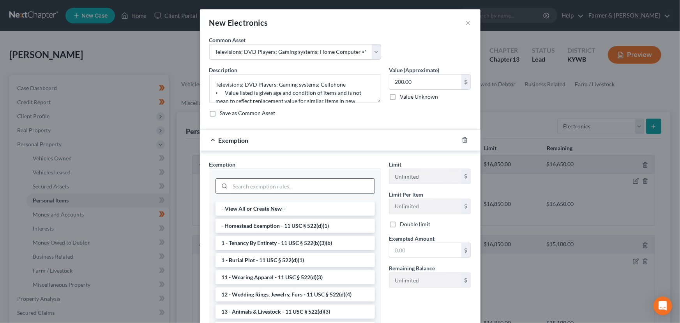
click at [274, 186] on input "search" at bounding box center [302, 185] width 144 height 15
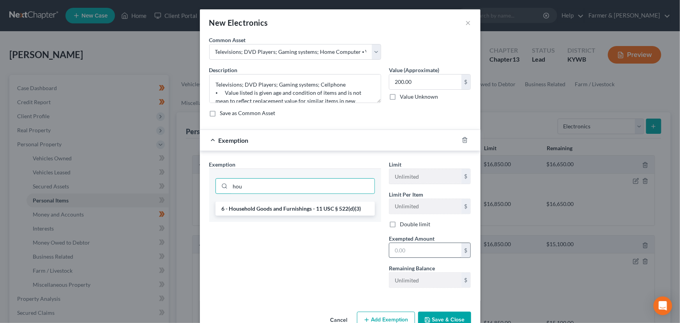
drag, startPoint x: 271, startPoint y: 207, endPoint x: 402, endPoint y: 248, distance: 137.2
click at [271, 207] on li "6 - Household Goods and Furnishings - 11 USC § 522(d)(3)" at bounding box center [294, 208] width 159 height 14
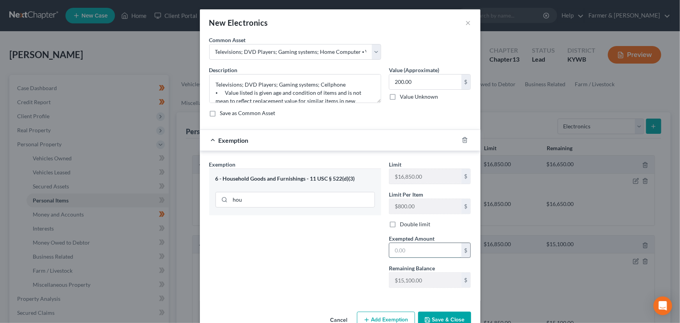
click at [416, 249] on input "text" at bounding box center [425, 250] width 72 height 15
click at [384, 133] on div "Exemption $200.00" at bounding box center [329, 140] width 259 height 21
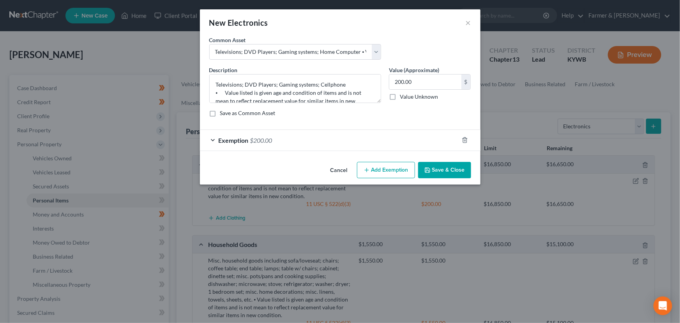
click at [440, 180] on div "Cancel Add Exemption Save & Close" at bounding box center [340, 172] width 281 height 26
click at [451, 171] on button "Save & Close" at bounding box center [444, 170] width 53 height 16
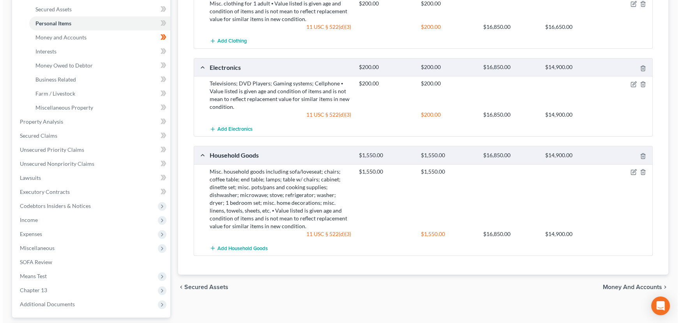
scroll to position [35, 0]
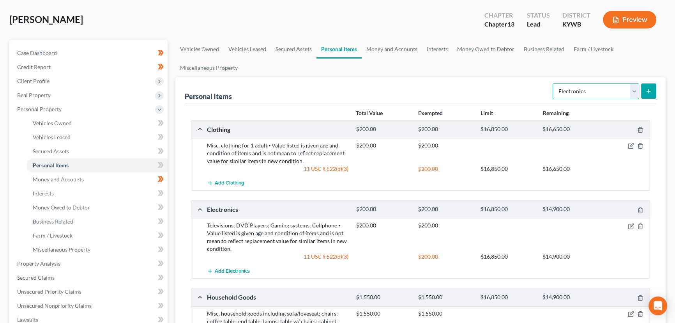
drag, startPoint x: 609, startPoint y: 93, endPoint x: 606, endPoint y: 97, distance: 5.5
click at [609, 93] on select "Select Item Type Clothing Collectibles Of Value Electronics Firearms Household …" at bounding box center [596, 91] width 87 height 16
click at [553, 83] on select "Select Item Type Clothing Collectibles Of Value Electronics Firearms Household …" at bounding box center [596, 91] width 87 height 16
drag, startPoint x: 592, startPoint y: 86, endPoint x: 586, endPoint y: 95, distance: 11.2
click at [592, 86] on select "Select Item Type Clothing Collectibles Of Value Electronics Firearms Household …" at bounding box center [596, 91] width 87 height 16
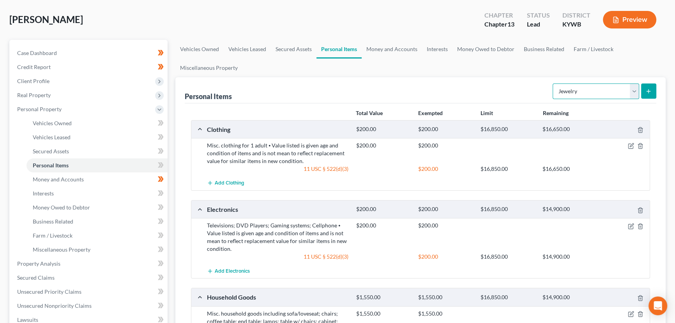
click at [553, 83] on select "Select Item Type Clothing Collectibles Of Value Electronics Firearms Household …" at bounding box center [596, 91] width 87 height 16
click at [585, 89] on select "Select Item Type Clothing Collectibles Of Value Electronics Firearms Household …" at bounding box center [596, 91] width 87 height 16
click at [553, 83] on select "Select Item Type Clothing Collectibles Of Value Electronics Firearms Household …" at bounding box center [596, 91] width 87 height 16
click at [654, 93] on button "submit" at bounding box center [648, 90] width 15 height 15
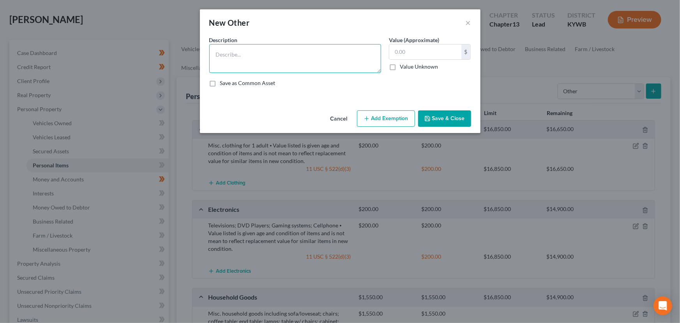
click at [249, 63] on textarea at bounding box center [295, 58] width 172 height 29
paste textarea "⦁ Value listed is given age and condition of items and is not mean to reflect r…"
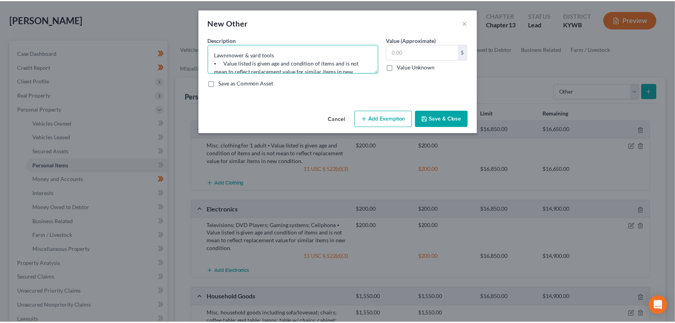
scroll to position [18, 0]
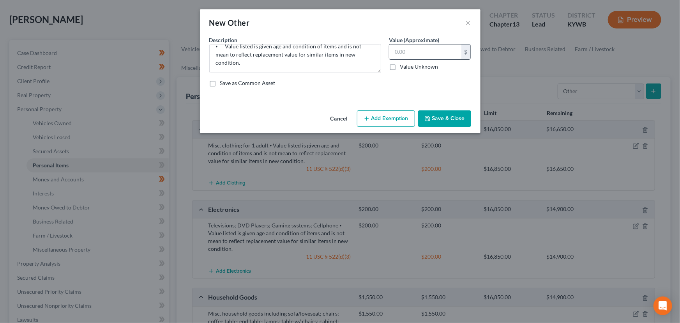
drag, startPoint x: 432, startPoint y: 59, endPoint x: 414, endPoint y: 51, distance: 19.7
click at [432, 59] on div "$" at bounding box center [430, 52] width 82 height 16
click at [416, 51] on input "text" at bounding box center [425, 51] width 72 height 15
click at [414, 51] on input "text" at bounding box center [425, 51] width 72 height 15
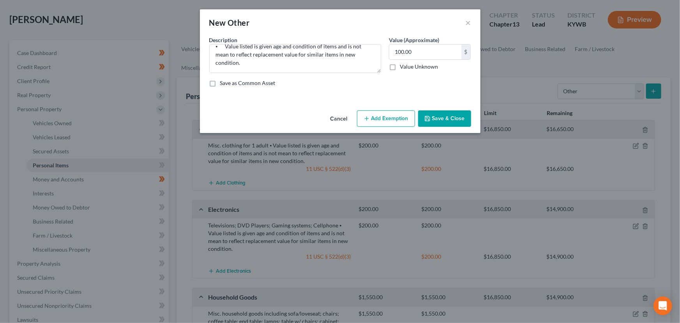
click at [367, 125] on button "Add Exemption" at bounding box center [386, 118] width 58 height 16
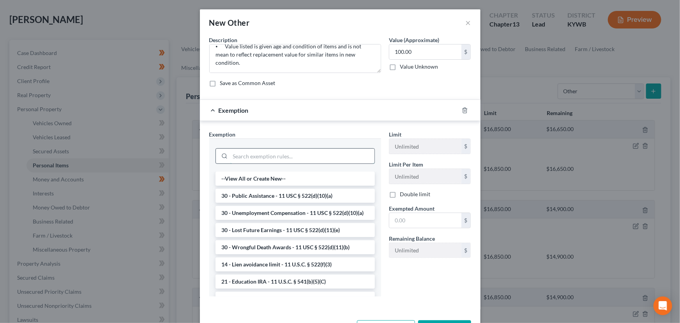
click at [267, 160] on input "search" at bounding box center [302, 155] width 144 height 15
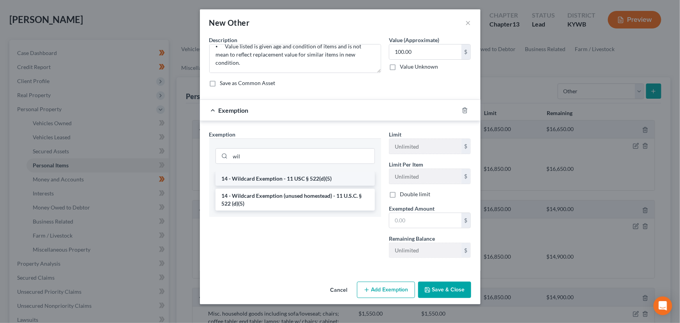
click at [277, 183] on li "14 - Wildcard Exemption - 11 USC § 522(d)(5)" at bounding box center [294, 178] width 159 height 14
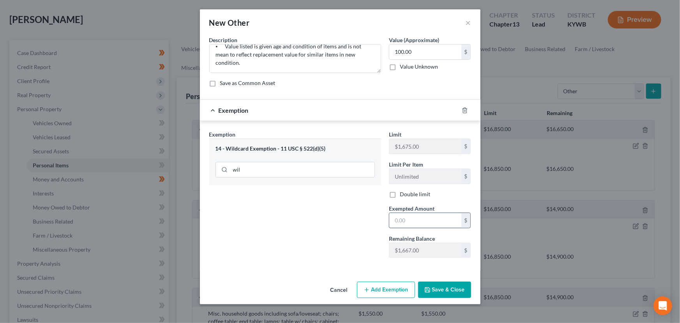
click at [407, 214] on input "text" at bounding box center [425, 220] width 72 height 15
click at [321, 109] on div "Exemption $100.00" at bounding box center [329, 110] width 259 height 21
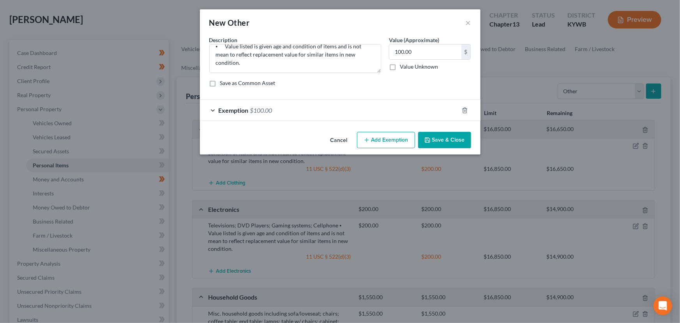
click at [442, 145] on button "Save & Close" at bounding box center [444, 140] width 53 height 16
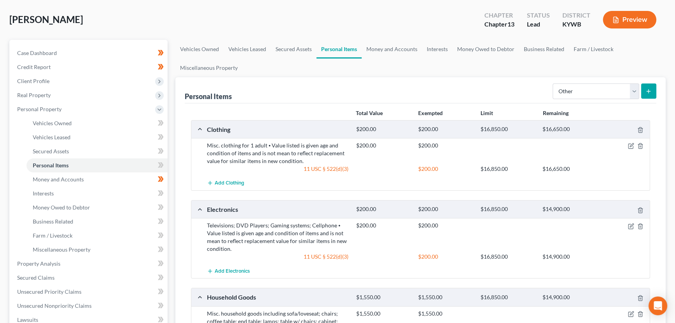
click at [180, 184] on div "Personal Items Select Item Type Clothing Collectibles Of Value Electronics Fire…" at bounding box center [420, 286] width 490 height 419
click at [170, 130] on div "Case Dashboard Payments Invoices Payments Payments Credit Report Client Profile" at bounding box center [88, 280] width 166 height 481
click at [162, 164] on icon at bounding box center [162, 164] width 4 height 5
click at [585, 91] on select "Select Item Type Clothing Collectibles Of Value Electronics Firearms Household …" at bounding box center [596, 91] width 87 height 16
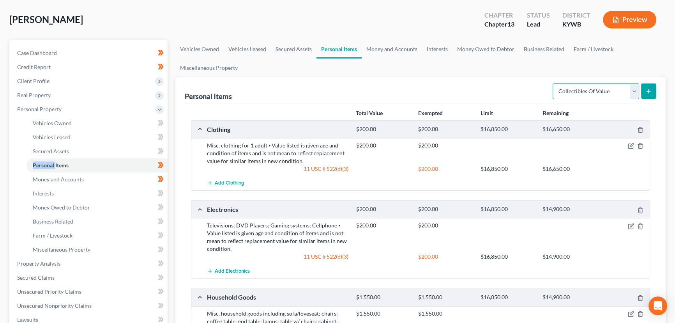
click at [553, 83] on select "Select Item Type Clothing Collectibles Of Value Electronics Firearms Household …" at bounding box center [596, 91] width 87 height 16
click at [645, 89] on button "submit" at bounding box center [648, 90] width 15 height 15
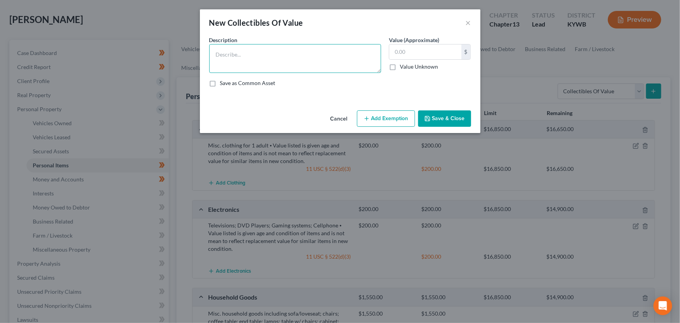
click at [257, 59] on textarea at bounding box center [295, 58] width 172 height 29
drag, startPoint x: 268, startPoint y: 56, endPoint x: 272, endPoint y: 57, distance: 4.0
click at [268, 56] on textarea at bounding box center [295, 58] width 172 height 29
paste textarea "80's & 90's baseball cards"
click at [408, 52] on input "text" at bounding box center [425, 51] width 72 height 15
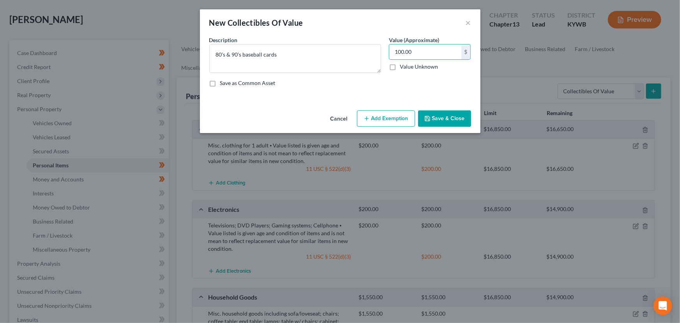
click at [438, 118] on button "Save & Close" at bounding box center [444, 118] width 53 height 16
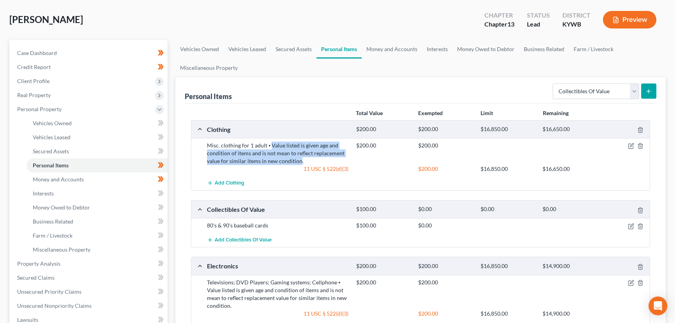
drag, startPoint x: 271, startPoint y: 144, endPoint x: 298, endPoint y: 157, distance: 30.3
click at [298, 157] on div "Misc. clothing for 1 adult ⦁ Value listed is given age and condition of items a…" at bounding box center [277, 152] width 149 height 23
copy div "Value listed is given age and condition of items and is not mean to reflect rep…"
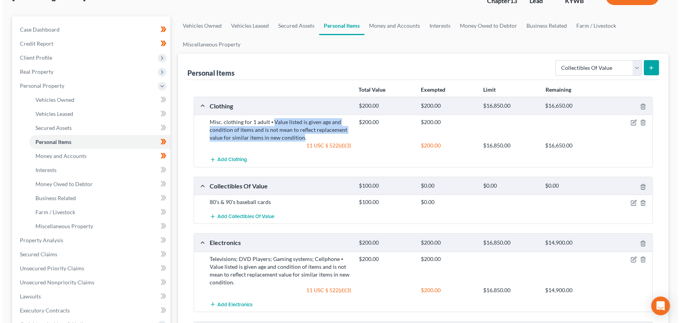
scroll to position [71, 0]
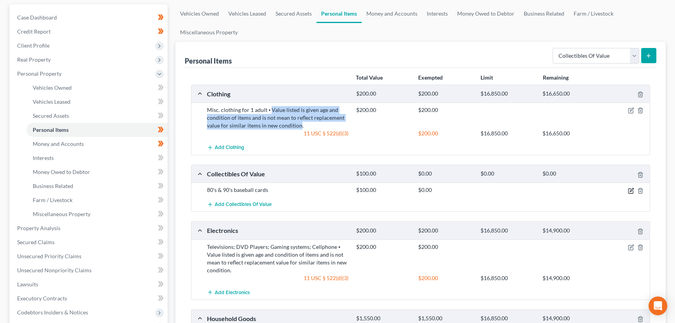
click at [632, 191] on icon "button" at bounding box center [631, 190] width 6 height 6
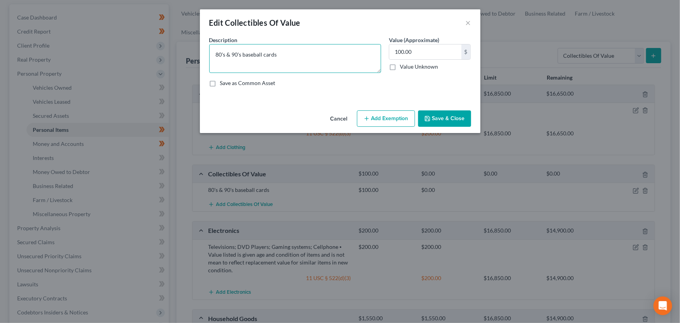
click at [284, 62] on textarea "80's & 90's baseball cards" at bounding box center [295, 58] width 172 height 29
paste textarea "Value listed is given age and condition of items and is not mean to reflect rep…"
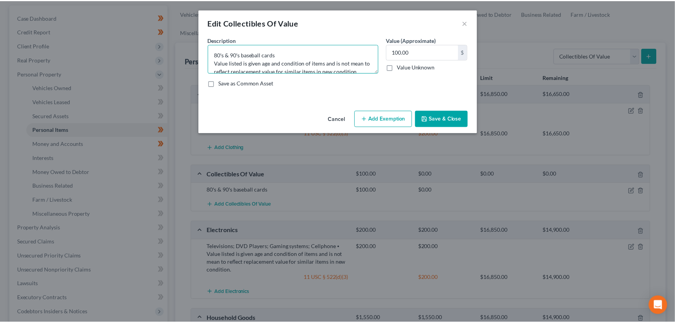
scroll to position [2, 0]
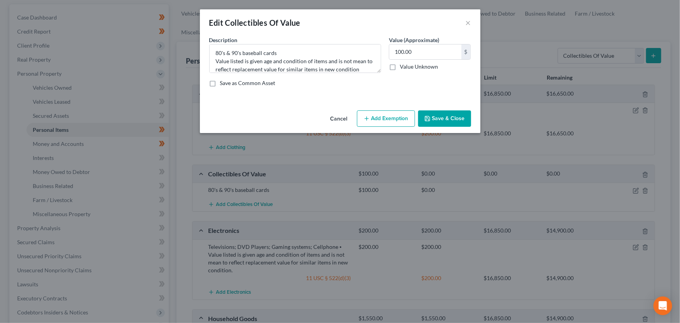
drag, startPoint x: 399, startPoint y: 118, endPoint x: 302, endPoint y: 153, distance: 103.0
click at [398, 119] on button "Add Exemption" at bounding box center [386, 118] width 58 height 16
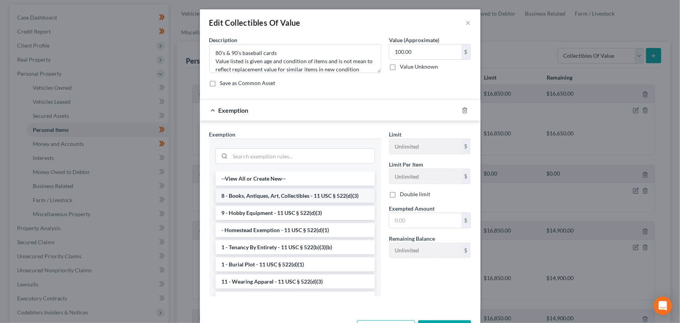
click at [274, 196] on li "8 - Books, Antiques, Art, Collectibles - 11 USC § 522(d)(3)" at bounding box center [294, 196] width 159 height 14
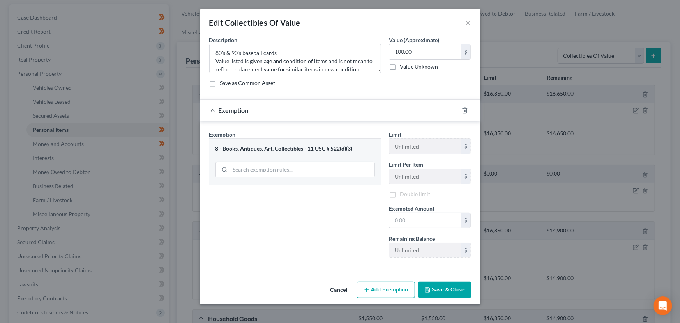
click at [388, 222] on div "Exempted Amount * $" at bounding box center [430, 216] width 90 height 24
click at [389, 222] on input "text" at bounding box center [425, 220] width 72 height 15
click at [433, 289] on button "Save & Close" at bounding box center [444, 289] width 53 height 16
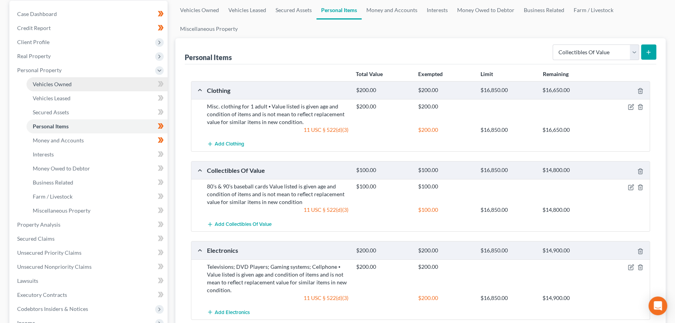
scroll to position [71, 0]
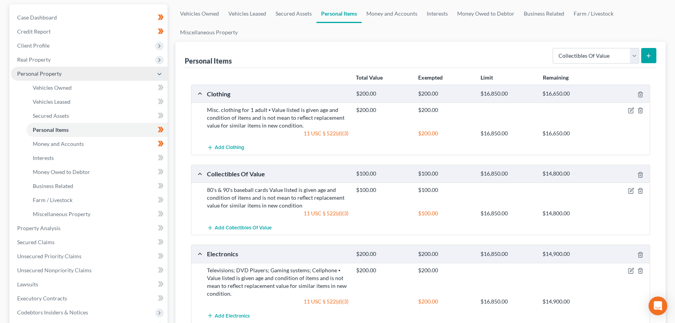
click at [59, 75] on span "Personal Property" at bounding box center [39, 73] width 44 height 7
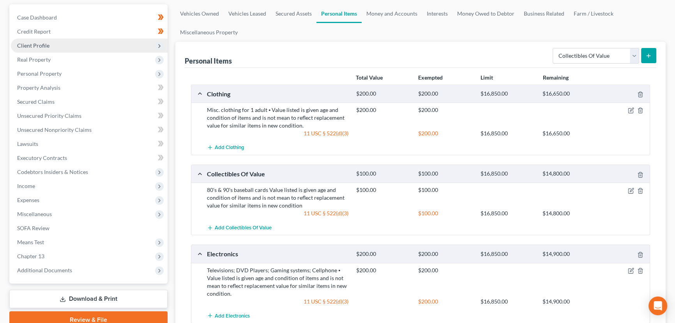
click at [49, 41] on span "Client Profile" at bounding box center [89, 46] width 157 height 14
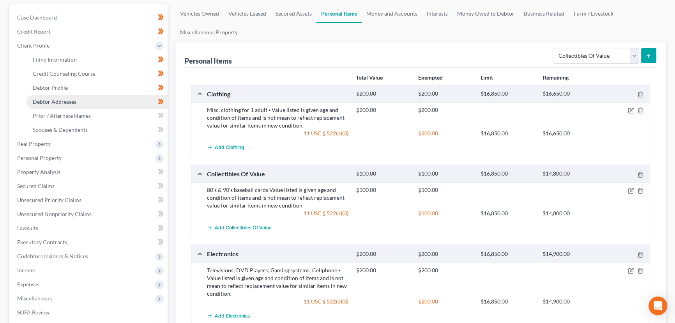
click at [74, 98] on span "Debtor Addresses" at bounding box center [55, 101] width 44 height 7
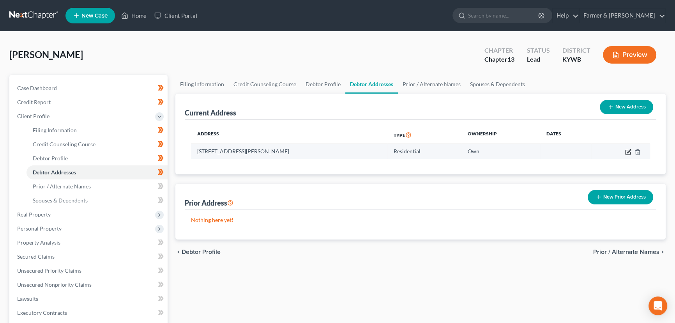
click at [625, 152] on icon "button" at bounding box center [628, 152] width 6 height 6
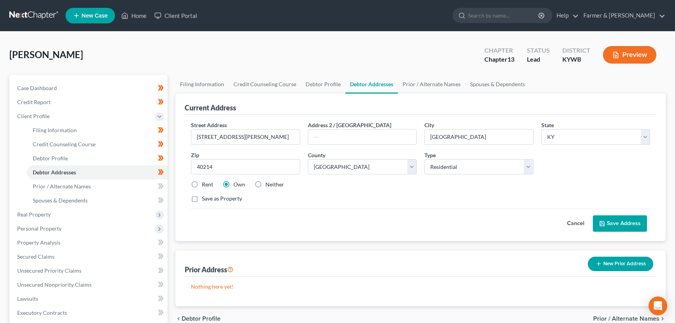
drag, startPoint x: 62, startPoint y: 113, endPoint x: 599, endPoint y: 216, distance: 546.4
click at [62, 113] on span "Client Profile" at bounding box center [89, 116] width 157 height 14
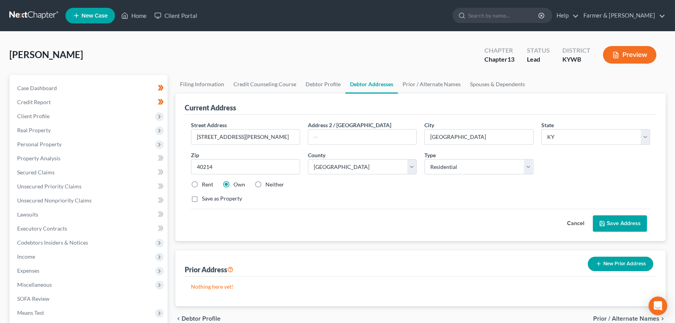
click at [581, 220] on button "Cancel" at bounding box center [575, 223] width 34 height 16
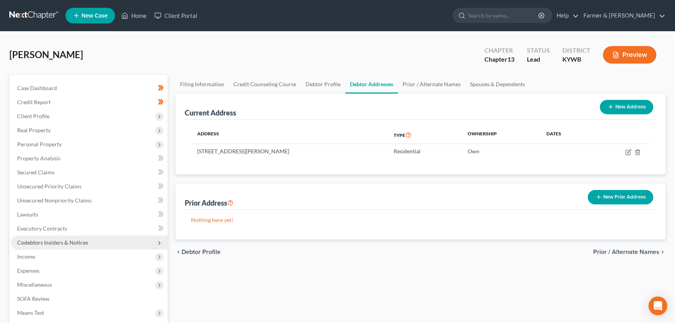
scroll to position [71, 0]
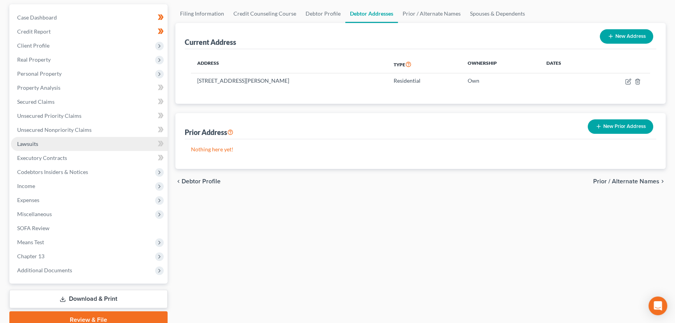
click at [35, 144] on span "Lawsuits" at bounding box center [27, 143] width 21 height 7
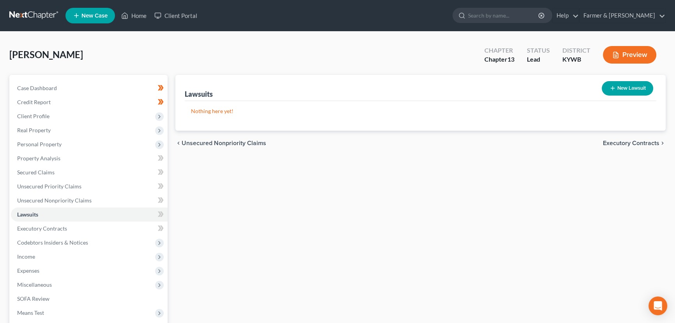
click at [626, 79] on div "New Lawsuit" at bounding box center [628, 88] width 58 height 21
click at [625, 88] on button "New Lawsuit" at bounding box center [627, 88] width 51 height 14
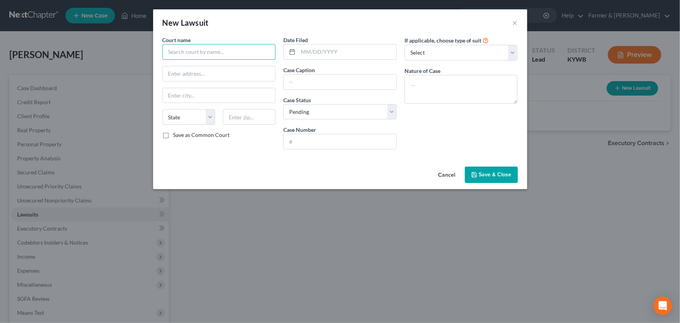
click at [177, 53] on input "text" at bounding box center [218, 52] width 113 height 16
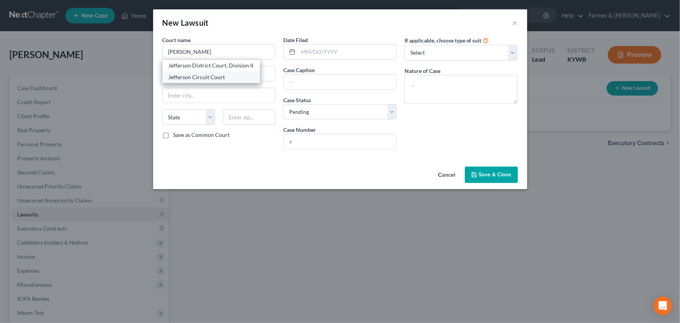
click at [211, 78] on div "Jefferson Circuit Court" at bounding box center [211, 77] width 85 height 8
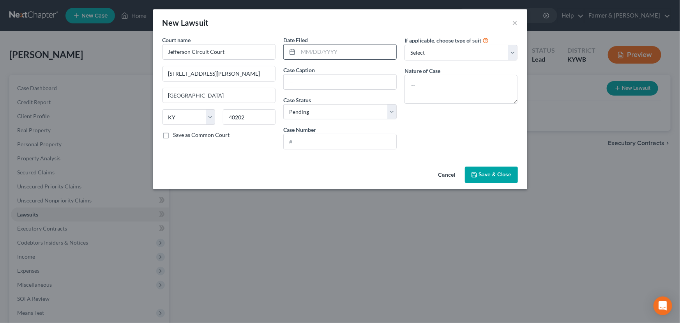
click at [330, 55] on input "text" at bounding box center [347, 51] width 98 height 15
paste input "[DATE]"
click at [299, 83] on input "text" at bounding box center [340, 81] width 113 height 15
paste input "PROLIEN, LLC VS. [PERSON_NAME] ET AL"
drag, startPoint x: 304, startPoint y: 146, endPoint x: 310, endPoint y: 146, distance: 6.2
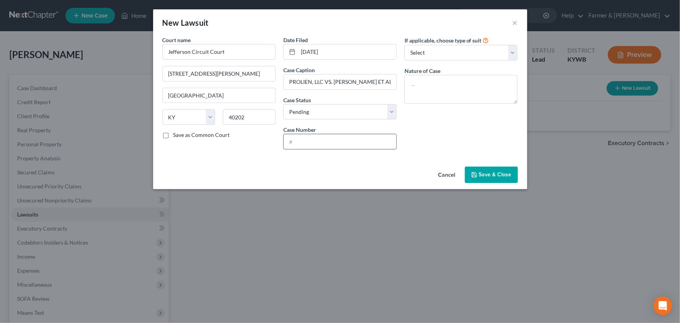
click at [304, 146] on input "text" at bounding box center [340, 141] width 113 height 15
paste input "21-CI-400094"
click at [420, 138] on div "If applicable, choose type of suit Select Repossession Garnishment Foreclosure …" at bounding box center [461, 96] width 121 height 120
drag, startPoint x: 420, startPoint y: 52, endPoint x: 422, endPoint y: 59, distance: 7.3
click at [420, 52] on select "Select Repossession Garnishment Foreclosure Attached, Seized, Or Levied Other" at bounding box center [460, 53] width 113 height 16
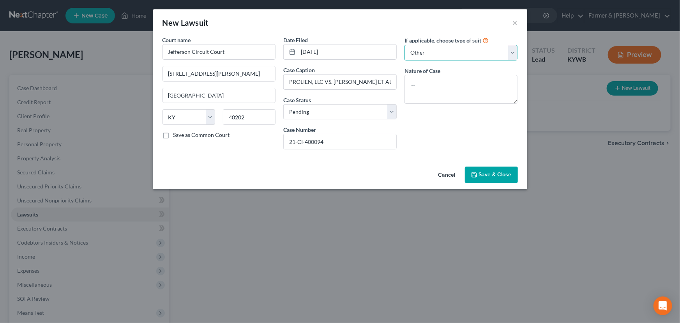
click at [404, 45] on select "Select Repossession Garnishment Foreclosure Attached, Seized, Or Levied Other" at bounding box center [460, 53] width 113 height 16
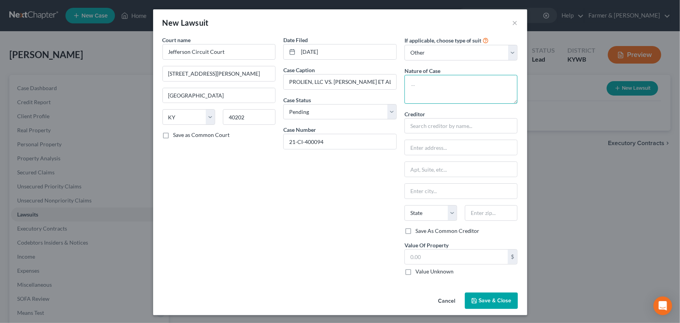
click at [422, 93] on textarea at bounding box center [460, 89] width 113 height 29
click at [441, 97] on textarea "Civil - foreclosure" at bounding box center [460, 89] width 113 height 29
click at [452, 83] on textarea "Civil - foreclosure" at bounding box center [460, 89] width 113 height 29
click at [443, 130] on input "text" at bounding box center [460, 126] width 113 height 16
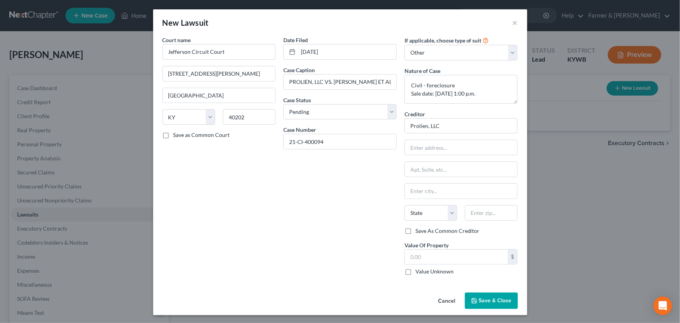
scroll to position [0, 0]
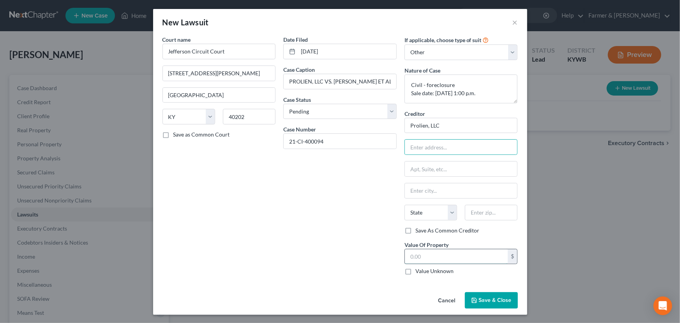
click at [405, 254] on input "text" at bounding box center [456, 256] width 103 height 15
click at [309, 225] on div "Date Filed [DATE] Case Caption PROLIEN, LLC VS. [PERSON_NAME] ET AL Case Status…" at bounding box center [339, 157] width 121 height 245
click at [495, 295] on button "Save & Close" at bounding box center [491, 300] width 53 height 16
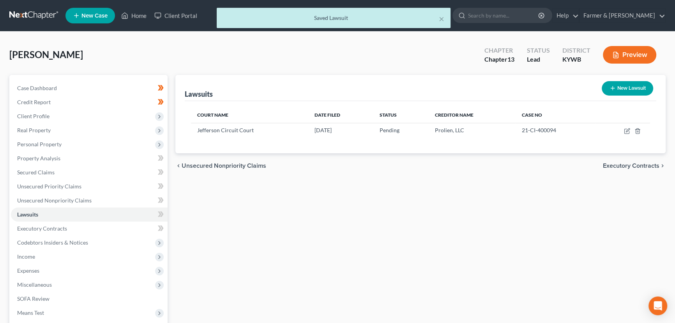
click at [296, 218] on div "Lawsuits New Lawsuit Court Name Date Filed Status Creditor Name Case No [GEOGRA…" at bounding box center [420, 237] width 498 height 324
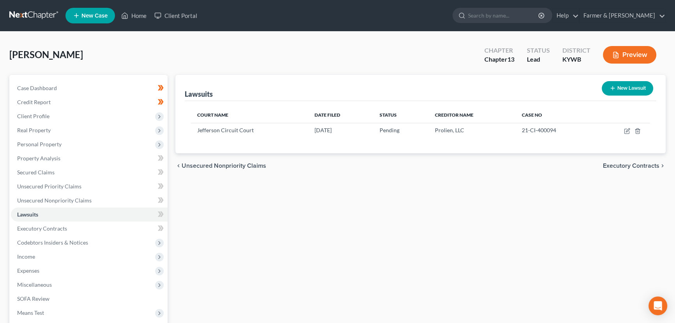
click at [248, 210] on div "Lawsuits New Lawsuit Court Name Date Filed Status Creditor Name Case No [GEOGRA…" at bounding box center [420, 237] width 498 height 324
click at [160, 217] on icon at bounding box center [161, 214] width 6 height 10
click at [165, 215] on span at bounding box center [161, 215] width 14 height 12
click at [625, 131] on icon "button" at bounding box center [627, 131] width 6 height 6
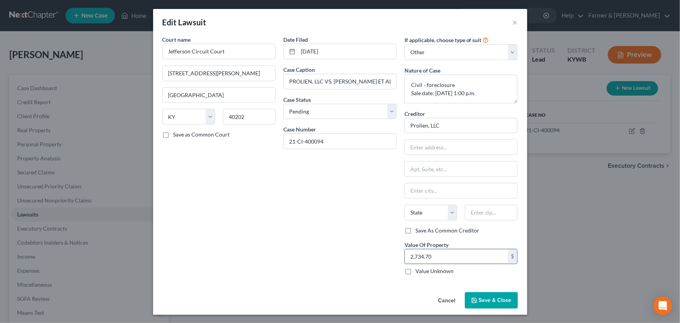
click at [436, 254] on input "2,734.70" at bounding box center [456, 256] width 103 height 15
click at [354, 242] on div "Date Filed [DATE] Case Caption PROLIEN, LLC VS. [PERSON_NAME] ET AL Case Status…" at bounding box center [339, 157] width 121 height 245
click at [435, 256] on input "2,734.70" at bounding box center [456, 256] width 103 height 15
click at [475, 297] on button "Save & Close" at bounding box center [491, 300] width 53 height 16
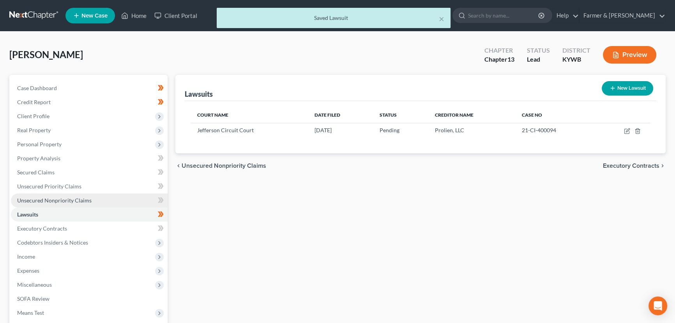
click at [62, 198] on span "Unsecured Nonpriority Claims" at bounding box center [54, 200] width 74 height 7
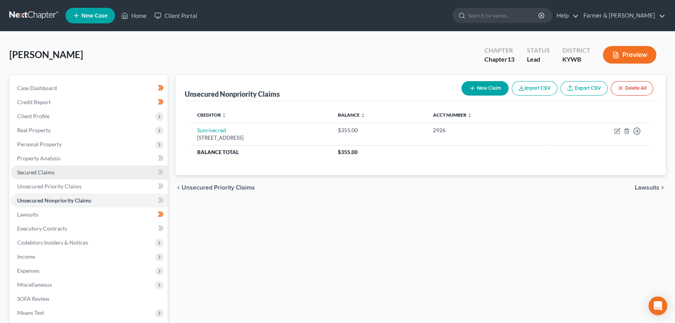
click at [59, 169] on link "Secured Claims" at bounding box center [89, 172] width 157 height 14
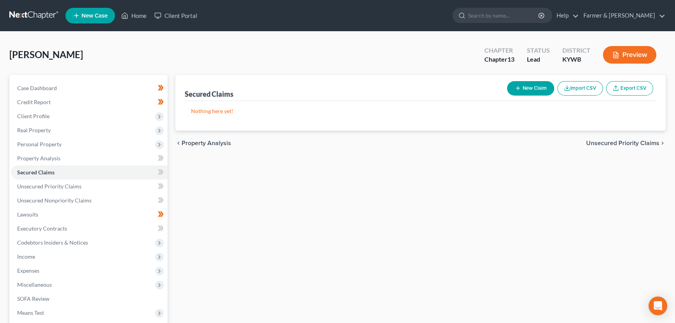
drag, startPoint x: 255, startPoint y: 207, endPoint x: 242, endPoint y: 185, distance: 24.7
click at [255, 207] on div "Secured Claims New Claim Import CSV Export CSV Nothing here yet! Previous 1 Nex…" at bounding box center [420, 237] width 498 height 324
click at [292, 58] on div "[PERSON_NAME] Upgraded Chapter Chapter 13 Status Lead District [GEOGRAPHIC_DATA…" at bounding box center [337, 58] width 656 height 34
click at [354, 235] on div "Secured Claims New Claim Import CSV Export CSV Nothing here yet! Previous 1 Nex…" at bounding box center [420, 237] width 498 height 324
click at [228, 185] on div "Secured Claims New Claim Import CSV Export CSV Nothing here yet! Previous 1 Nex…" at bounding box center [420, 237] width 498 height 324
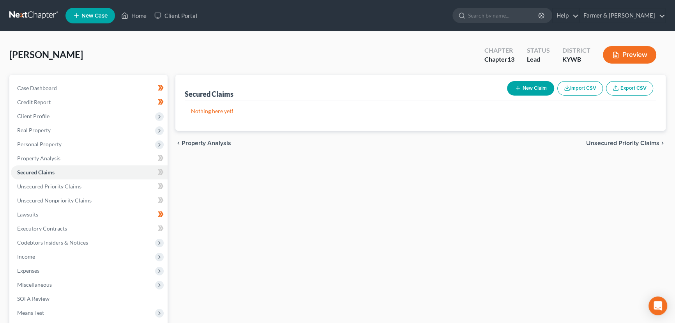
click at [538, 90] on button "New Claim" at bounding box center [530, 88] width 47 height 14
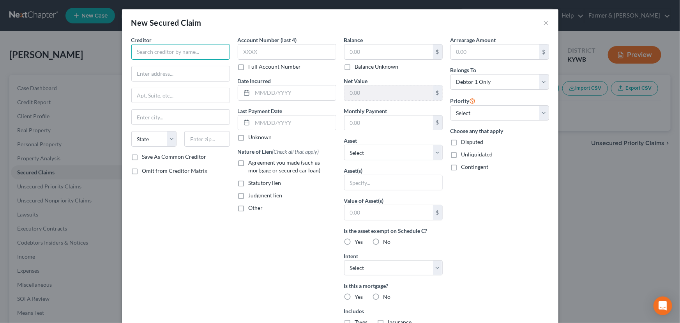
click at [188, 54] on input "text" at bounding box center [180, 52] width 99 height 16
drag, startPoint x: 192, startPoint y: 50, endPoint x: 108, endPoint y: 46, distance: 84.3
click at [108, 46] on div "New Secured Claim × Creditor * [GEOGRAPHIC_DATA] [US_STATE] AK AR AZ CA CO [GEO…" at bounding box center [340, 161] width 680 height 323
drag, startPoint x: 180, startPoint y: 73, endPoint x: 129, endPoint y: 73, distance: 51.0
click at [132, 73] on input "[GEOGRAPHIC_DATA], 4th Fl" at bounding box center [181, 73] width 98 height 15
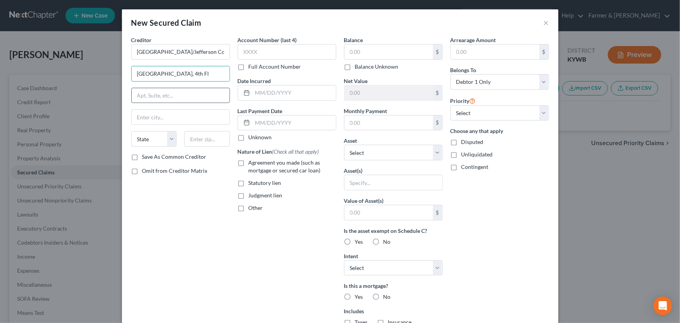
click at [139, 90] on input "text" at bounding box center [181, 95] width 98 height 15
paste input "2,734.70"
drag, startPoint x: 162, startPoint y: 94, endPoint x: 125, endPoint y: 98, distance: 37.2
click at [127, 98] on div "Creditor * [GEOGRAPHIC_DATA]/[GEOGRAPHIC_DATA], 4th Fl 2,734.70 State [US_STATE…" at bounding box center [180, 210] width 106 height 348
drag, startPoint x: 182, startPoint y: 74, endPoint x: 130, endPoint y: 76, distance: 52.2
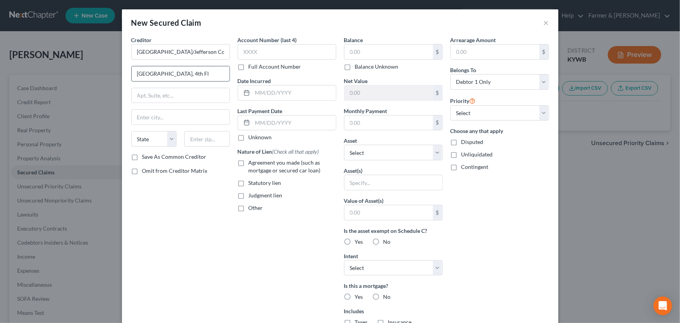
click at [132, 76] on input "[GEOGRAPHIC_DATA], 4th Fl" at bounding box center [181, 73] width 98 height 15
click at [139, 97] on input "text" at bounding box center [181, 95] width 98 height 15
paste input "[GEOGRAPHIC_DATA], 4th Fl"
drag, startPoint x: 183, startPoint y: 76, endPoint x: 124, endPoint y: 76, distance: 59.2
click at [124, 76] on div "Creditor * [GEOGRAPHIC_DATA]/[GEOGRAPHIC_DATA], [GEOGRAPHIC_DATA], [GEOGRAPHIC_…" at bounding box center [340, 217] width 436 height 362
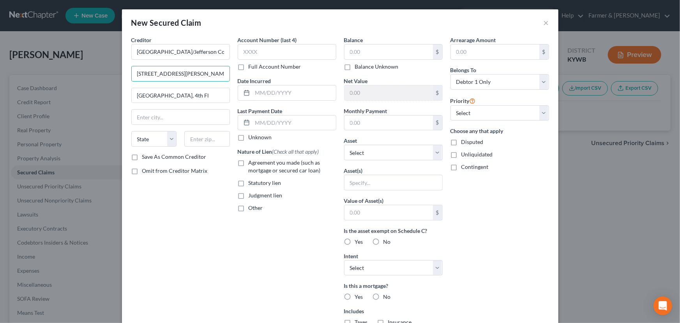
click at [177, 261] on div "Creditor * [GEOGRAPHIC_DATA]/Jefferson County Metro Government [STREET_ADDRESS]…" at bounding box center [180, 210] width 106 height 348
click at [196, 138] on input "text" at bounding box center [207, 139] width 46 height 16
click at [218, 270] on div "Creditor * [GEOGRAPHIC_DATA]/Jefferson County Metro Government [STREET_ADDRESS]…" at bounding box center [180, 210] width 106 height 348
click at [249, 137] on label "Unknown" at bounding box center [260, 137] width 23 height 8
click at [252, 137] on input "Unknown" at bounding box center [254, 135] width 5 height 5
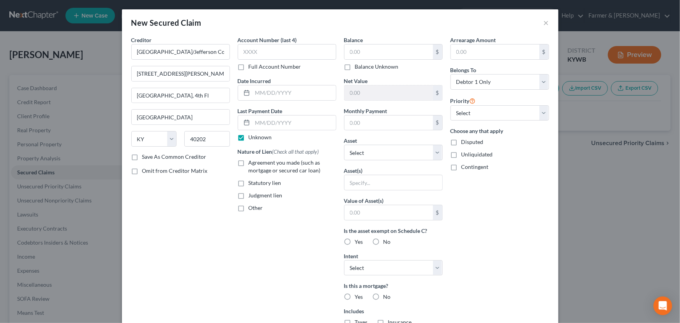
click at [249, 159] on label "Agreement you made (such as mortgage or secured car loan)" at bounding box center [293, 167] width 88 height 16
click at [252, 159] on input "Agreement you made (such as mortgage or secured car loan)" at bounding box center [254, 161] width 5 height 5
click at [378, 51] on input "text" at bounding box center [388, 51] width 88 height 15
click at [382, 147] on select "Select Other Multiple Assets Cash on hand (Cash on Hand) - $80.0 Other - Lawnmo…" at bounding box center [393, 153] width 99 height 16
click at [344, 145] on select "Select Other Multiple Assets Cash on hand (Cash on Hand) - $80.0 Other - Lawnmo…" at bounding box center [393, 153] width 99 height 16
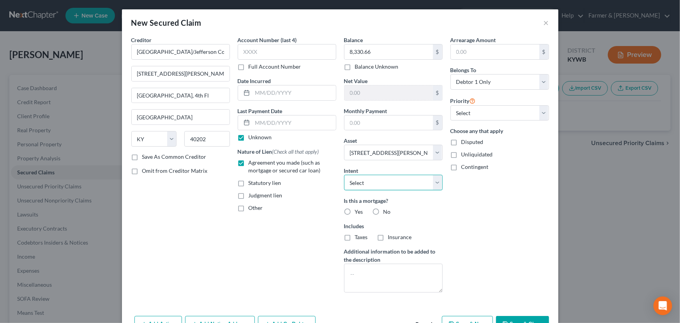
drag, startPoint x: 378, startPoint y: 180, endPoint x: 378, endPoint y: 189, distance: 9.7
click at [378, 180] on select "Select Surrender Redeem Reaffirm Avoid Other" at bounding box center [393, 183] width 99 height 16
click at [344, 175] on select "Select Surrender Redeem Reaffirm Avoid Other" at bounding box center [393, 183] width 99 height 16
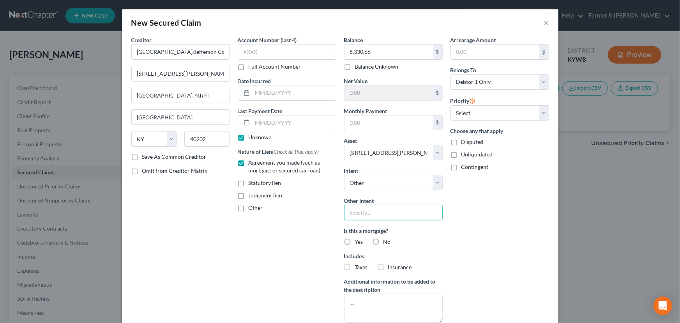
click at [373, 214] on input "text" at bounding box center [393, 213] width 99 height 16
click at [484, 250] on div "Arrearage Amount $ Belongs To * Select Debtor 1 Only Debtor 2 Only Debtor 1 And…" at bounding box center [500, 182] width 106 height 293
click at [481, 237] on div "Arrearage Amount $ Belongs To * Select Debtor 1 Only Debtor 2 Only Debtor 1 And…" at bounding box center [500, 182] width 106 height 293
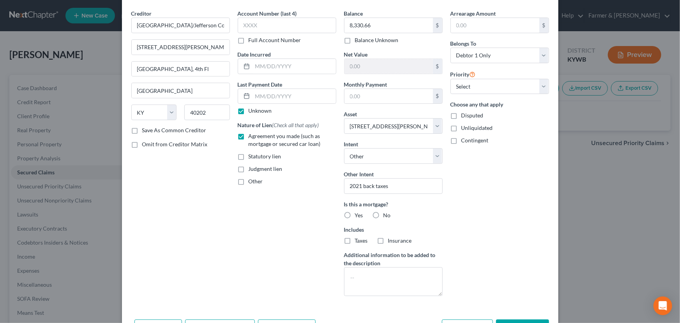
scroll to position [54, 0]
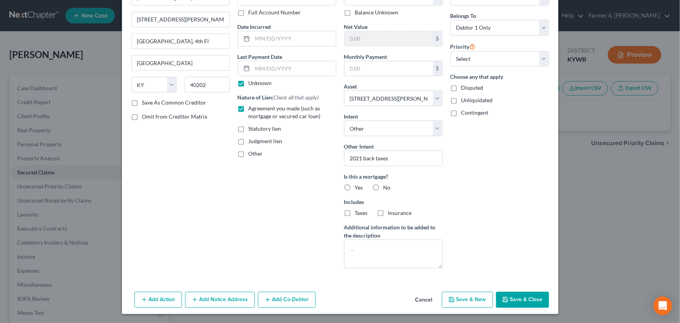
click at [515, 299] on button "Save & Close" at bounding box center [522, 299] width 53 height 16
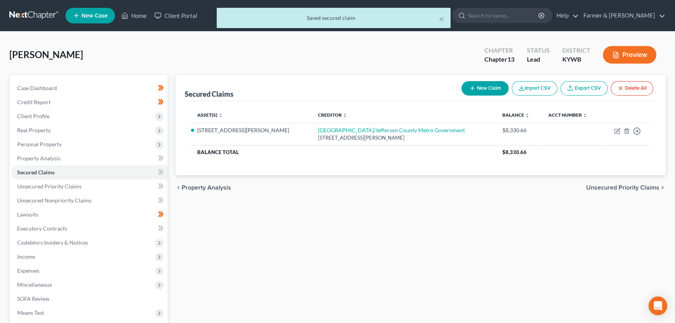
click at [487, 87] on button "New Claim" at bounding box center [484, 88] width 47 height 14
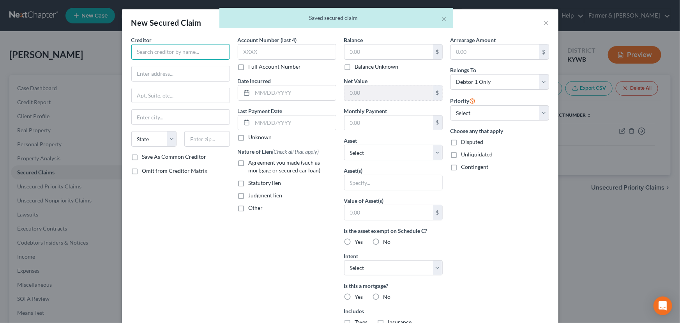
click at [153, 51] on input "text" at bounding box center [180, 52] width 99 height 16
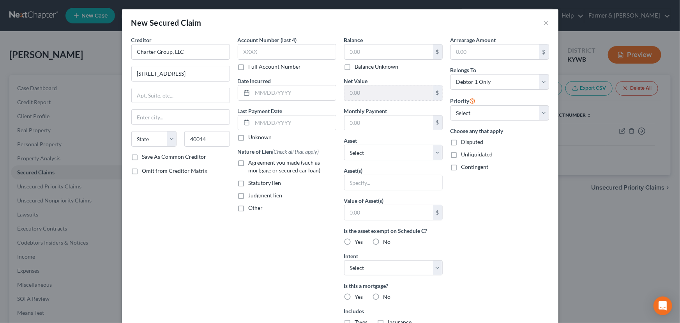
click at [182, 229] on div "Creditor * Charter Group, LLC [STREET_ADDRESS][GEOGRAPHIC_DATA][US_STATE] CA CO…" at bounding box center [180, 210] width 106 height 348
click at [249, 137] on label "Unknown" at bounding box center [260, 137] width 23 height 8
click at [252, 137] on input "Unknown" at bounding box center [254, 135] width 5 height 5
click at [249, 161] on label "Agreement you made (such as mortgage or secured car loan)" at bounding box center [293, 167] width 88 height 16
click at [252, 161] on input "Agreement you made (such as mortgage or secured car loan)" at bounding box center [254, 161] width 5 height 5
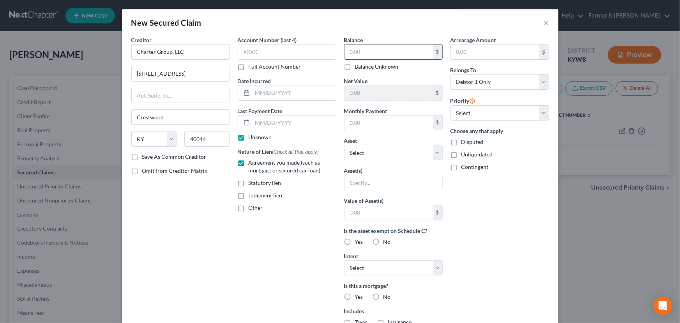
click at [357, 53] on input "text" at bounding box center [388, 51] width 88 height 15
click at [481, 232] on div "Arrearage Amount $ Belongs To * Select Debtor 1 Only Debtor 2 Only Debtor 1 And…" at bounding box center [500, 210] width 106 height 348
click at [371, 155] on select "Select Other Multiple Assets Cash on hand (Cash on Hand) - $80.0 Other - Lawnmo…" at bounding box center [393, 153] width 99 height 16
click at [344, 145] on select "Select Other Multiple Assets Cash on hand (Cash on Hand) - $80.0 Other - Lawnmo…" at bounding box center [393, 153] width 99 height 16
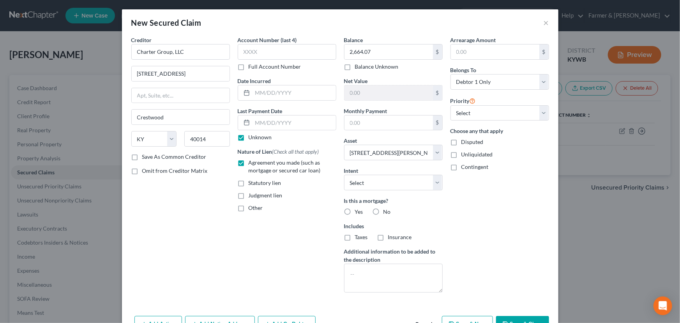
click at [498, 226] on div "Arrearage Amount $ Belongs To * Select Debtor 1 Only Debtor 2 Only Debtor 1 And…" at bounding box center [500, 167] width 106 height 263
drag, startPoint x: 366, startPoint y: 181, endPoint x: 367, endPoint y: 189, distance: 7.4
click at [366, 181] on select "Select Surrender Redeem Reaffirm Avoid Other" at bounding box center [393, 183] width 99 height 16
click at [344, 175] on select "Select Surrender Redeem Reaffirm Avoid Other" at bounding box center [393, 183] width 99 height 16
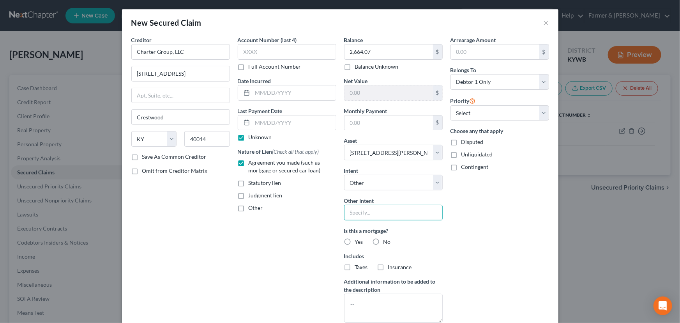
click at [356, 211] on input "text" at bounding box center [393, 213] width 99 height 16
click at [434, 234] on label "Is this a mortgage?" at bounding box center [393, 230] width 99 height 8
click at [468, 113] on select "Select 1st 2nd 3rd 4th 5th 6th 7th 8th 9th 10th 11th 12th 13th 14th 15th 16th 1…" at bounding box center [499, 113] width 99 height 16
click at [450, 105] on select "Select 1st 2nd 3rd 4th 5th 6th 7th 8th 9th 10th 11th 12th 13th 14th 15th 16th 1…" at bounding box center [499, 113] width 99 height 16
click at [479, 222] on div "Arrearage Amount $ Belongs To * Select Debtor 1 Only Debtor 2 Only Debtor 1 And…" at bounding box center [500, 182] width 106 height 293
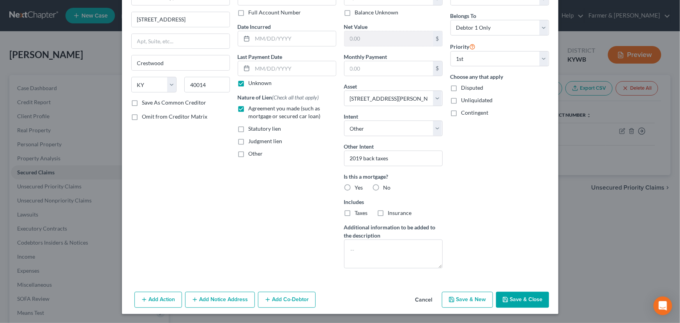
click at [520, 295] on button "Save & Close" at bounding box center [522, 299] width 53 height 16
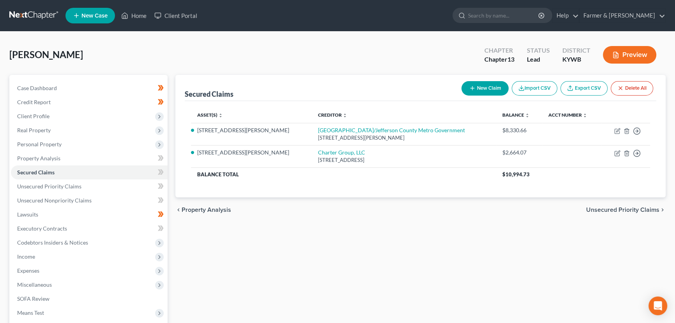
click at [403, 242] on div "Secured Claims New Claim Import CSV Export CSV Delete All Asset(s) expand_more …" at bounding box center [420, 237] width 498 height 324
click at [303, 210] on div "chevron_left Property Analysis Unsecured Priority Claims chevron_right" at bounding box center [420, 209] width 490 height 25
click at [479, 83] on button "New Claim" at bounding box center [484, 88] width 47 height 14
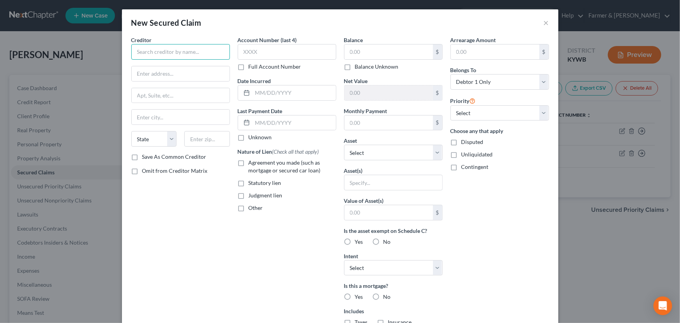
click at [179, 52] on input "text" at bounding box center [180, 52] width 99 height 16
click at [157, 225] on div "Creditor * [PERSON_NAME] [STREET_ADDRESS][GEOGRAPHIC_DATA][US_STATE] CA CO [GEO…" at bounding box center [180, 210] width 106 height 348
click at [249, 161] on label "Agreement you made (such as mortgage or secured car loan)" at bounding box center [293, 167] width 88 height 16
click at [252, 161] on input "Agreement you made (such as mortgage or secured car loan)" at bounding box center [254, 161] width 5 height 5
drag, startPoint x: 210, startPoint y: 138, endPoint x: 173, endPoint y: 140, distance: 37.1
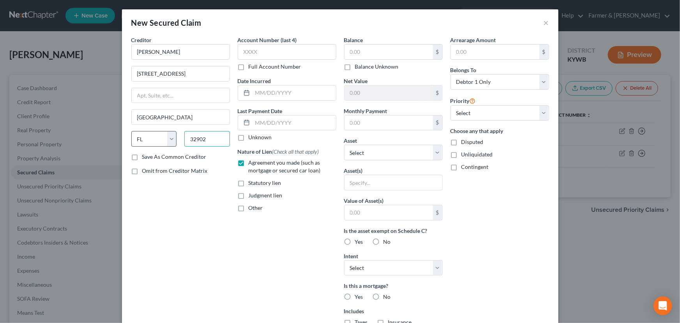
click at [173, 140] on div "State [US_STATE] AK AR AZ CA CO CT DE DC [GEOGRAPHIC_DATA] [GEOGRAPHIC_DATA] GU…" at bounding box center [180, 142] width 106 height 22
click at [184, 228] on div "Creditor * [PERSON_NAME] [STREET_ADDRESS] [GEOGRAPHIC_DATA] [US_STATE][GEOGRAPH…" at bounding box center [180, 210] width 106 height 348
click at [249, 136] on label "Unknown" at bounding box center [260, 137] width 23 height 8
click at [252, 136] on input "Unknown" at bounding box center [254, 135] width 5 height 5
drag, startPoint x: 346, startPoint y: 67, endPoint x: 371, endPoint y: 151, distance: 87.9
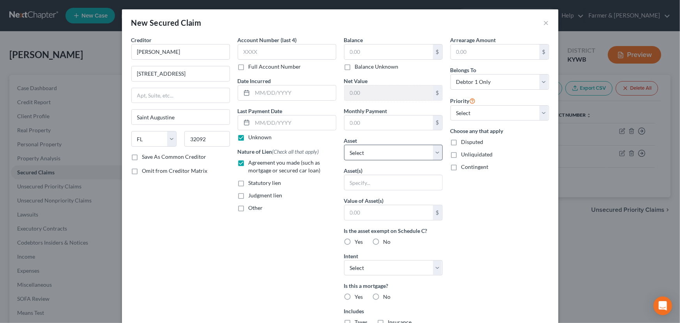
click at [355, 66] on label "Balance Unknown" at bounding box center [377, 67] width 44 height 8
click at [358, 66] on input "Balance Unknown" at bounding box center [360, 65] width 5 height 5
click at [371, 151] on select "Select Other Multiple Assets Cash on hand (Cash on Hand) - $80.0 Other - Lawnmo…" at bounding box center [393, 153] width 99 height 16
click at [344, 145] on select "Select Other Multiple Assets Cash on hand (Cash on Hand) - $80.0 Other - Lawnmo…" at bounding box center [393, 153] width 99 height 16
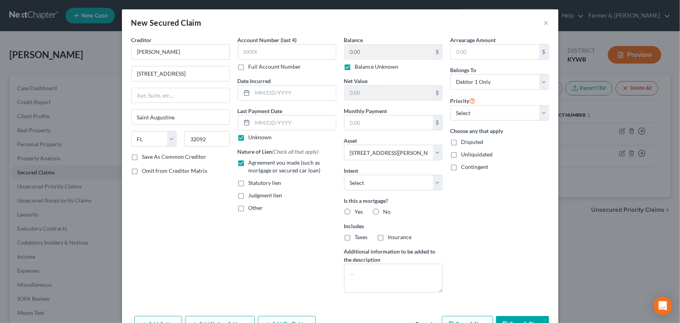
click at [469, 226] on div "Arrearage Amount $ Belongs To * Select Debtor 1 Only Debtor 2 Only Debtor 1 And…" at bounding box center [500, 167] width 106 height 263
click at [409, 187] on select "Select Surrender Redeem Reaffirm Avoid Other" at bounding box center [393, 183] width 99 height 16
click at [344, 175] on select "Select Surrender Redeem Reaffirm Avoid Other" at bounding box center [393, 183] width 99 height 16
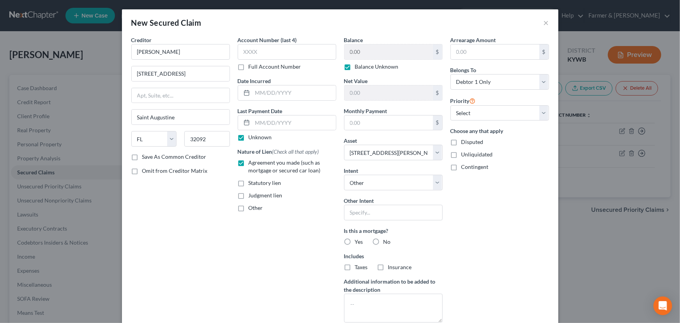
click at [465, 223] on div "Arrearage Amount $ Belongs To * Select Debtor 1 Only Debtor 2 Only Debtor 1 And…" at bounding box center [500, 182] width 106 height 293
click at [479, 115] on select "Select 2nd 3rd 4th 5th 6th 7th 8th 9th 10th 11th 12th 13th 14th 15th 16th 17th …" at bounding box center [499, 113] width 99 height 16
click at [450, 105] on select "Select 2nd 3rd 4th 5th 6th 7th 8th 9th 10th 11th 12th 13th 14th 15th 16th 17th …" at bounding box center [499, 113] width 99 height 16
click at [495, 209] on div "Arrearage Amount $ Belongs To * Select Debtor 1 Only Debtor 2 Only Debtor 1 And…" at bounding box center [500, 182] width 106 height 293
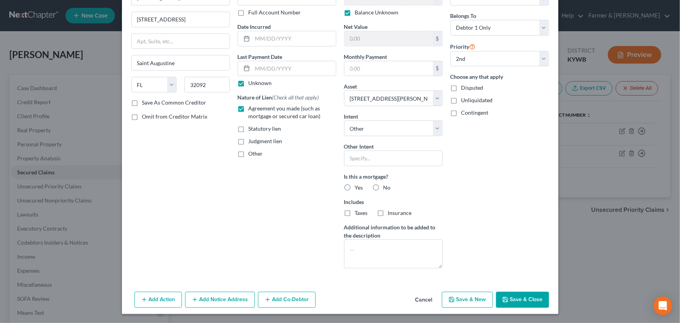
click at [526, 299] on button "Save & Close" at bounding box center [522, 299] width 53 height 16
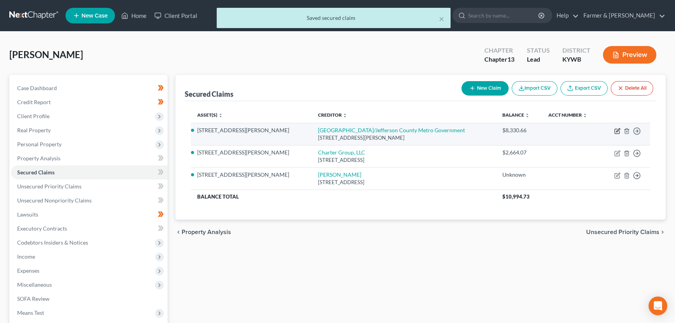
click at [618, 129] on icon "button" at bounding box center [617, 131] width 6 height 6
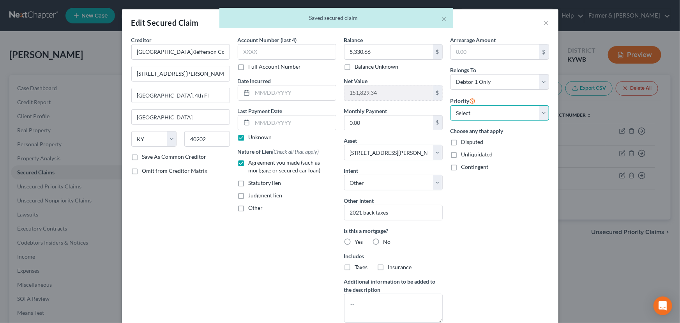
drag, startPoint x: 469, startPoint y: 115, endPoint x: 469, endPoint y: 120, distance: 5.1
click at [469, 115] on select "Select 3rd 4th 5th 6th 7th 8th 9th 10th 11th 12th 13th 14th 15th 16th 17th 18th…" at bounding box center [499, 113] width 99 height 16
click at [450, 105] on select "Select 3rd 4th 5th 6th 7th 8th 9th 10th 11th 12th 13th 14th 15th 16th 17th 18th…" at bounding box center [499, 113] width 99 height 16
click at [522, 218] on div "Arrearage Amount $ Belongs To * Select Debtor 1 Only Debtor 2 Only Debtor 1 And…" at bounding box center [500, 182] width 106 height 293
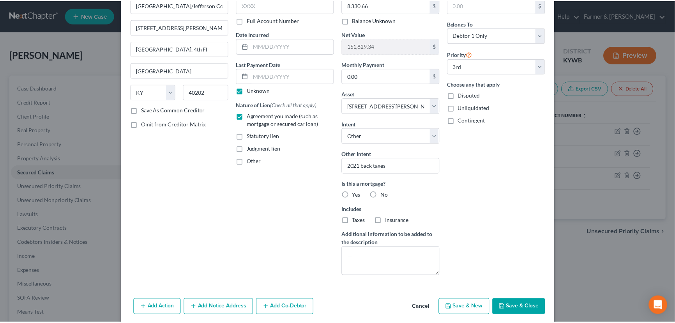
scroll to position [76, 0]
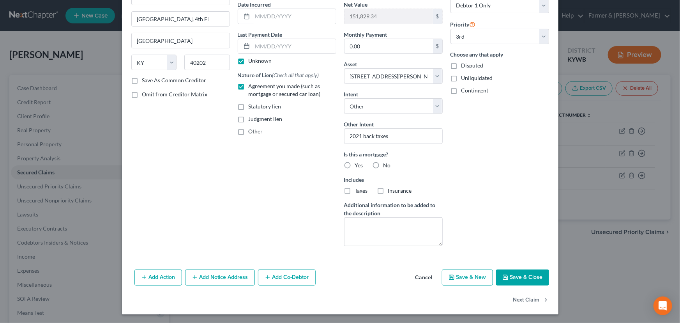
click at [516, 278] on button "Save & Close" at bounding box center [522, 277] width 53 height 16
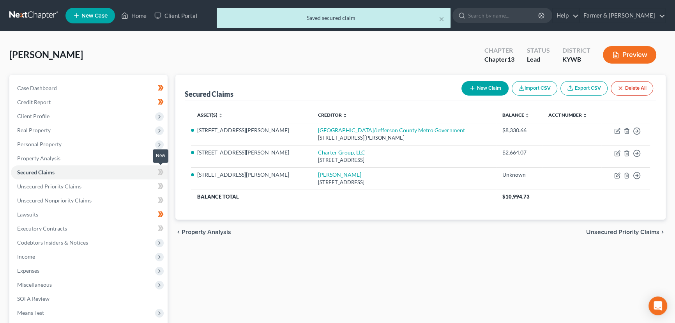
click at [164, 171] on span at bounding box center [161, 173] width 14 height 12
click at [229, 270] on div "Secured Claims New Claim Import CSV Export CSV Delete All Asset(s) expand_more …" at bounding box center [420, 237] width 498 height 324
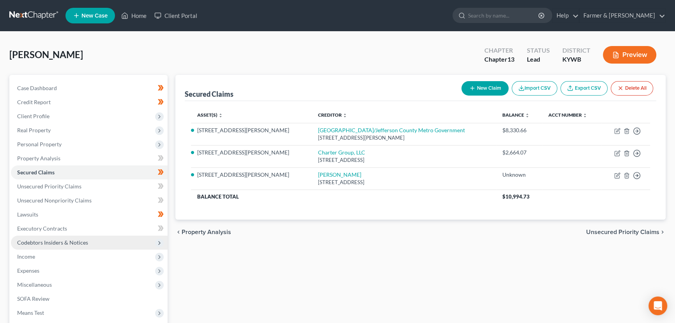
drag, startPoint x: 256, startPoint y: 281, endPoint x: 81, endPoint y: 239, distance: 180.0
click at [256, 281] on div "Secured Claims New Claim Import CSV Export CSV Delete All Asset(s) expand_more …" at bounding box center [420, 237] width 498 height 324
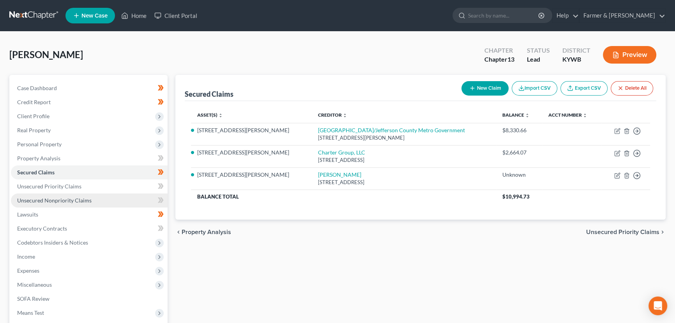
click at [58, 199] on span "Unsecured Nonpriority Claims" at bounding box center [54, 200] width 74 height 7
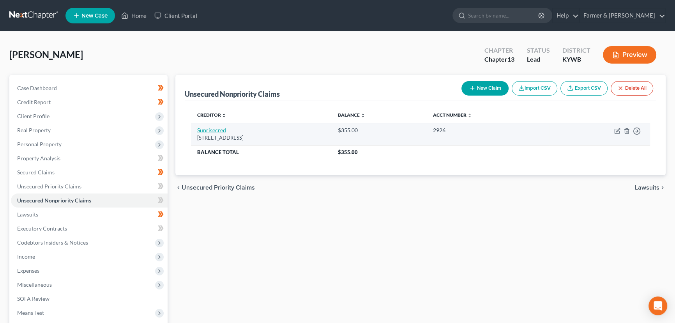
click at [213, 132] on link "Sunrisecred" at bounding box center [211, 130] width 29 height 7
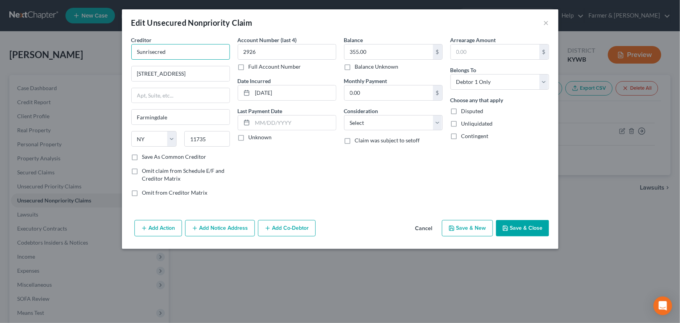
drag, startPoint x: 178, startPoint y: 55, endPoint x: 124, endPoint y: 54, distance: 53.4
click at [124, 54] on div "Creditor * [GEOGRAPHIC_DATA] [US_STATE][GEOGRAPHIC_DATA] [GEOGRAPHIC_DATA] [GEO…" at bounding box center [340, 126] width 436 height 181
click at [182, 55] on input "Sunrisecred" at bounding box center [180, 52] width 99 height 16
click at [285, 180] on div "Account Number (last 4) 2926 Full Account Number Date Incurred [DATE] Last Paym…" at bounding box center [287, 119] width 106 height 167
click at [249, 136] on label "Unknown" at bounding box center [260, 137] width 23 height 8
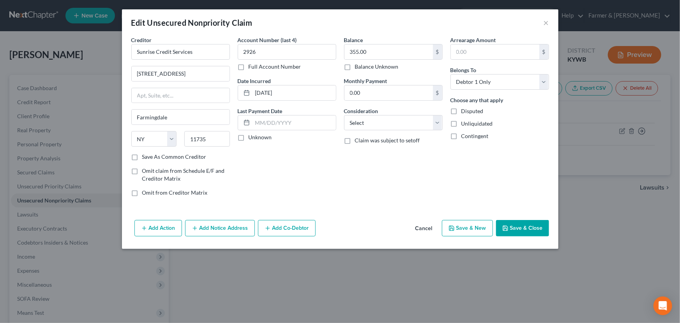
click at [252, 136] on input "Unknown" at bounding box center [254, 135] width 5 height 5
click at [357, 129] on select "Select Cable / Satellite Services Collection Agency Credit Card Debt Debt Couns…" at bounding box center [393, 123] width 99 height 16
click at [344, 115] on select "Select Cable / Satellite Services Collection Agency Credit Card Debt Debt Couns…" at bounding box center [393, 123] width 99 height 16
click at [366, 182] on div "Balance 355.00 $ Balance Unknown Balance Undetermined 355.00 $ Balance Unknown …" at bounding box center [393, 119] width 106 height 167
click at [500, 221] on button "Save & Close" at bounding box center [522, 228] width 53 height 16
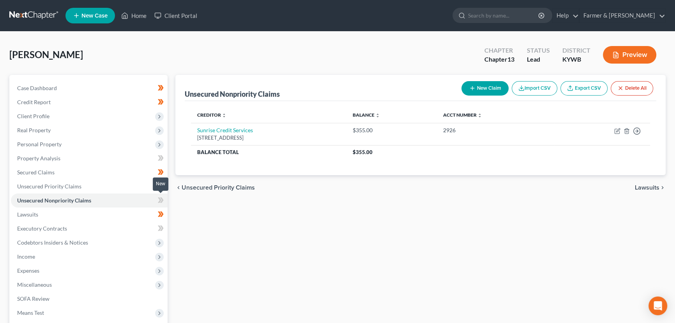
drag, startPoint x: 155, startPoint y: 199, endPoint x: 223, endPoint y: 219, distance: 69.9
click at [155, 199] on span at bounding box center [161, 201] width 14 height 12
click at [223, 219] on div "Unsecured Nonpriority Claims New Claim Import CSV Export CSV Delete All Credito…" at bounding box center [420, 237] width 498 height 324
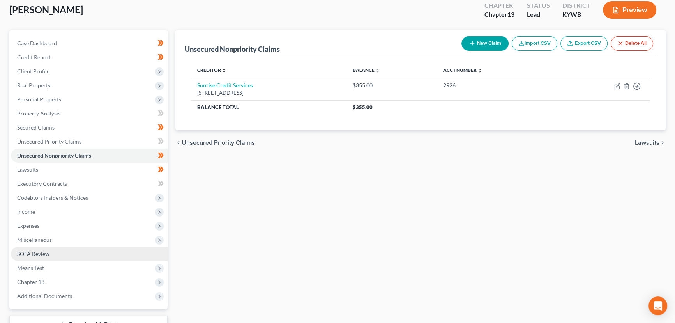
scroll to position [71, 0]
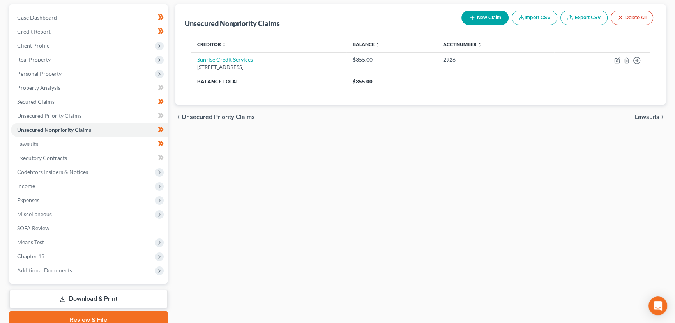
drag, startPoint x: 30, startPoint y: 198, endPoint x: 278, endPoint y: 209, distance: 247.7
click at [30, 198] on span "Expenses" at bounding box center [28, 199] width 22 height 7
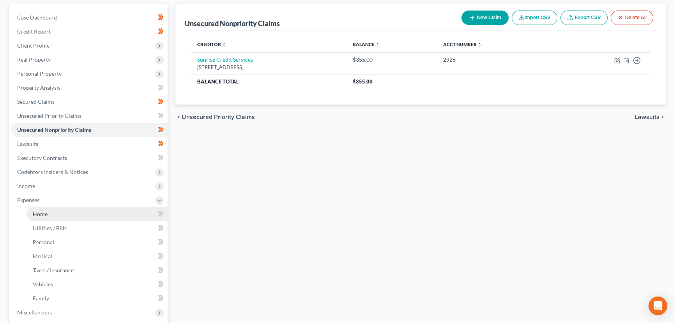
click at [53, 211] on link "Home" at bounding box center [96, 214] width 141 height 14
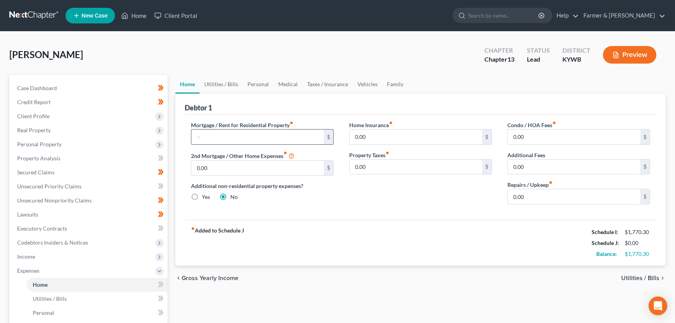
click at [249, 136] on input "text" at bounding box center [257, 136] width 132 height 15
click at [225, 81] on link "Utilities / Bills" at bounding box center [221, 84] width 43 height 19
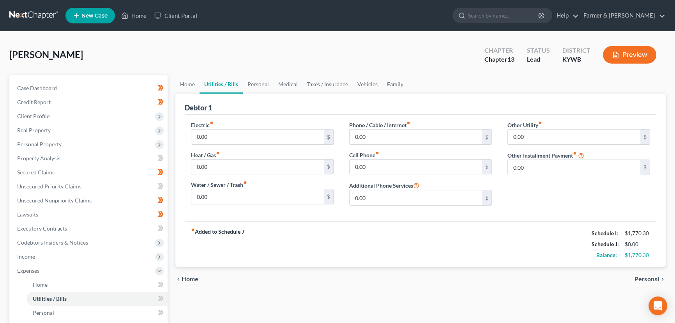
click at [219, 135] on input "0.00" at bounding box center [257, 136] width 132 height 15
click at [296, 62] on div "[PERSON_NAME] Upgraded Chapter Chapter 13 Status Lead District [GEOGRAPHIC_DATA…" at bounding box center [337, 58] width 656 height 34
click at [231, 201] on input "0.00" at bounding box center [257, 196] width 132 height 15
click at [368, 168] on input "0.00" at bounding box center [416, 166] width 132 height 15
click at [374, 148] on div "Phone / Cable / Internet fiber_manual_record 0.00 $ Cell Phone fiber_manual_rec…" at bounding box center [420, 166] width 158 height 91
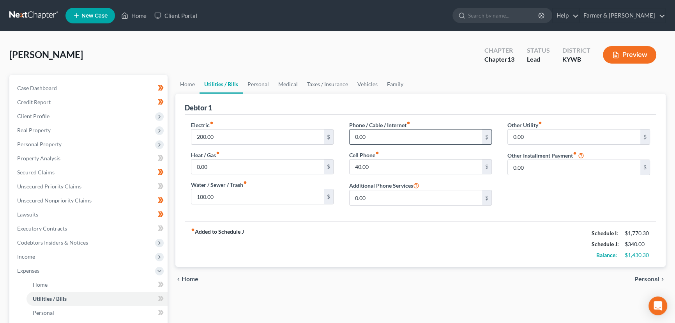
click at [377, 131] on input "0.00" at bounding box center [416, 136] width 132 height 15
click at [307, 54] on div "[PERSON_NAME] Upgraded Chapter Chapter 13 Status Lead District [GEOGRAPHIC_DATA…" at bounding box center [337, 58] width 656 height 34
click at [257, 78] on link "Personal" at bounding box center [258, 84] width 31 height 19
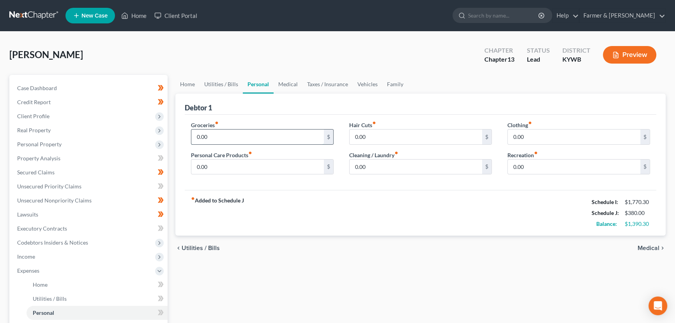
click at [240, 132] on input "0.00" at bounding box center [257, 136] width 132 height 15
click at [222, 167] on input "0.00" at bounding box center [257, 166] width 132 height 15
click at [376, 166] on input "0.00" at bounding box center [416, 166] width 132 height 15
click at [369, 81] on link "Vehicles" at bounding box center [368, 84] width 30 height 19
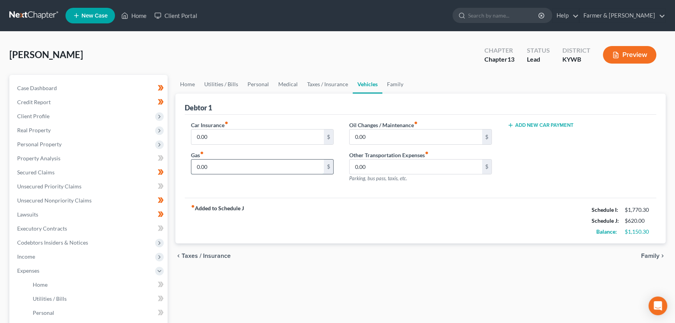
click at [230, 163] on input "0.00" at bounding box center [257, 166] width 132 height 15
click at [181, 81] on link "Home" at bounding box center [187, 84] width 24 height 19
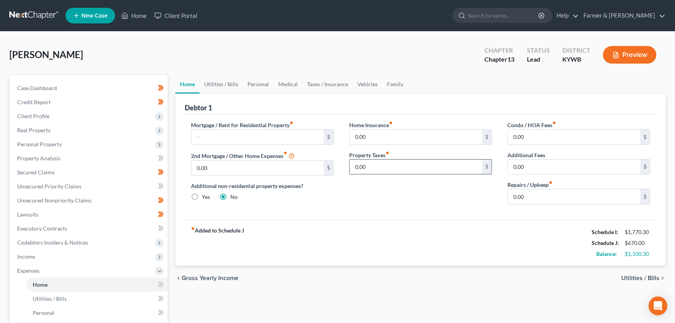
click at [377, 167] on input "0.00" at bounding box center [416, 166] width 132 height 15
click at [374, 188] on div "Home Insurance fiber_manual_record 0.00 $ Property Taxes fiber_manual_record 8.…" at bounding box center [420, 166] width 158 height 90
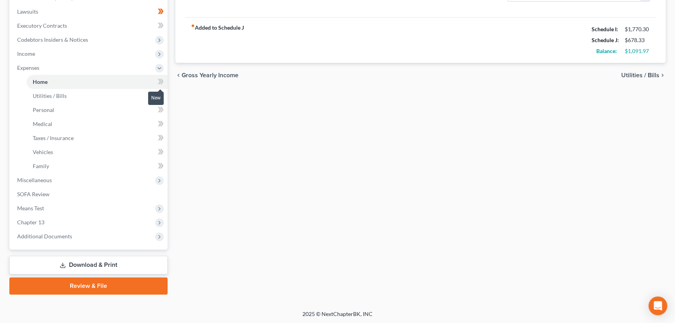
click at [163, 80] on icon at bounding box center [162, 81] width 4 height 5
click at [162, 95] on icon at bounding box center [162, 95] width 4 height 5
click at [94, 109] on link "Personal" at bounding box center [96, 110] width 141 height 14
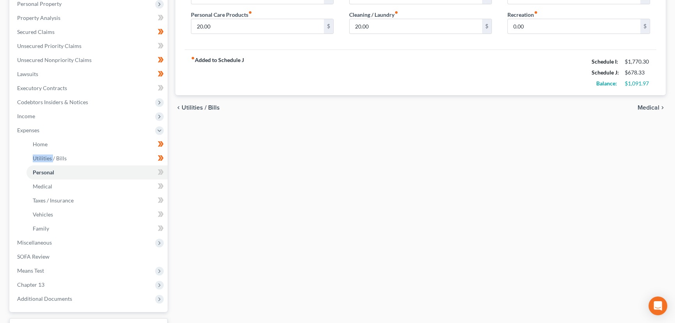
scroll to position [141, 0]
click at [164, 171] on span at bounding box center [161, 172] width 14 height 12
click at [160, 209] on icon at bounding box center [161, 213] width 6 height 10
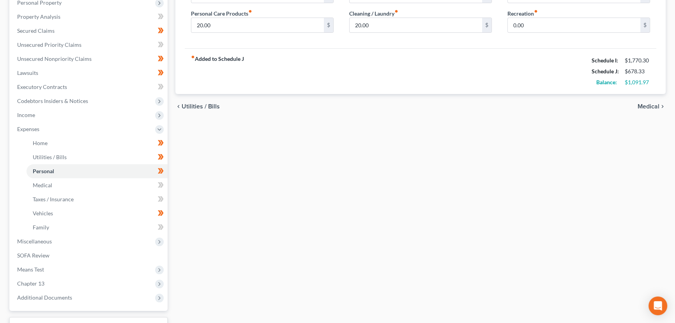
click at [208, 224] on div "Home Utilities / Bills Personal Medical Taxes / Insurance Vehicles Family Debto…" at bounding box center [420, 144] width 498 height 422
click at [33, 125] on span "Expenses" at bounding box center [28, 128] width 22 height 7
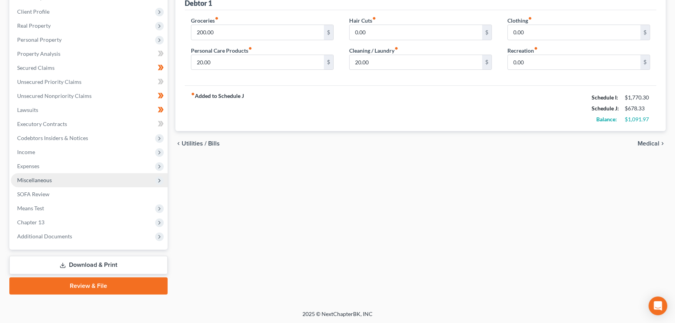
click at [49, 182] on span "Miscellaneous" at bounding box center [34, 180] width 35 height 7
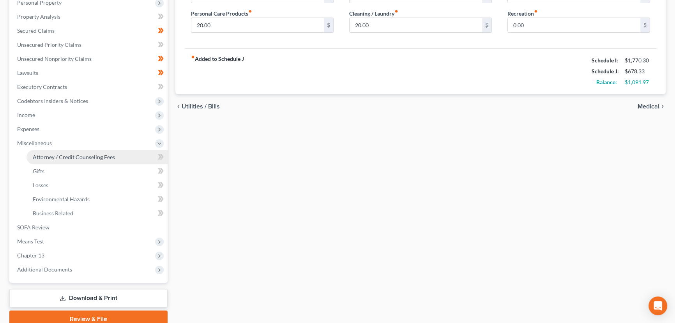
click at [59, 156] on span "Attorney / Credit Counseling Fees" at bounding box center [74, 157] width 82 height 7
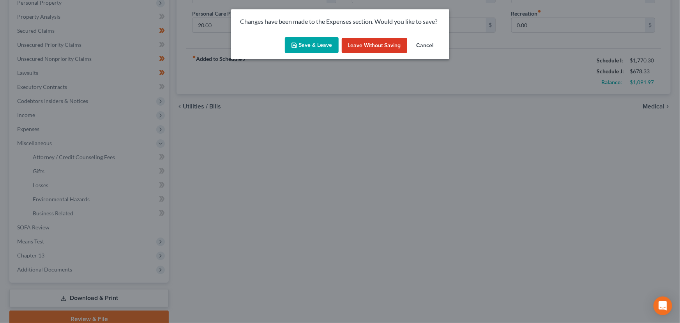
click at [304, 49] on button "Save & Leave" at bounding box center [312, 45] width 54 height 16
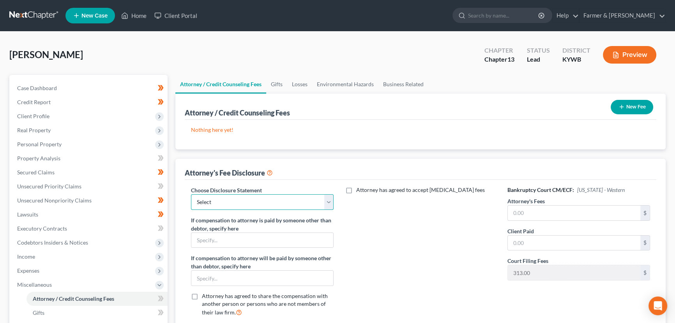
drag, startPoint x: 248, startPoint y: 200, endPoint x: 247, endPoint y: 208, distance: 8.3
click at [248, 200] on select "Select Disclosure" at bounding box center [262, 202] width 143 height 16
click at [191, 194] on select "Select Disclosure" at bounding box center [262, 202] width 143 height 16
click at [517, 209] on input "text" at bounding box center [574, 212] width 132 height 15
click at [425, 224] on div "Attorney has agreed to accept [MEDICAL_DATA] fees" at bounding box center [420, 254] width 158 height 137
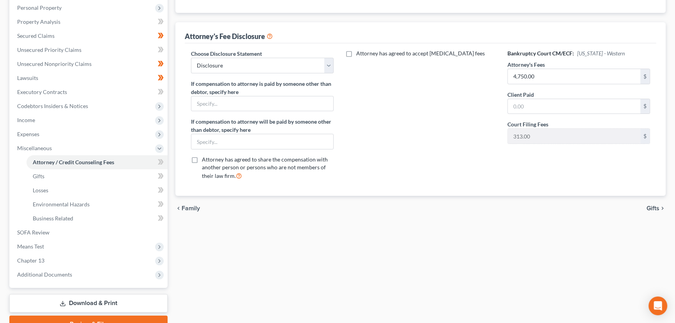
scroll to position [175, 0]
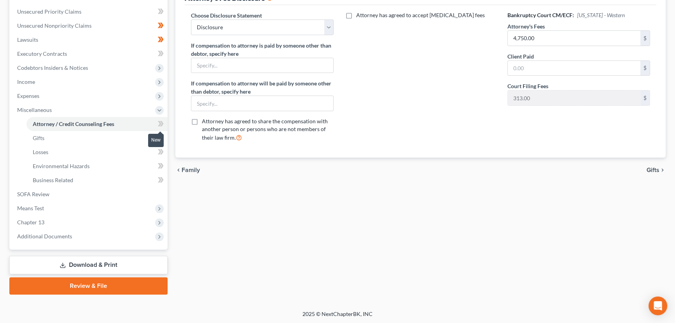
click at [159, 122] on icon at bounding box center [161, 124] width 6 height 10
click at [228, 230] on div "Attorney / Credit Counseling Fees Gifts Losses Environmental Hazards Business R…" at bounding box center [420, 97] width 498 height 394
click at [58, 112] on span "Miscellaneous" at bounding box center [89, 110] width 157 height 14
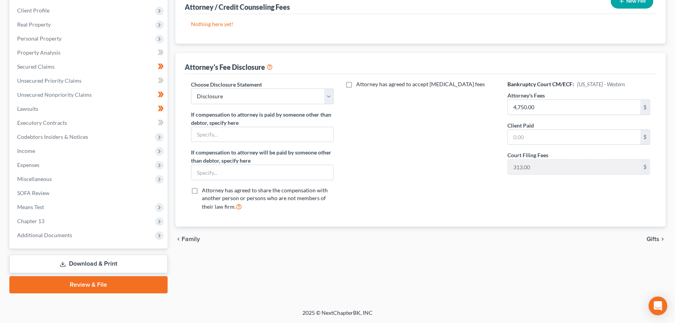
scroll to position [104, 0]
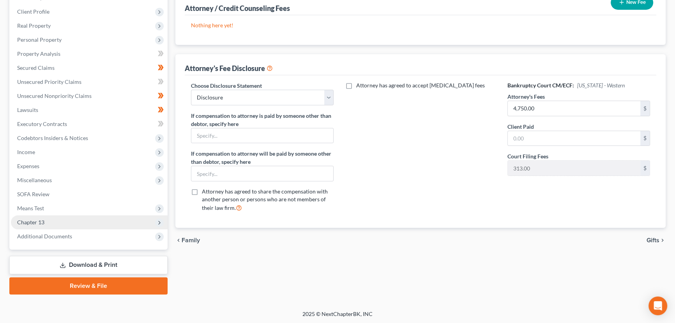
click at [53, 223] on span "Chapter 13" at bounding box center [89, 222] width 157 height 14
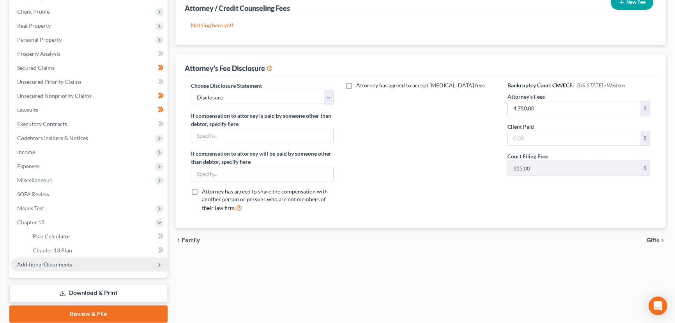
scroll to position [132, 0]
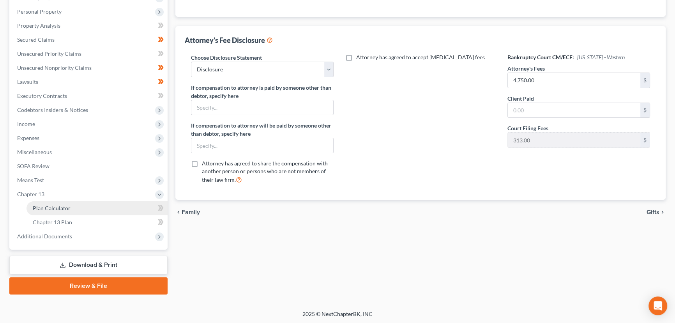
click at [57, 209] on span "Plan Calculator" at bounding box center [52, 208] width 38 height 7
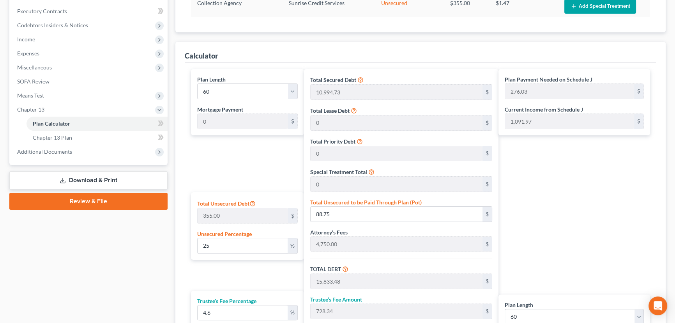
scroll to position [248, 0]
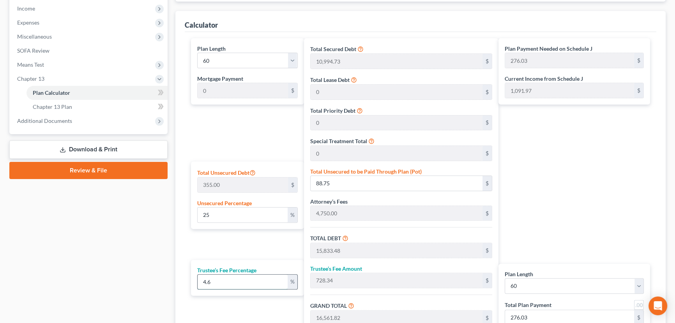
click at [214, 279] on input "4.6" at bounding box center [243, 281] width 90 height 15
click at [587, 233] on div "Plan Payment Needed on Schedule J 277.74 $ Current Income from Schedule J 1,091…" at bounding box center [575, 196] width 155 height 316
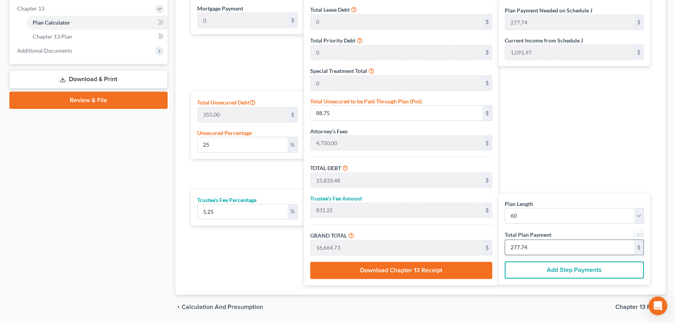
scroll to position [319, 0]
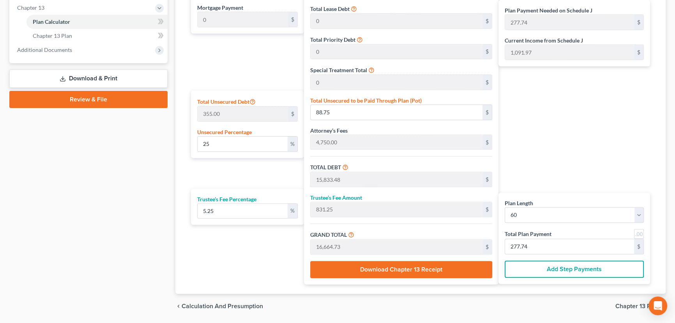
click at [634, 232] on link at bounding box center [639, 234] width 10 height 10
click at [548, 157] on div "Plan Payment Needed on Schedule J 278.00 $ Current Income from Schedule J 1,091…" at bounding box center [575, 125] width 155 height 316
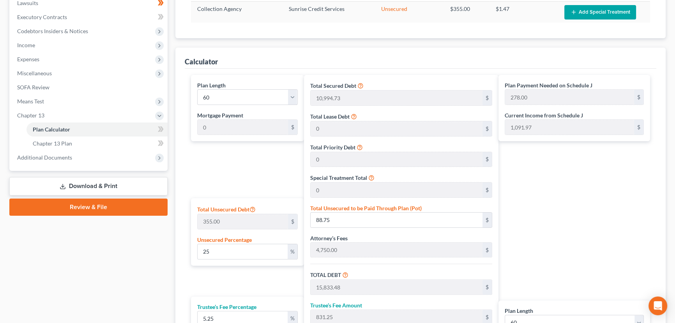
scroll to position [141, 0]
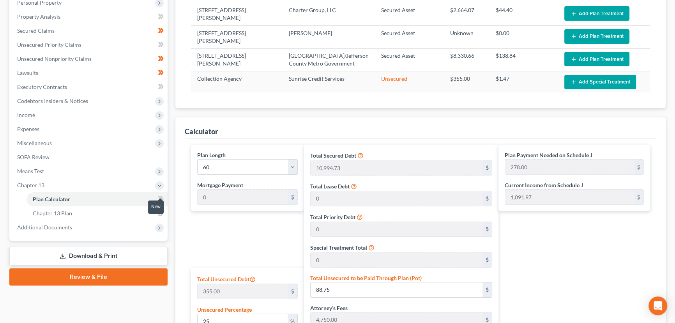
click at [166, 200] on span at bounding box center [161, 200] width 14 height 12
click at [175, 179] on div "Plan Calculator Chapter 13 Plan Asset Table (Scroll down to review and add plan…" at bounding box center [420, 214] width 498 height 562
click at [118, 183] on span "Chapter 13" at bounding box center [89, 185] width 157 height 14
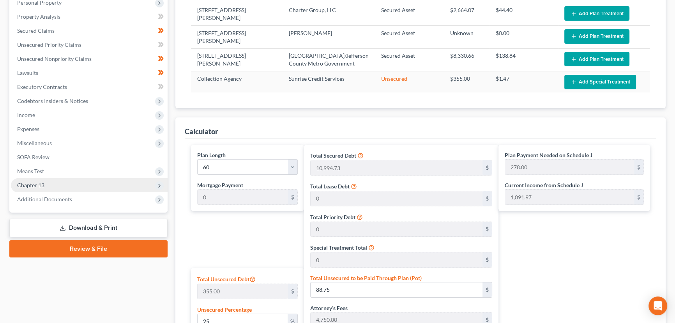
scroll to position [0, 0]
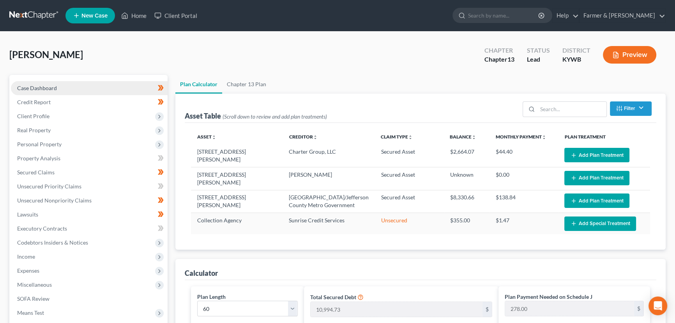
click at [71, 85] on link "Case Dashboard" at bounding box center [89, 88] width 157 height 14
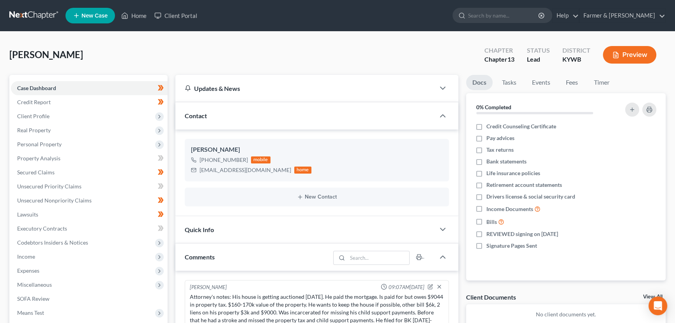
scroll to position [18, 0]
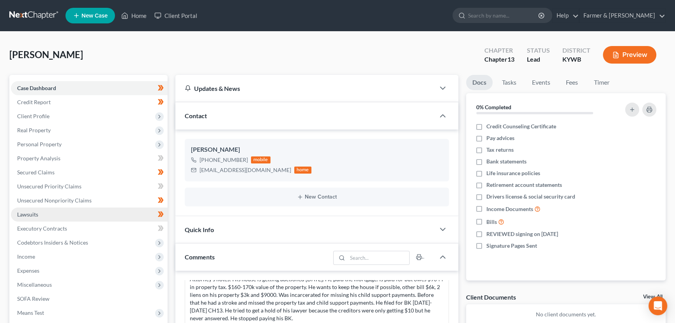
click at [40, 215] on link "Lawsuits" at bounding box center [89, 214] width 157 height 14
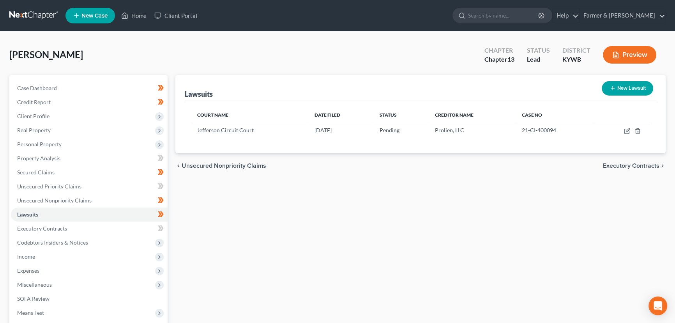
click at [335, 235] on div "Lawsuits New Lawsuit Court Name Date Filed Status Creditor Name Case No [GEOGRA…" at bounding box center [420, 237] width 498 height 324
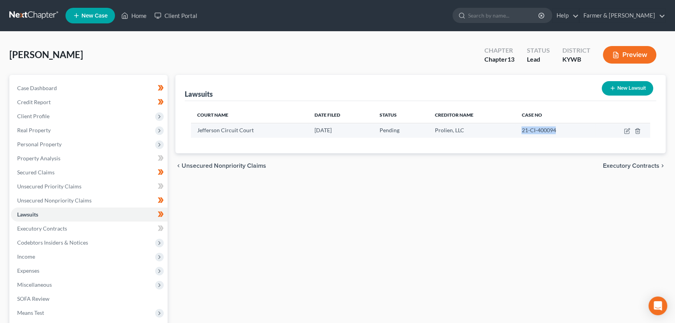
drag, startPoint x: 525, startPoint y: 130, endPoint x: 556, endPoint y: 129, distance: 32.0
click at [556, 129] on td "21-CI-400094" at bounding box center [554, 130] width 79 height 15
copy span "21-CI-400094"
drag, startPoint x: 436, startPoint y: 129, endPoint x: 464, endPoint y: 129, distance: 27.7
click at [464, 129] on span "Prolien, LLC" at bounding box center [448, 130] width 29 height 7
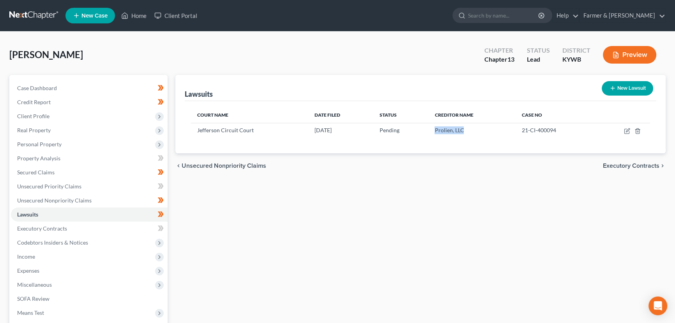
copy span "Prolien, LLC"
drag, startPoint x: 82, startPoint y: 82, endPoint x: 218, endPoint y: 163, distance: 158.5
click at [82, 82] on link "Case Dashboard" at bounding box center [89, 88] width 157 height 14
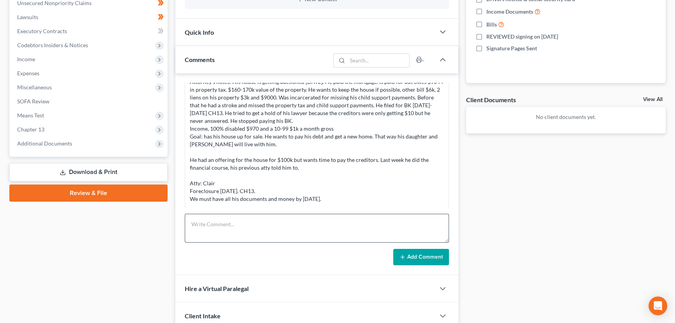
scroll to position [212, 0]
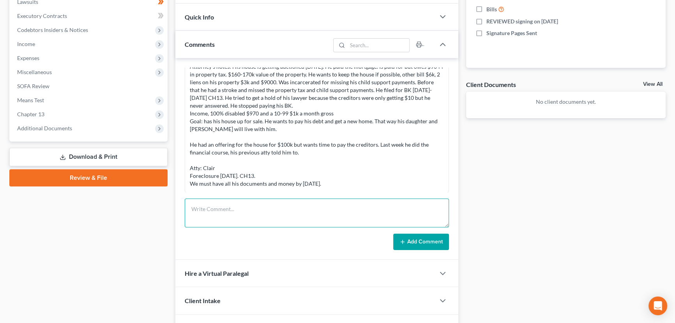
click at [250, 203] on textarea at bounding box center [317, 212] width 264 height 29
click at [229, 205] on textarea at bounding box center [317, 212] width 264 height 29
paste textarea "⦁ Single, no dependents, home owner. ⦁ Home market value of $160,160.00; accord…"
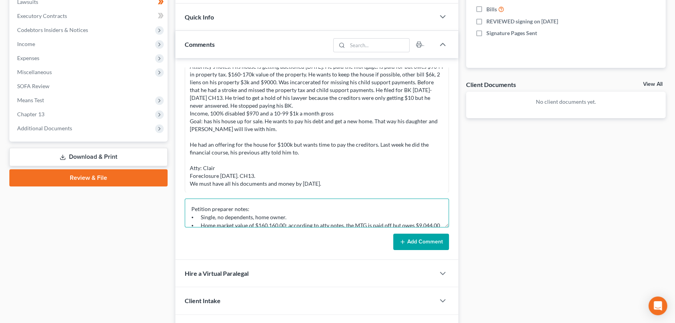
scroll to position [75, 0]
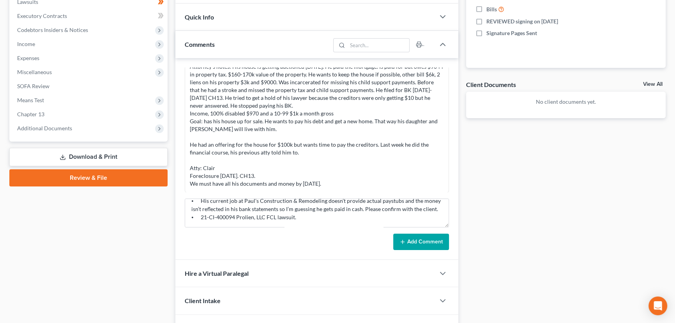
click at [414, 238] on button "Add Comment" at bounding box center [421, 241] width 56 height 16
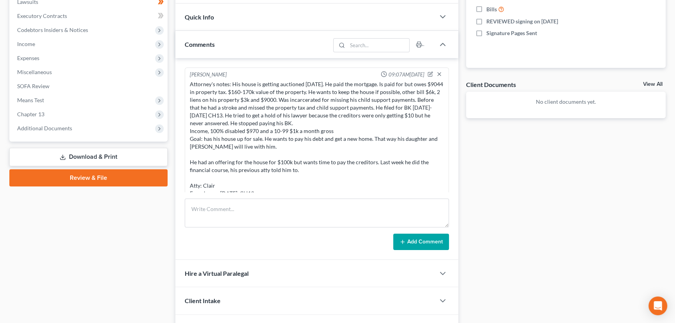
scroll to position [35, 0]
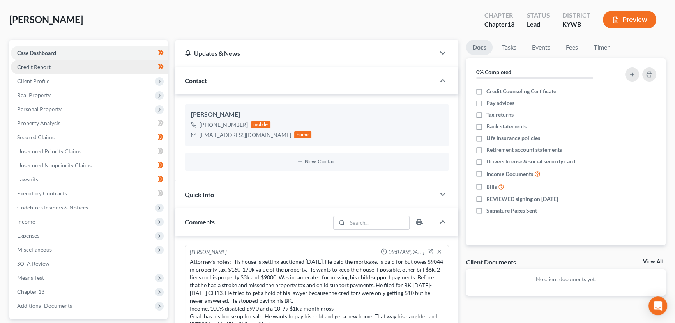
drag, startPoint x: 178, startPoint y: 28, endPoint x: 145, endPoint y: 65, distance: 49.9
click at [178, 28] on div "[PERSON_NAME] Upgraded Chapter Chapter 13 Status Lead District [GEOGRAPHIC_DATA…" at bounding box center [337, 23] width 656 height 34
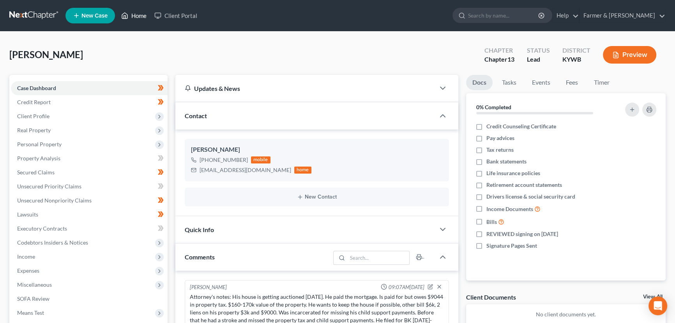
click at [141, 19] on link "Home" at bounding box center [133, 16] width 33 height 14
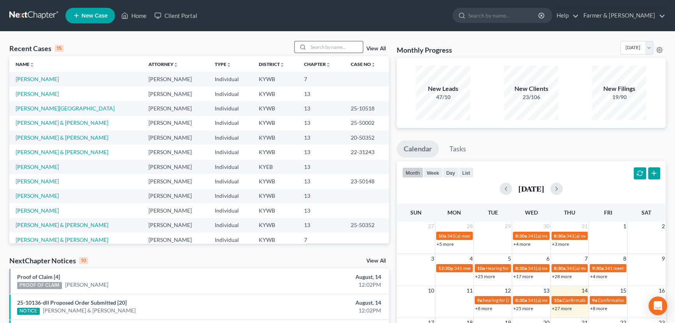
click at [318, 48] on input "search" at bounding box center [335, 46] width 55 height 11
click at [246, 42] on div "Recent Cases 15 View All" at bounding box center [199, 48] width 380 height 15
click at [334, 48] on input "search" at bounding box center [335, 46] width 55 height 11
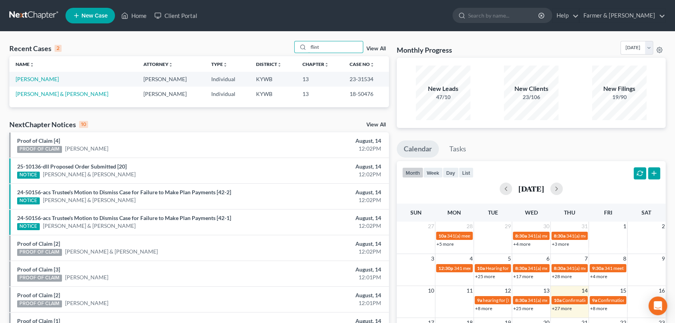
drag, startPoint x: 324, startPoint y: 49, endPoint x: 301, endPoint y: 55, distance: 23.7
click at [301, 55] on div "Recent Cases 2 flint View All" at bounding box center [199, 48] width 380 height 15
click at [93, 16] on span "New Case" at bounding box center [94, 16] width 26 height 6
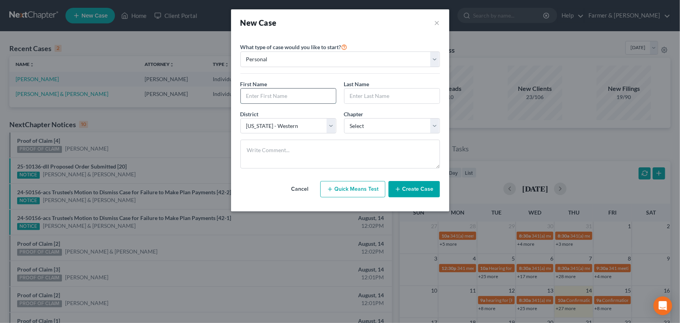
click at [268, 97] on input "text" at bounding box center [288, 95] width 95 height 15
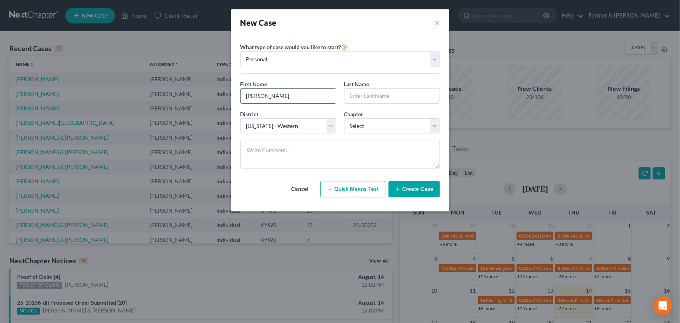
click at [268, 97] on input "[PERSON_NAME]" at bounding box center [288, 95] width 95 height 15
drag, startPoint x: 277, startPoint y: 97, endPoint x: 230, endPoint y: 96, distance: 47.9
click at [230, 96] on div "New Case × Please select case type * Bankruptcy Bankruptcy What type of case wo…" at bounding box center [340, 161] width 680 height 323
drag, startPoint x: 375, startPoint y: 119, endPoint x: 373, endPoint y: 123, distance: 4.9
click at [375, 119] on select "Select 7 11 12 13" at bounding box center [392, 126] width 96 height 16
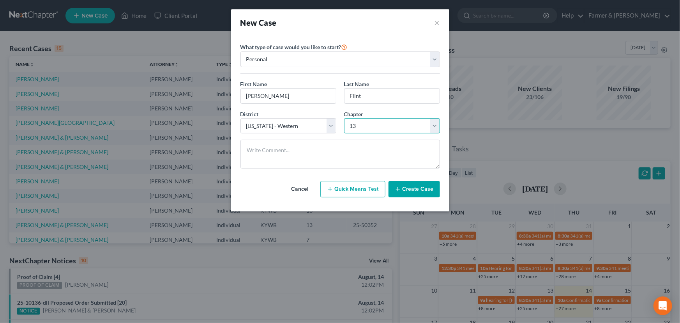
click at [344, 118] on select "Select 7 11 12 13" at bounding box center [392, 126] width 96 height 16
click at [411, 190] on button "Create Case" at bounding box center [414, 189] width 51 height 16
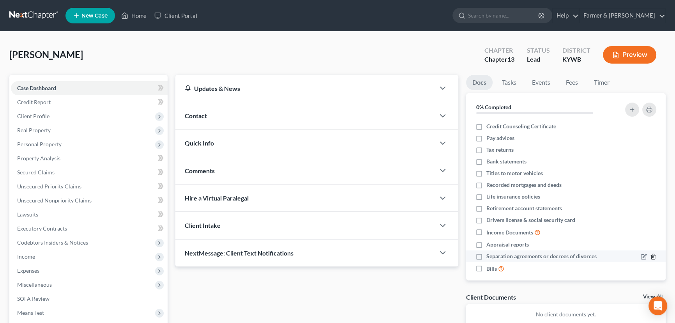
click at [650, 257] on icon "button" at bounding box center [653, 256] width 6 height 6
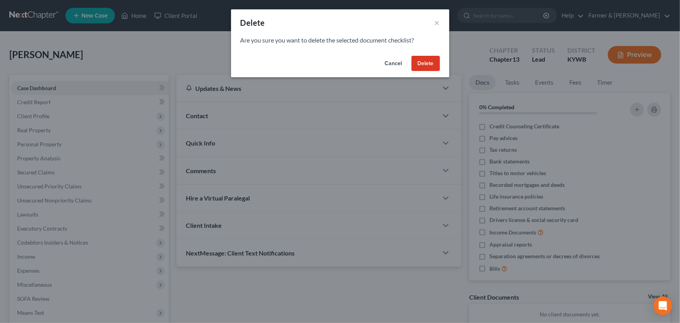
click at [428, 65] on button "Delete" at bounding box center [425, 64] width 28 height 16
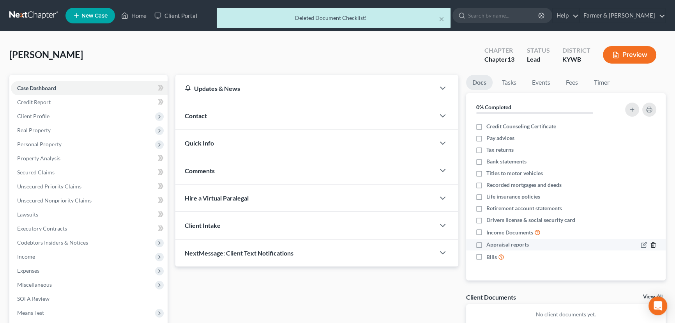
click at [653, 245] on icon "button" at bounding box center [653, 245] width 6 height 6
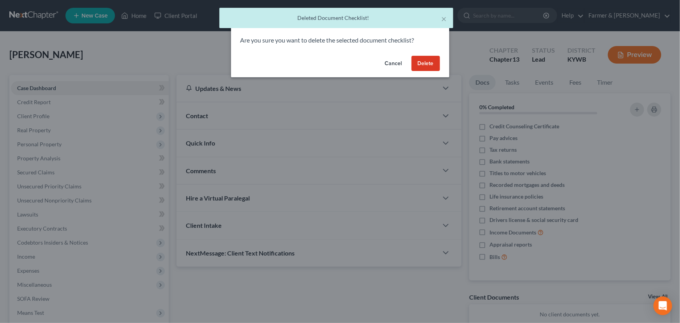
click at [427, 63] on button "Delete" at bounding box center [425, 64] width 28 height 16
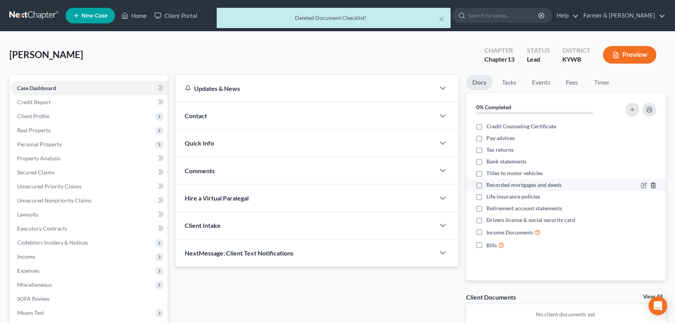
click at [655, 186] on icon "button" at bounding box center [653, 185] width 4 height 5
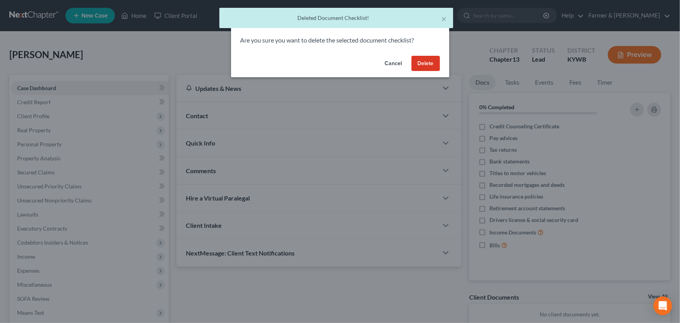
click at [432, 66] on button "Delete" at bounding box center [425, 64] width 28 height 16
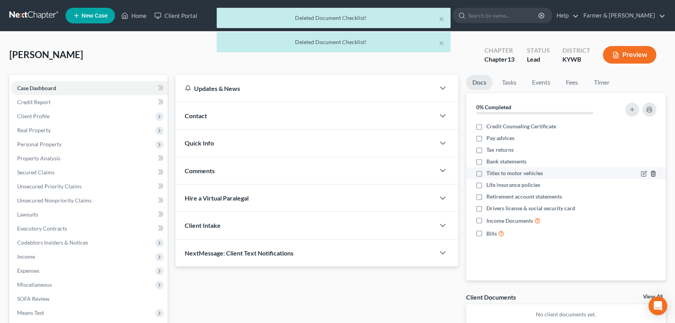
click at [654, 174] on icon "button" at bounding box center [653, 173] width 6 height 6
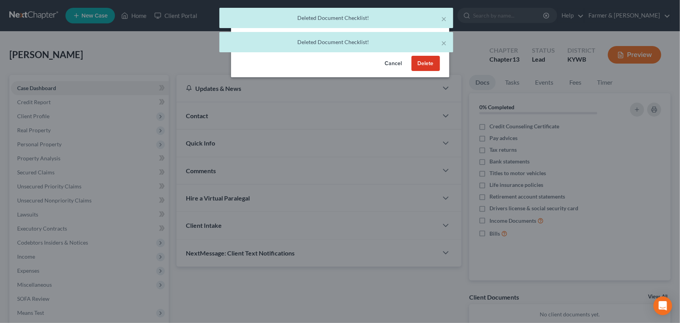
click at [417, 64] on button "Delete" at bounding box center [425, 64] width 28 height 16
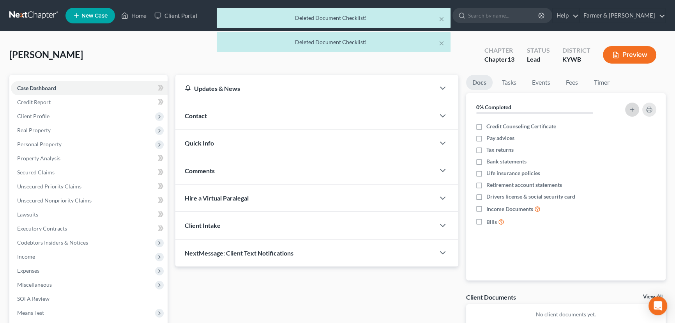
click at [637, 105] on button "button" at bounding box center [632, 109] width 14 height 14
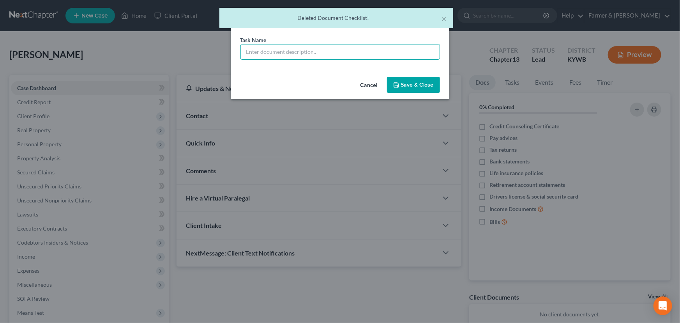
drag, startPoint x: 317, startPoint y: 50, endPoint x: 318, endPoint y: 61, distance: 11.3
click at [317, 50] on input "text" at bounding box center [340, 51] width 199 height 15
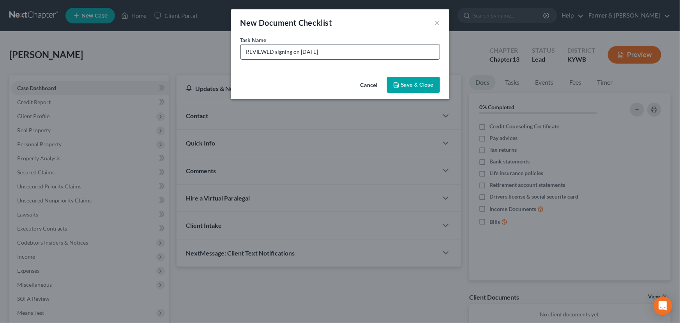
drag, startPoint x: 330, startPoint y: 53, endPoint x: 298, endPoint y: 53, distance: 32.0
click at [298, 53] on input "REVIEWED signing on [DATE]" at bounding box center [340, 51] width 199 height 15
click at [406, 89] on button "Save & Close" at bounding box center [413, 85] width 53 height 16
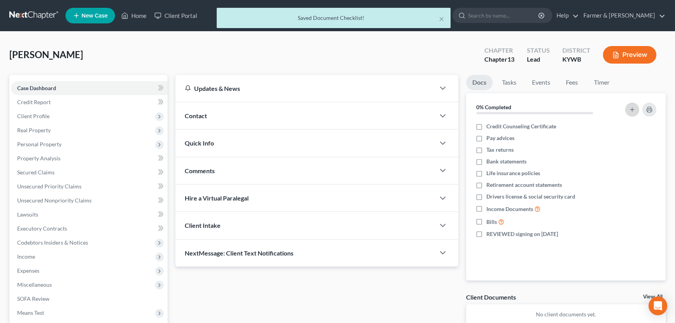
click at [632, 109] on icon "button" at bounding box center [632, 109] width 6 height 6
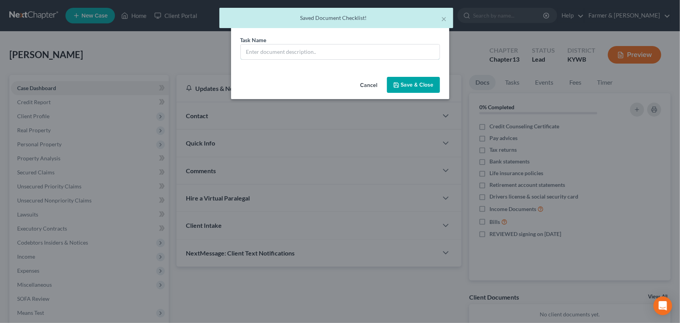
click at [280, 57] on input "text" at bounding box center [340, 51] width 199 height 15
click at [393, 84] on icon "button" at bounding box center [396, 85] width 6 height 6
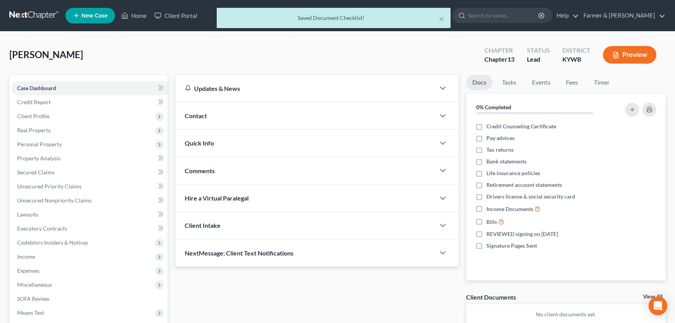
click at [205, 117] on span "Contact" at bounding box center [196, 115] width 22 height 7
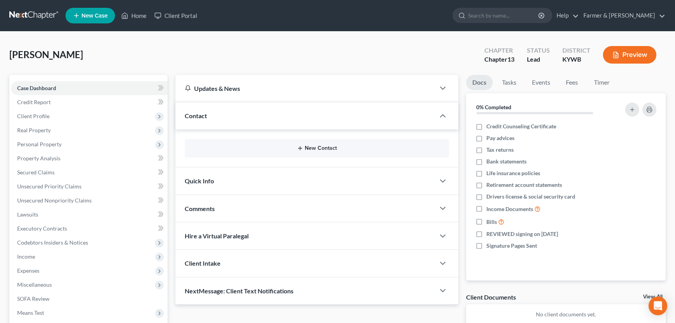
click at [321, 147] on button "New Contact" at bounding box center [317, 148] width 252 height 6
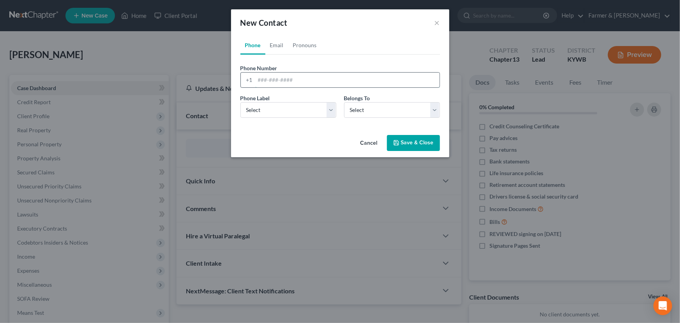
click at [277, 84] on input "tel" at bounding box center [347, 79] width 184 height 15
paste input "2702525608"
click at [265, 116] on select "Select Mobile Home Work Other" at bounding box center [288, 110] width 96 height 16
click at [240, 102] on select "Select Mobile Home Work Other" at bounding box center [288, 110] width 96 height 16
click at [364, 111] on select "Select Client Other" at bounding box center [392, 110] width 96 height 16
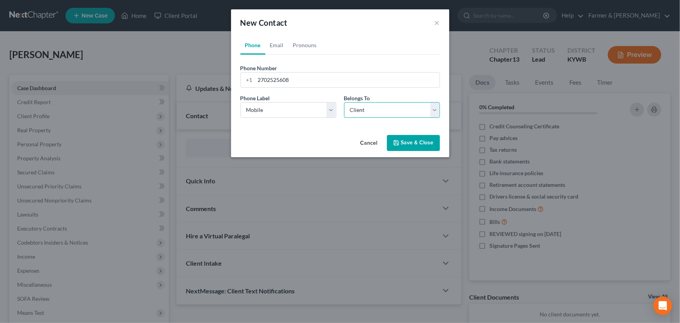
click at [344, 102] on select "Select Client Other" at bounding box center [392, 110] width 96 height 16
drag, startPoint x: 274, startPoint y: 43, endPoint x: 115, endPoint y: 137, distance: 184.9
click at [274, 43] on link "Email" at bounding box center [276, 45] width 23 height 19
click at [275, 82] on input "email" at bounding box center [347, 79] width 184 height 15
paste input "[EMAIL_ADDRESS][DOMAIN_NAME]"
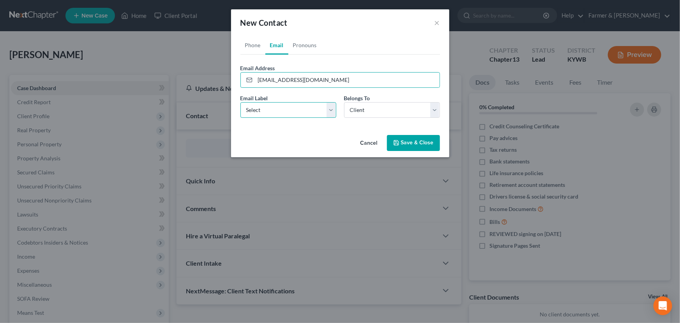
click at [268, 114] on select "Select Home Work Other" at bounding box center [288, 110] width 96 height 16
click at [240, 102] on select "Select Home Work Other" at bounding box center [288, 110] width 96 height 16
click at [409, 143] on button "Save & Close" at bounding box center [413, 143] width 53 height 16
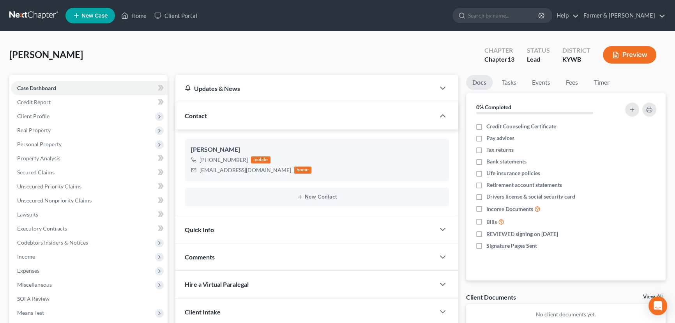
click at [244, 257] on div "Comments" at bounding box center [305, 256] width 260 height 27
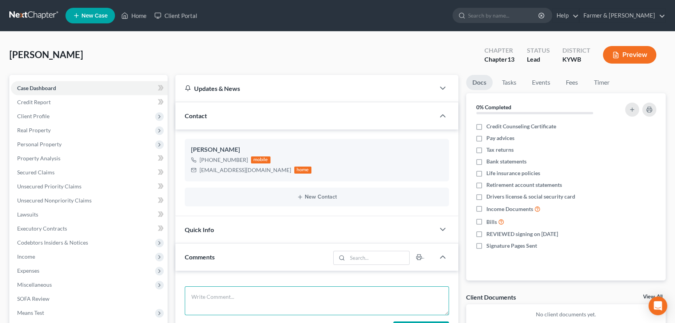
click at [252, 296] on textarea at bounding box center [317, 300] width 264 height 29
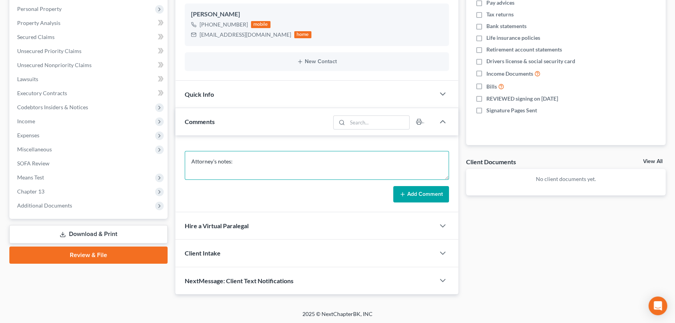
drag, startPoint x: 244, startPoint y: 161, endPoint x: 19, endPoint y: 212, distance: 230.9
click at [244, 161] on textarea "Attorney's notes:" at bounding box center [317, 165] width 264 height 29
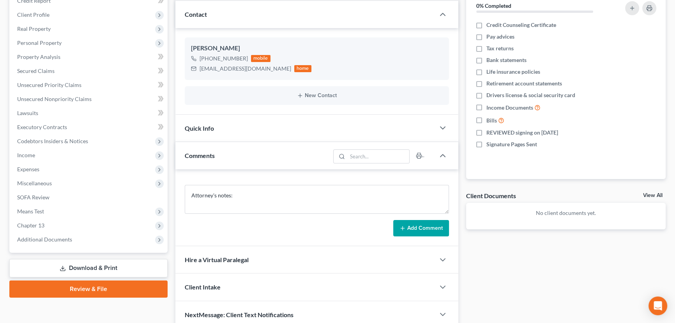
scroll to position [100, 0]
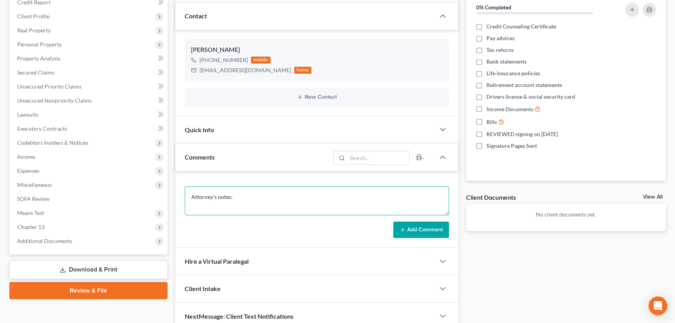
click at [256, 193] on textarea "Attorney's notes:" at bounding box center [317, 200] width 264 height 29
paste textarea "Total debt: $50,000 Credit cards: $25,000 Personal loans: $0 Medical bills: $50…"
click at [206, 210] on textarea "Attorney's notes: Total debt: $50,000 Credit cards: $25,000 Personal loans: $0 …" at bounding box center [317, 200] width 264 height 29
click at [296, 208] on textarea "Attorney's notes: Total debt: $50,000 Credit cards: $25,000 Personal loans: $0 …" at bounding box center [317, 200] width 264 height 29
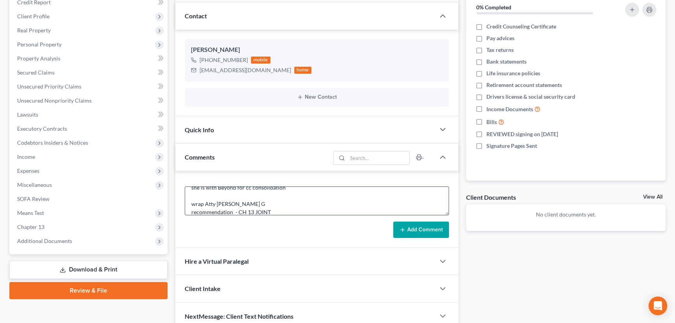
drag, startPoint x: 433, startPoint y: 228, endPoint x: 316, endPoint y: 207, distance: 118.8
click at [433, 228] on button "Add Comment" at bounding box center [421, 229] width 56 height 16
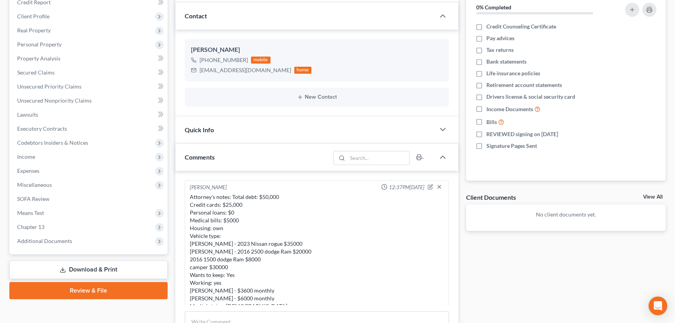
scroll to position [0, 0]
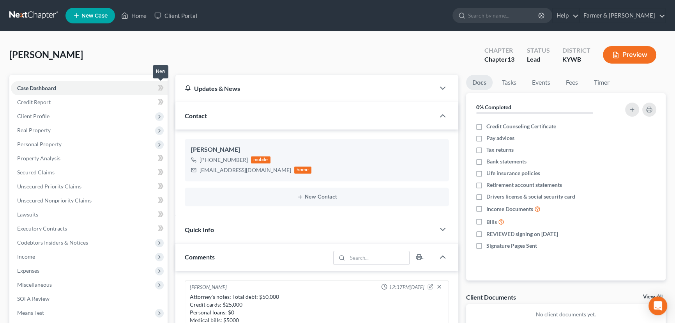
click at [160, 89] on icon at bounding box center [161, 88] width 6 height 10
click at [207, 55] on div "[PERSON_NAME] Upgraded Chapter Chapter 13 Status Lead District [GEOGRAPHIC_DATA…" at bounding box center [337, 58] width 656 height 34
click at [43, 116] on span "Client Profile" at bounding box center [33, 116] width 32 height 7
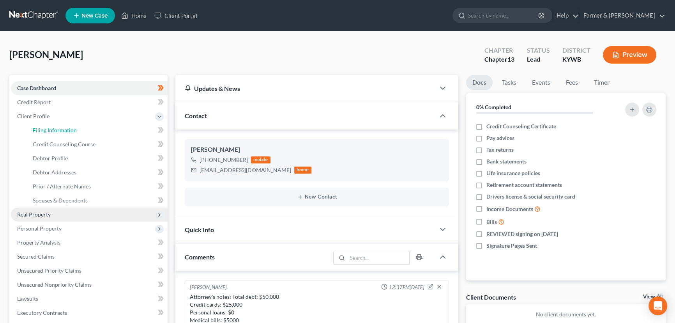
click at [58, 132] on span "Filing Information" at bounding box center [55, 130] width 44 height 7
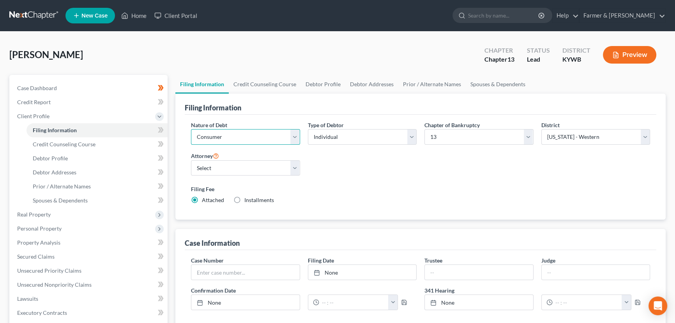
click at [233, 138] on select "Select Business Consumer Other" at bounding box center [245, 137] width 109 height 16
drag, startPoint x: 348, startPoint y: 138, endPoint x: 348, endPoint y: 143, distance: 5.1
click at [348, 138] on select "Select Individual Joint" at bounding box center [362, 137] width 109 height 16
click at [308, 129] on select "Select Individual Joint" at bounding box center [362, 137] width 109 height 16
click at [344, 163] on div "Nature of Debt Select Business Consumer Other Nature of Business Select Clearin…" at bounding box center [420, 166] width 467 height 90
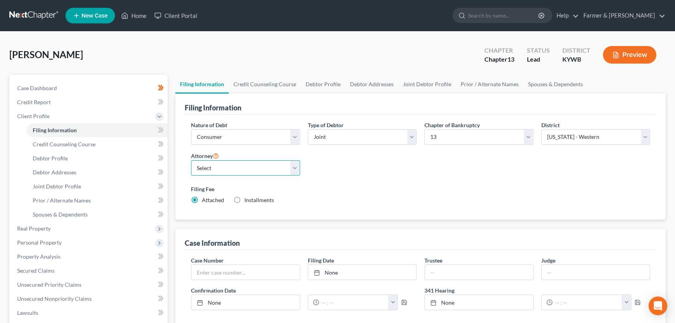
drag, startPoint x: 261, startPoint y: 166, endPoint x: 254, endPoint y: 174, distance: 9.7
click at [261, 166] on select "Select [PERSON_NAME] - KYWB [PERSON_NAME] - [PERSON_NAME] - KYWB" at bounding box center [245, 168] width 109 height 16
click at [191, 160] on select "Select [PERSON_NAME] - KYWB [PERSON_NAME] - [PERSON_NAME] - KYWB" at bounding box center [245, 168] width 109 height 16
click at [345, 169] on div "Nature of Debt Select Business Consumer Other Nature of Business Select Clearin…" at bounding box center [420, 166] width 467 height 90
click at [160, 129] on icon at bounding box center [160, 129] width 4 height 5
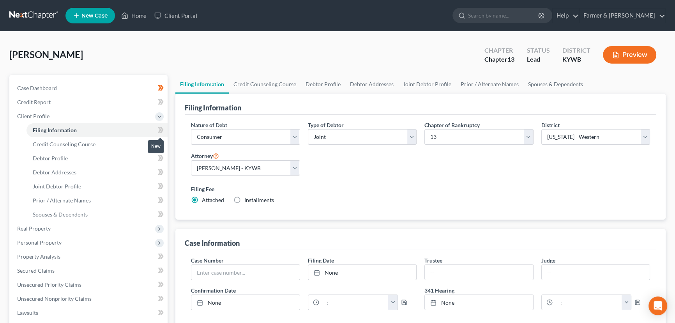
click at [160, 129] on icon at bounding box center [160, 129] width 4 height 5
click at [185, 53] on div "[PERSON_NAME] Upgraded Chapter Chapter 13 Status Lead District [GEOGRAPHIC_DATA…" at bounding box center [337, 58] width 656 height 34
click at [96, 144] on link "Credit Counseling Course" at bounding box center [96, 144] width 141 height 14
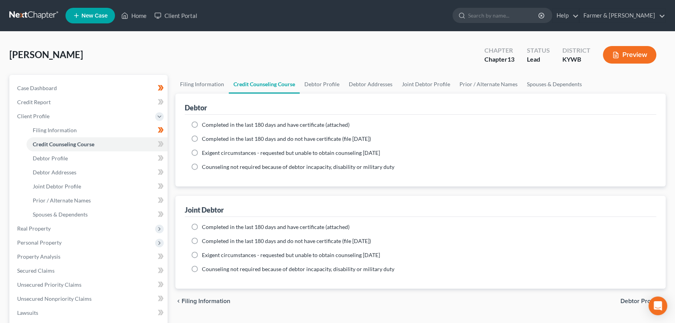
click at [202, 123] on label "Completed in the last 180 days and have certificate (attached)" at bounding box center [276, 125] width 148 height 8
click at [205, 123] on input "Completed in the last 180 days and have certificate (attached)" at bounding box center [207, 123] width 5 height 5
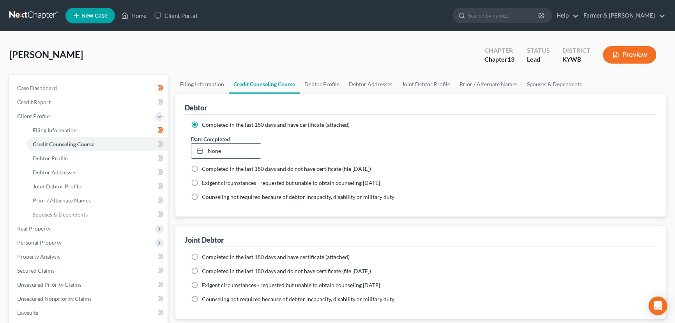
drag, startPoint x: 222, startPoint y: 147, endPoint x: 224, endPoint y: 166, distance: 19.2
click at [222, 147] on link "None" at bounding box center [225, 150] width 69 height 15
click at [202, 254] on label "Completed in the last 180 days and have certificate (attached)" at bounding box center [276, 257] width 148 height 8
click at [205, 254] on input "Completed in the last 180 days and have certificate (attached)" at bounding box center [207, 255] width 5 height 5
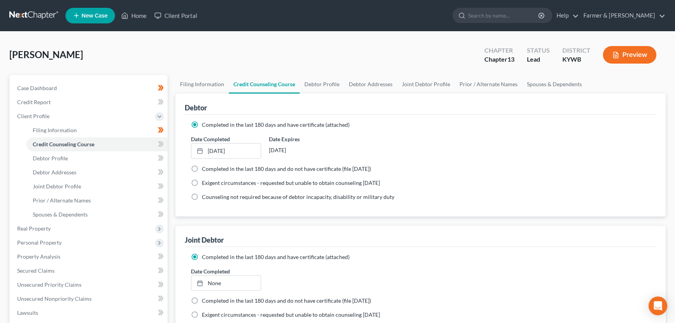
click at [220, 282] on link "None" at bounding box center [225, 283] width 69 height 15
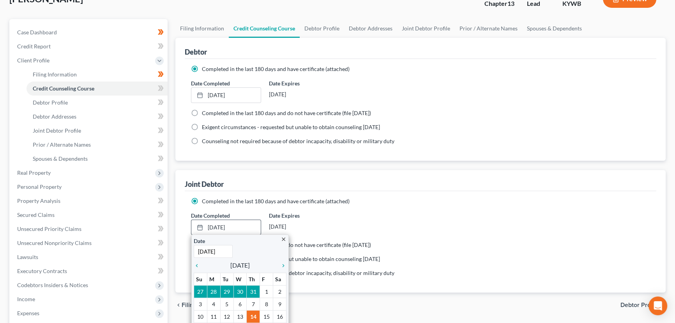
scroll to position [71, 0]
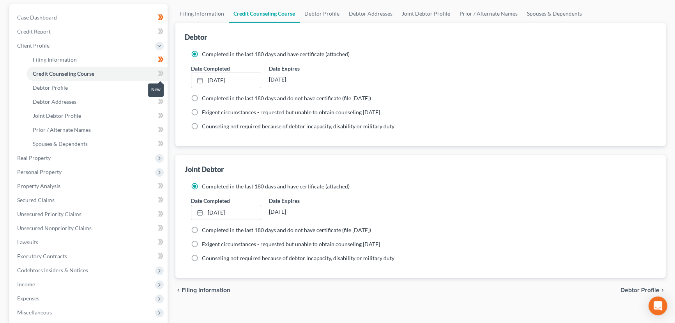
click at [163, 71] on icon at bounding box center [161, 74] width 6 height 10
click at [171, 88] on div "Filing Information Credit Counseling Course Debtor Profile Debtor Addresses Joi…" at bounding box center [420, 215] width 498 height 422
click at [121, 87] on link "Debtor Profile" at bounding box center [96, 88] width 141 height 14
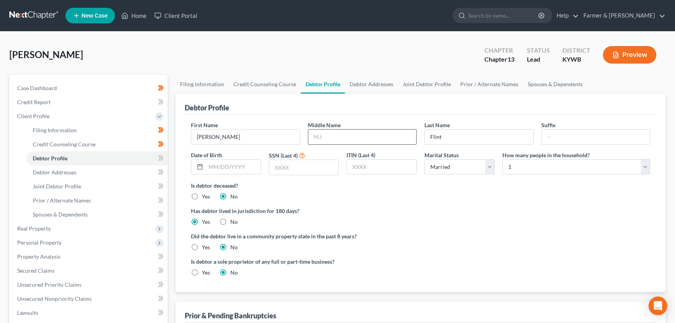
click at [336, 129] on input "text" at bounding box center [362, 136] width 108 height 15
click at [243, 164] on input "text" at bounding box center [233, 166] width 55 height 15
click at [243, 170] on input "[DATE]" at bounding box center [233, 166] width 55 height 15
click at [271, 165] on input "text" at bounding box center [303, 167] width 69 height 15
click at [164, 52] on div "[PERSON_NAME] Upgraded Chapter Chapter 13 Status Lead District [GEOGRAPHIC_DATA…" at bounding box center [337, 58] width 656 height 34
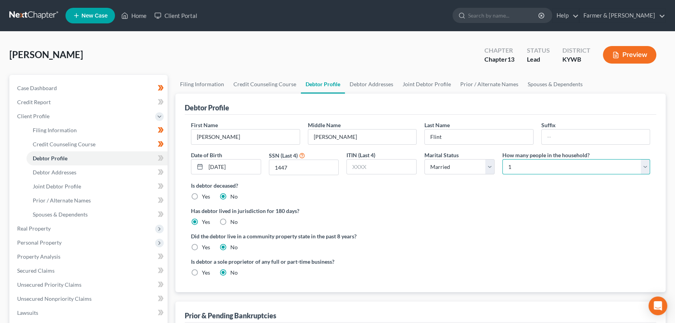
click at [547, 168] on select "Select 1 2 3 4 5 6 7 8 9 10 11 12 13 14 15 16 17 18 19 20" at bounding box center [576, 167] width 148 height 16
click at [502, 159] on select "Select 1 2 3 4 5 6 7 8 9 10 11 12 13 14 15 16 17 18 19 20" at bounding box center [576, 167] width 148 height 16
click at [440, 46] on div "[PERSON_NAME] Upgraded Chapter Chapter 13 Status Lead District [GEOGRAPHIC_DATA…" at bounding box center [337, 58] width 656 height 34
click at [160, 157] on icon at bounding box center [160, 157] width 4 height 5
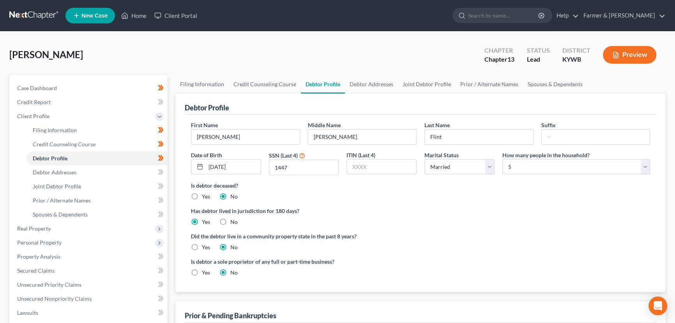
click at [194, 49] on div "[PERSON_NAME] Upgraded Chapter Chapter 13 Status Lead District [GEOGRAPHIC_DATA…" at bounding box center [337, 58] width 656 height 34
click at [43, 171] on span "Debtor Addresses" at bounding box center [55, 172] width 44 height 7
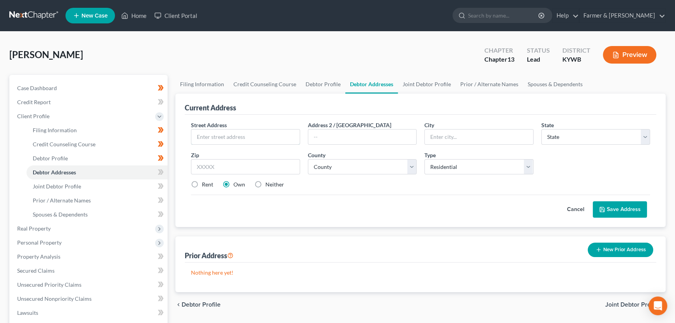
drag, startPoint x: 224, startPoint y: 139, endPoint x: 156, endPoint y: 146, distance: 67.7
click at [224, 139] on input "text" at bounding box center [245, 136] width 108 height 15
paste input "[STREET_ADDRESS][PERSON_NAME]"
drag, startPoint x: 210, startPoint y: 170, endPoint x: 236, endPoint y: 175, distance: 26.1
click at [210, 170] on input "text" at bounding box center [245, 167] width 109 height 16
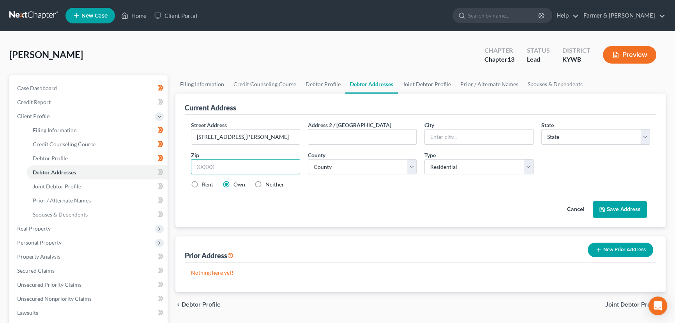
paste input "42025"
click at [367, 194] on div "Cancel Save Address" at bounding box center [420, 205] width 459 height 23
click at [350, 168] on select "County [GEOGRAPHIC_DATA] [GEOGRAPHIC_DATA] [GEOGRAPHIC_DATA] [GEOGRAPHIC_DATA] …" at bounding box center [362, 167] width 109 height 16
click at [308, 159] on select "County [GEOGRAPHIC_DATA] [GEOGRAPHIC_DATA] [GEOGRAPHIC_DATA] [GEOGRAPHIC_DATA] …" at bounding box center [362, 167] width 109 height 16
drag, startPoint x: 371, startPoint y: 202, endPoint x: 394, endPoint y: 202, distance: 23.8
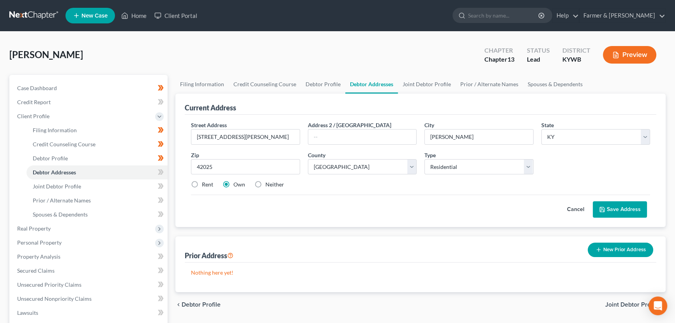
click at [371, 202] on div "Cancel Save Address" at bounding box center [420, 205] width 459 height 23
click at [607, 204] on button "Save Address" at bounding box center [620, 209] width 54 height 16
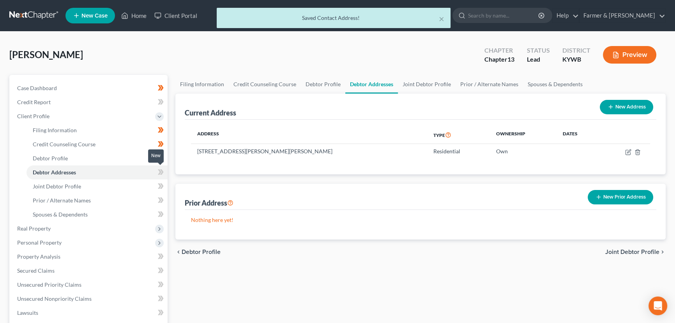
click at [164, 168] on span at bounding box center [161, 173] width 14 height 12
click at [173, 177] on div "Filing Information Credit Counseling Course Debtor Profile Debtor Addresses Joi…" at bounding box center [420, 286] width 498 height 422
click at [86, 183] on link "Joint Debtor Profile" at bounding box center [96, 186] width 141 height 14
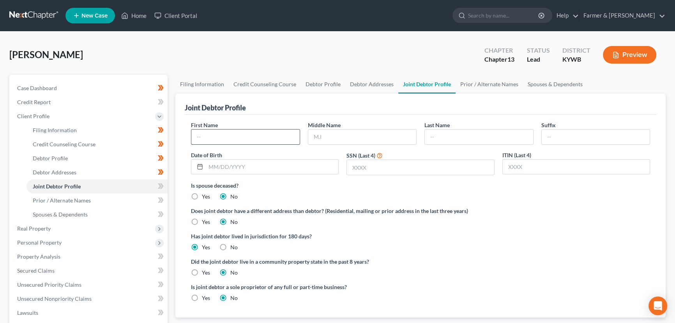
click at [288, 134] on input "text" at bounding box center [245, 136] width 108 height 15
click at [261, 165] on input "text" at bounding box center [272, 166] width 132 height 15
click at [267, 51] on div "[PERSON_NAME] Upgraded Chapter Chapter 13 Status Lead District [GEOGRAPHIC_DATA…" at bounding box center [337, 58] width 656 height 34
click at [399, 170] on input "text" at bounding box center [420, 167] width 147 height 15
click at [348, 55] on div "[PERSON_NAME] Upgraded Chapter Chapter 13 Status Lead District [GEOGRAPHIC_DATA…" at bounding box center [337, 58] width 656 height 34
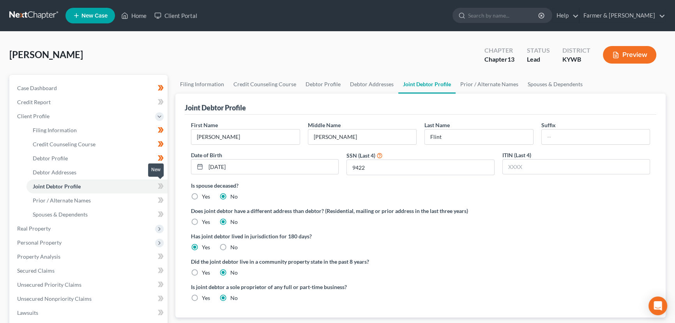
click at [160, 188] on icon at bounding box center [161, 186] width 6 height 10
click at [160, 187] on icon at bounding box center [160, 185] width 4 height 5
click at [173, 200] on div "Filing Information Credit Counseling Course Debtor Profile Debtor Addresses Joi…" at bounding box center [420, 286] width 498 height 422
click at [92, 214] on link "Spouses & Dependents" at bounding box center [96, 214] width 141 height 14
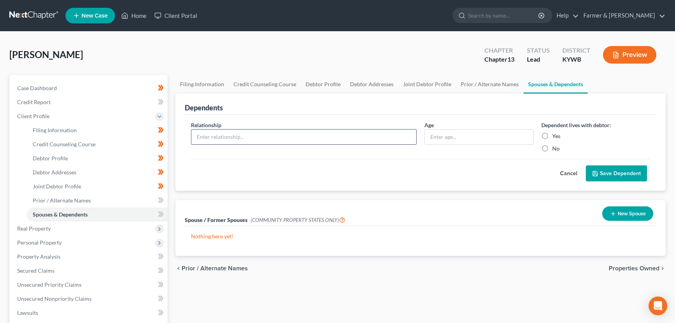
click at [217, 135] on input "text" at bounding box center [303, 136] width 225 height 15
click at [442, 137] on input "text" at bounding box center [479, 136] width 108 height 15
click at [601, 170] on button "Save Dependent" at bounding box center [616, 173] width 61 height 16
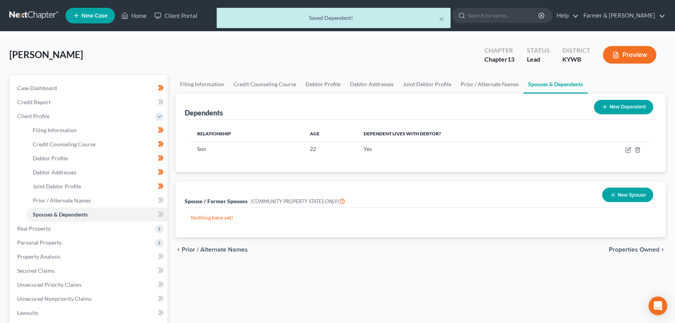
click at [612, 106] on button "New Dependent" at bounding box center [623, 107] width 59 height 14
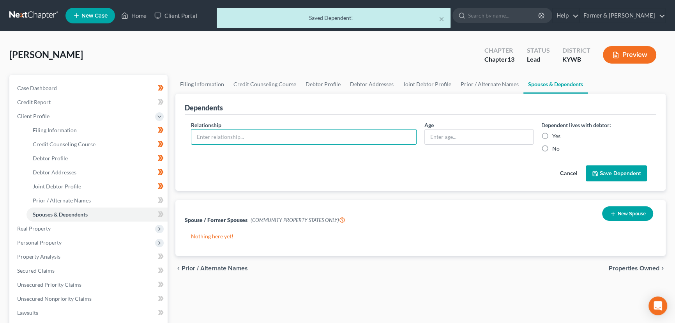
drag, startPoint x: 237, startPoint y: 135, endPoint x: 237, endPoint y: 145, distance: 10.1
click at [237, 135] on input "text" at bounding box center [303, 136] width 225 height 15
click at [443, 138] on input "text" at bounding box center [479, 136] width 108 height 15
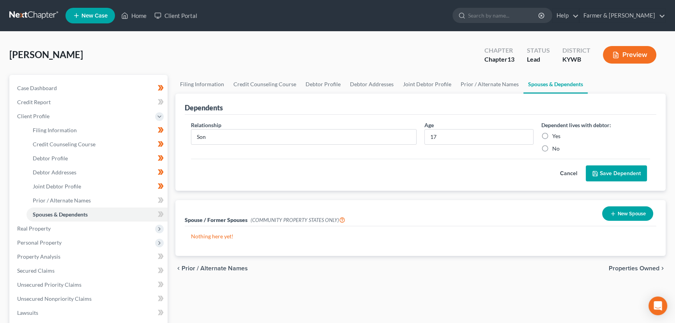
click at [595, 168] on button "Save Dependent" at bounding box center [616, 173] width 61 height 16
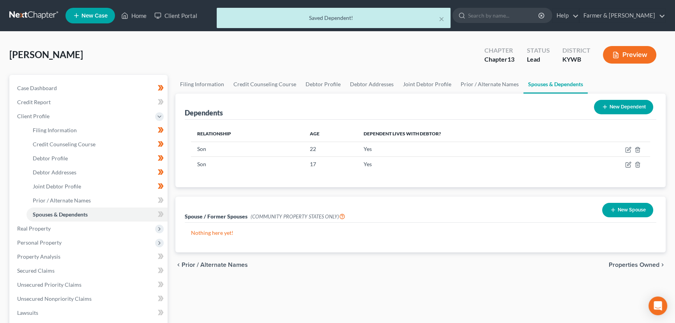
click at [613, 107] on button "New Dependent" at bounding box center [623, 107] width 59 height 14
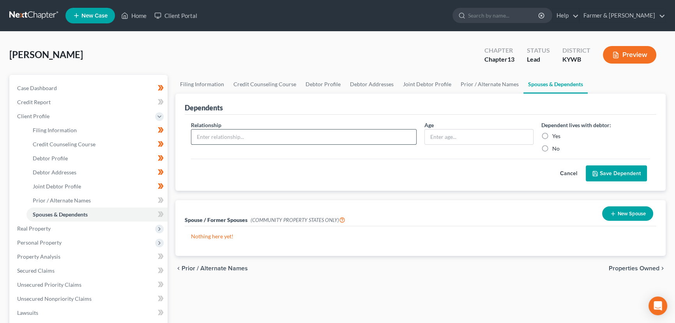
click at [239, 137] on input "text" at bounding box center [303, 136] width 225 height 15
click at [433, 137] on input "text" at bounding box center [479, 136] width 108 height 15
click at [601, 173] on button "Save Dependent" at bounding box center [616, 173] width 61 height 16
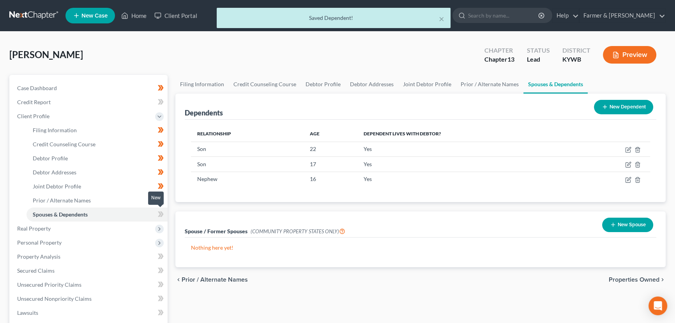
click at [162, 215] on icon at bounding box center [161, 214] width 6 height 10
click at [171, 201] on div "Dependents New Dependent Relationship Age Dependent lives with debtor? Son [DEM…" at bounding box center [420, 148] width 498 height 108
click at [35, 118] on span "Client Profile" at bounding box center [33, 116] width 32 height 7
